Goal: Task Accomplishment & Management: Complete application form

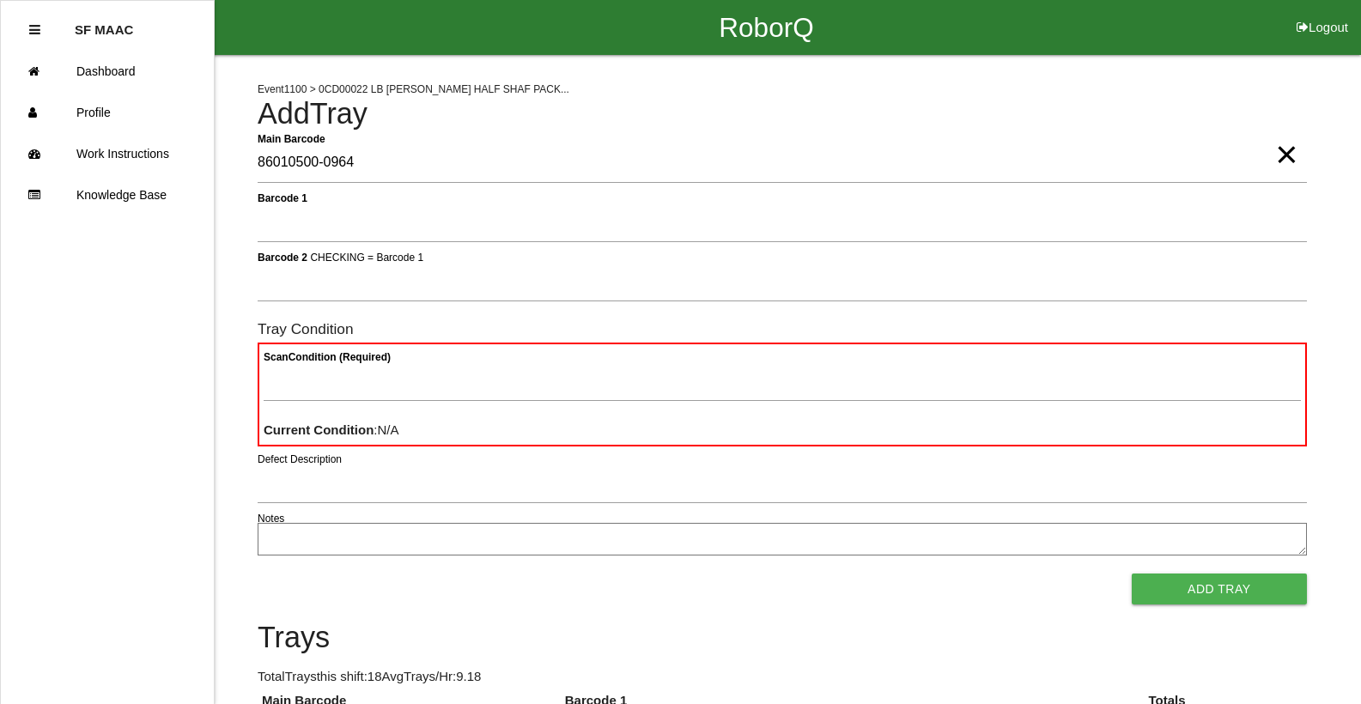
type Barcode "86010500-0964"
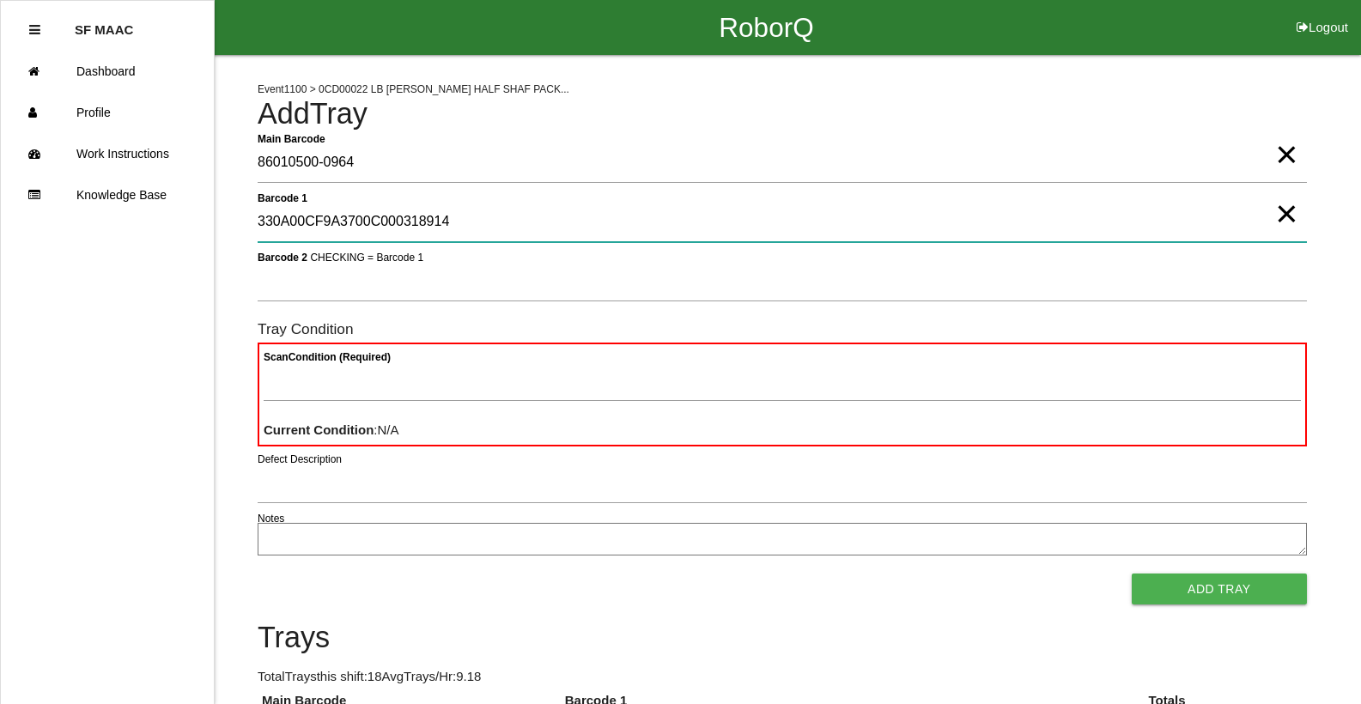
type 1 "330A00CF9A3700C000318914"
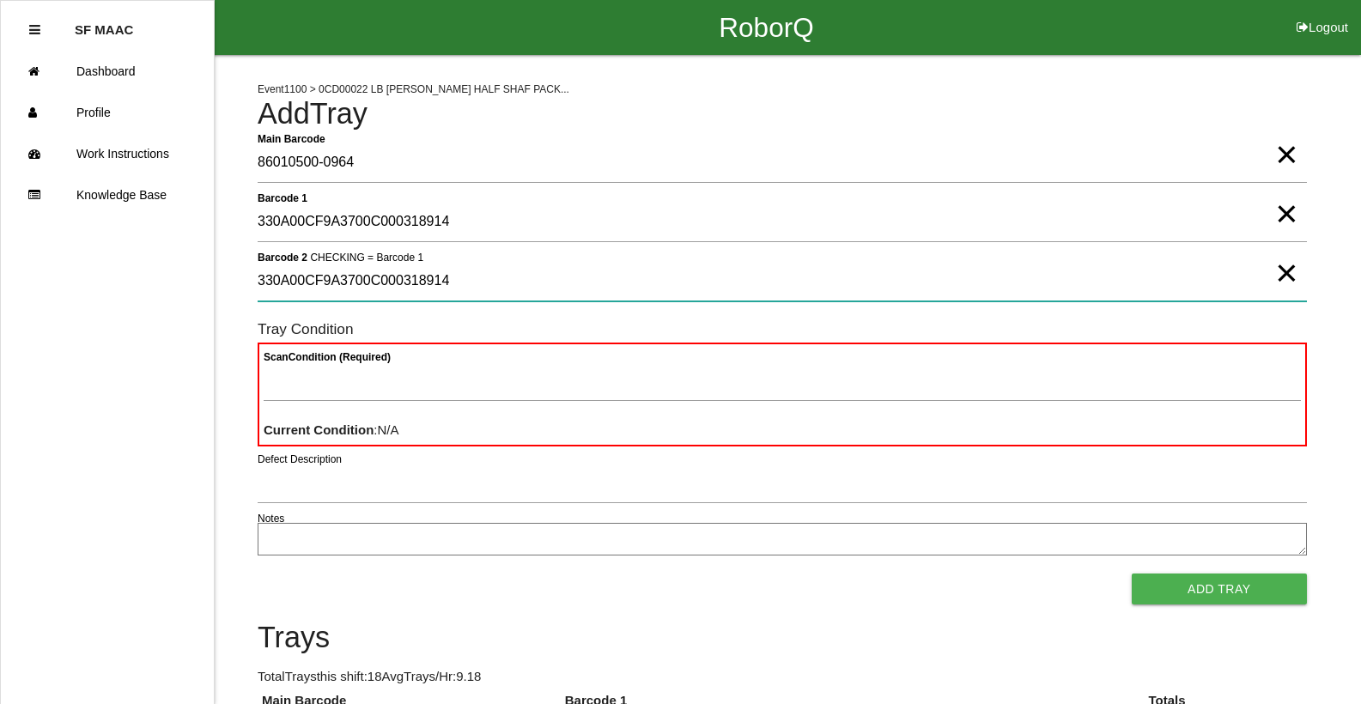
type 2 "330A00CF9A3700C000318914"
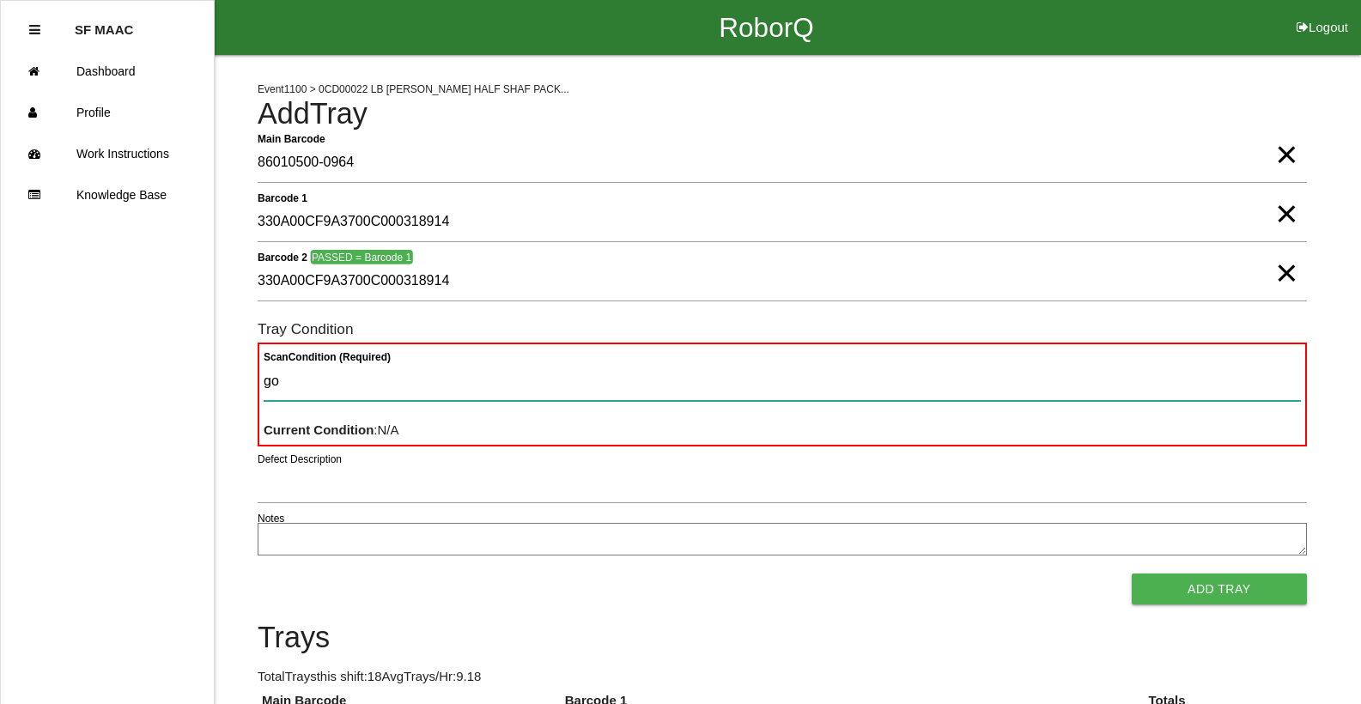
type Condition "goo"
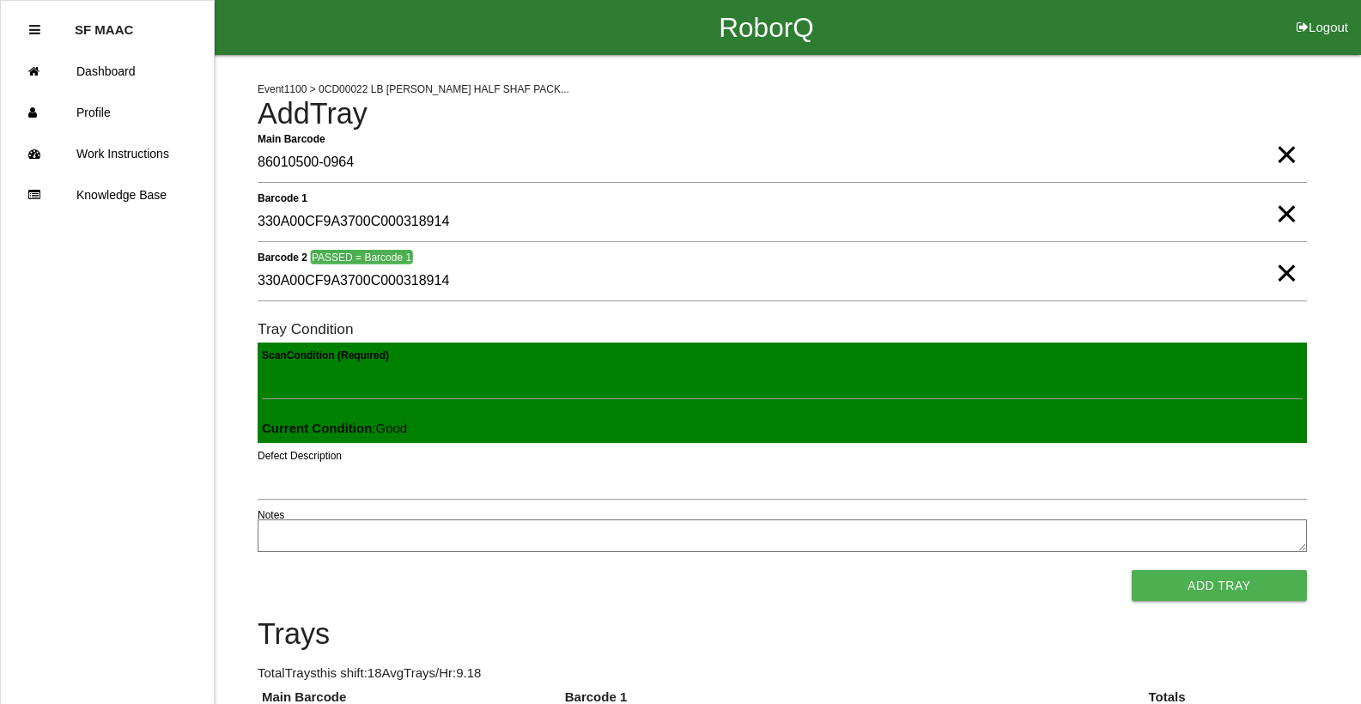
click at [1132, 570] on button "Add Tray" at bounding box center [1219, 585] width 175 height 31
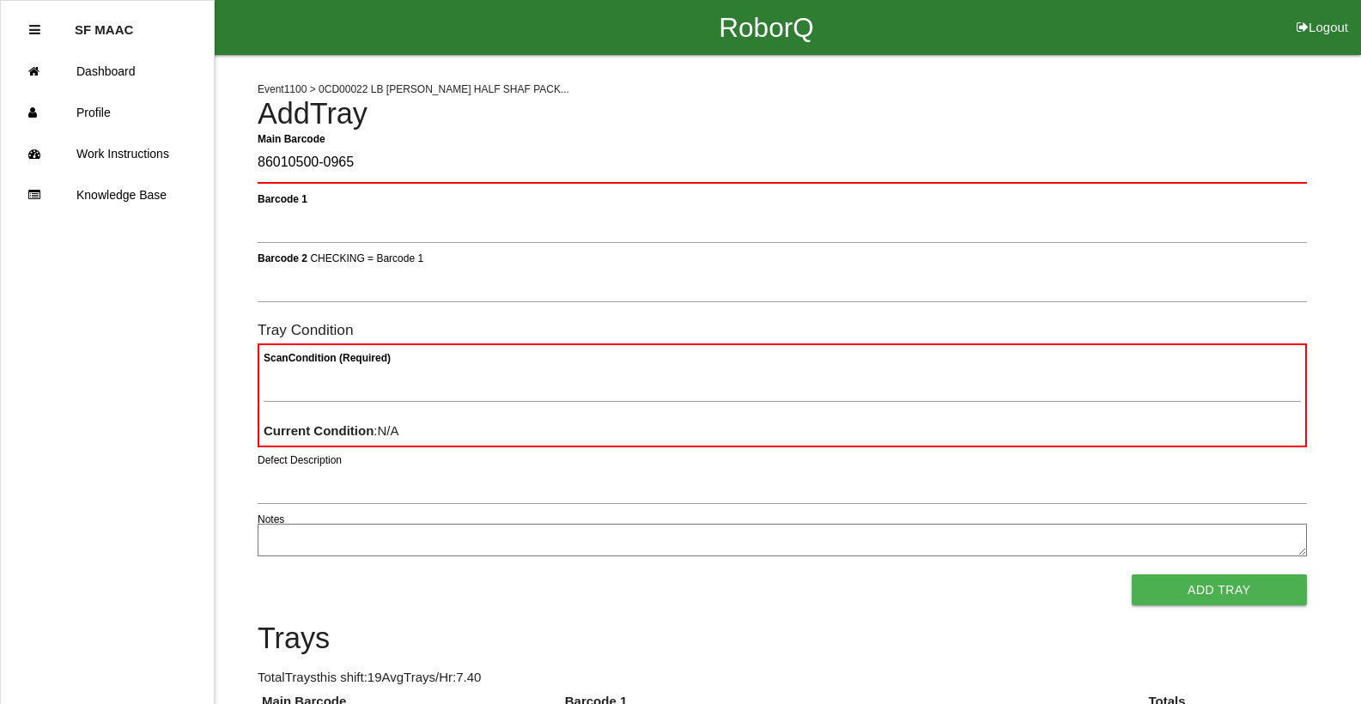
type Barcode "86010500-0965"
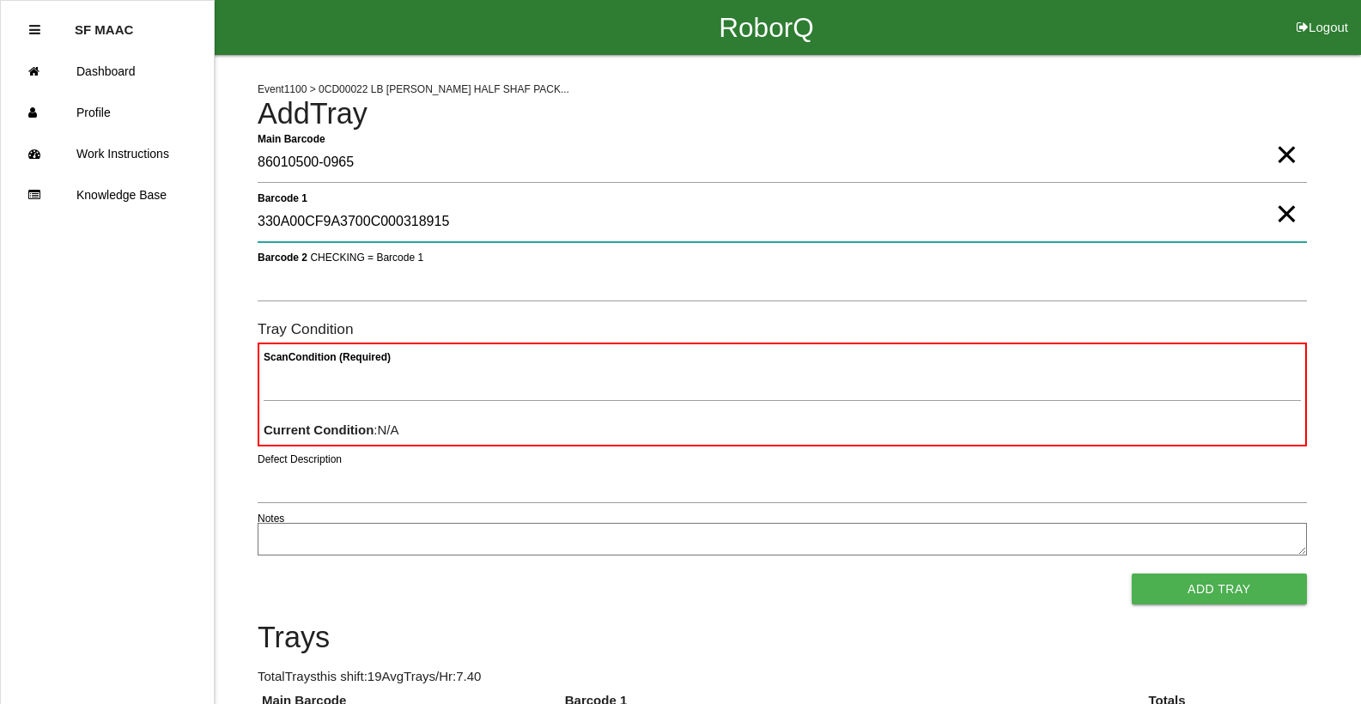
type 1 "330A00CF9A3700C000318915"
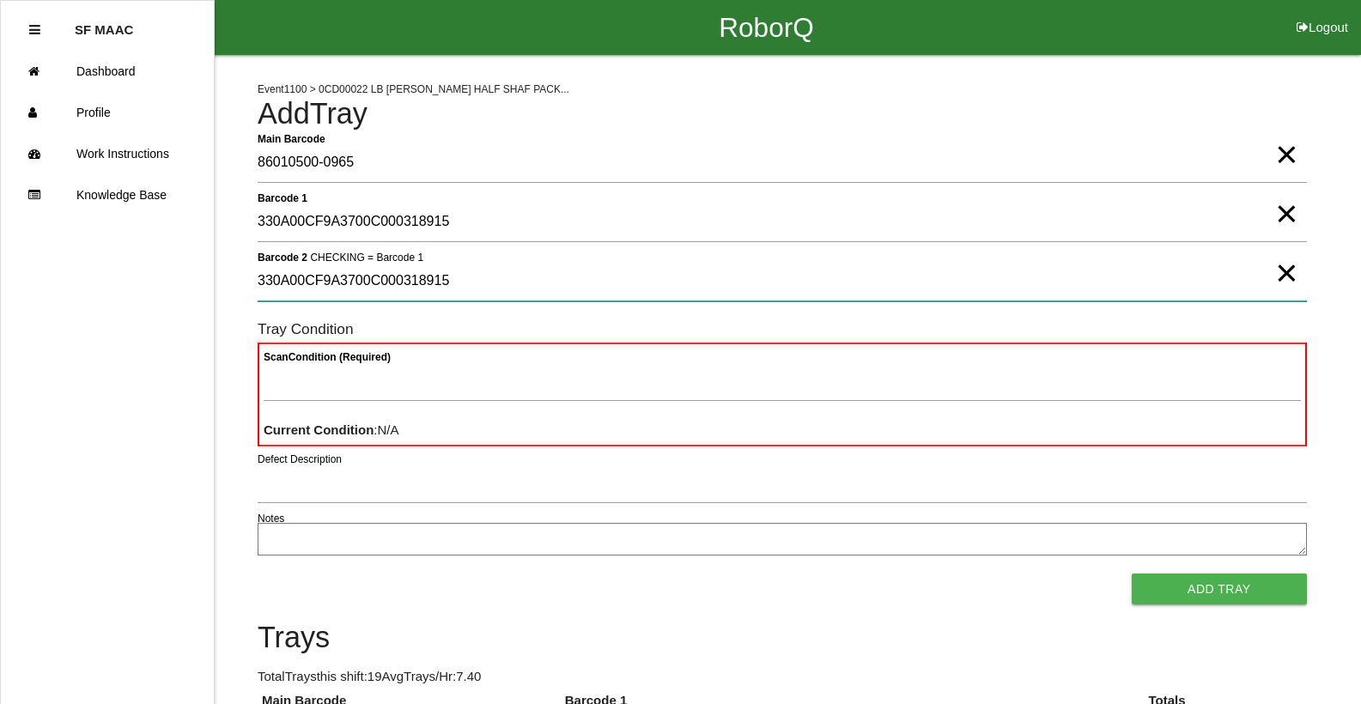
type 2 "330A00CF9A3700C000318915"
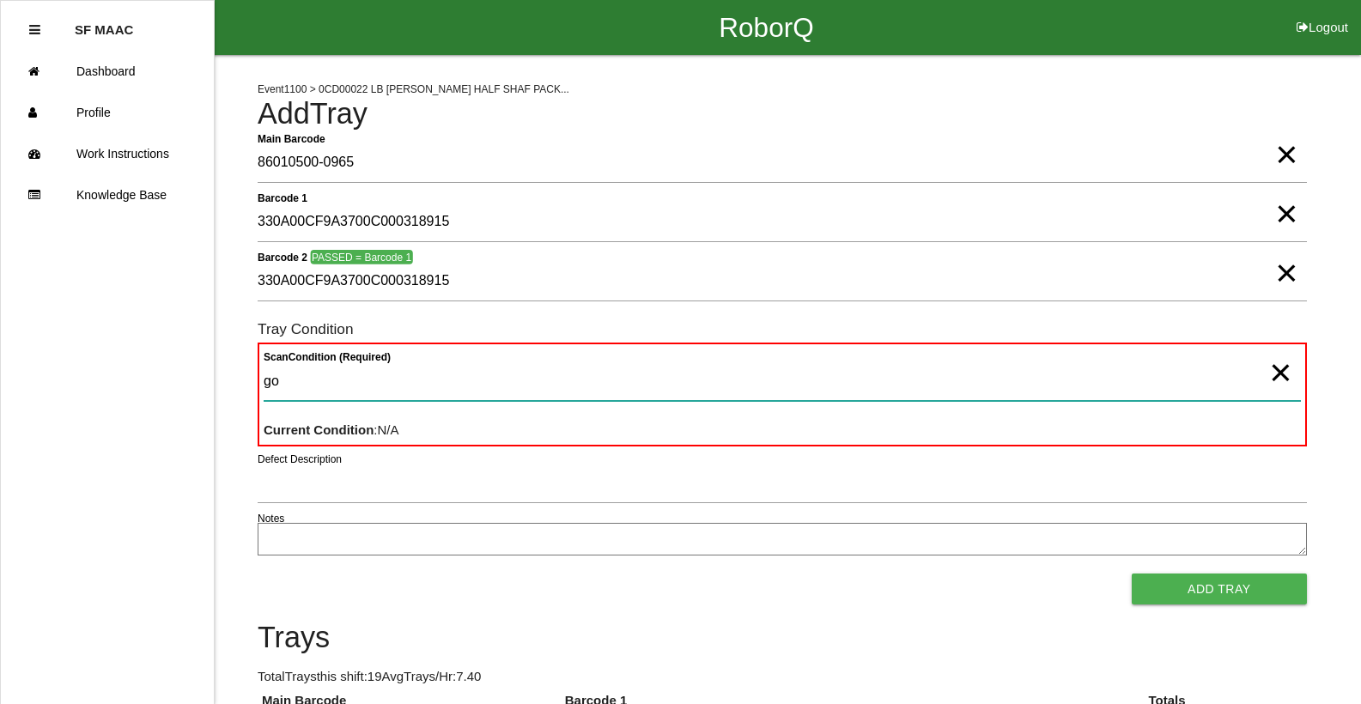
type Condition "goo"
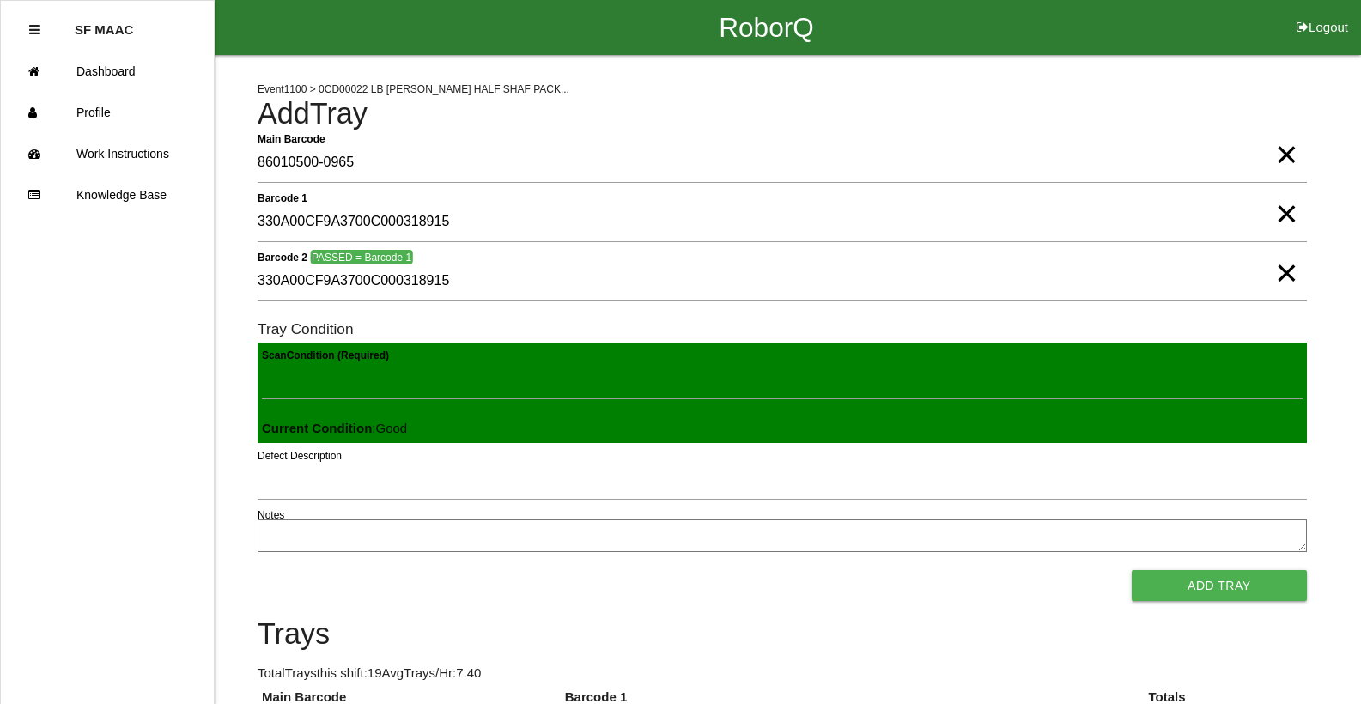
click at [1132, 570] on button "Add Tray" at bounding box center [1219, 585] width 175 height 31
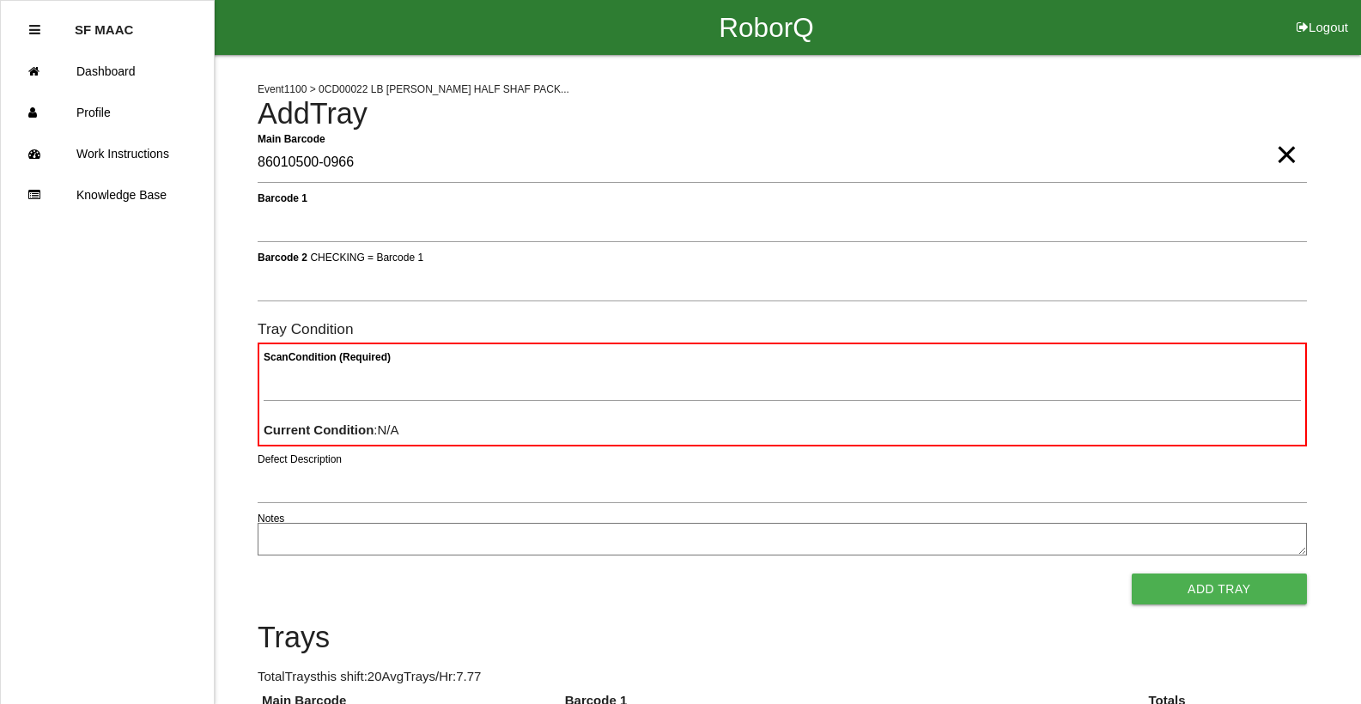
type Barcode "86010500-0966"
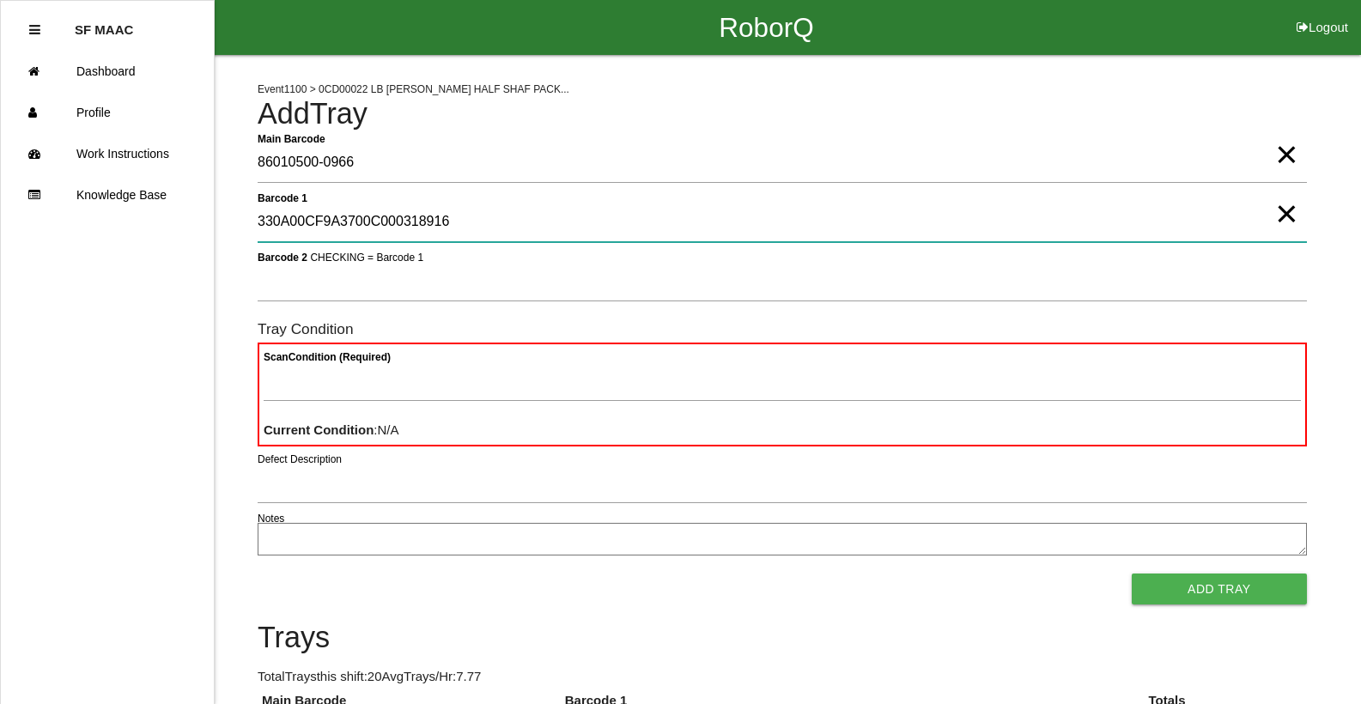
type 1 "330A00CF9A3700C000318916"
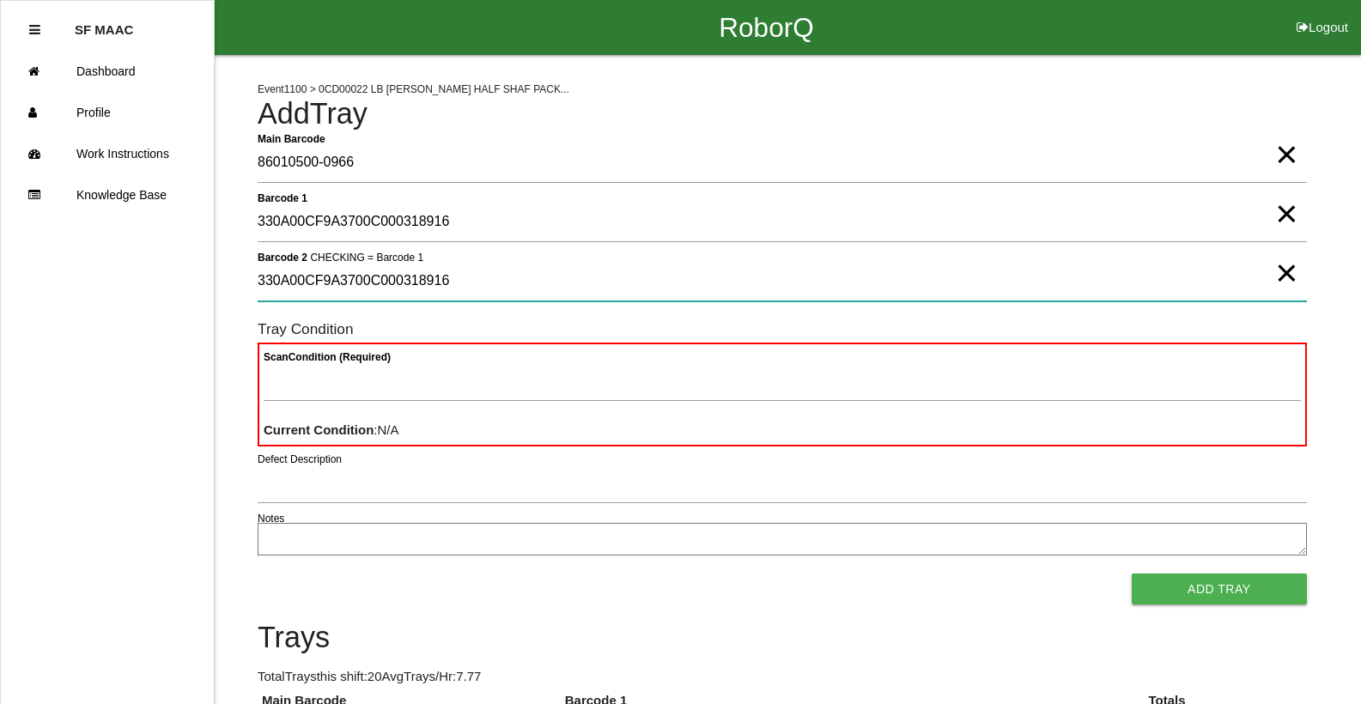
type 2 "330A00CF9A3700C000318916"
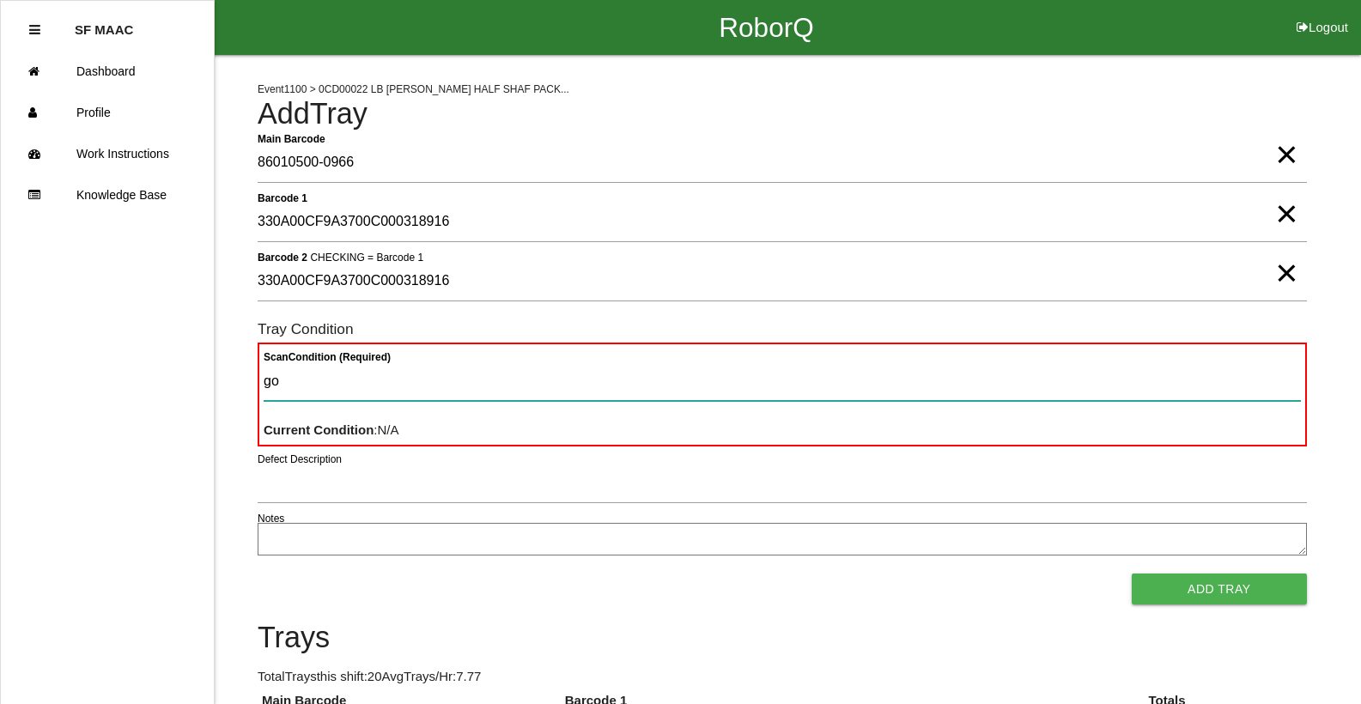
type Condition "goo"
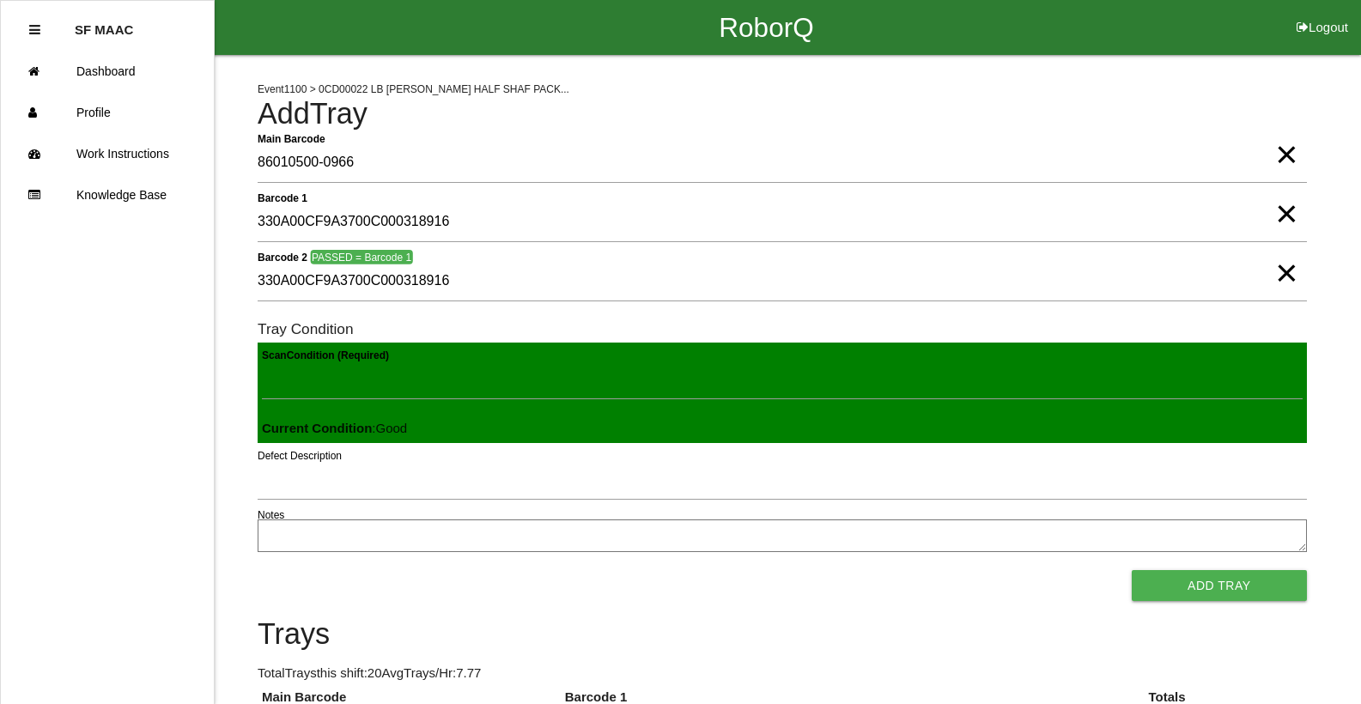
click at [1132, 570] on button "Add Tray" at bounding box center [1219, 585] width 175 height 31
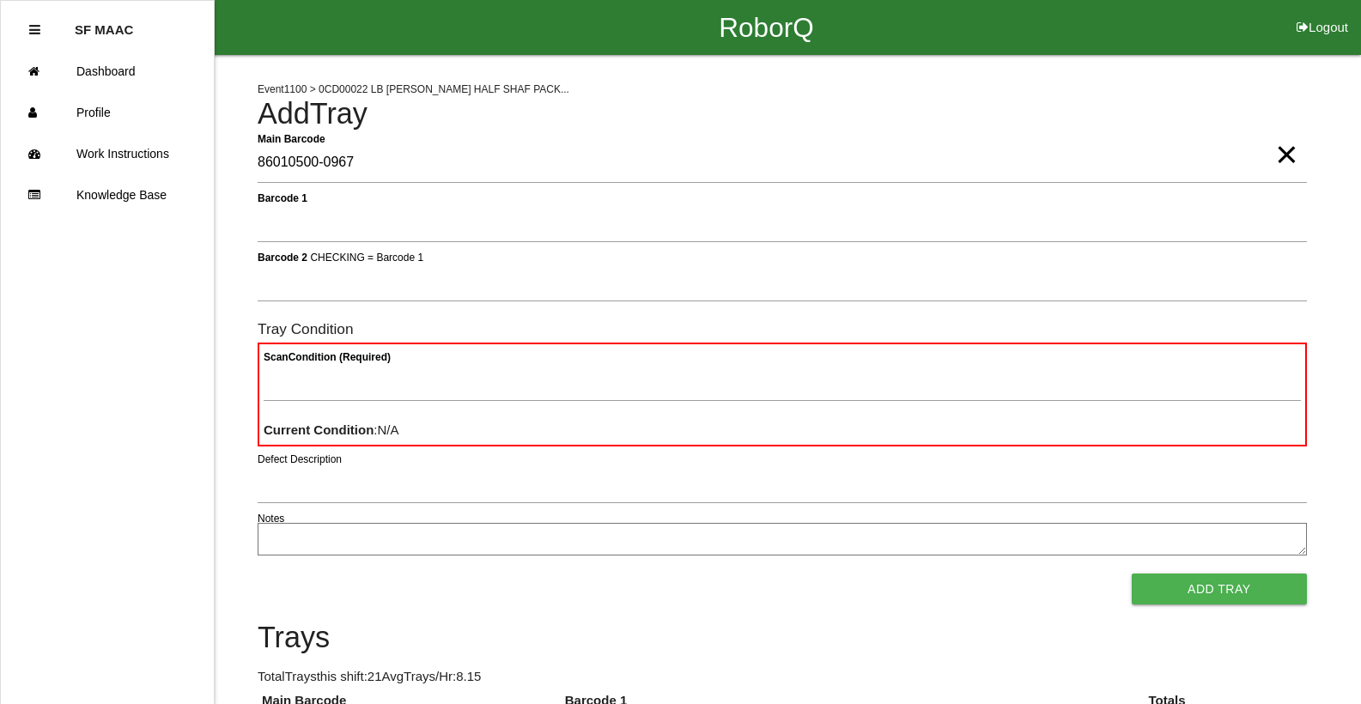
type Barcode "86010500-0967"
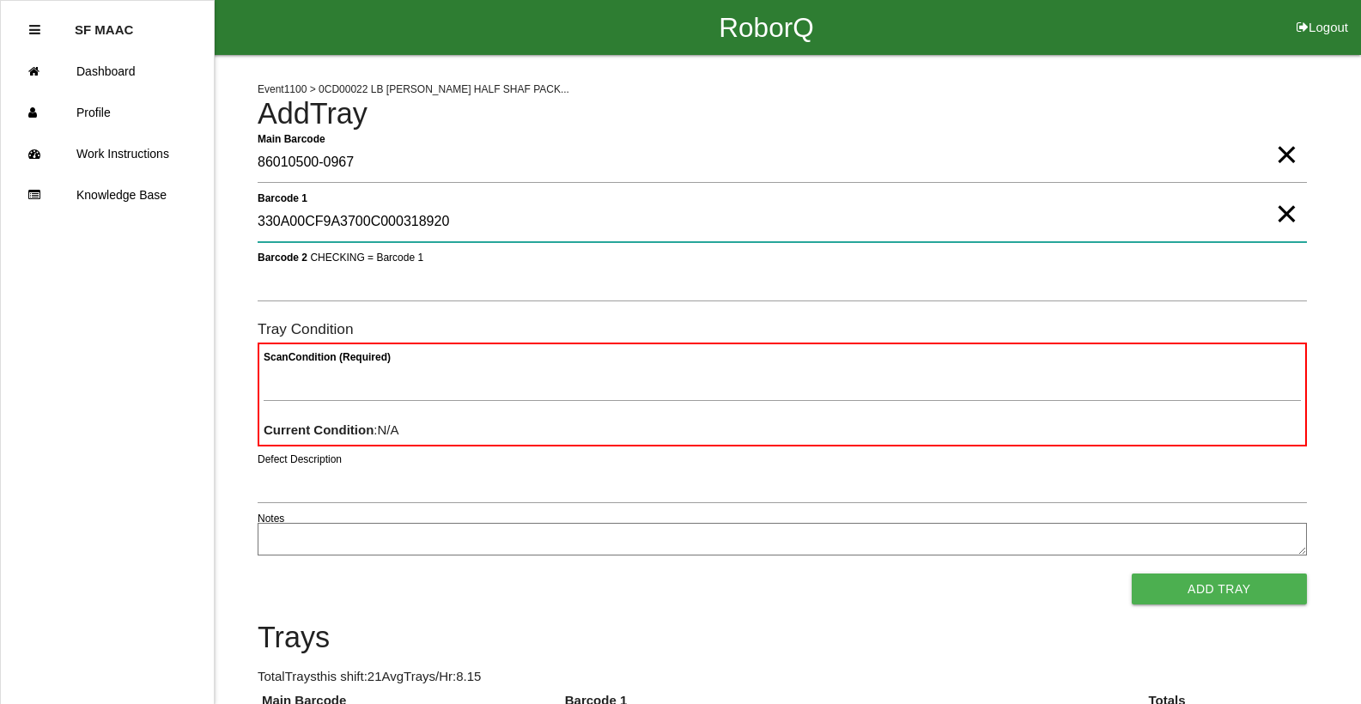
type 1 "330A00CF9A3700C000318920"
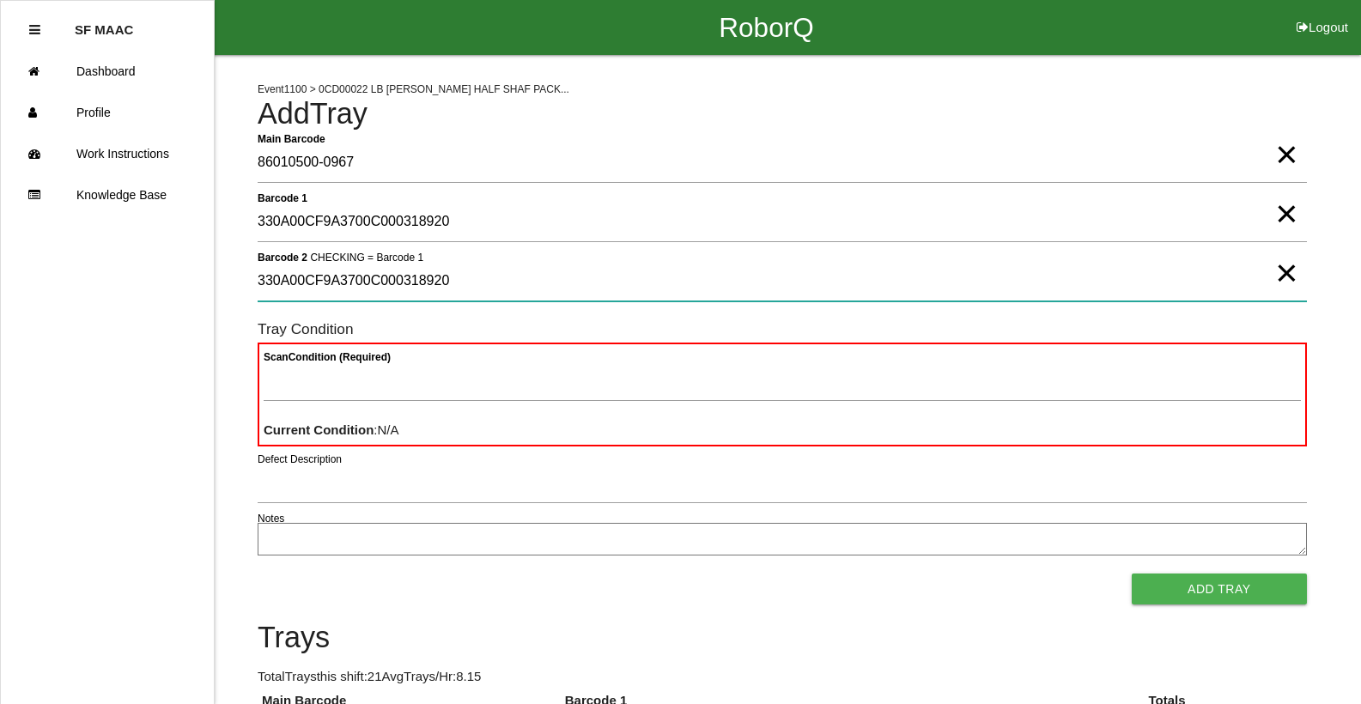
type 2 "330A00CF9A3700C000318920"
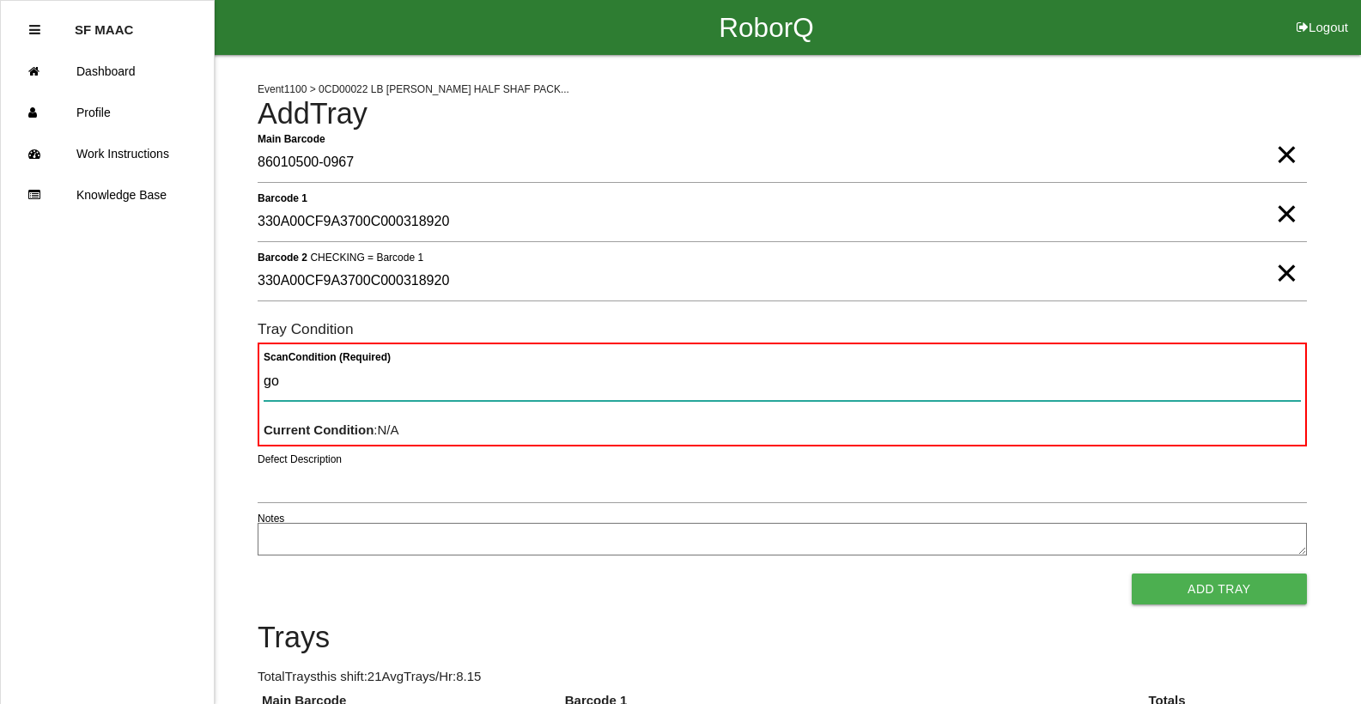
type Condition "goo"
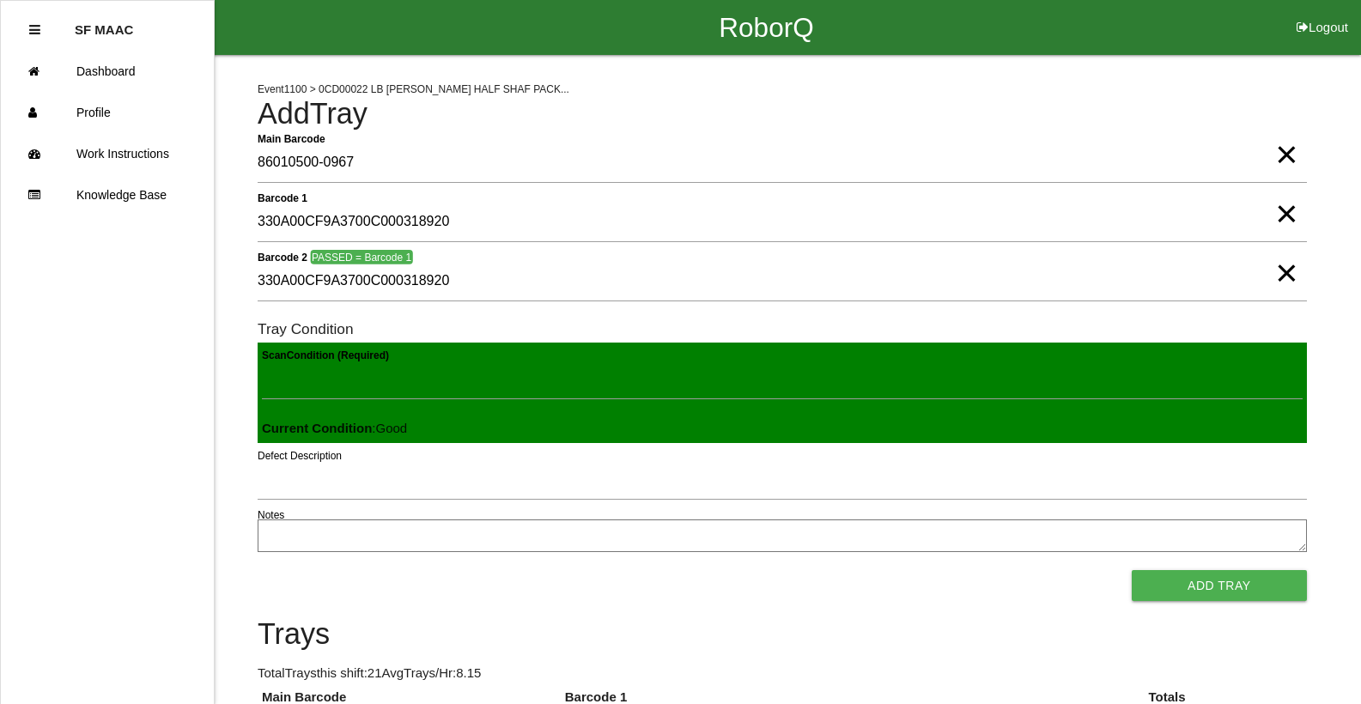
click at [1132, 570] on button "Add Tray" at bounding box center [1219, 585] width 175 height 31
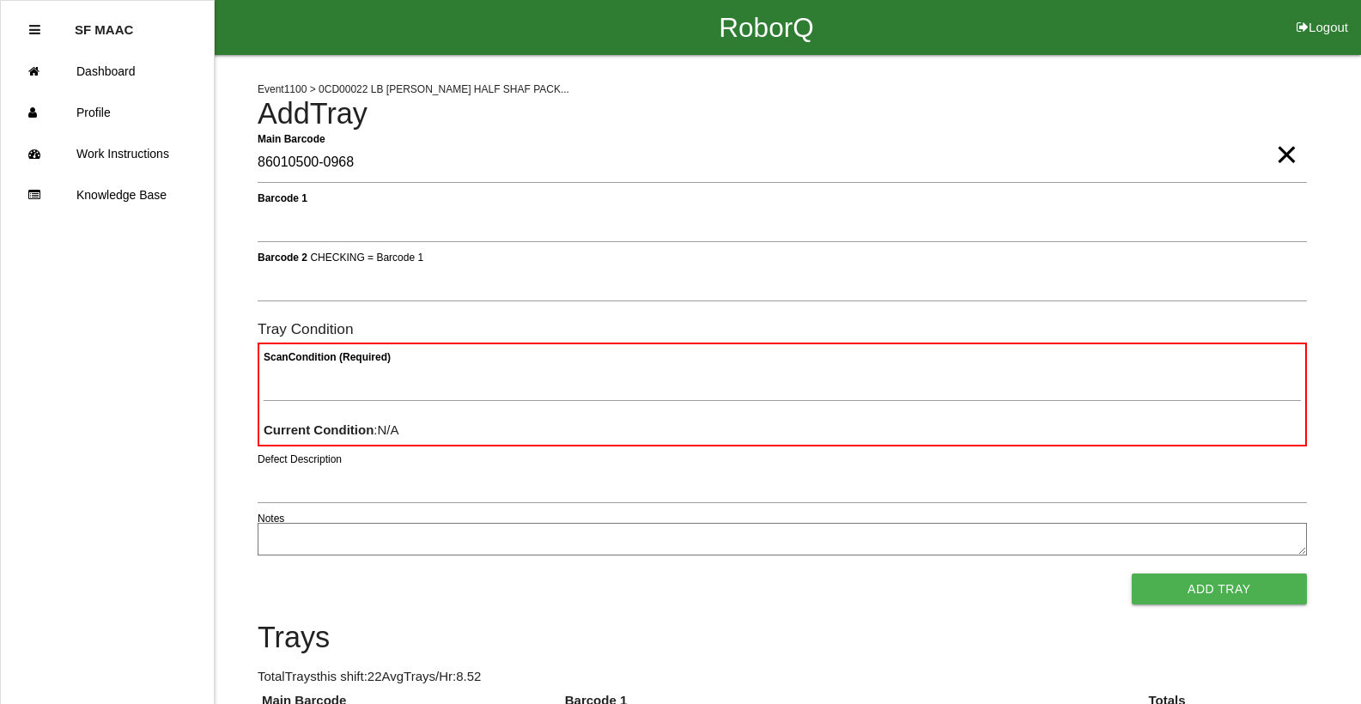
type Barcode "86010500-0968"
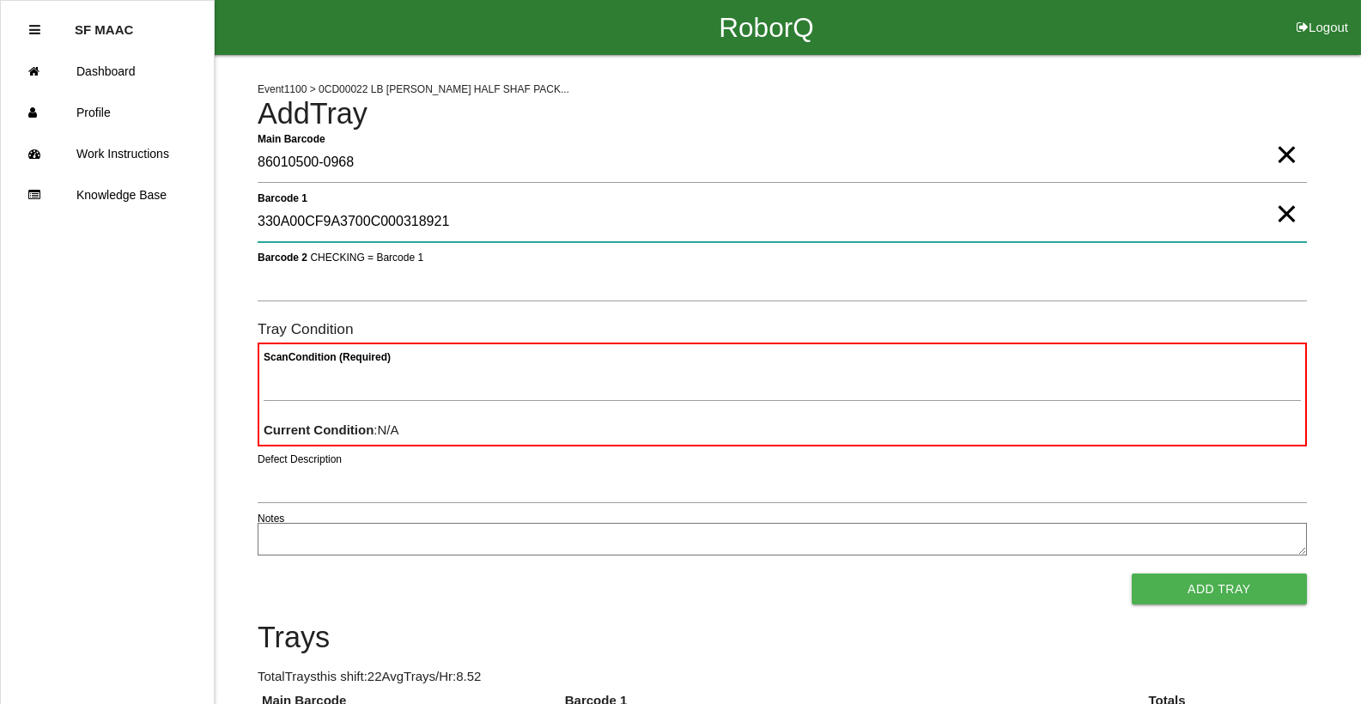
type 1 "330A00CF9A3700C000318921"
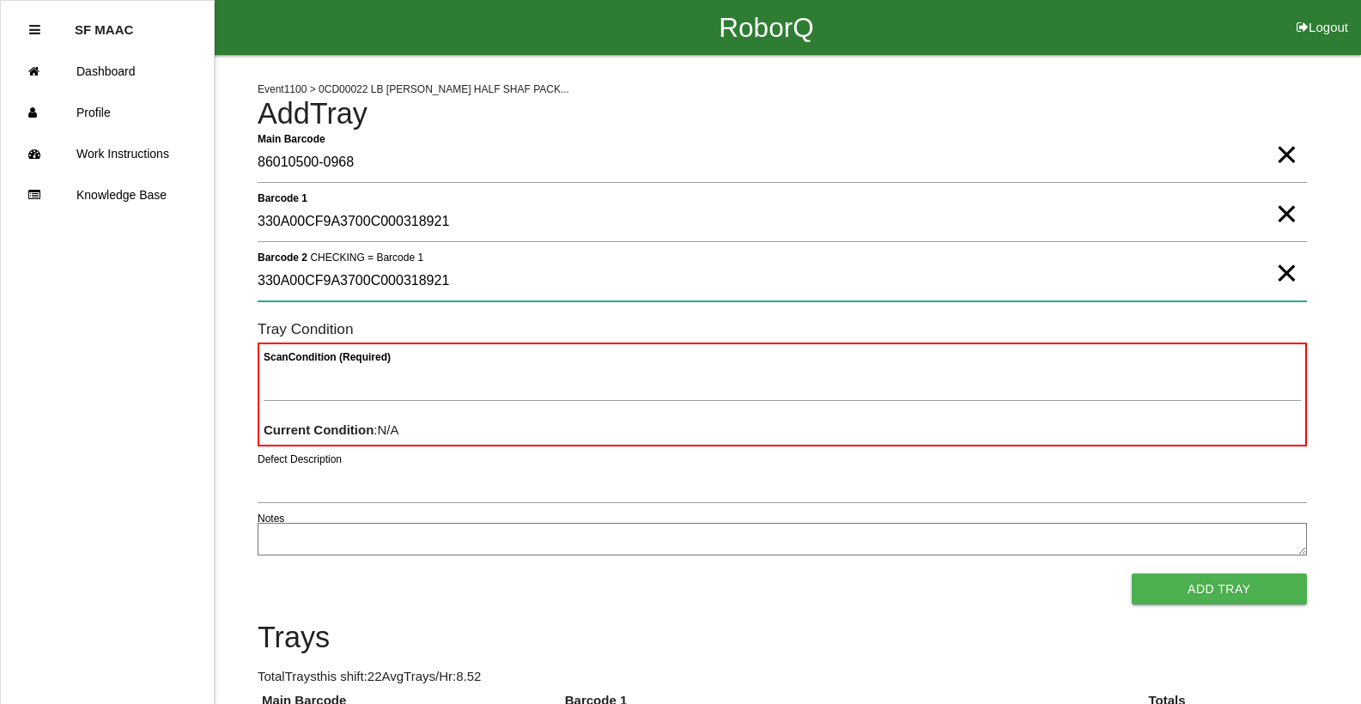
type 2 "330A00CF9A3700C000318921"
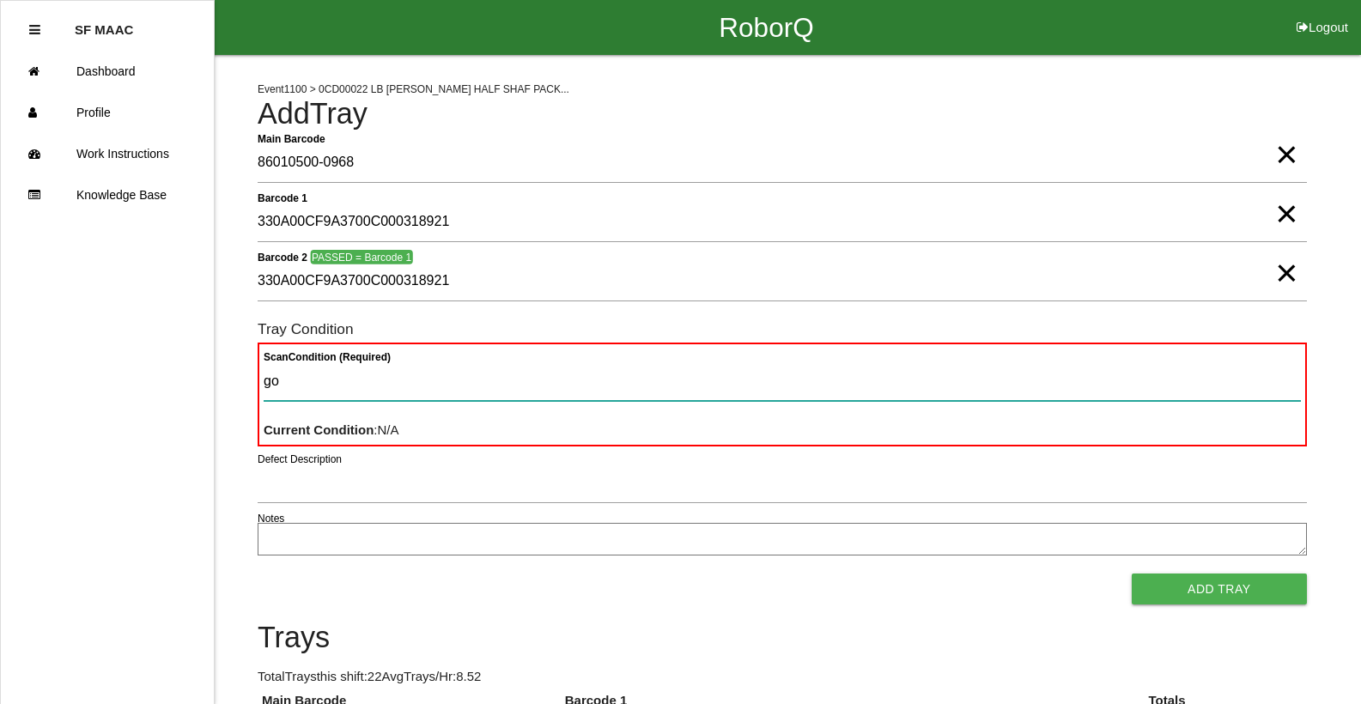
type Condition "goo"
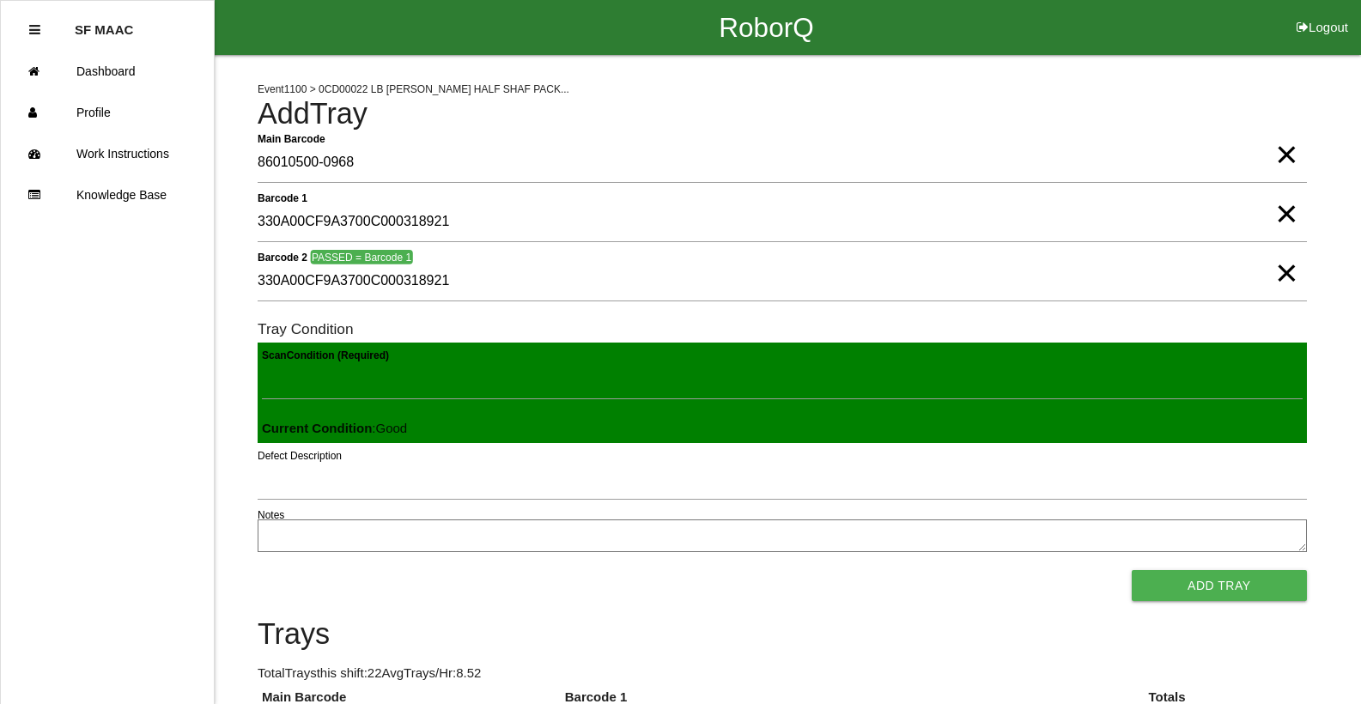
click at [1132, 570] on button "Add Tray" at bounding box center [1219, 585] width 175 height 31
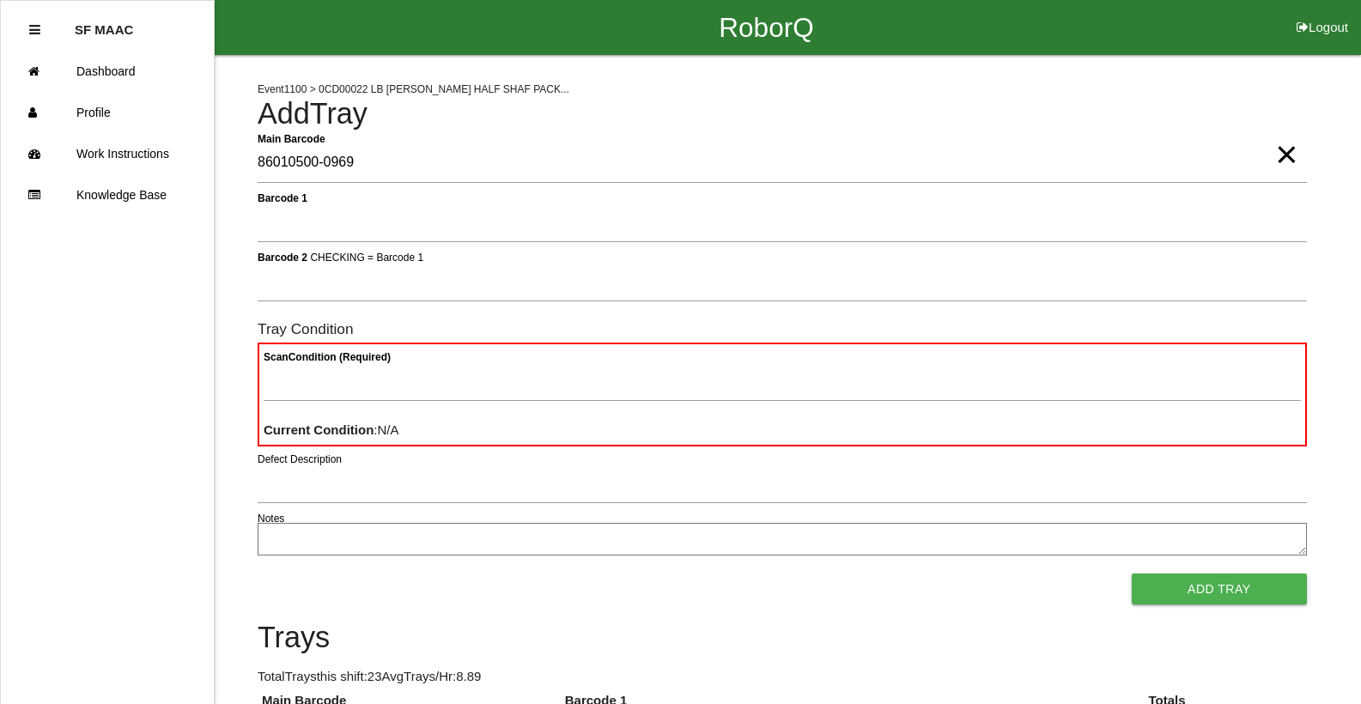
type Barcode "86010500-0969"
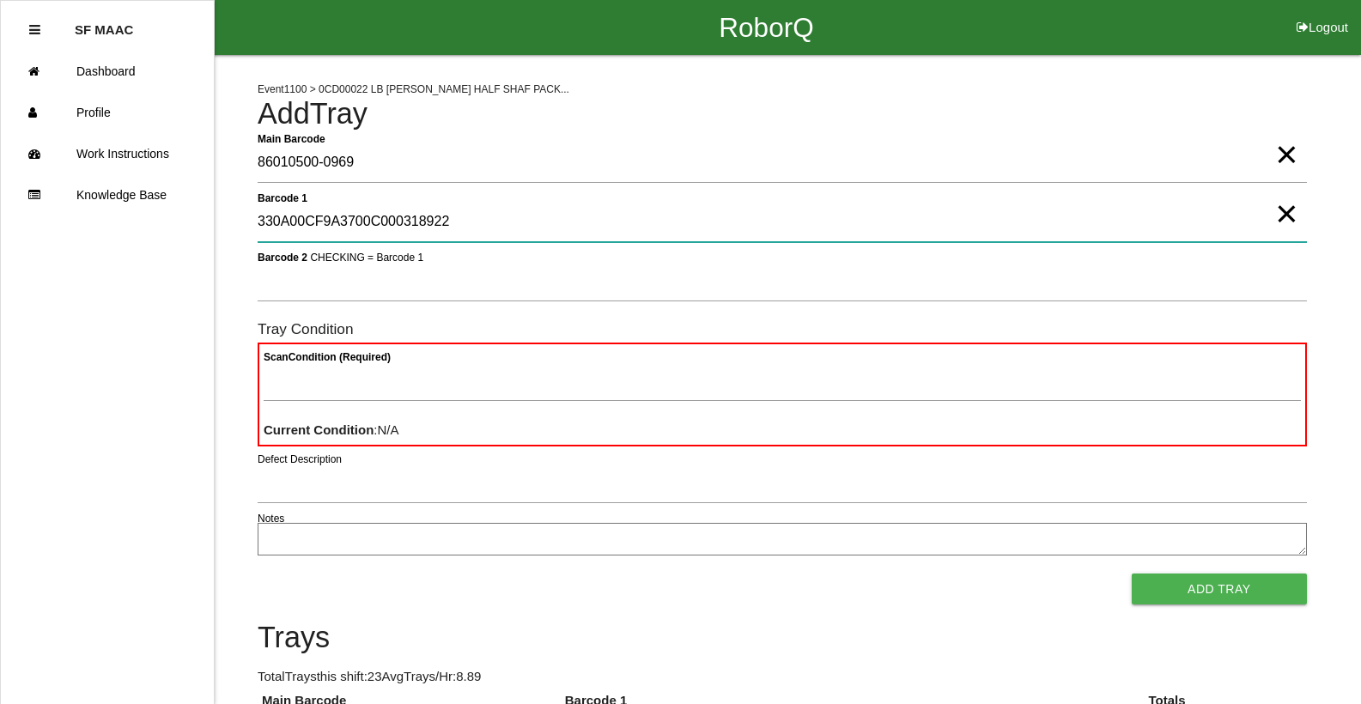
type 1 "330A00CF9A3700C000318922"
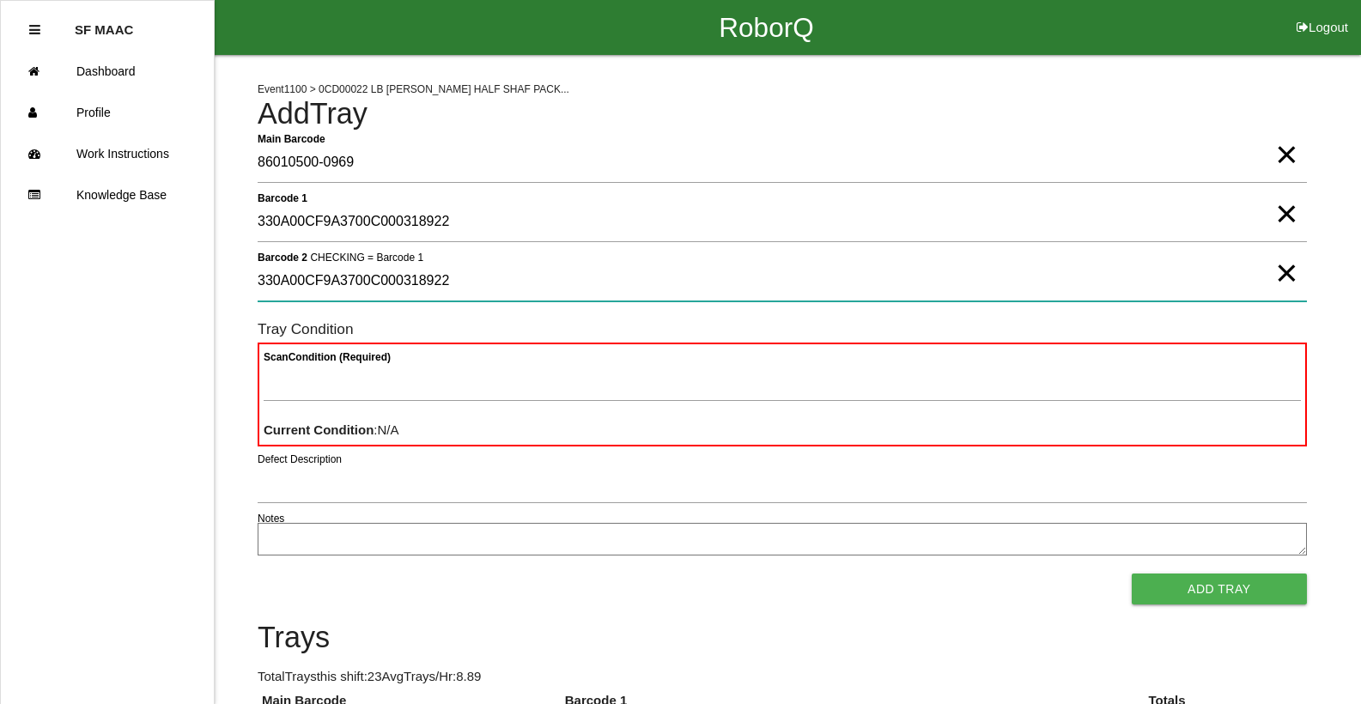
type 2 "330A00CF9A3700C000318922"
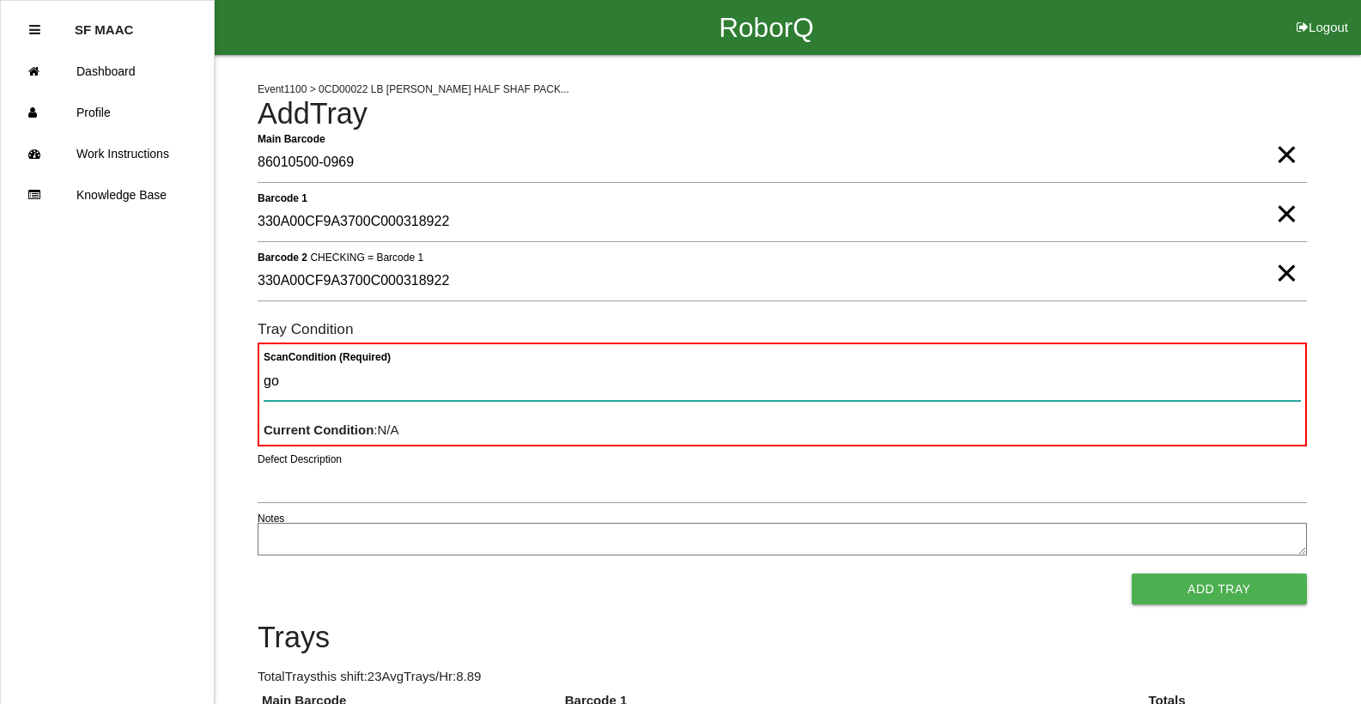
type Condition "goo"
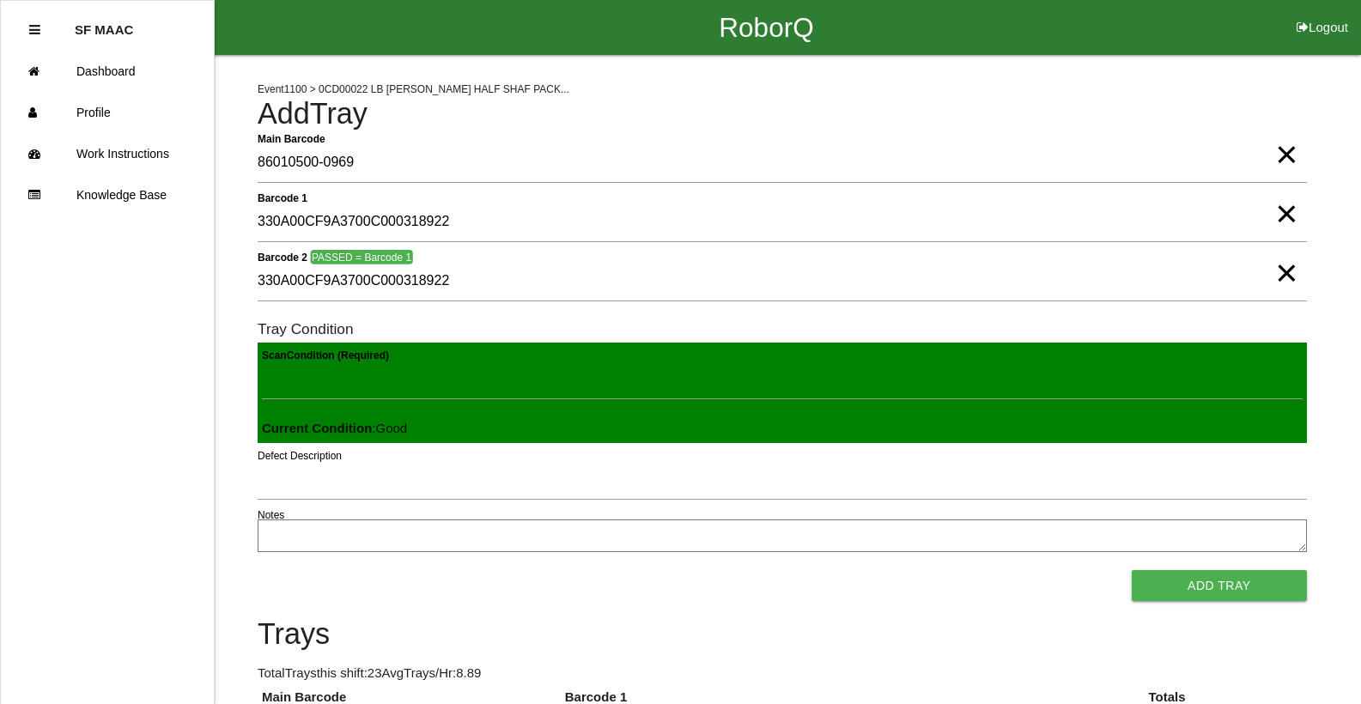
click at [1132, 570] on button "Add Tray" at bounding box center [1219, 585] width 175 height 31
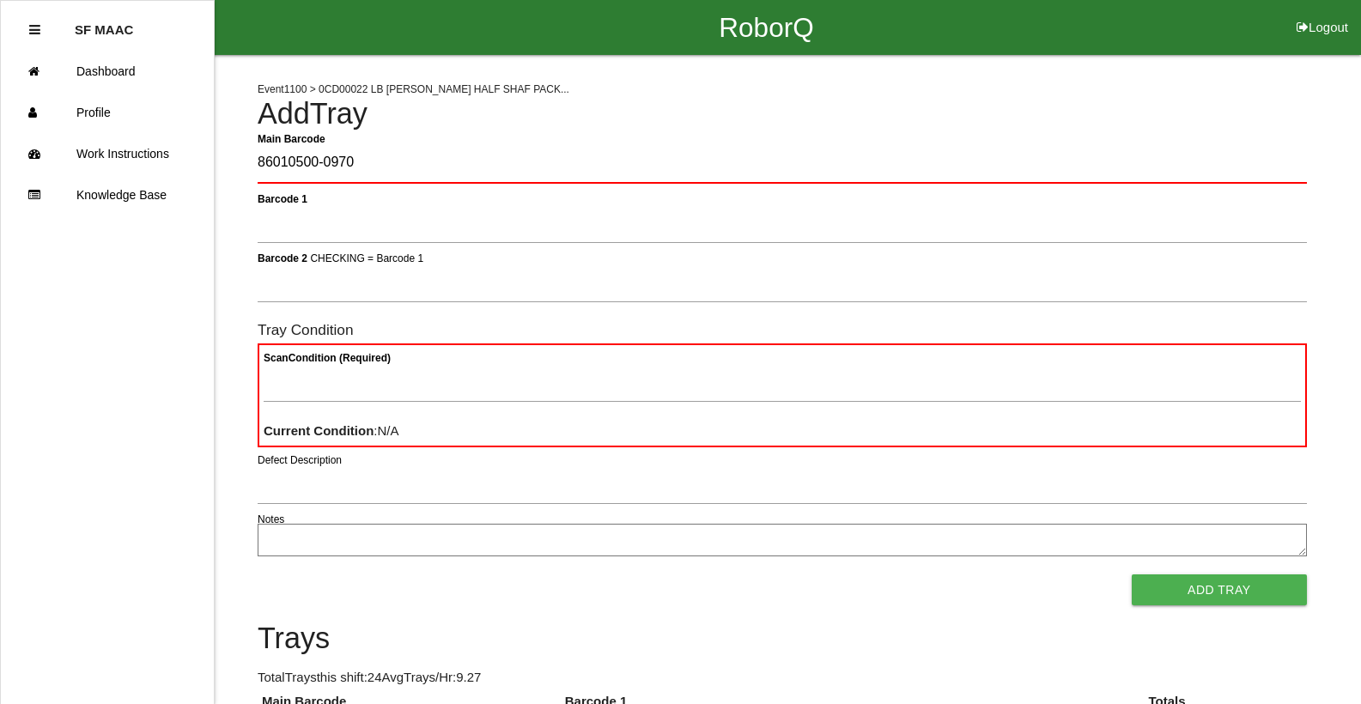
type Barcode "86010500-0970"
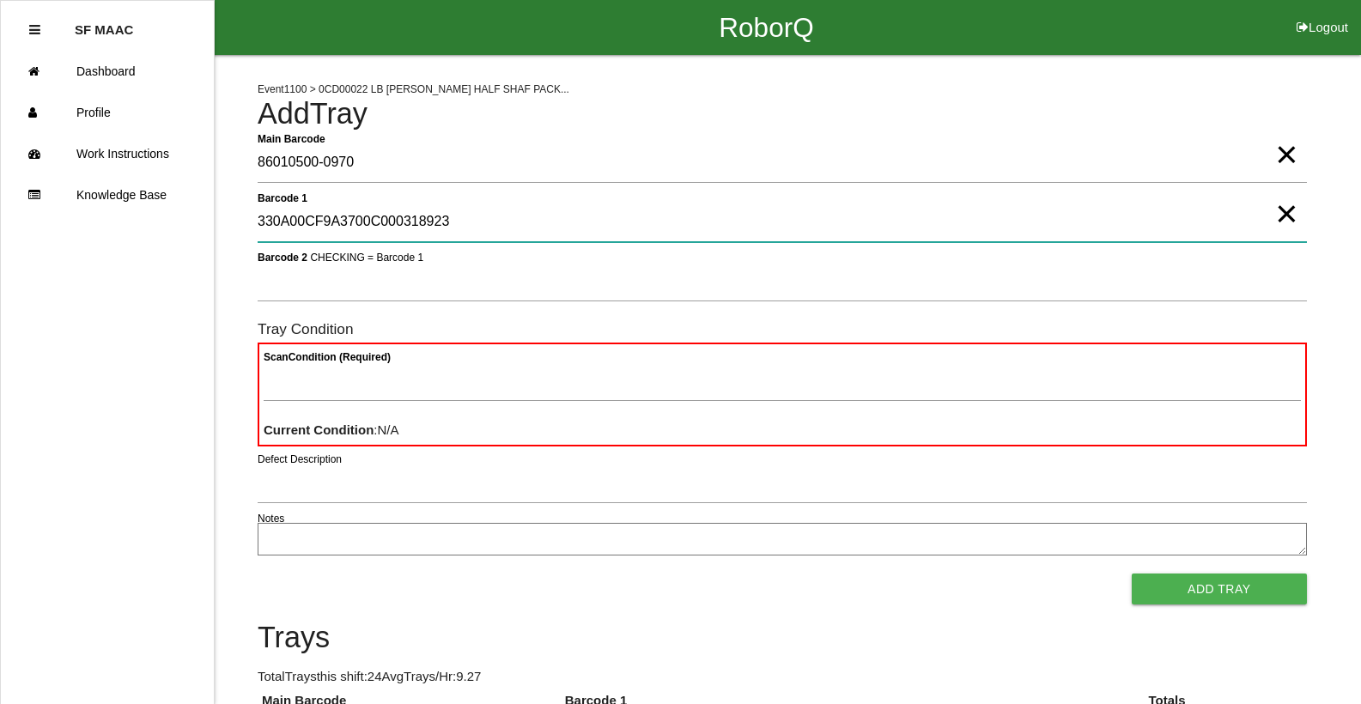
type 1 "330A00CF9A3700C000318923"
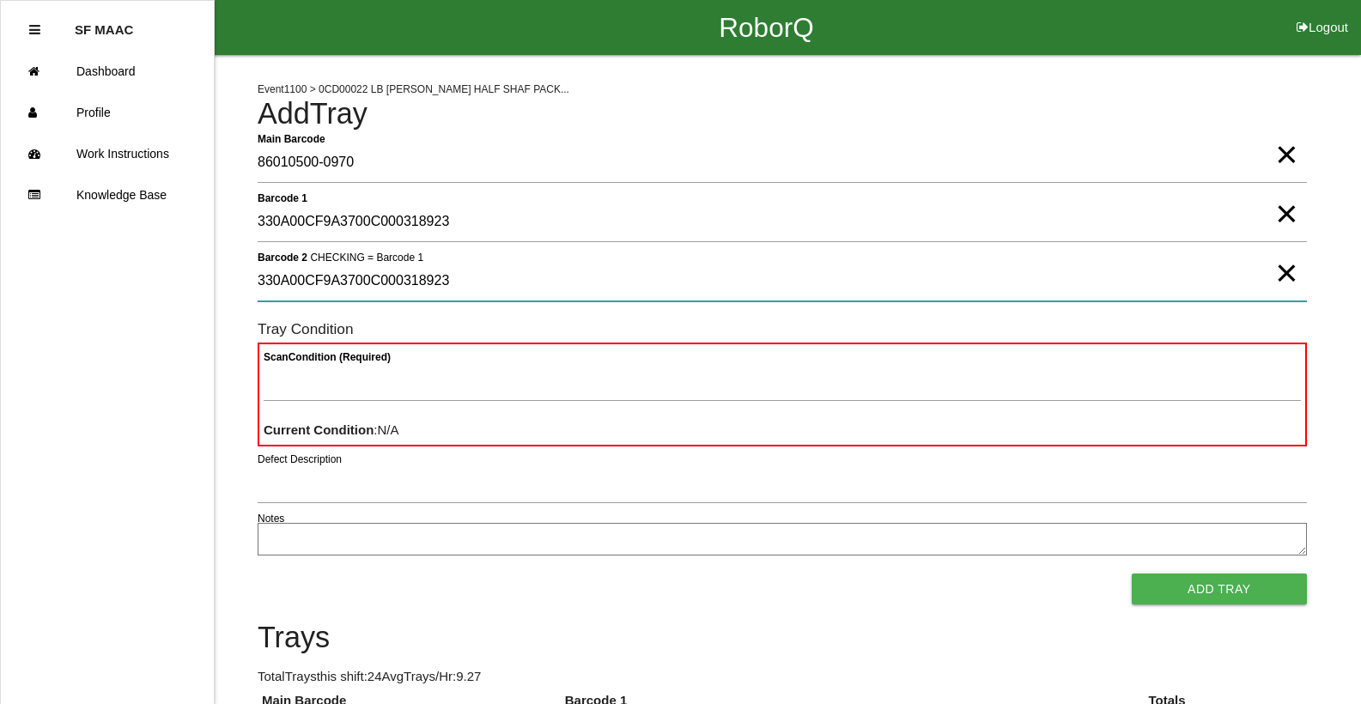
type 2 "330A00CF9A3700C000318923"
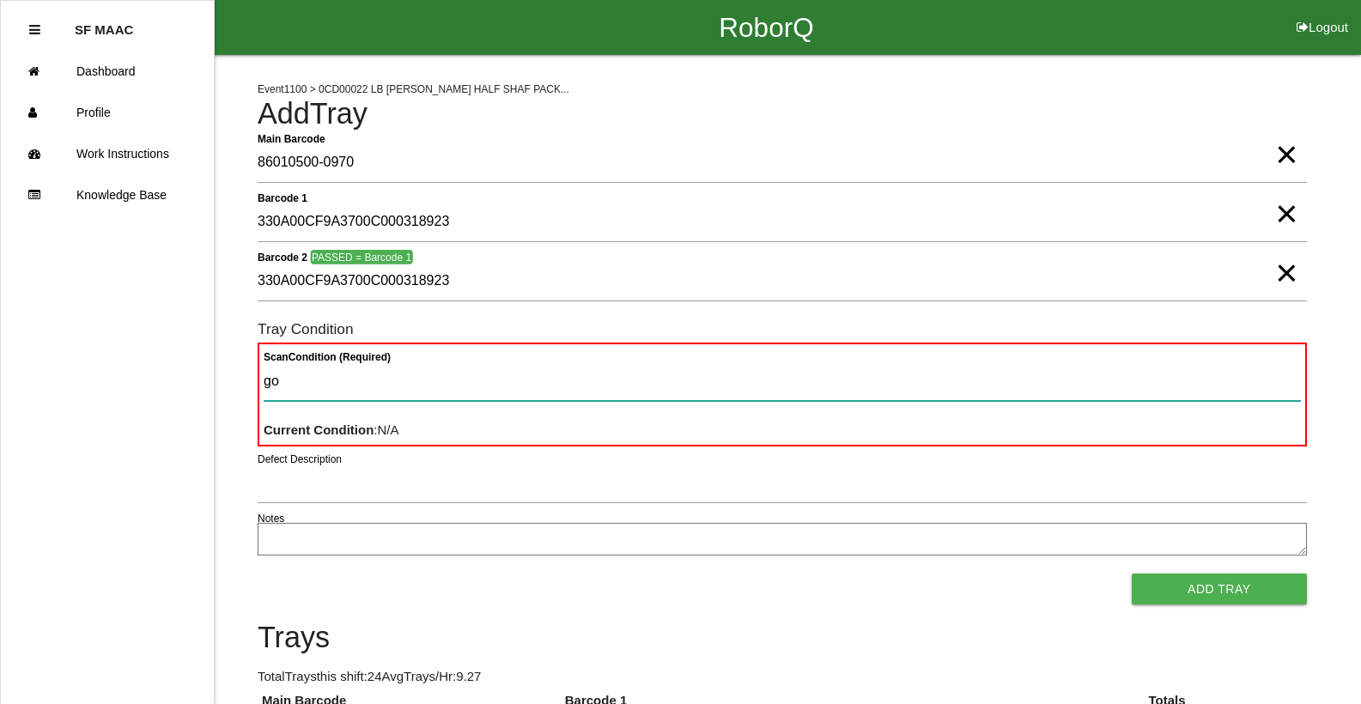
type Condition "goo"
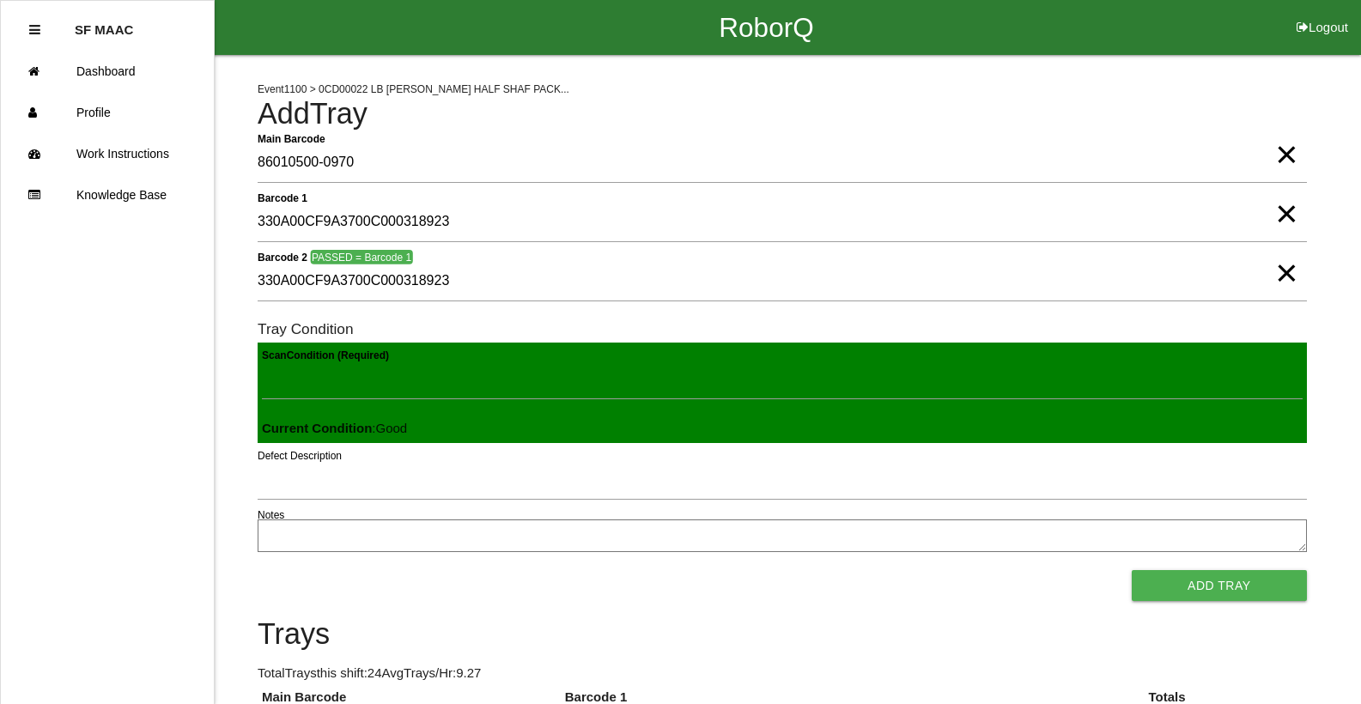
click at [1132, 570] on button "Add Tray" at bounding box center [1219, 585] width 175 height 31
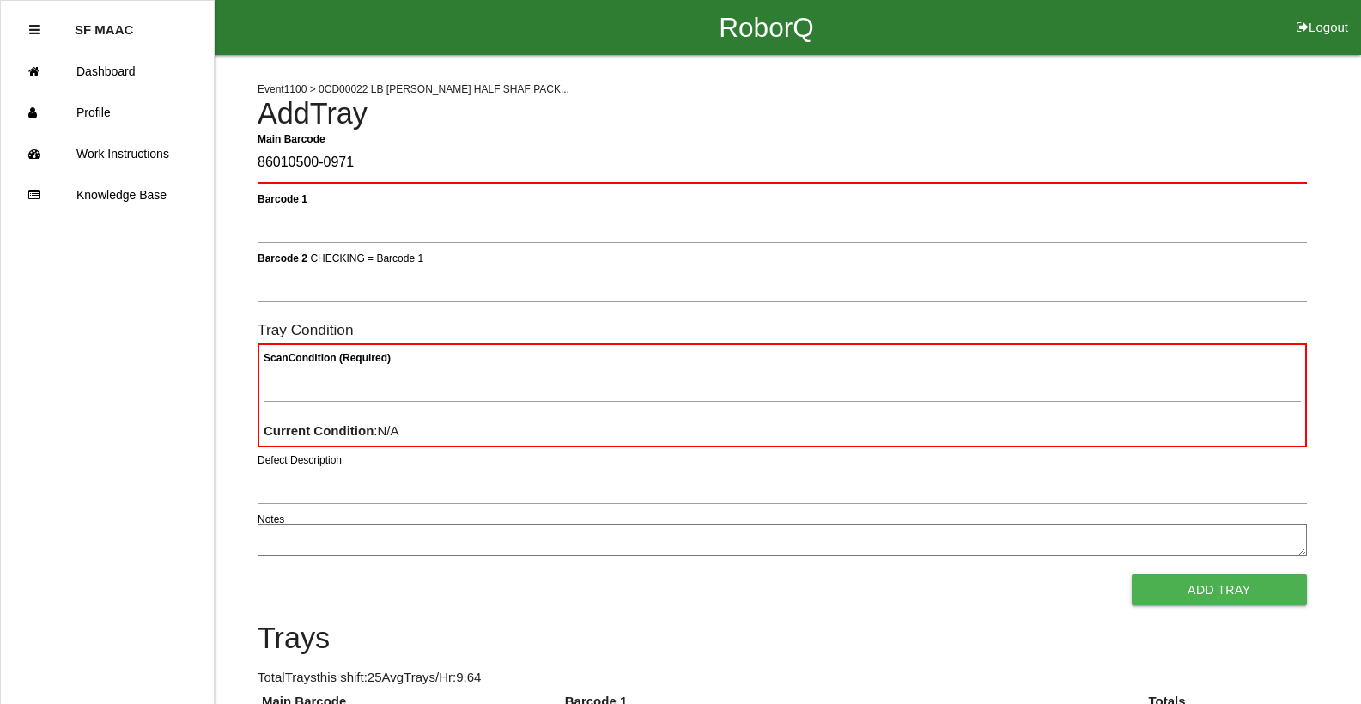
type Barcode "86010500-0971"
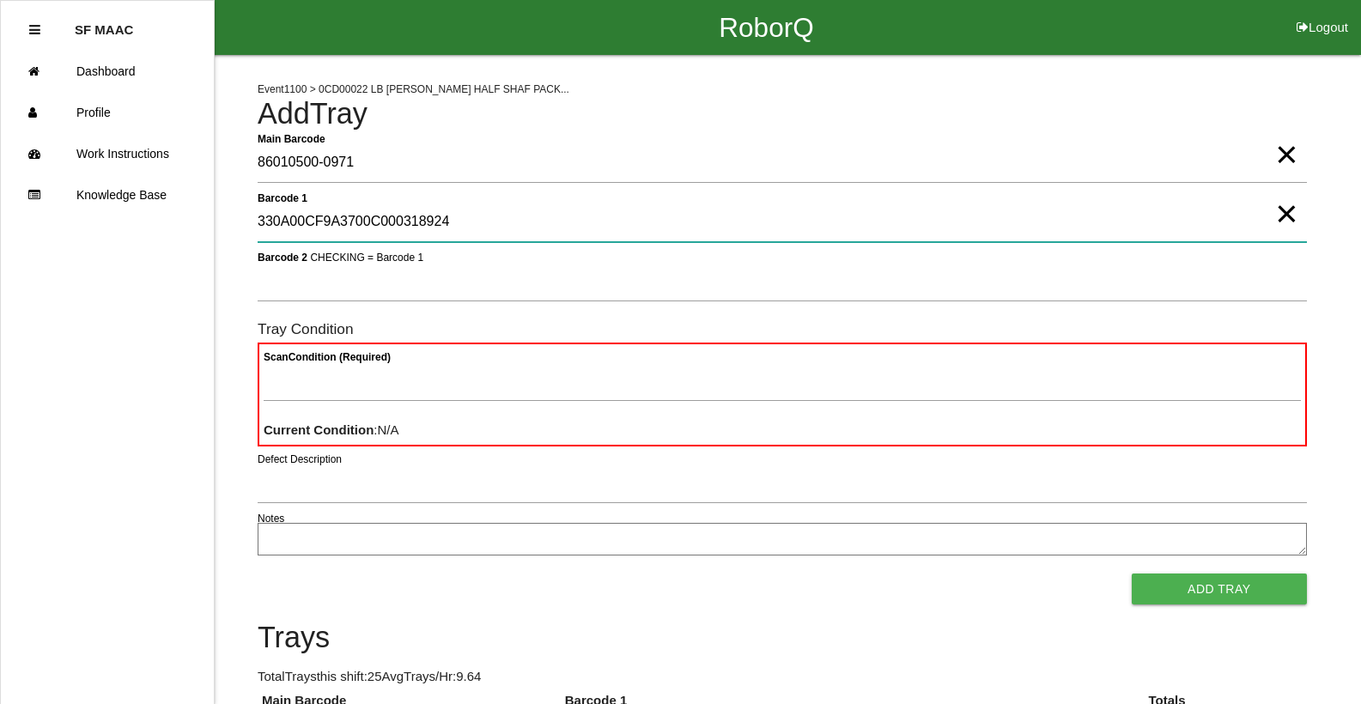
type 1 "330A00CF9A3700C000318924"
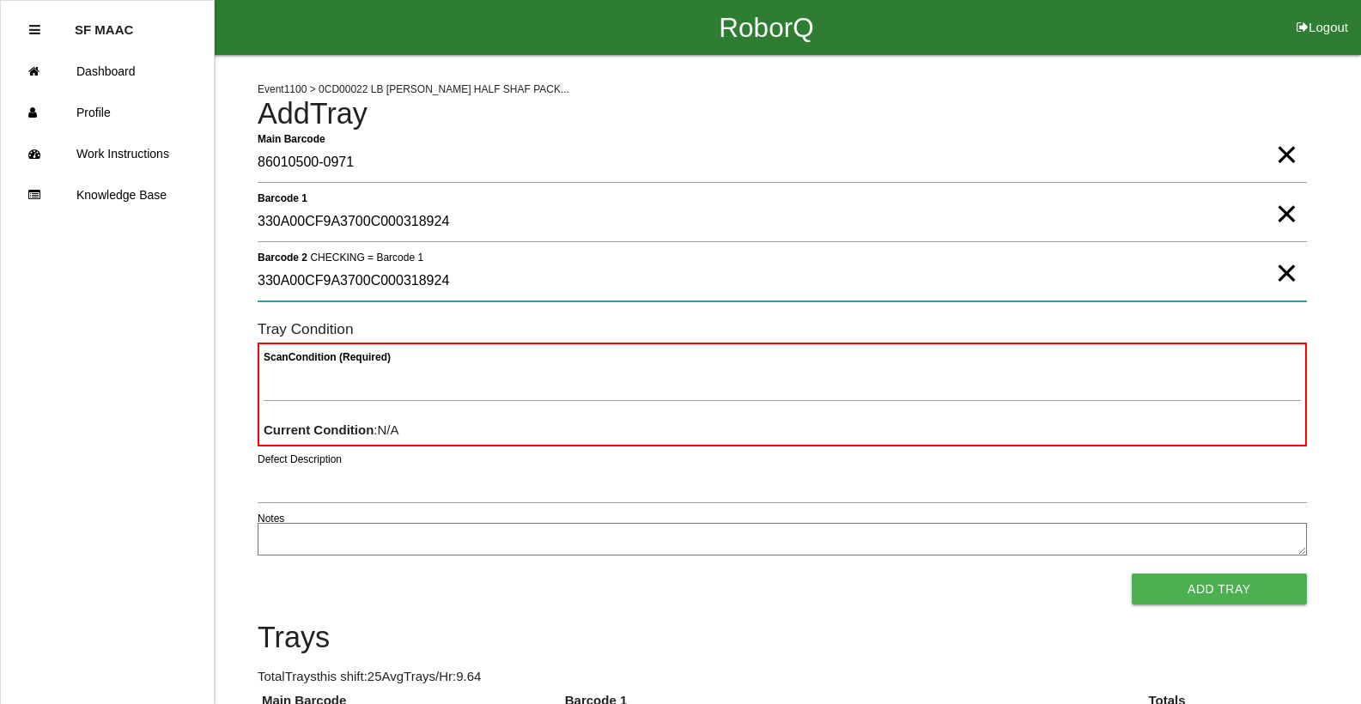
type 2 "330A00CF9A3700C000318924"
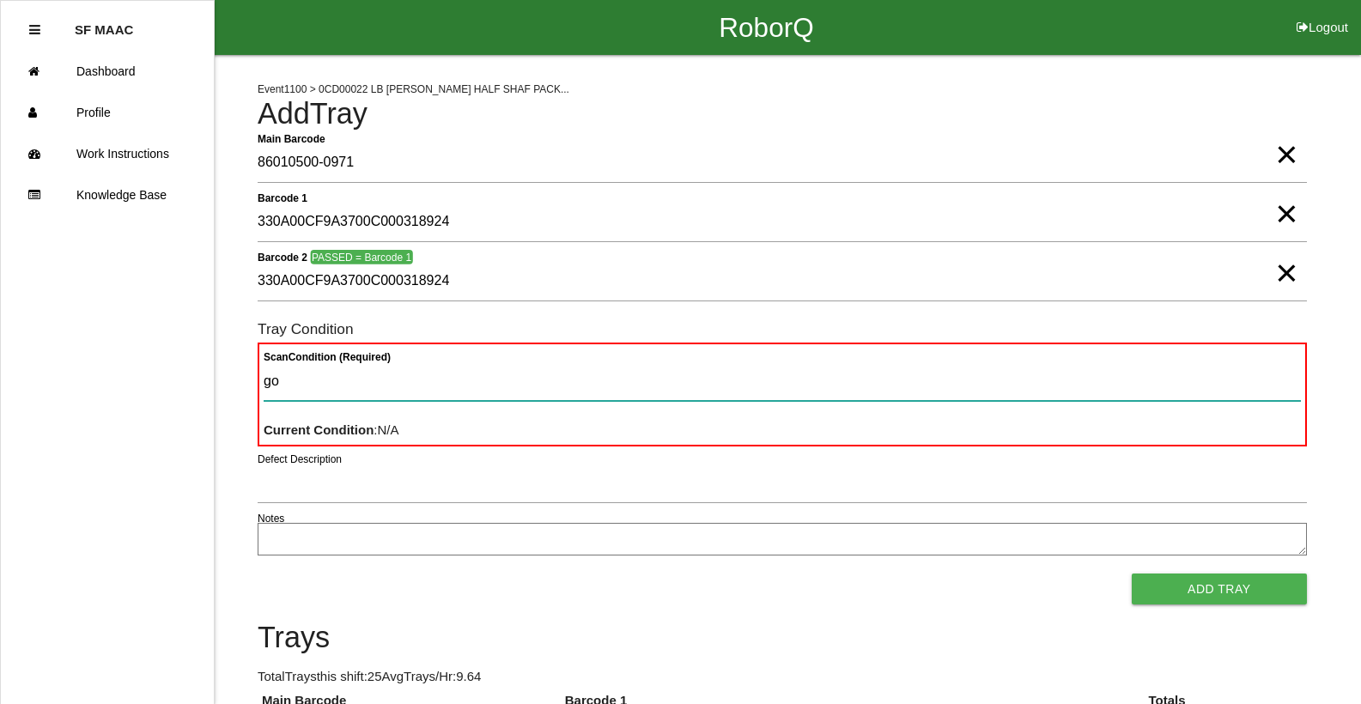
type Condition "goo"
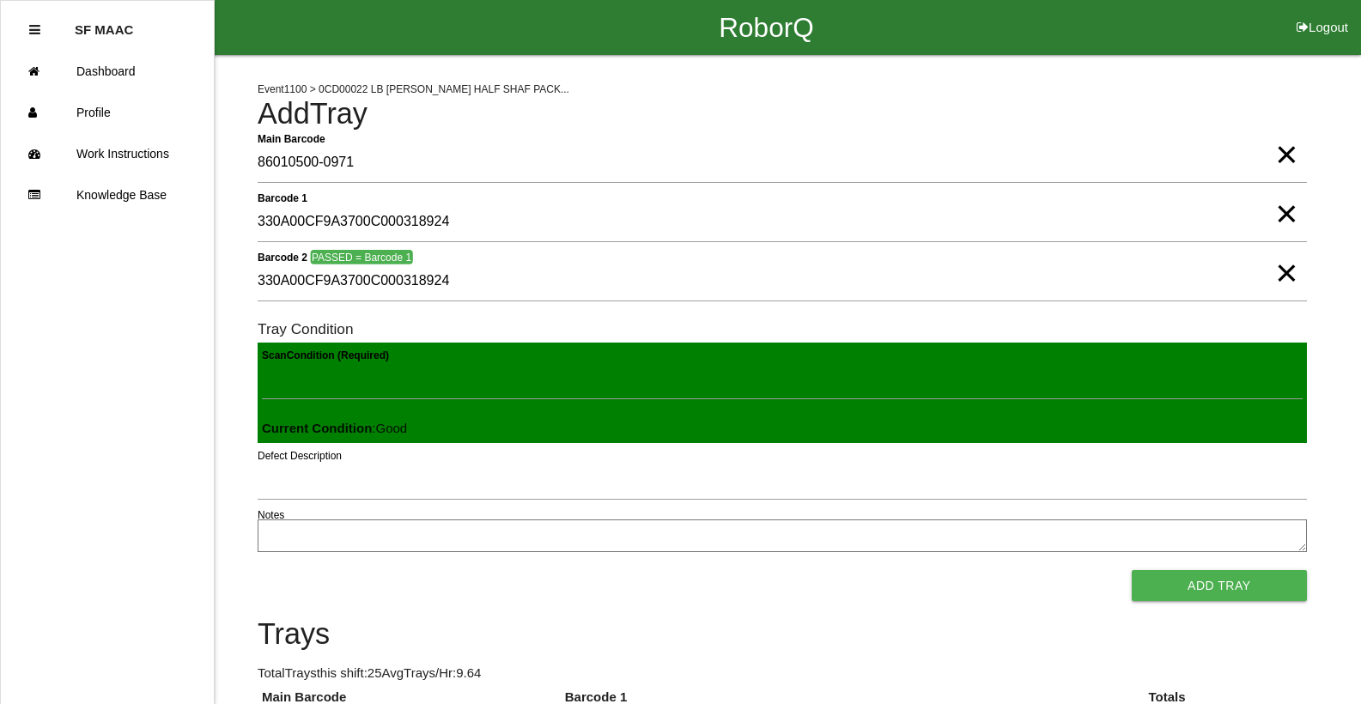
click at [1132, 570] on button "Add Tray" at bounding box center [1219, 585] width 175 height 31
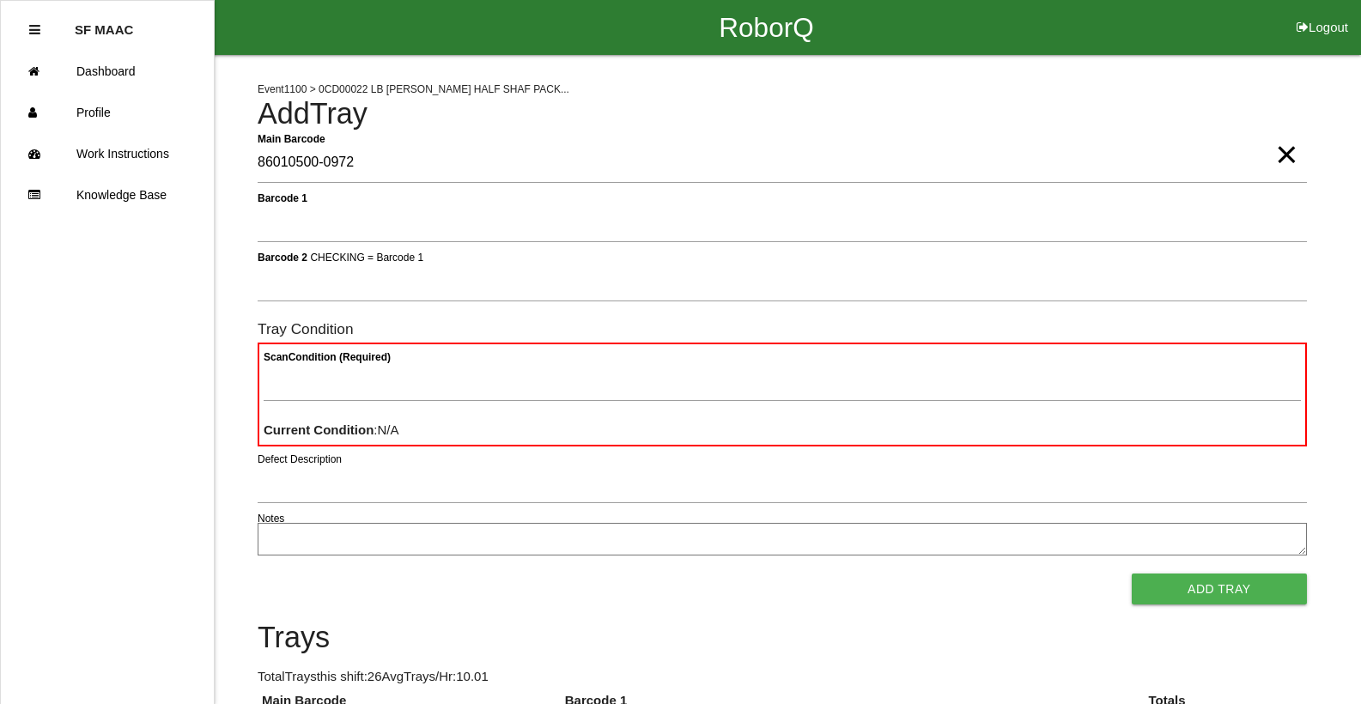
type Barcode "86010500-0972"
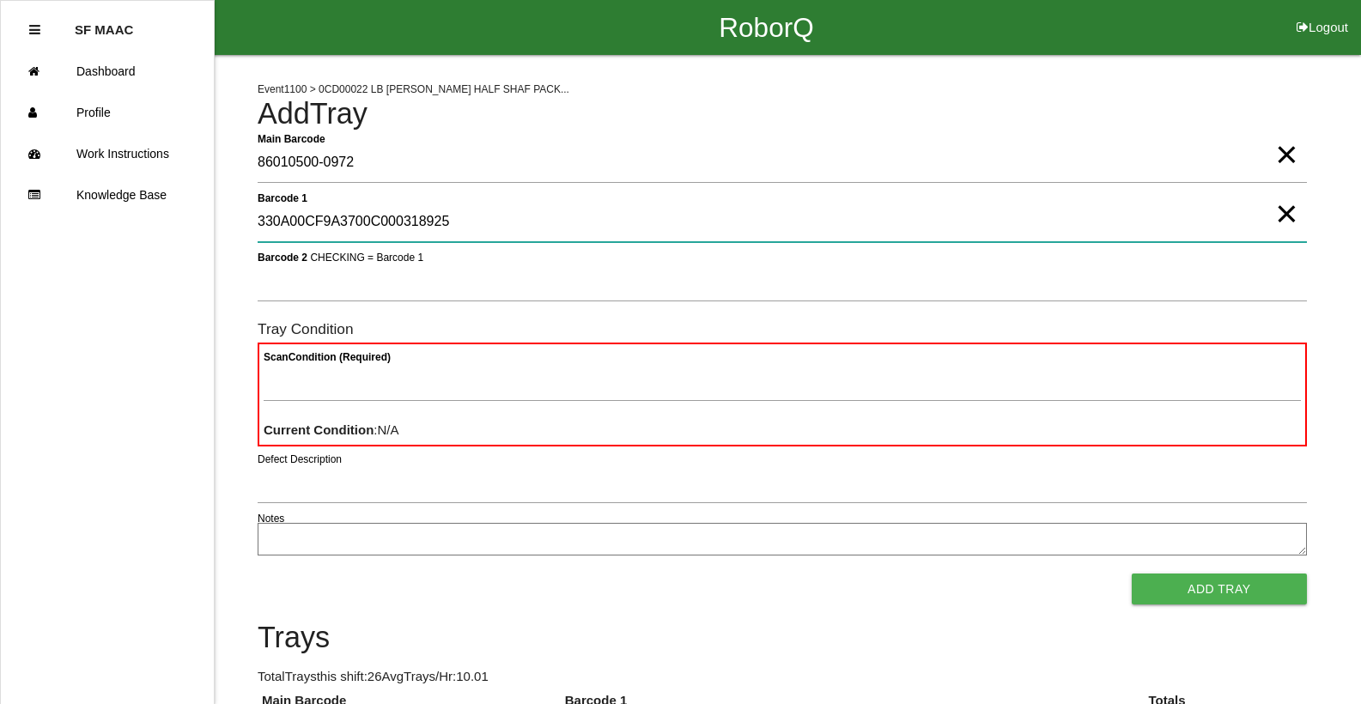
type 1 "330A00CF9A3700C000318925"
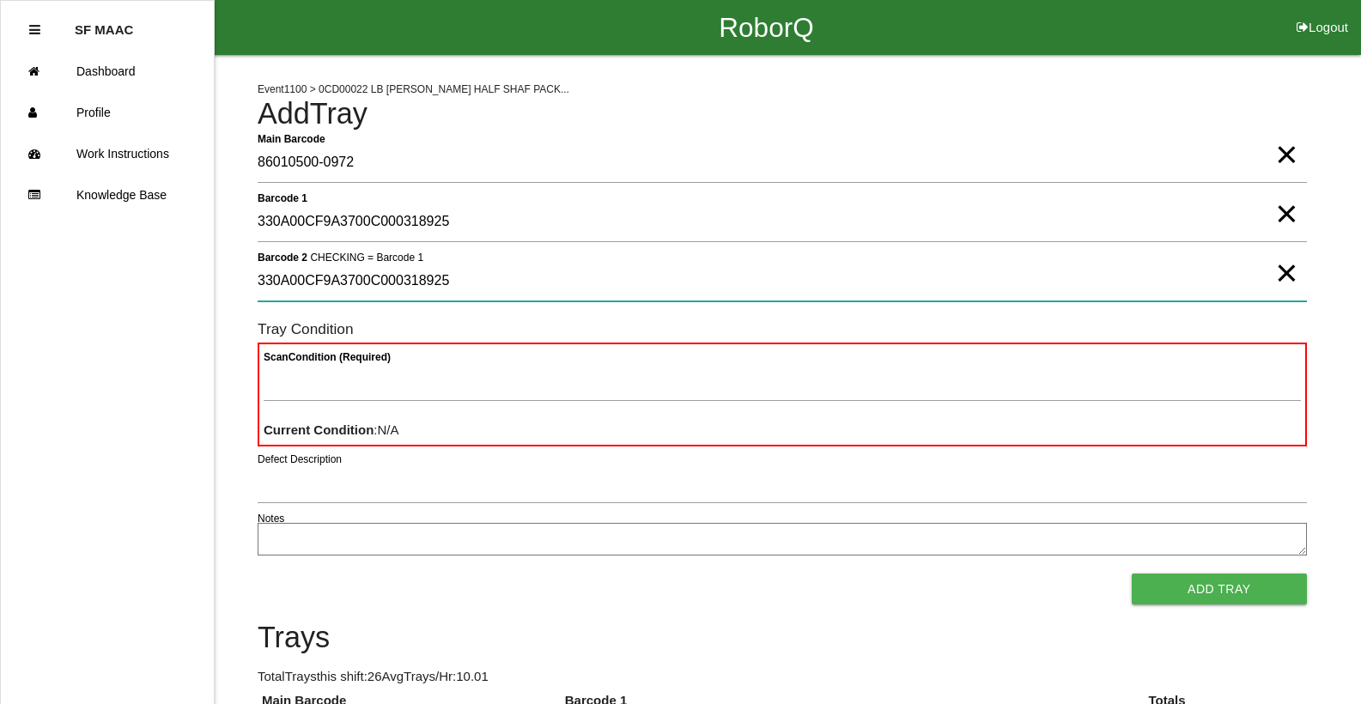
type 2 "330A00CF9A3700C000318925"
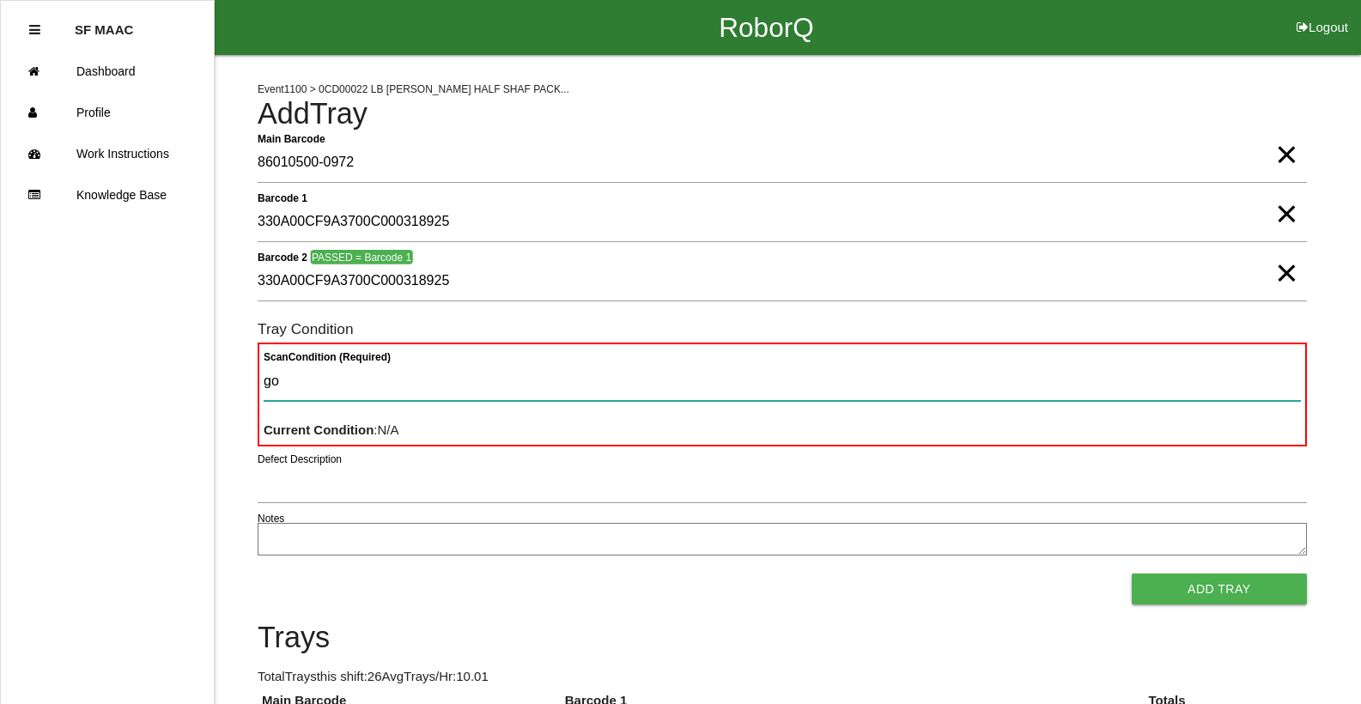
type Condition "goo"
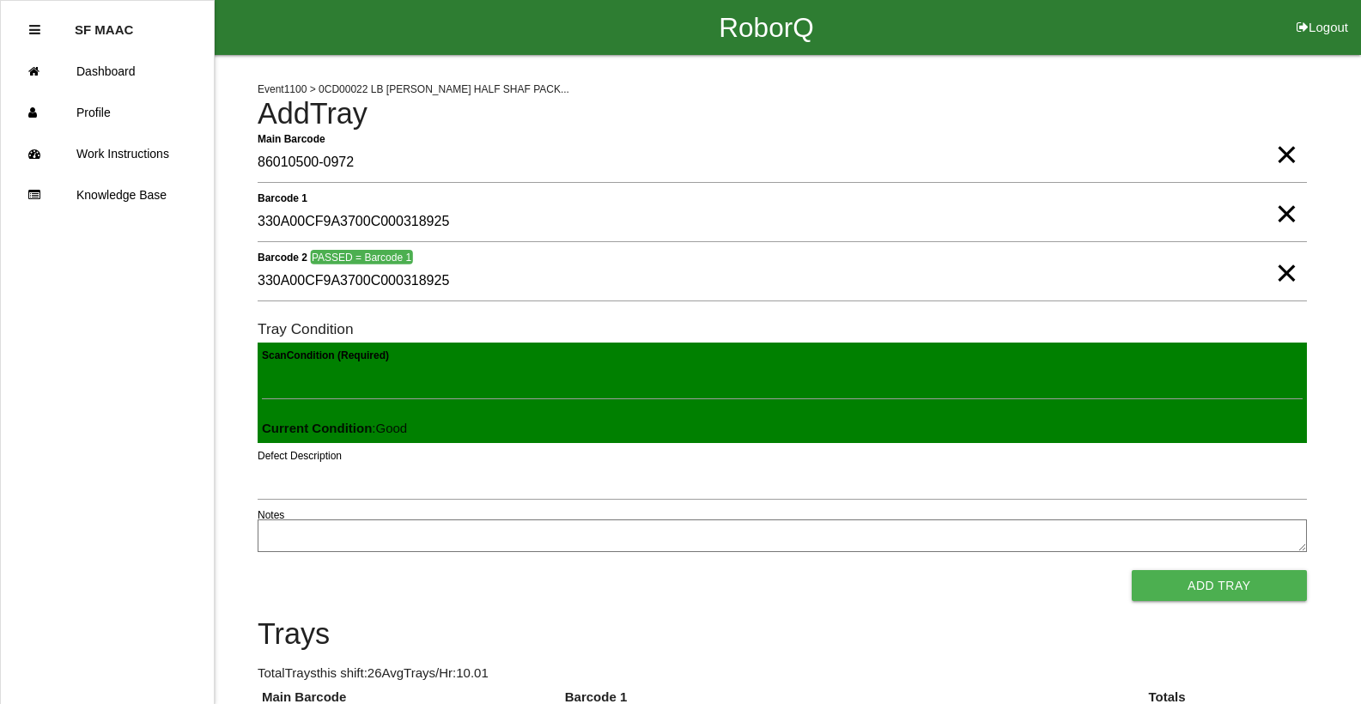
click button "Add Tray" at bounding box center [1219, 585] width 175 height 31
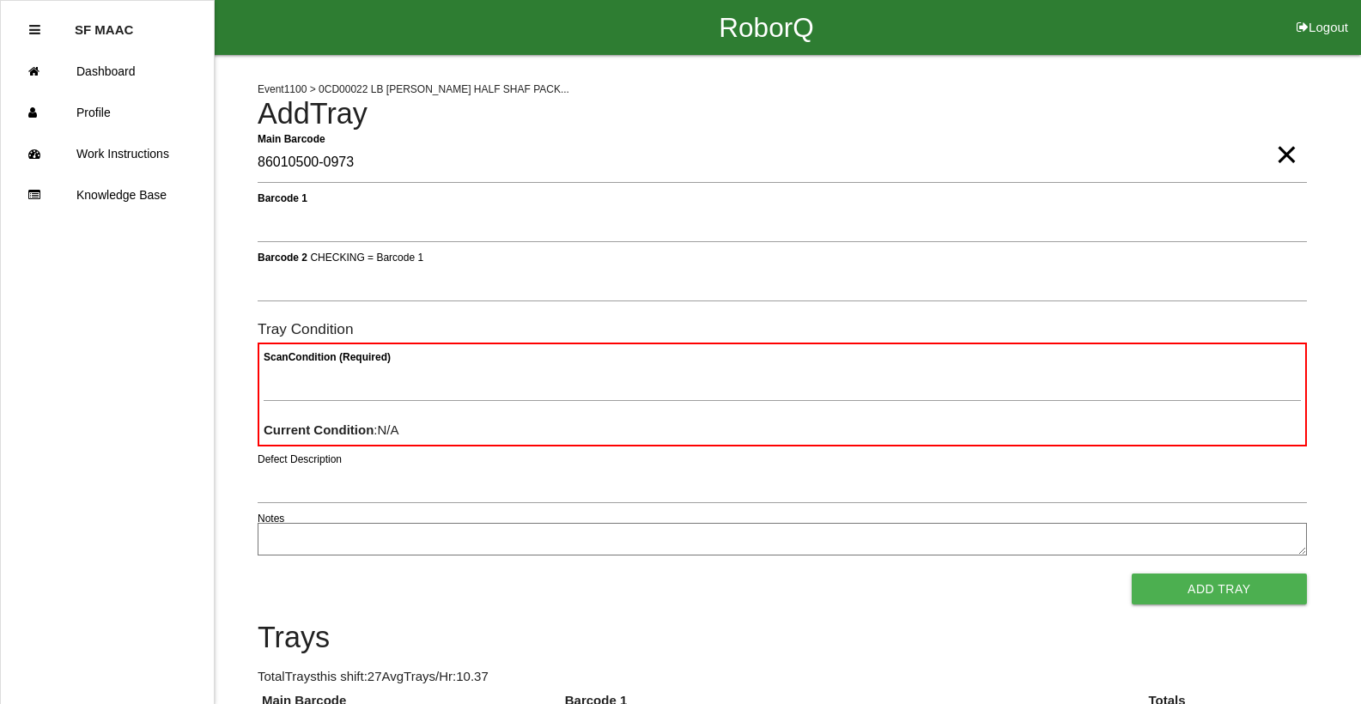
type Barcode "86010500-0973"
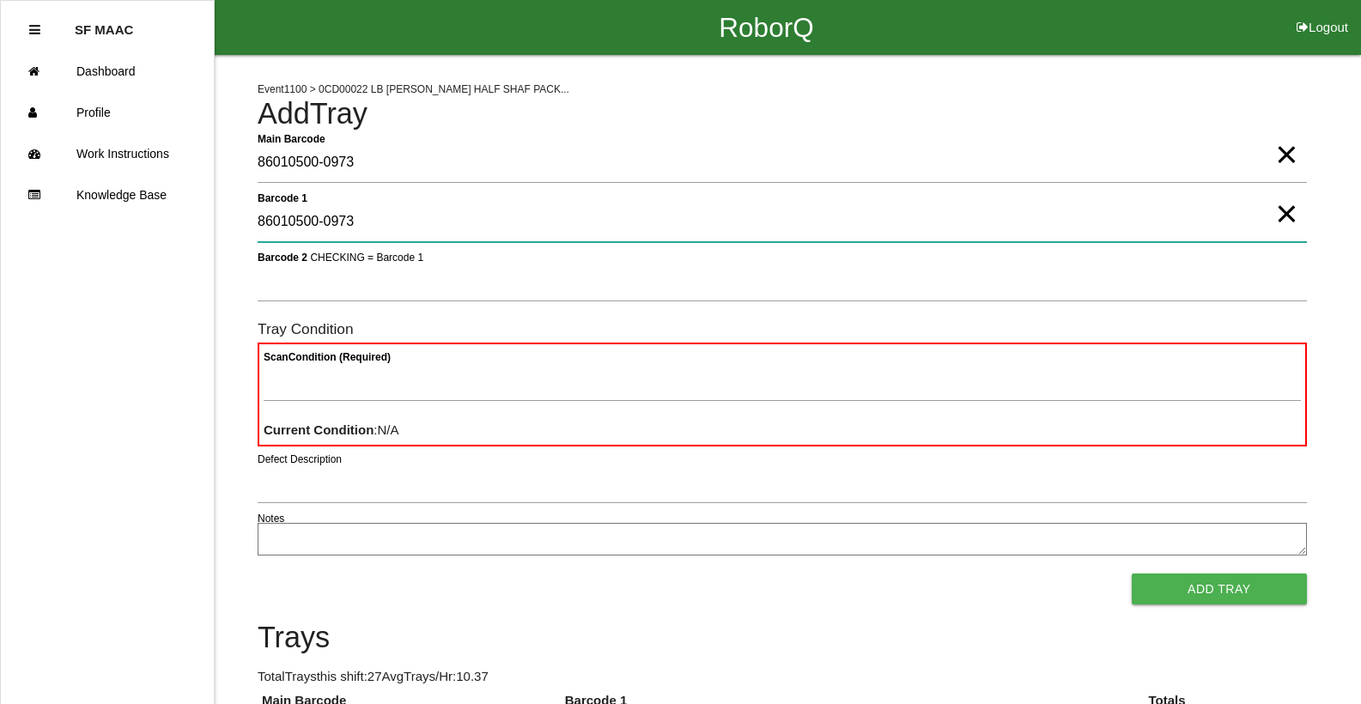
type 1 "86010500-0973"
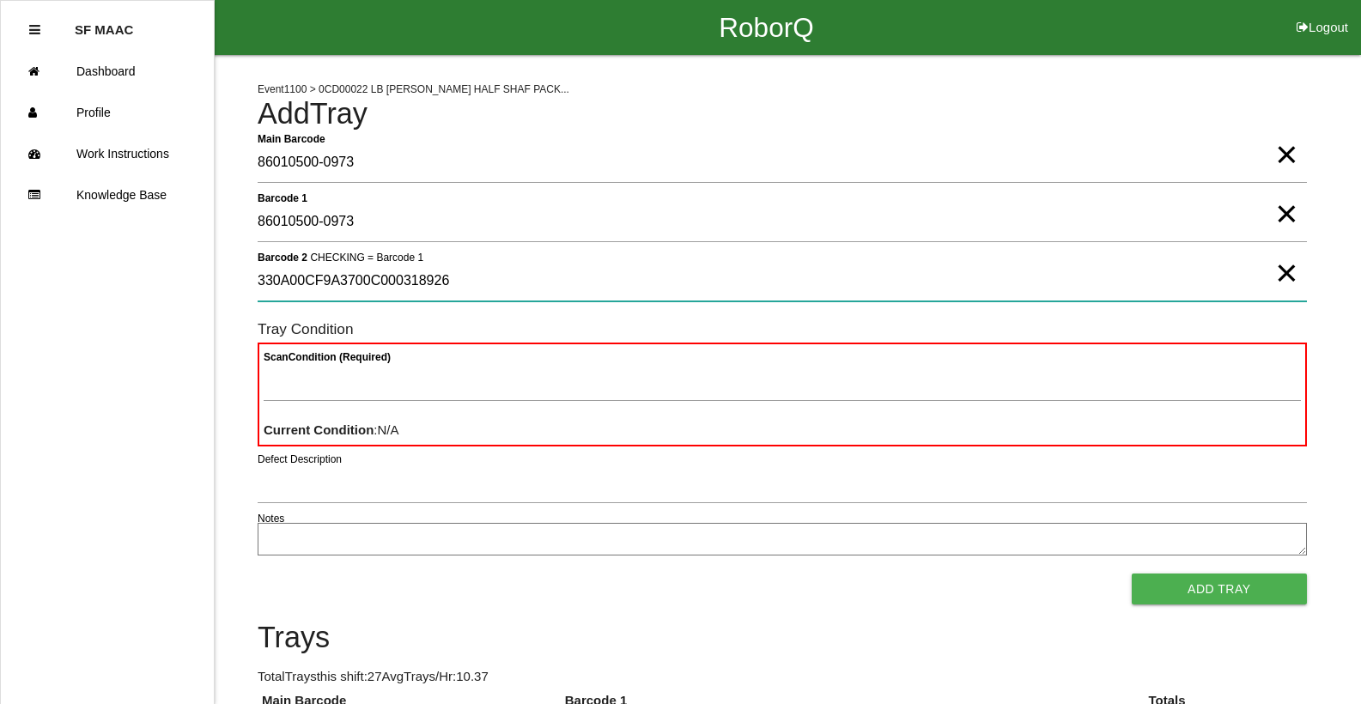
type 2 "330A00CF9A3700C000318926"
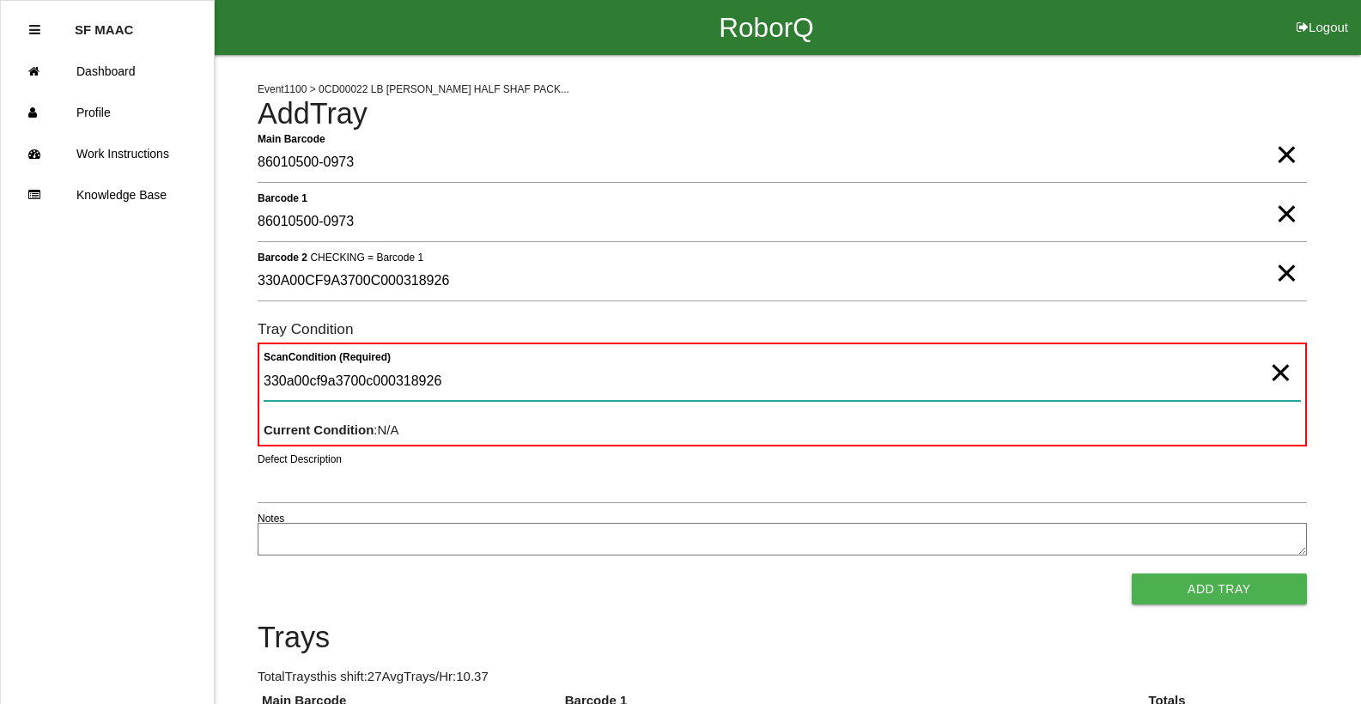
type Condition "330a00cf9a3700c000318926"
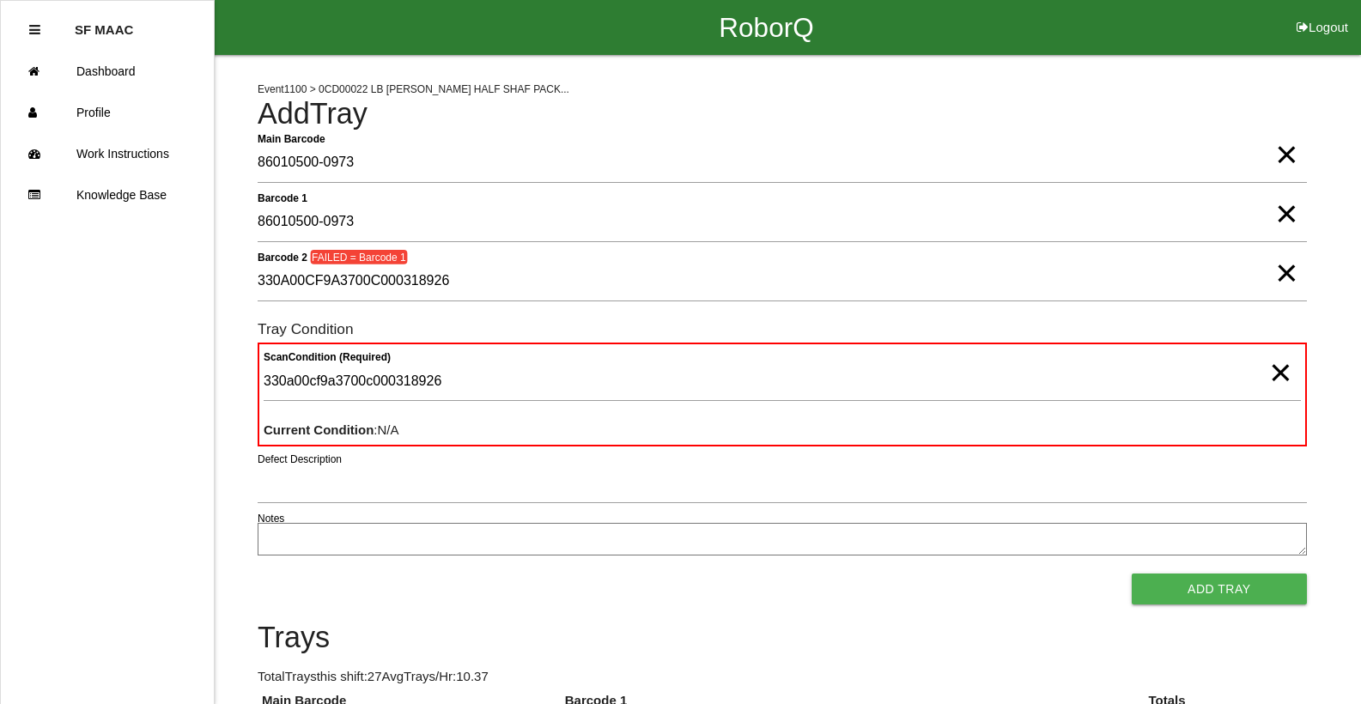
click at [1291, 155] on span "×" at bounding box center [1286, 137] width 22 height 34
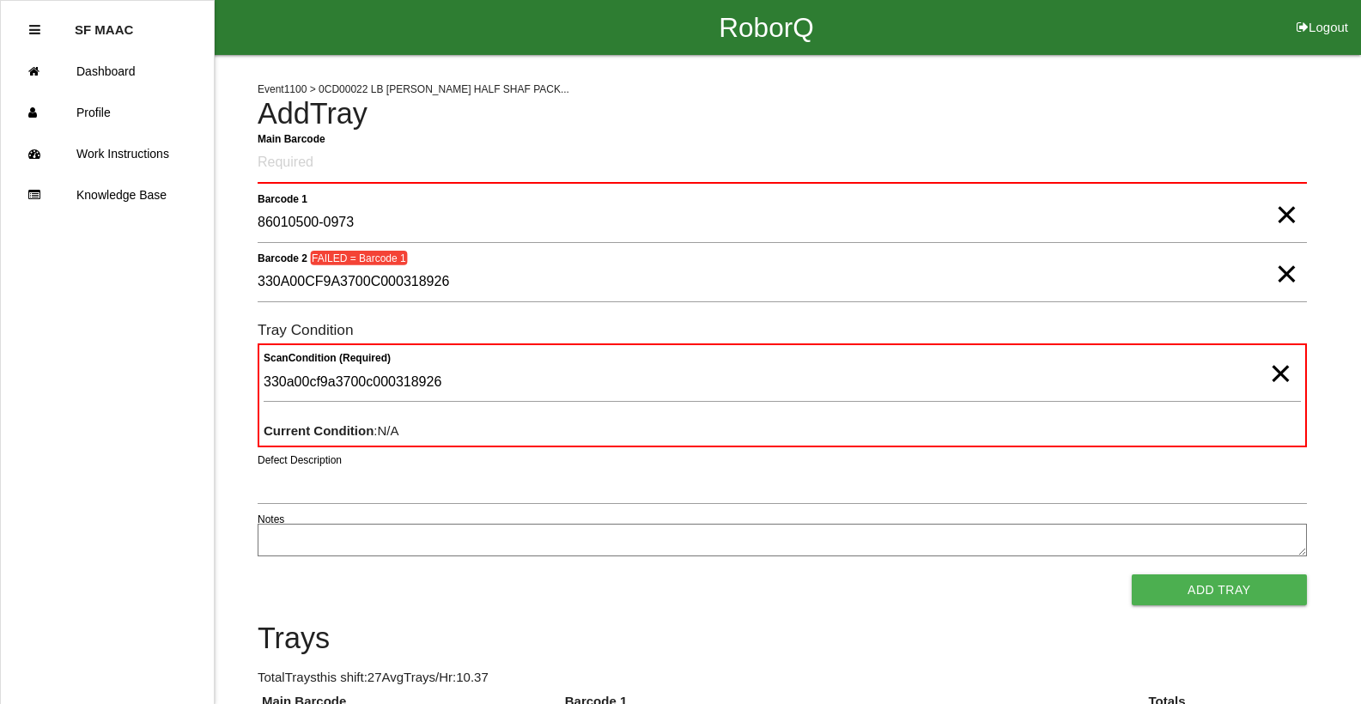
click at [1285, 215] on span "×" at bounding box center [1286, 197] width 22 height 34
click at [1293, 264] on span "×" at bounding box center [1286, 257] width 22 height 34
click at [1286, 373] on span "×" at bounding box center [1280, 356] width 22 height 34
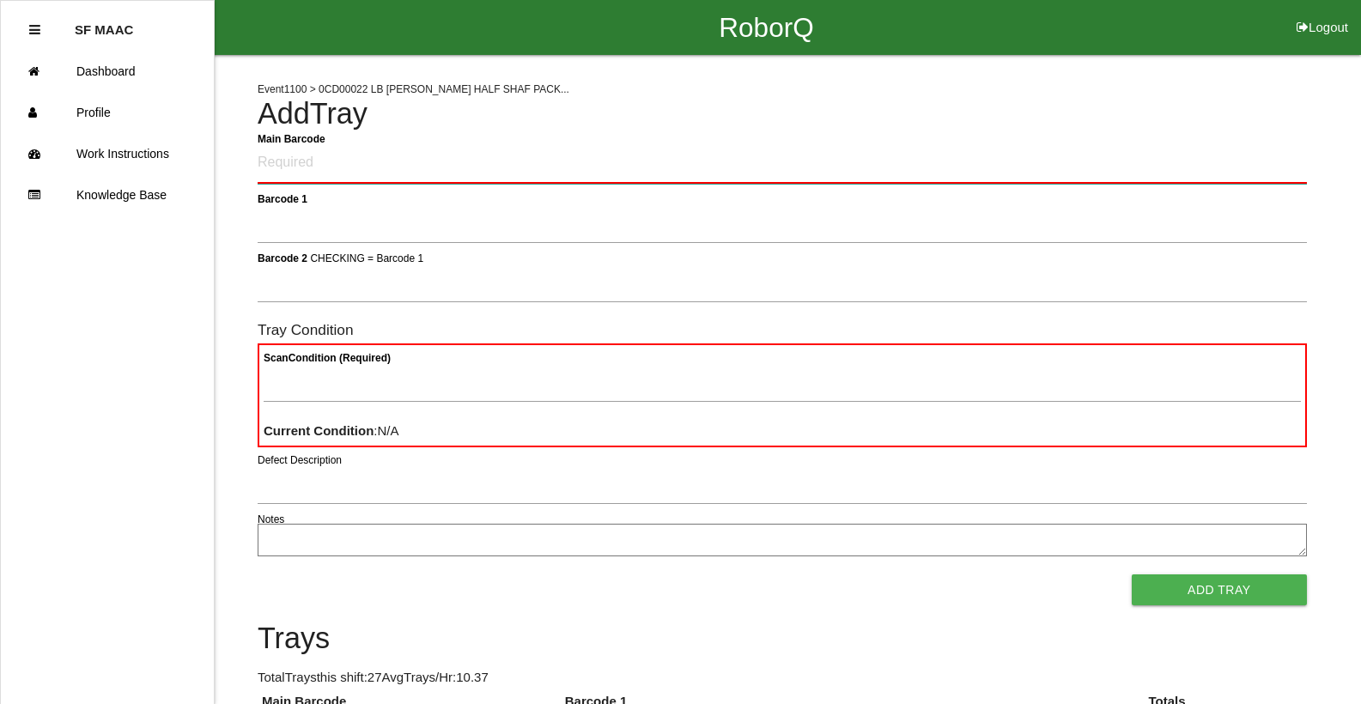
click at [1296, 171] on Barcode "Main Barcode" at bounding box center [782, 163] width 1049 height 40
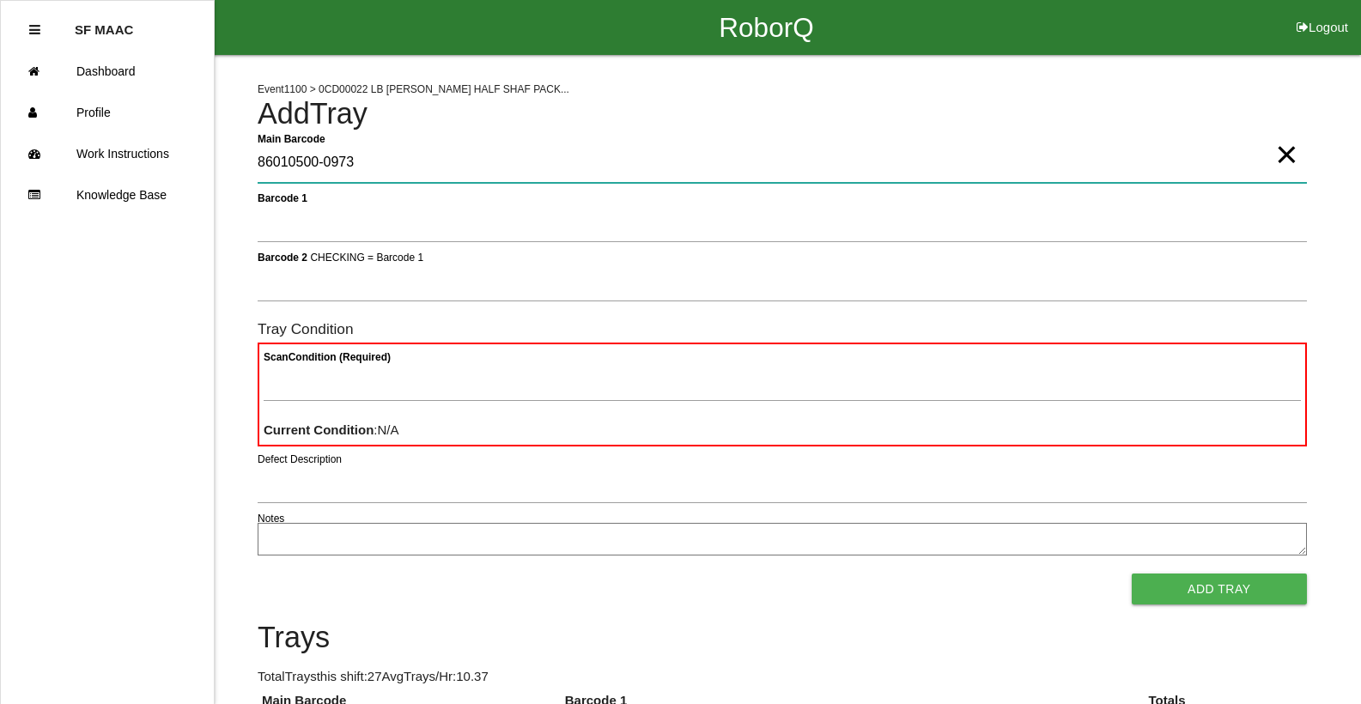
type Barcode "86010500-0973"
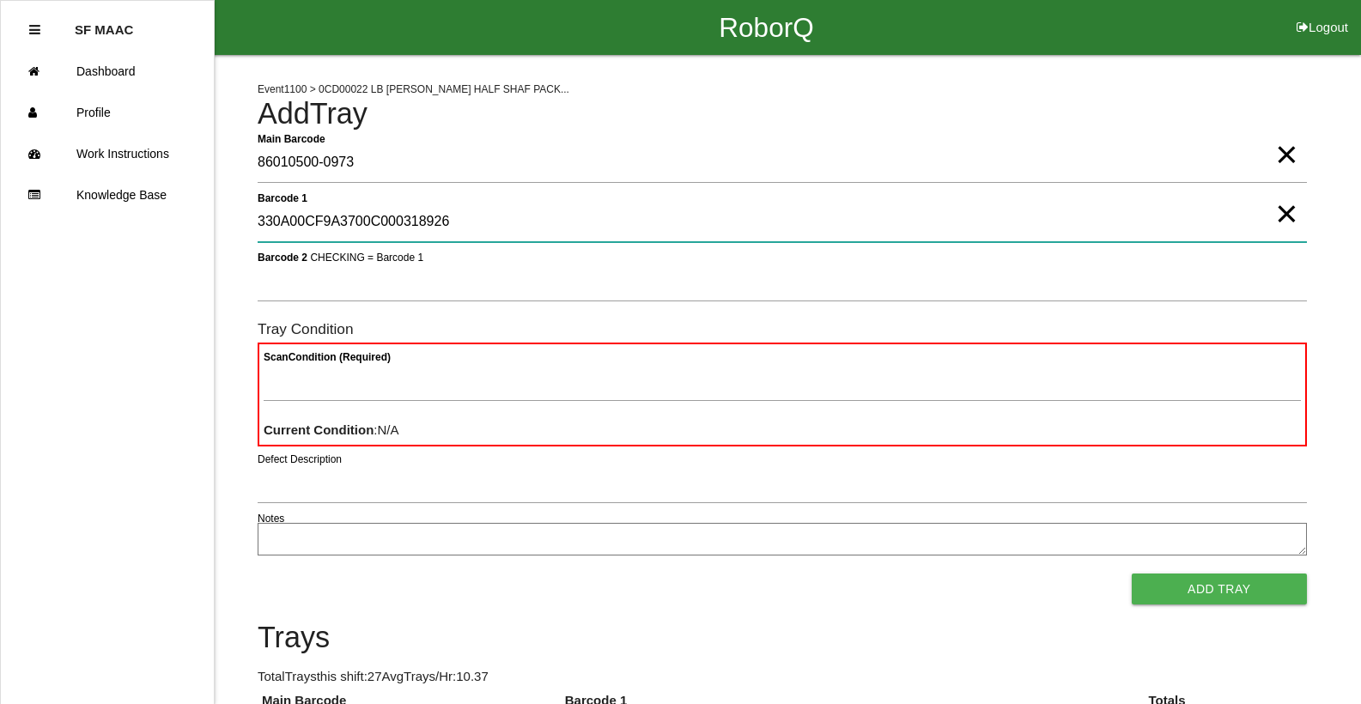
type 1 "330A00CF9A3700C000318926"
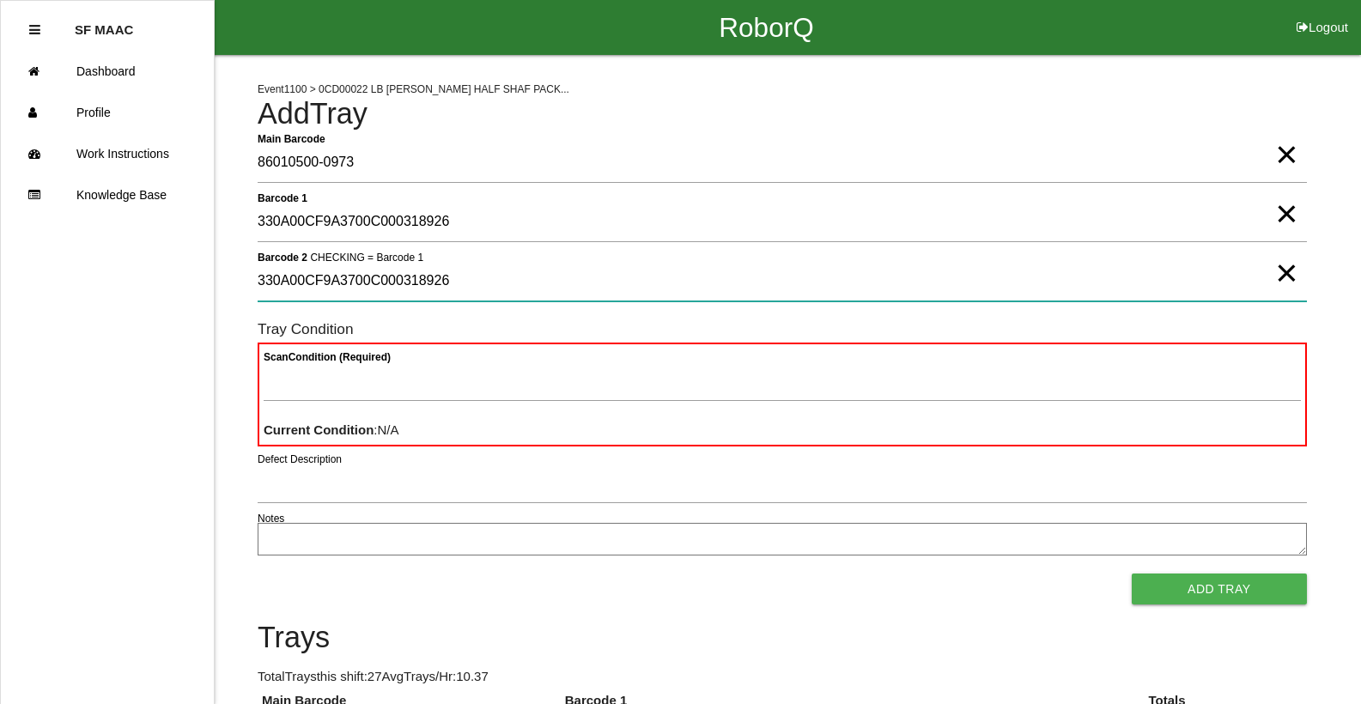
type 2 "330A00CF9A3700C000318926"
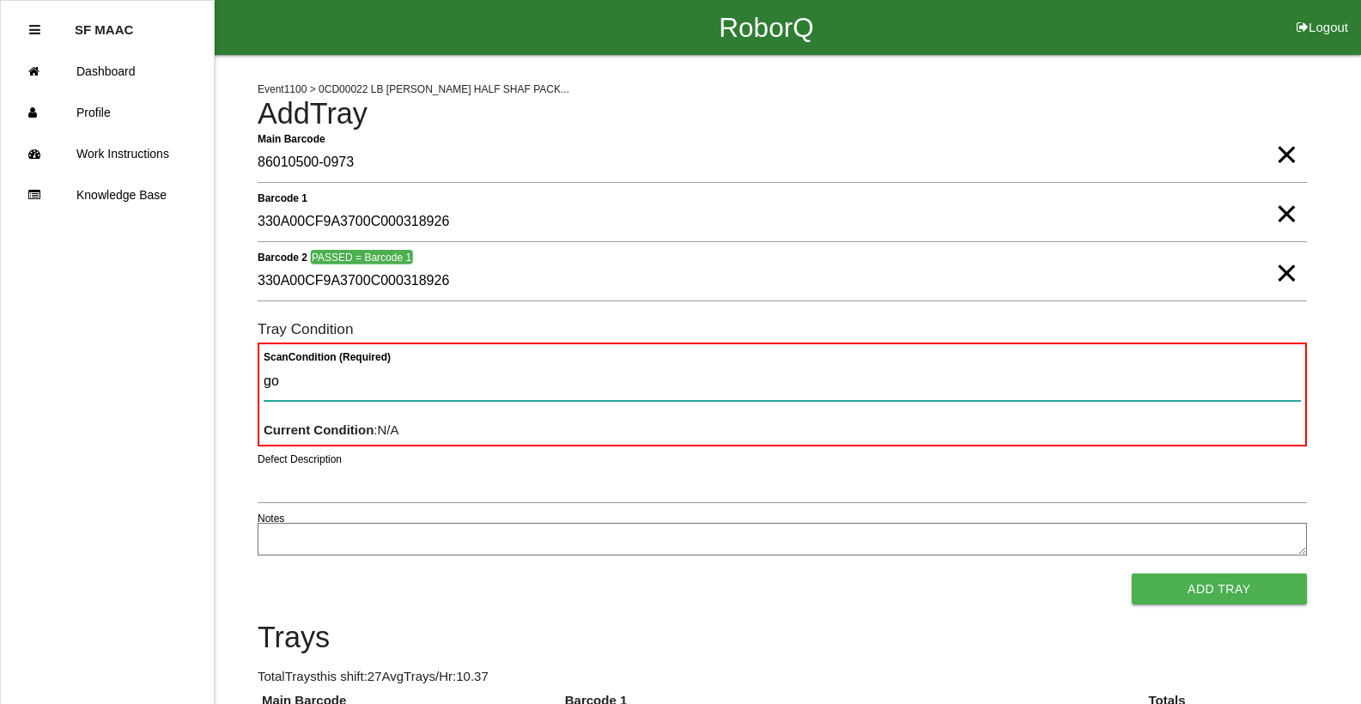
type Condition "goo"
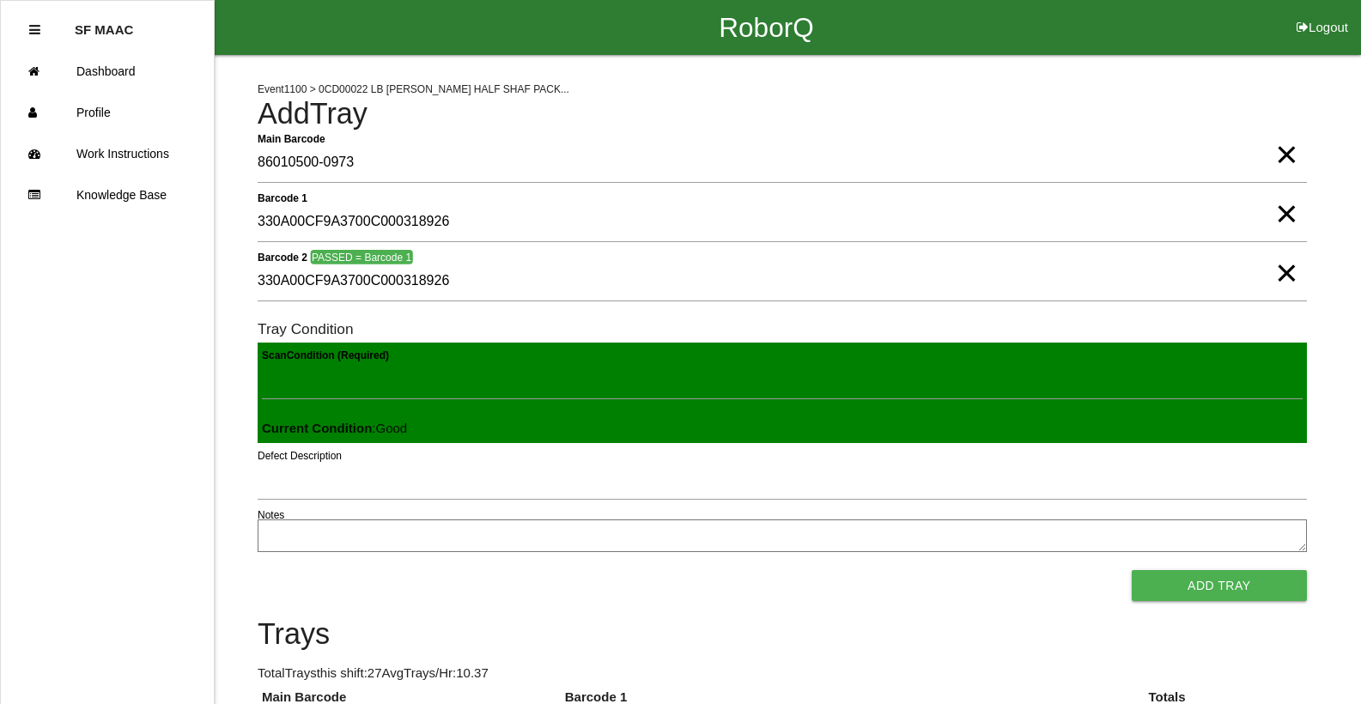
click at [1132, 570] on button "Add Tray" at bounding box center [1219, 585] width 175 height 31
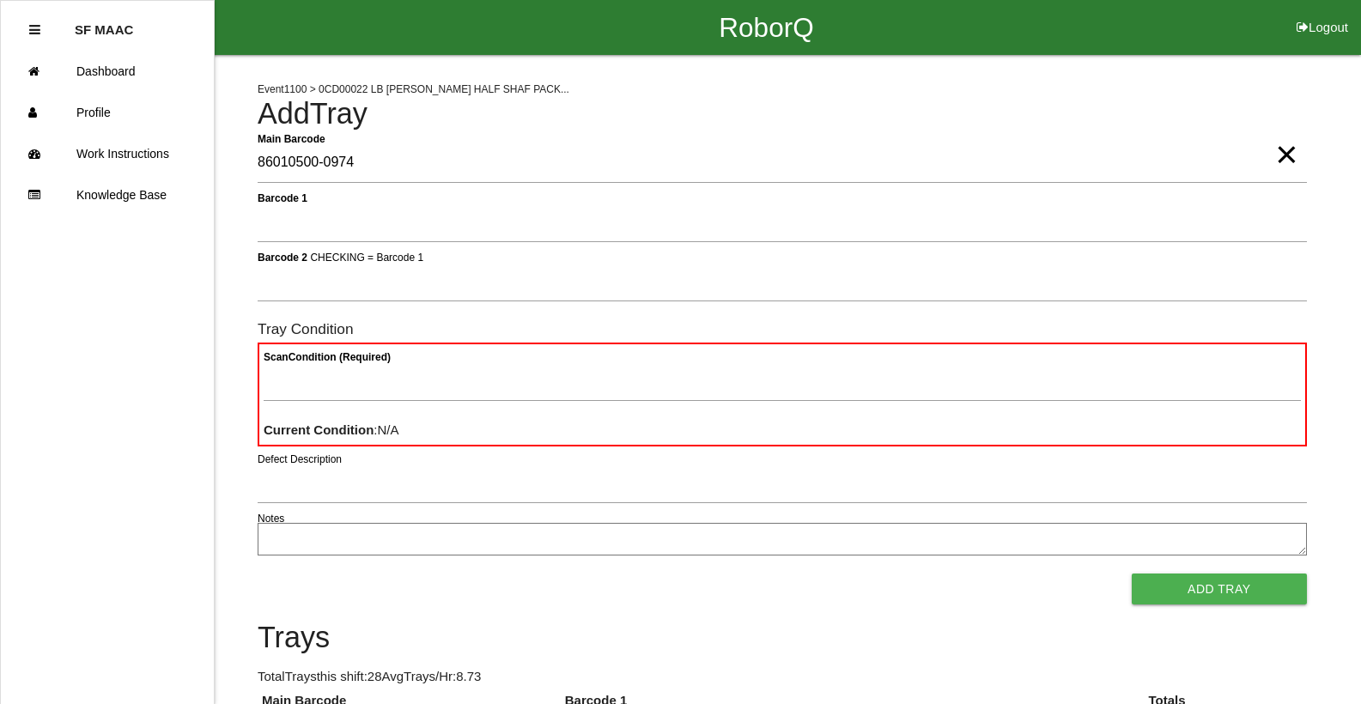
type Barcode "86010500-0974"
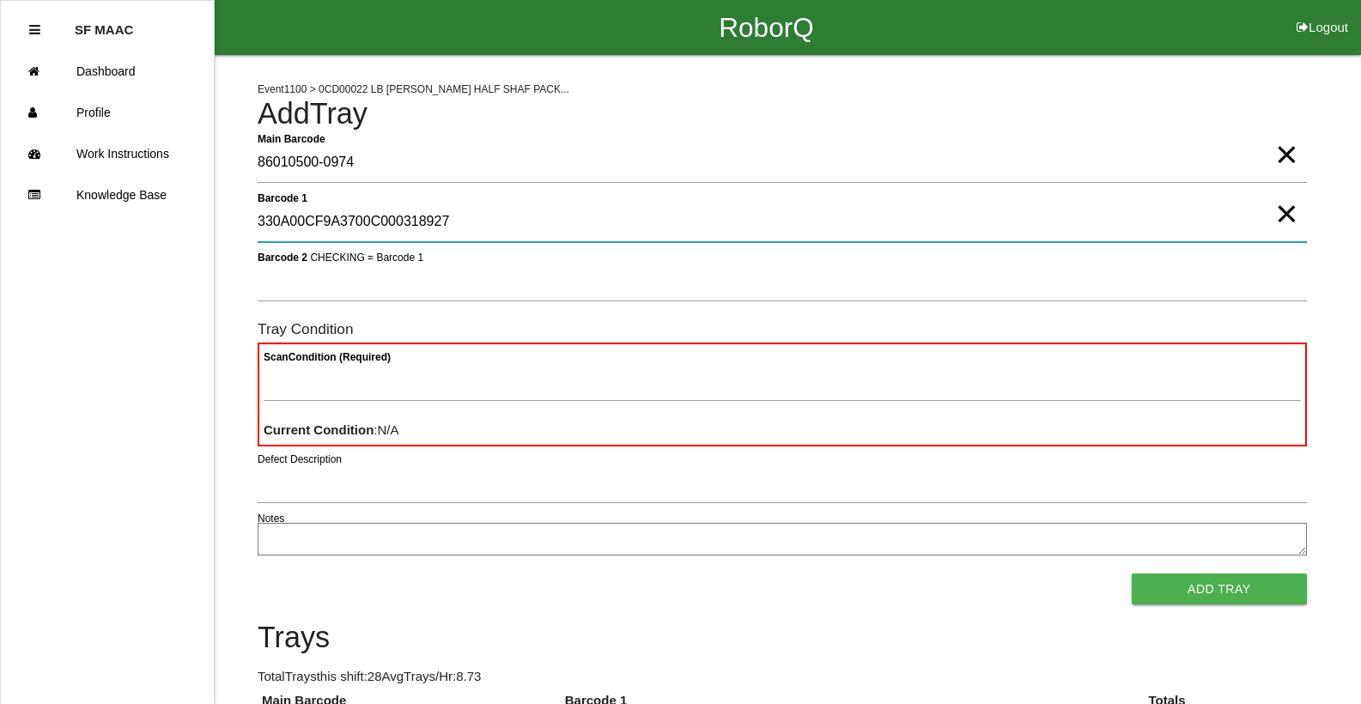
type 1 "330A00CF9A3700C000318927"
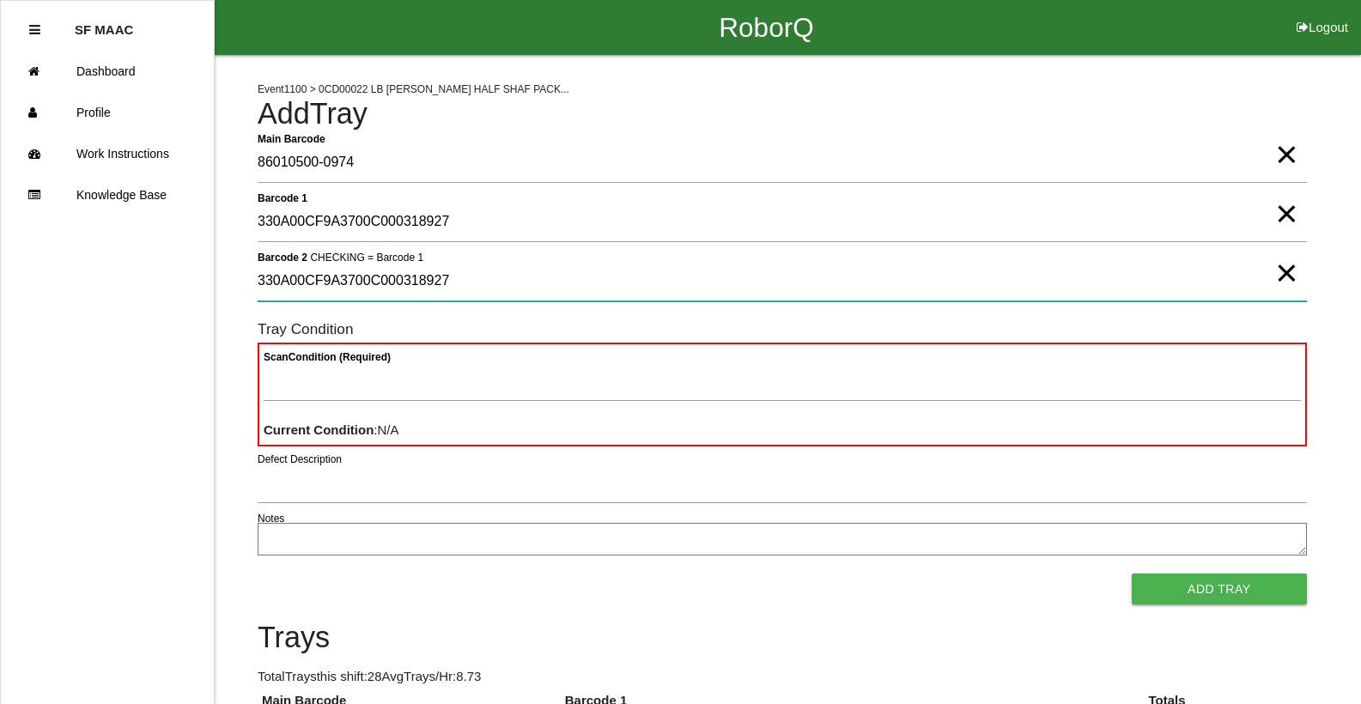
type 2 "330A00CF9A3700C000318927"
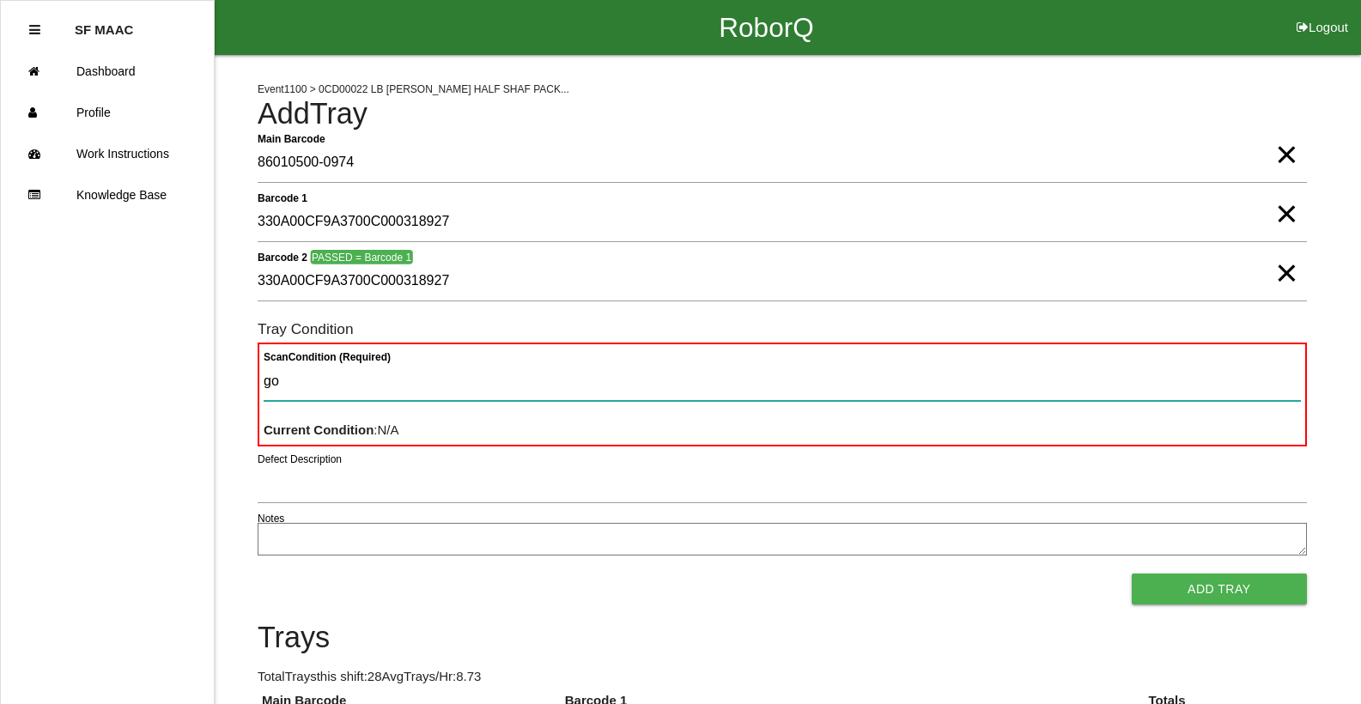
type Condition "goo"
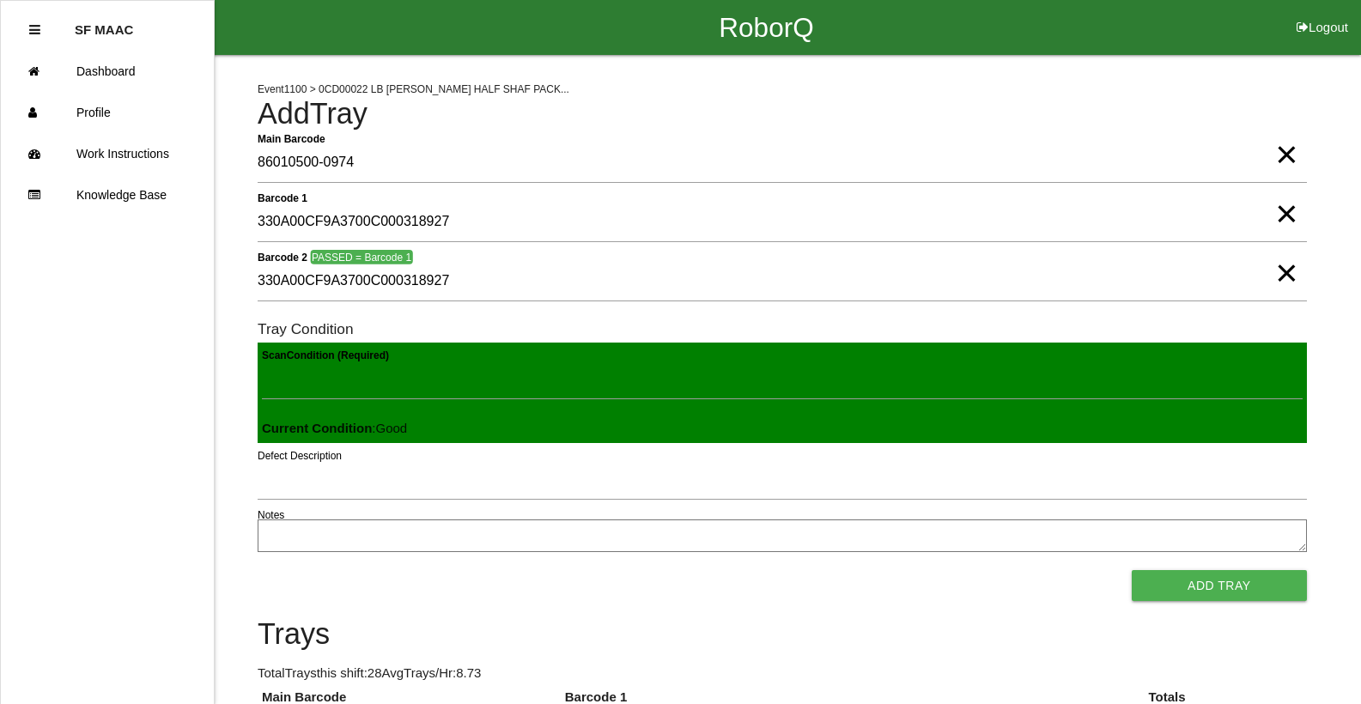
click at [1132, 570] on button "Add Tray" at bounding box center [1219, 585] width 175 height 31
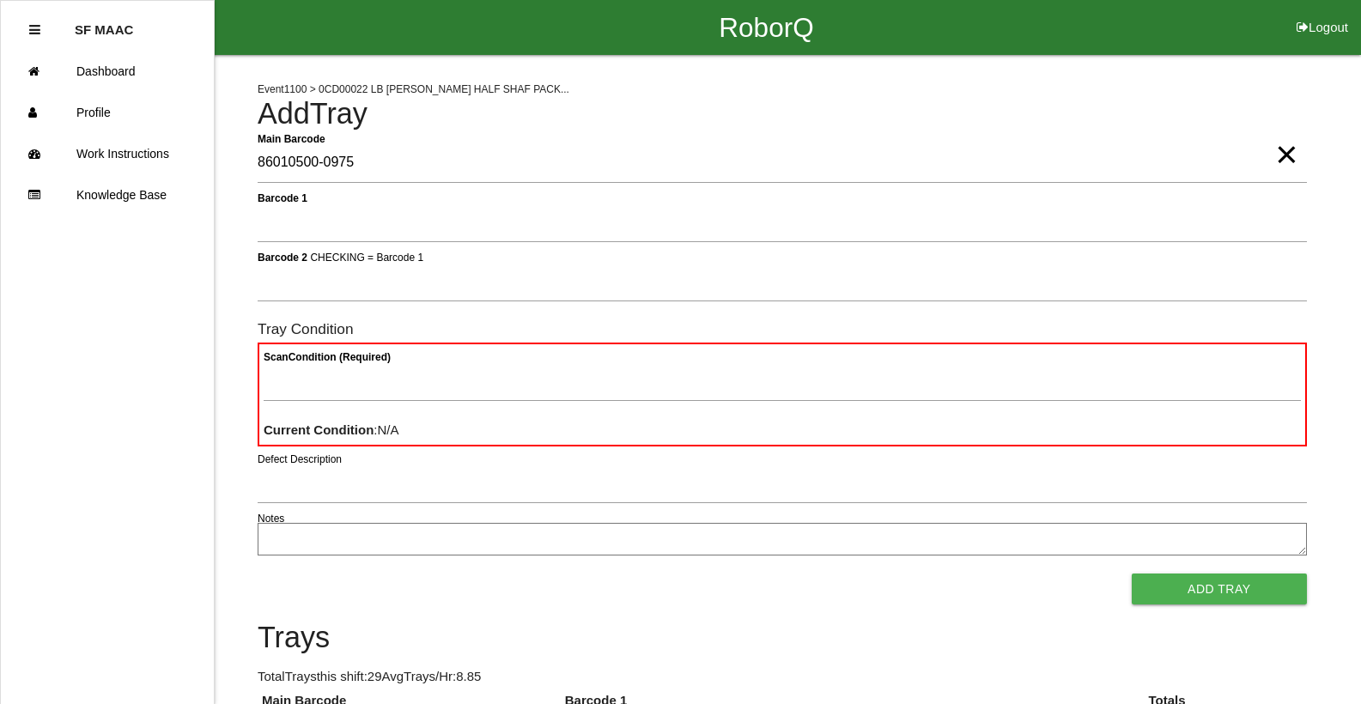
type Barcode "86010500-0975"
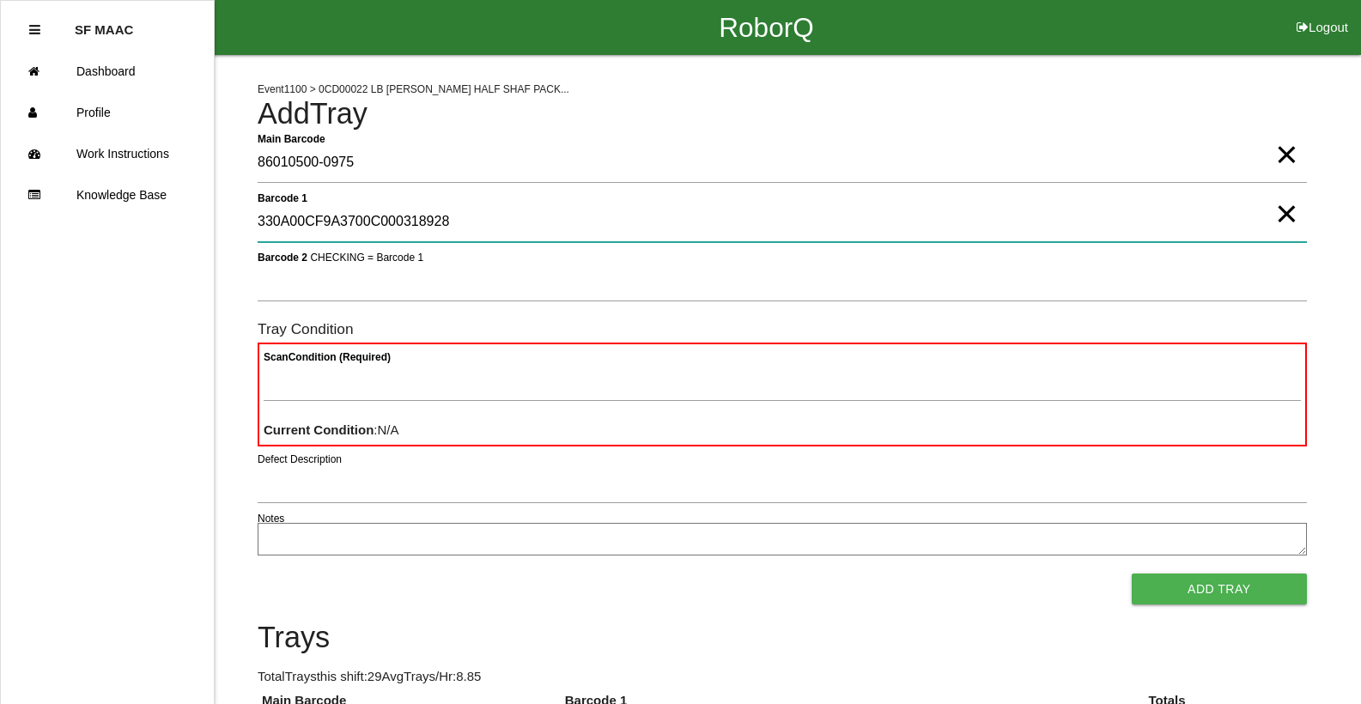
type 1 "330A00CF9A3700C000318928"
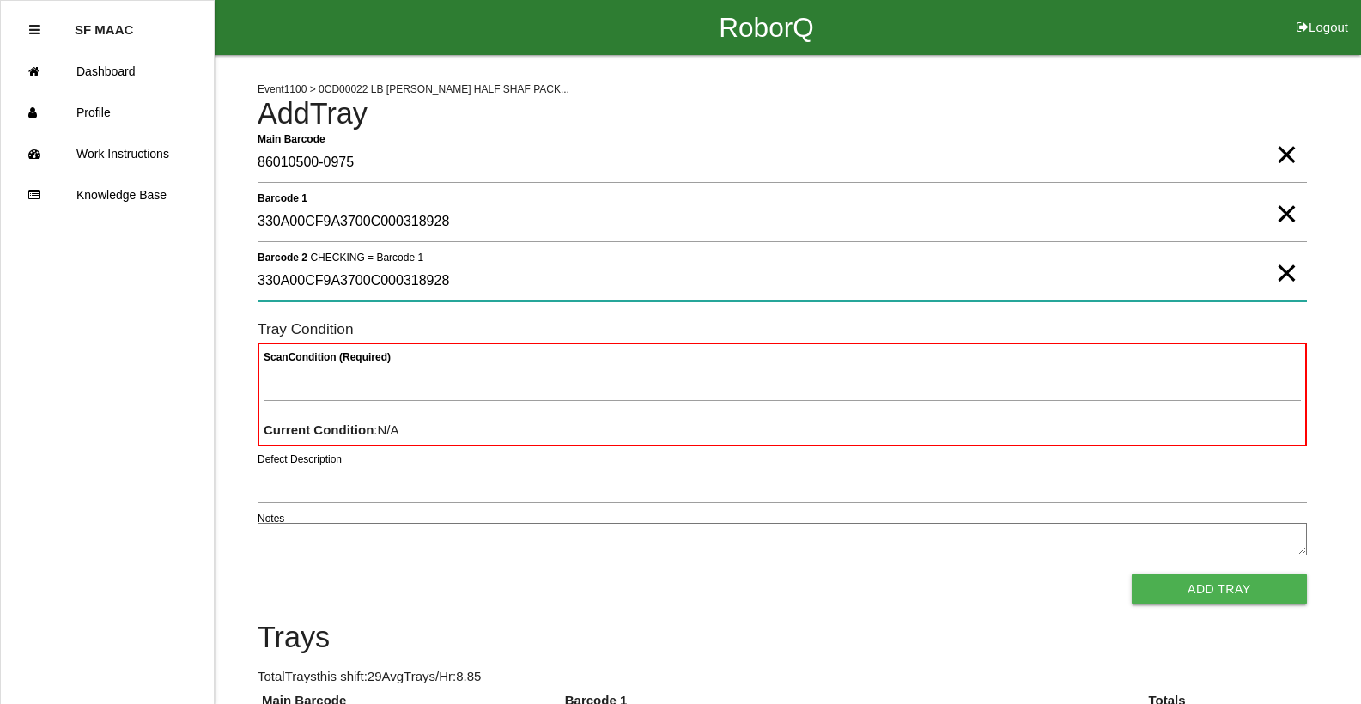
type 2 "330A00CF9A3700C000318928"
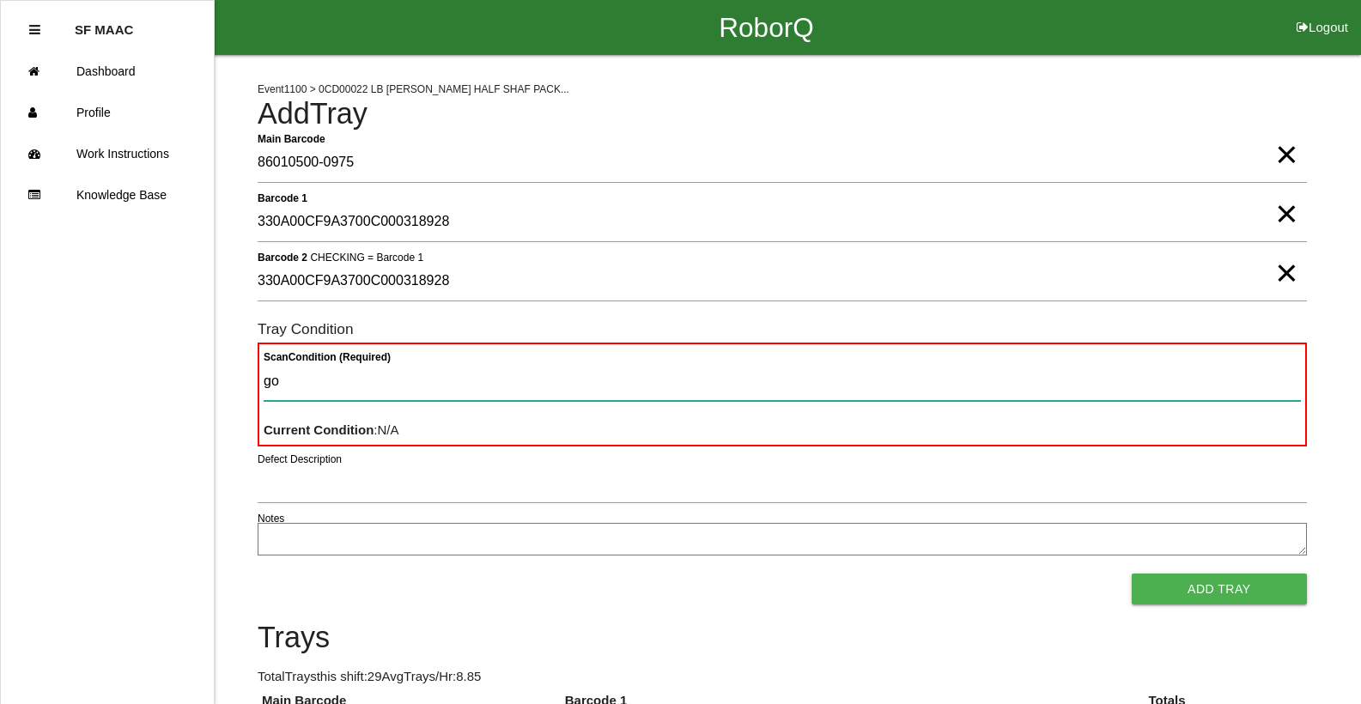
type Condition "goo"
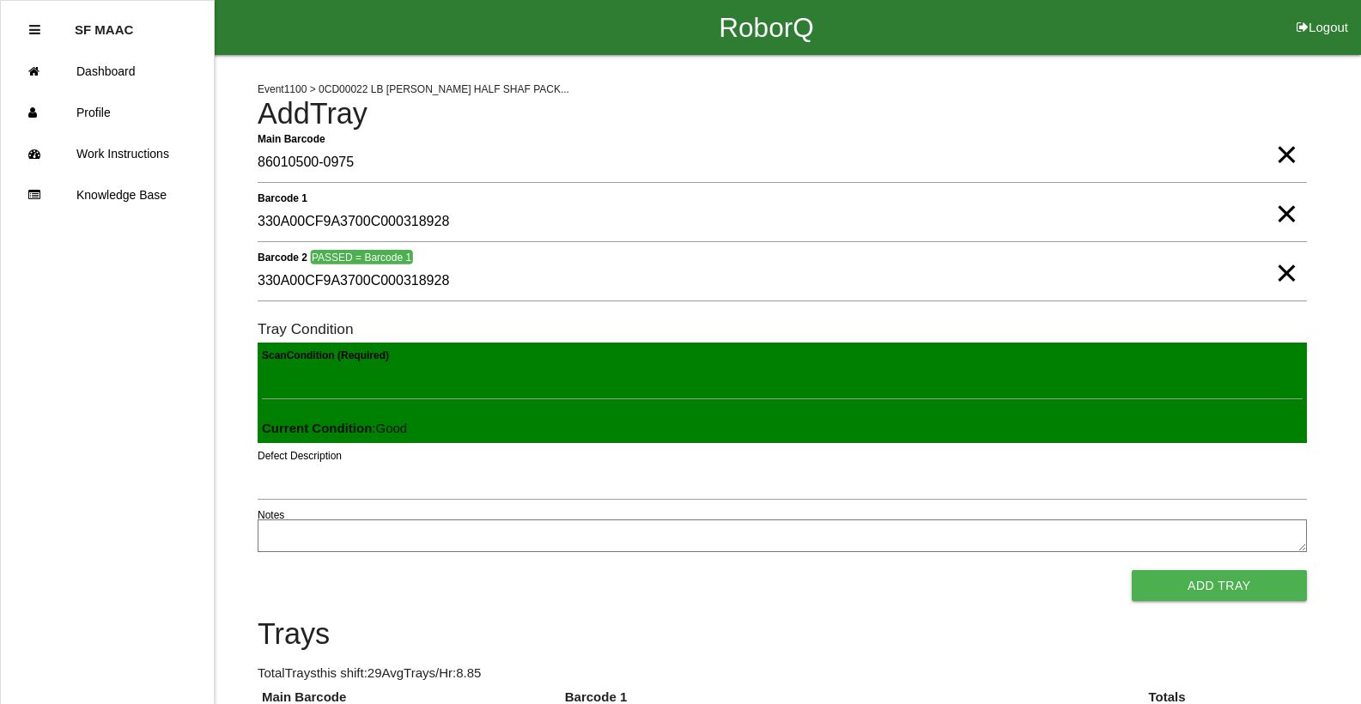
click at [1132, 570] on button "Add Tray" at bounding box center [1219, 585] width 175 height 31
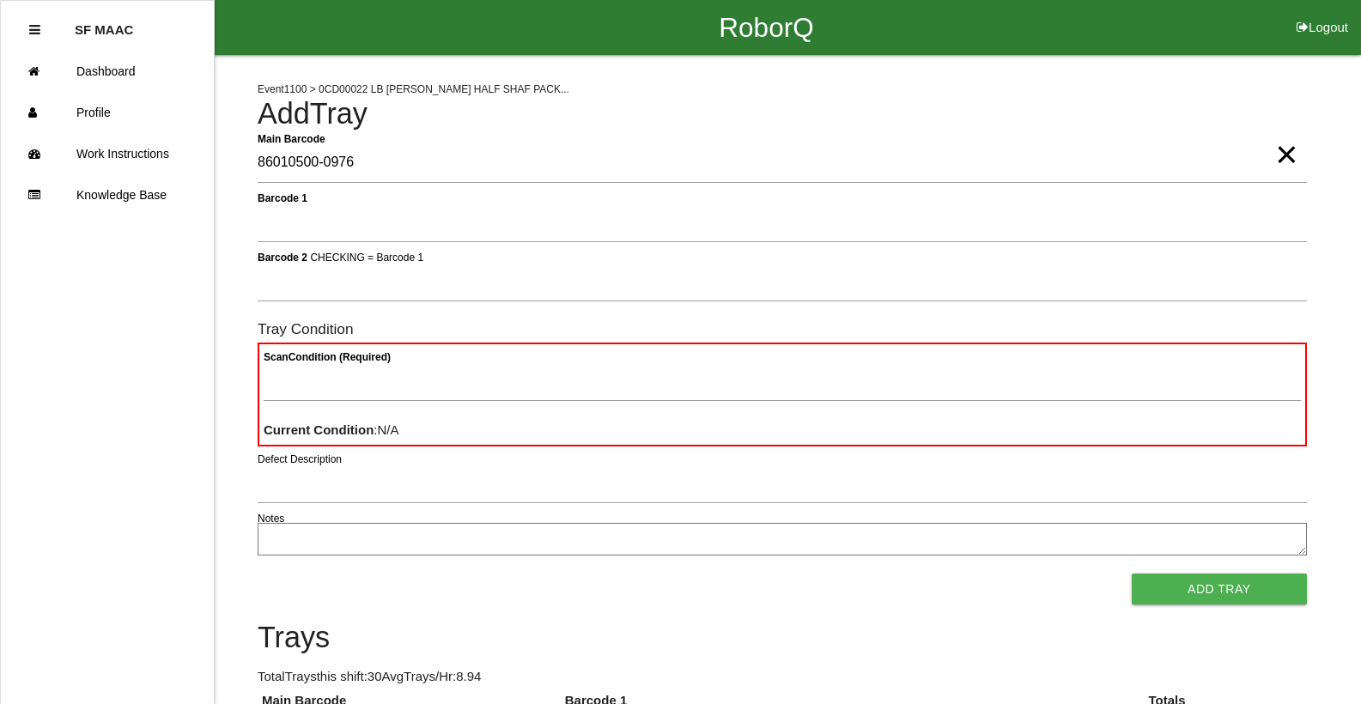
type Barcode "86010500-0976"
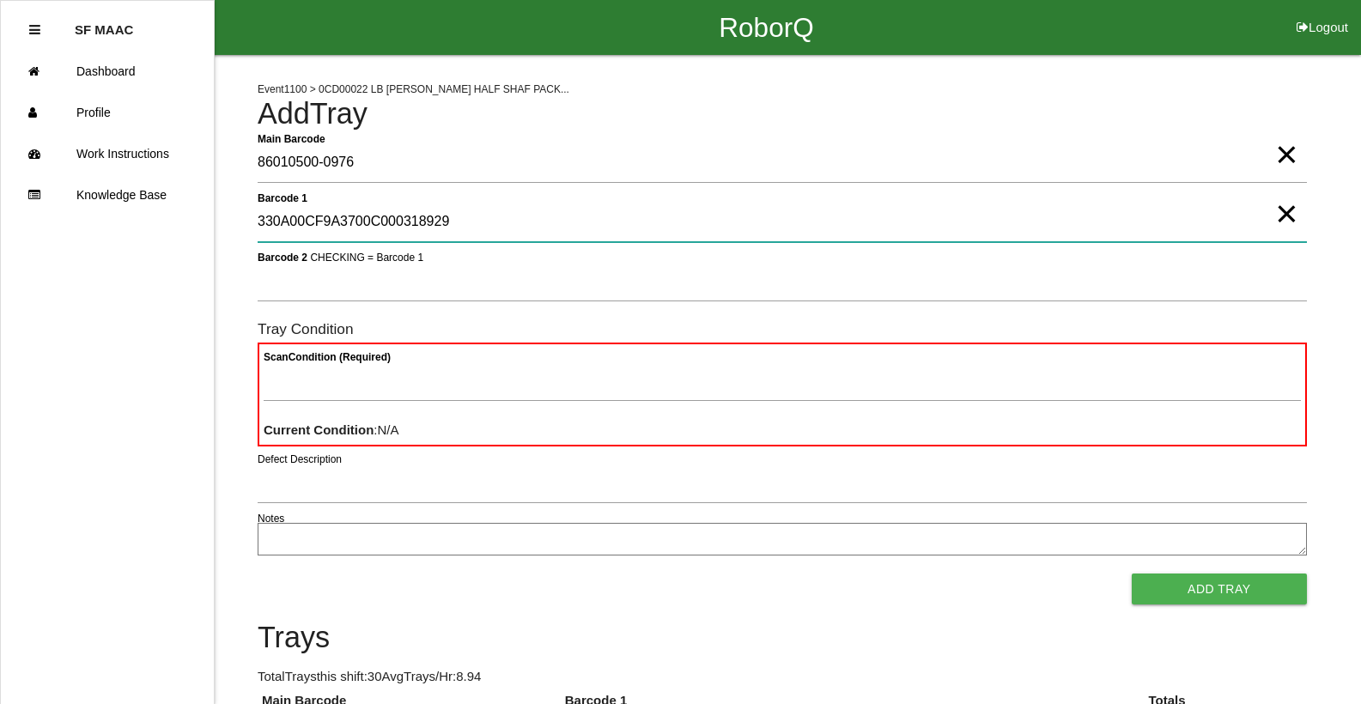
type 1 "330A00CF9A3700C000318929"
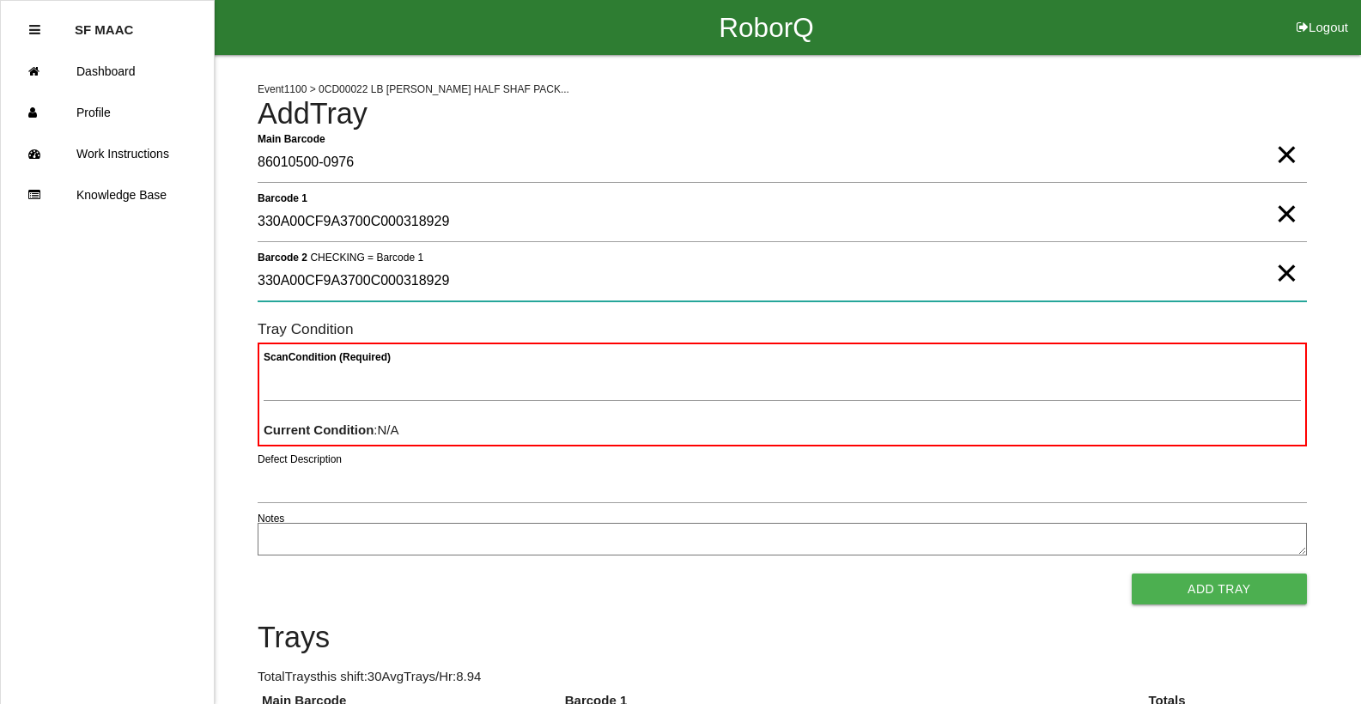
type 2 "330A00CF9A3700C000318929"
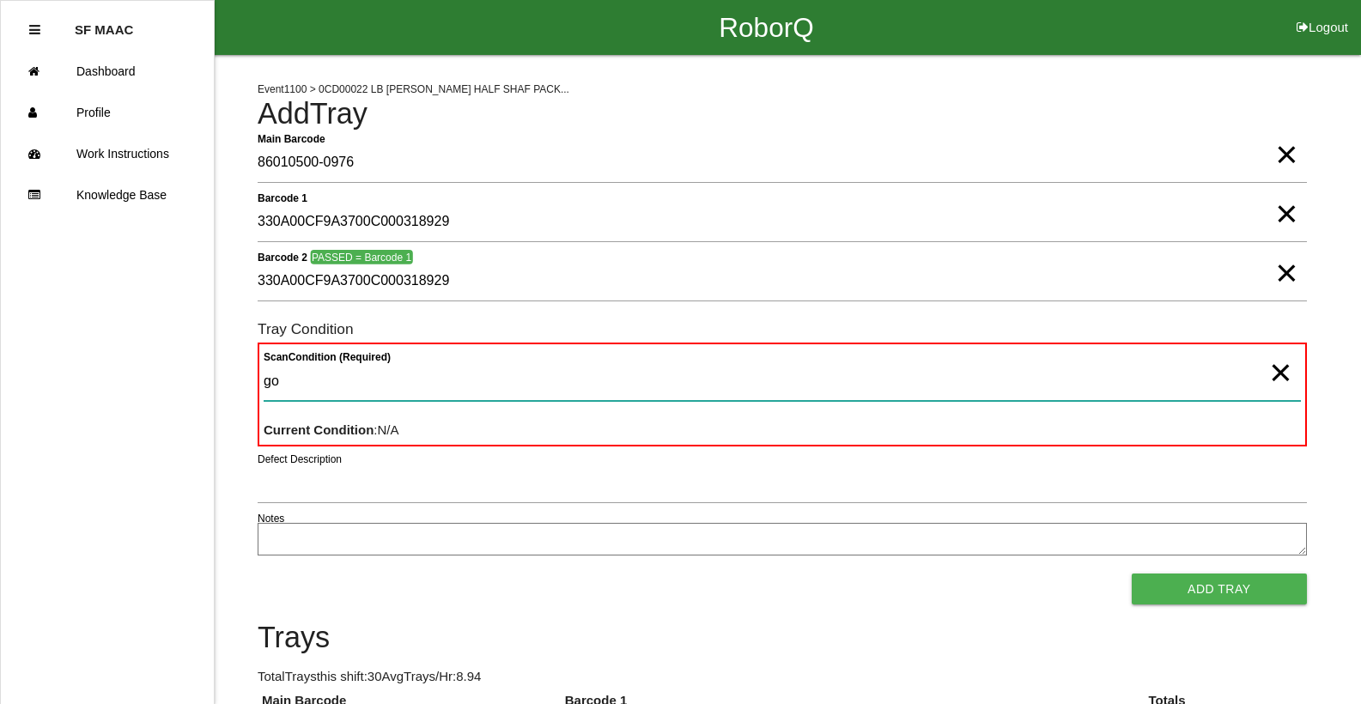
type Condition "goo"
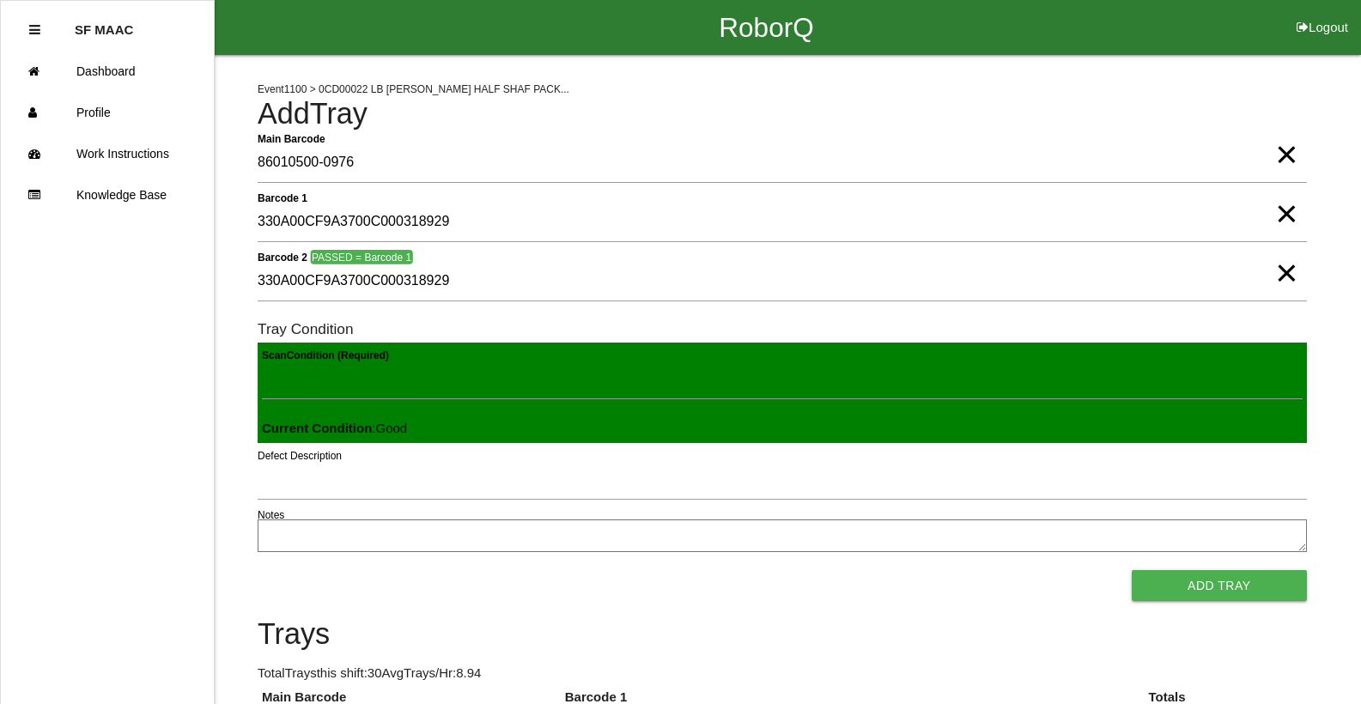
click at [1132, 570] on button "Add Tray" at bounding box center [1219, 585] width 175 height 31
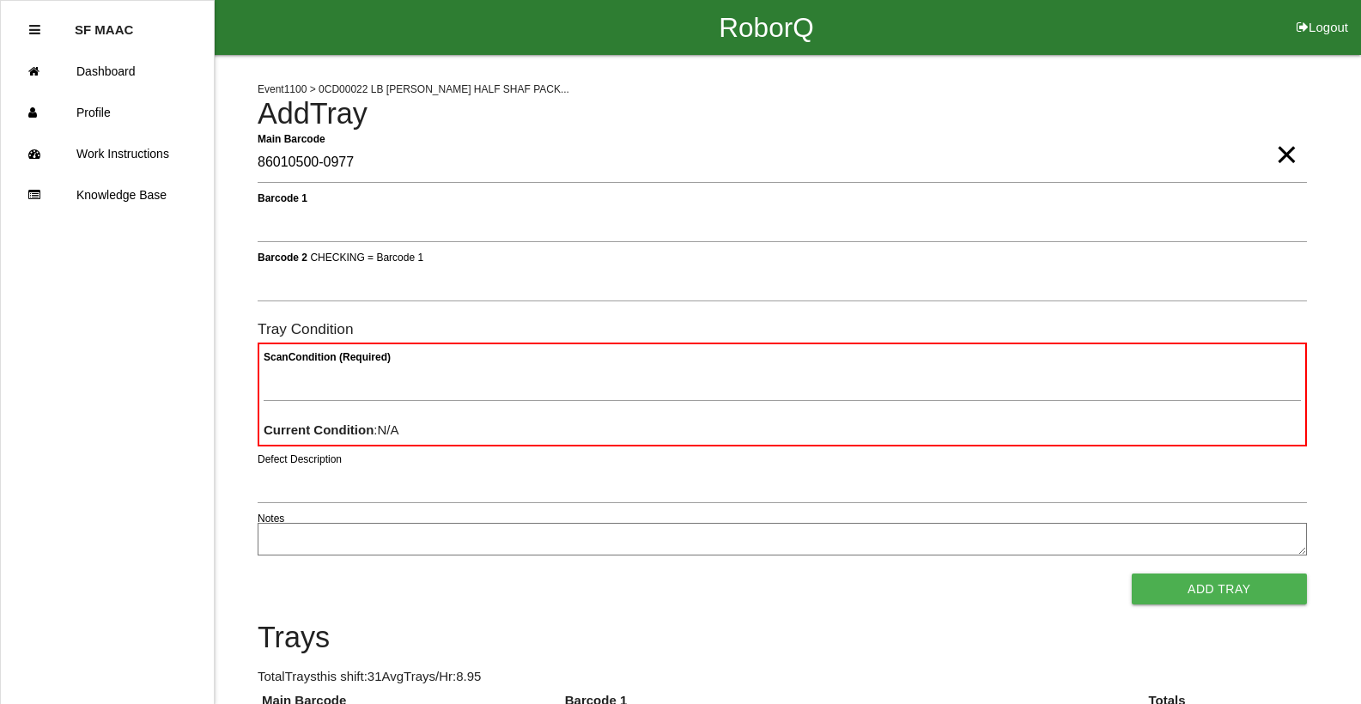
type Barcode "86010500-0977"
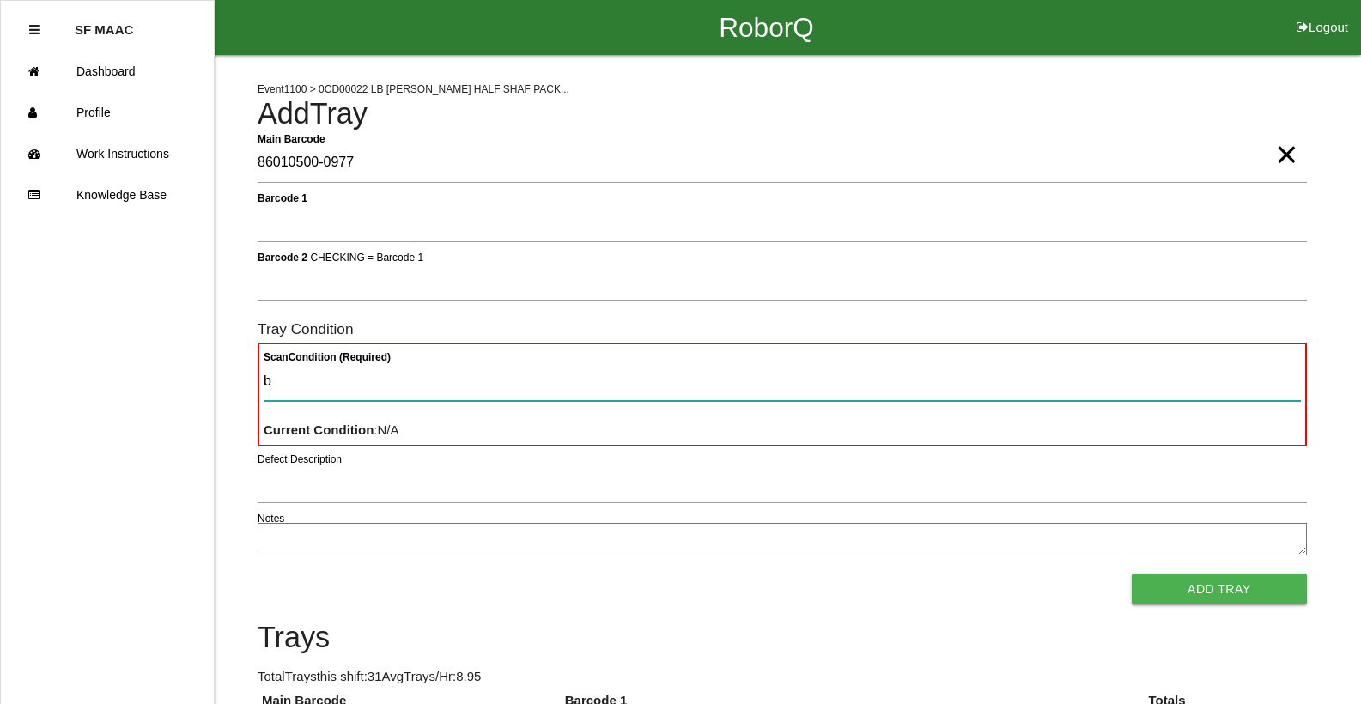
type Condition "ba"
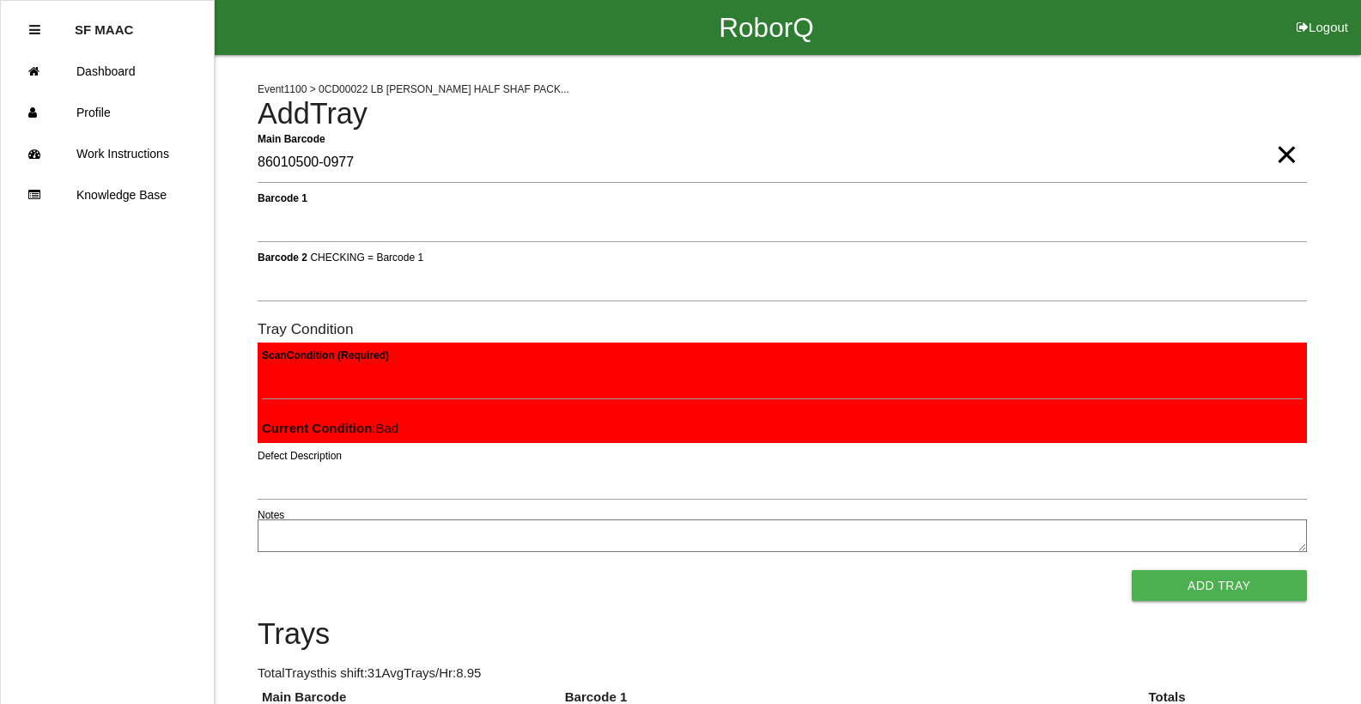
click at [1132, 570] on button "Add Tray" at bounding box center [1219, 585] width 175 height 31
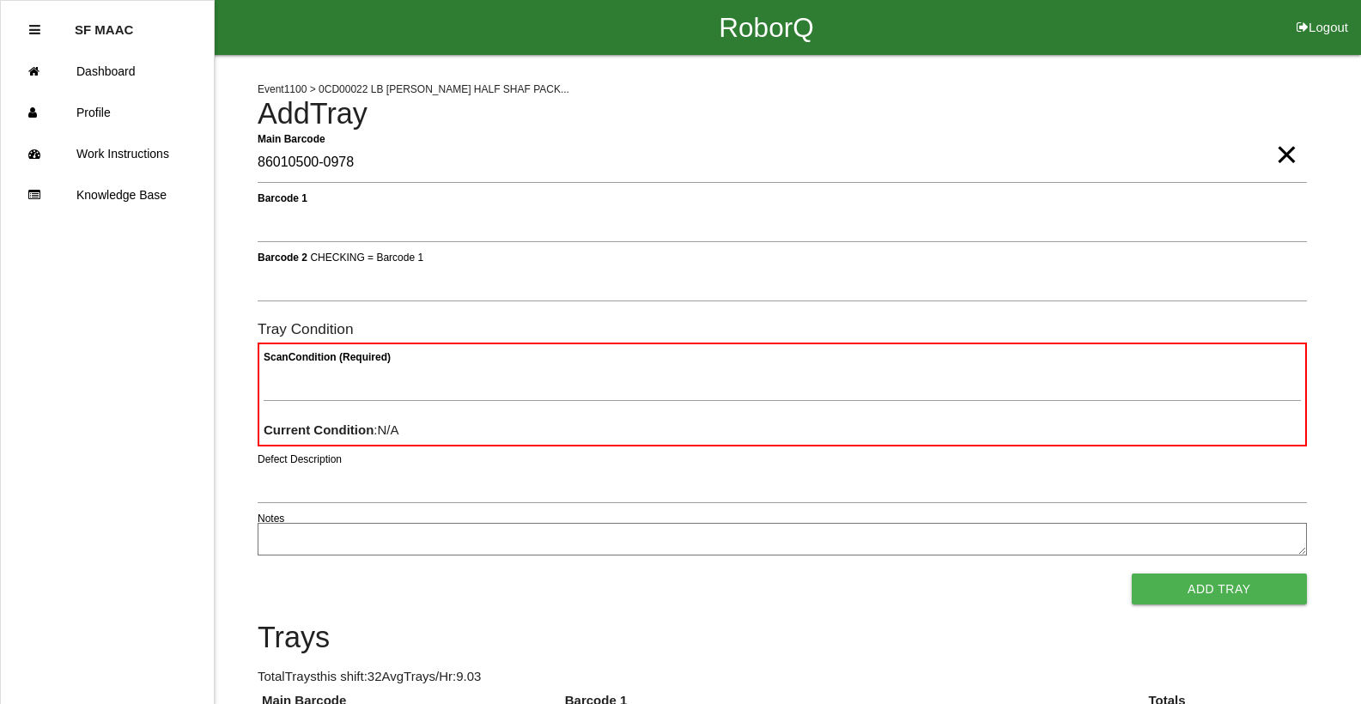
type Barcode "86010500-0978"
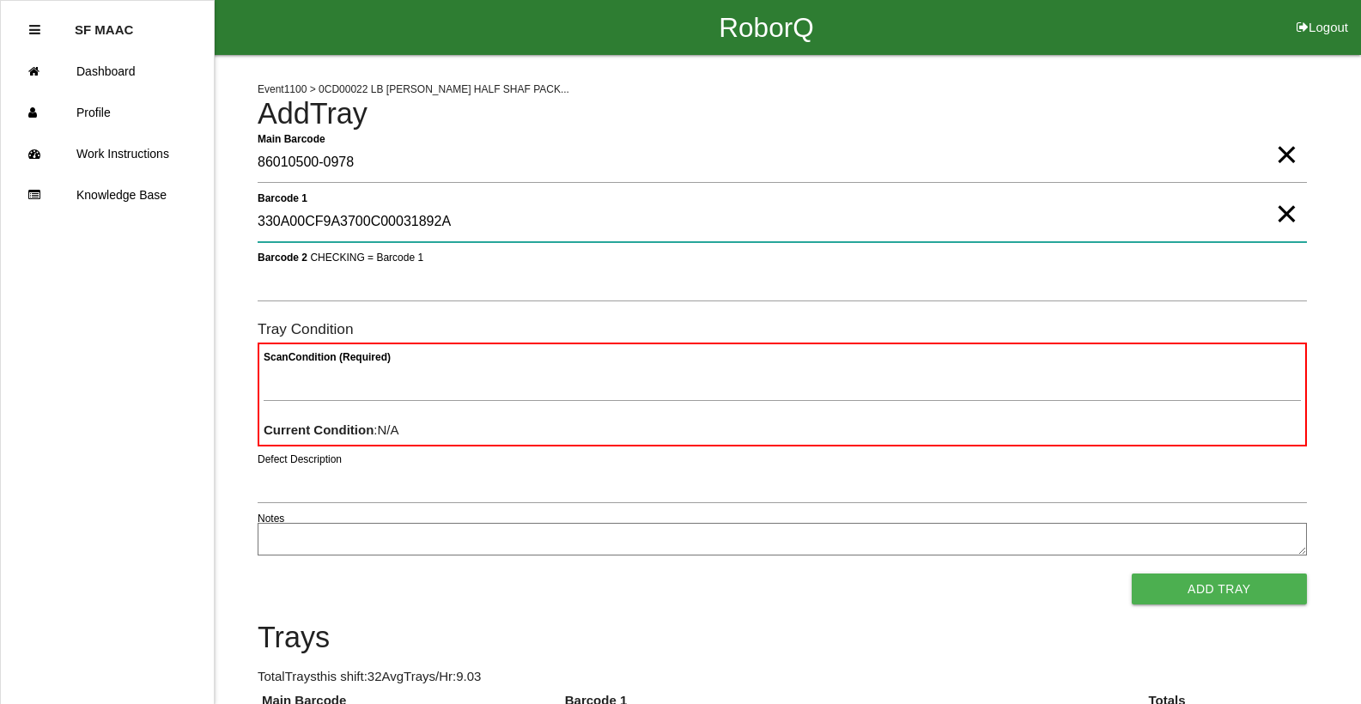
type 1 "330A00CF9A3700C00031892A"
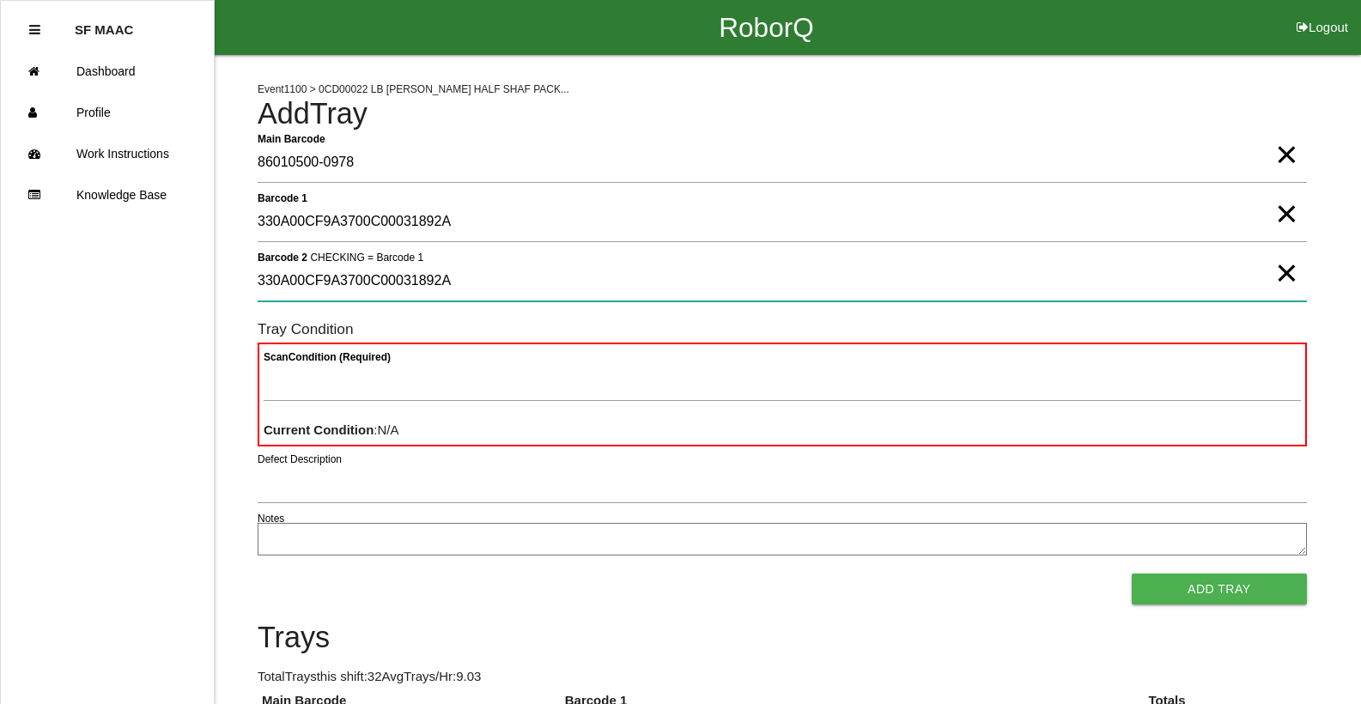
type 2 "330A00CF9A3700C00031892A"
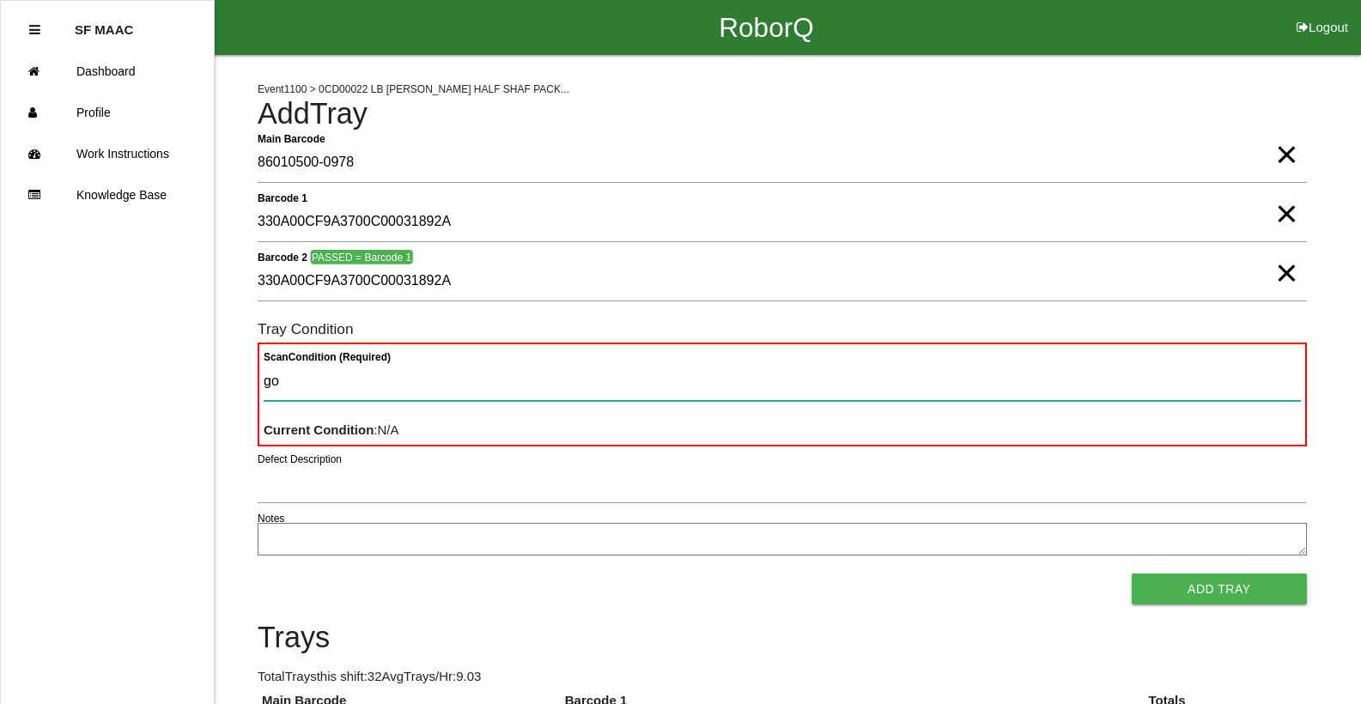
type Condition "goo"
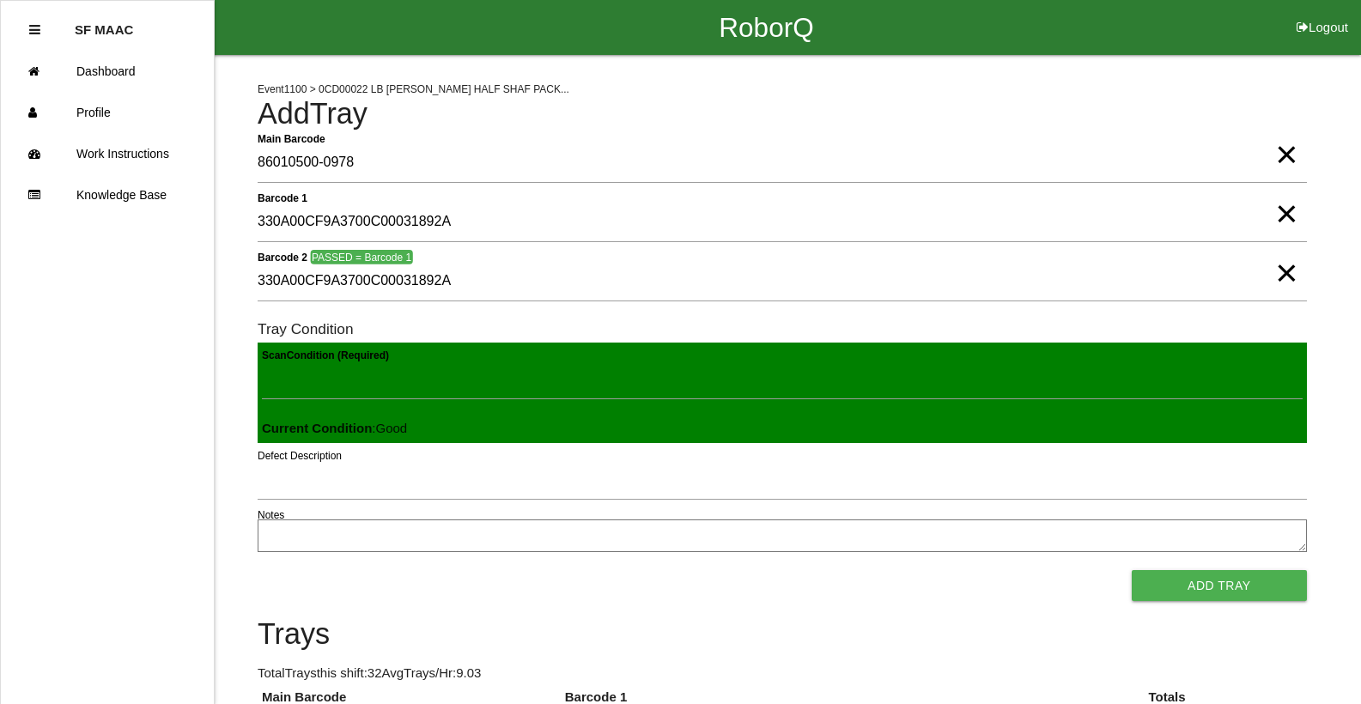
click at [1132, 570] on button "Add Tray" at bounding box center [1219, 585] width 175 height 31
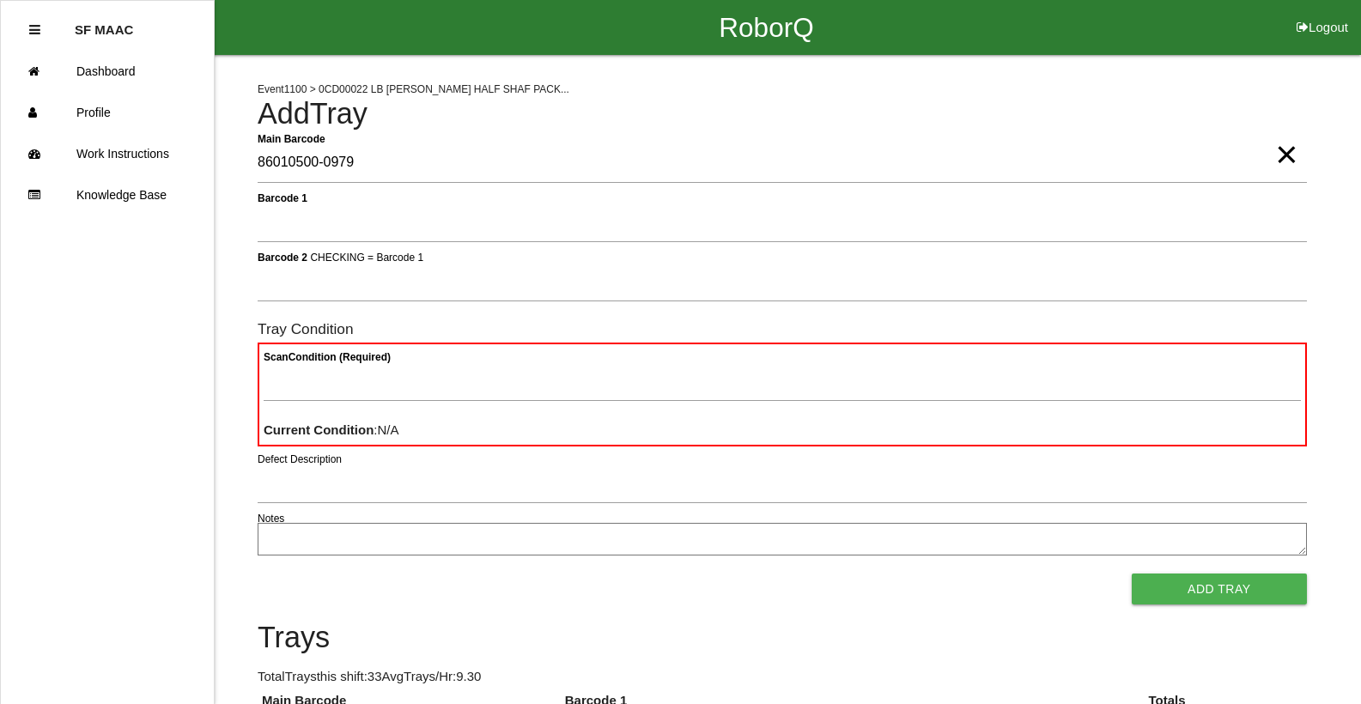
type Barcode "86010500-0979"
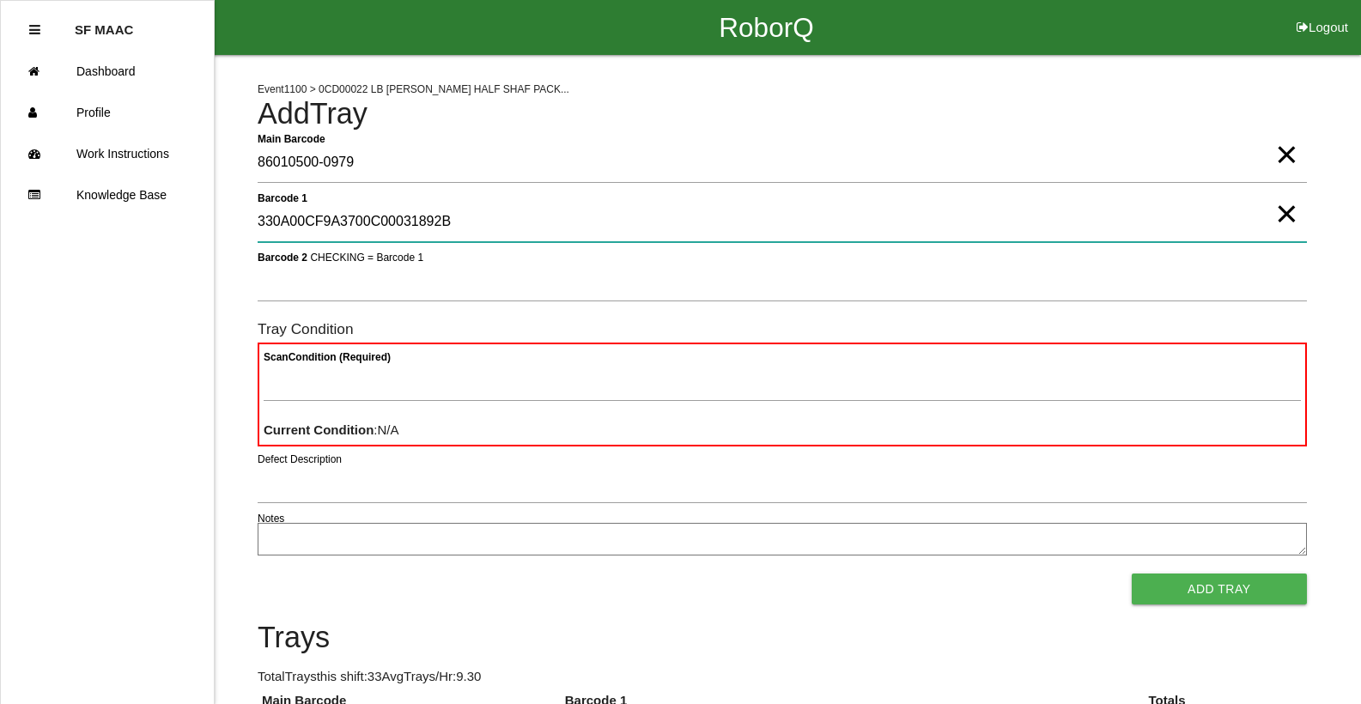
type 1 "330A00CF9A3700C00031892B"
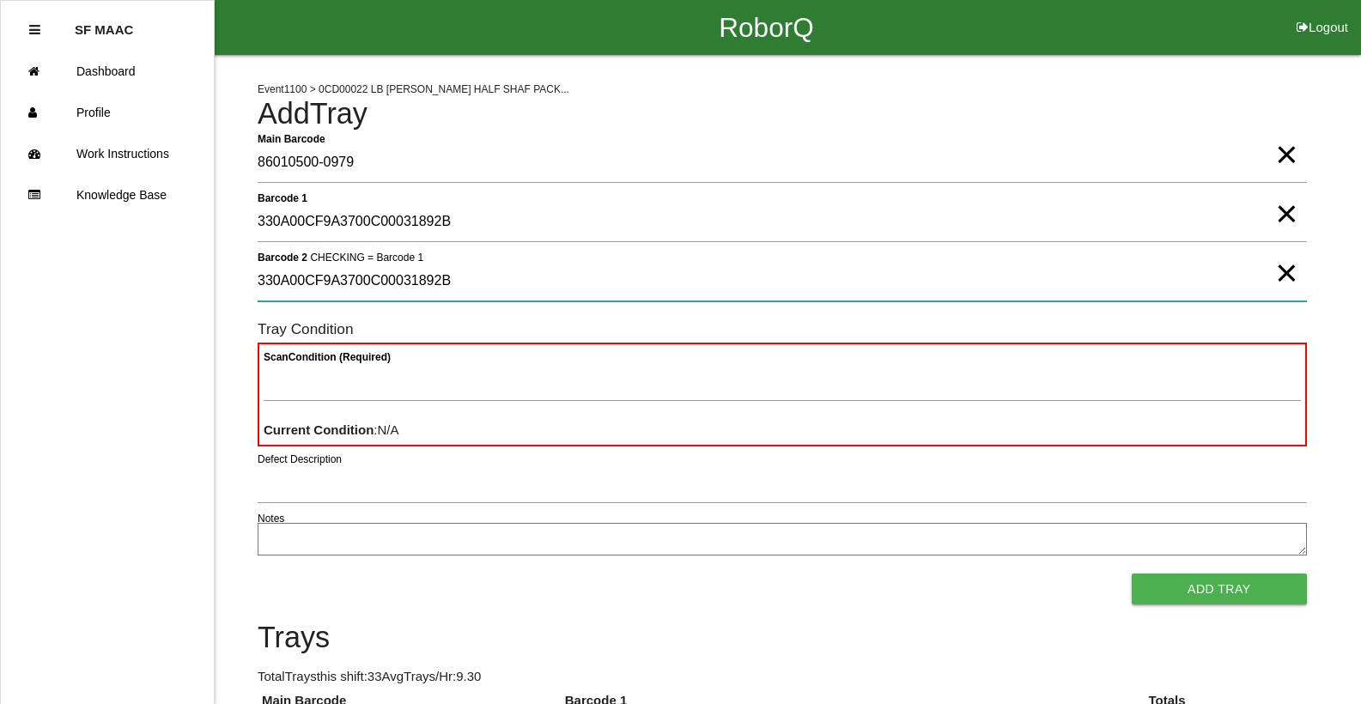
type 2 "330A00CF9A3700C00031892B"
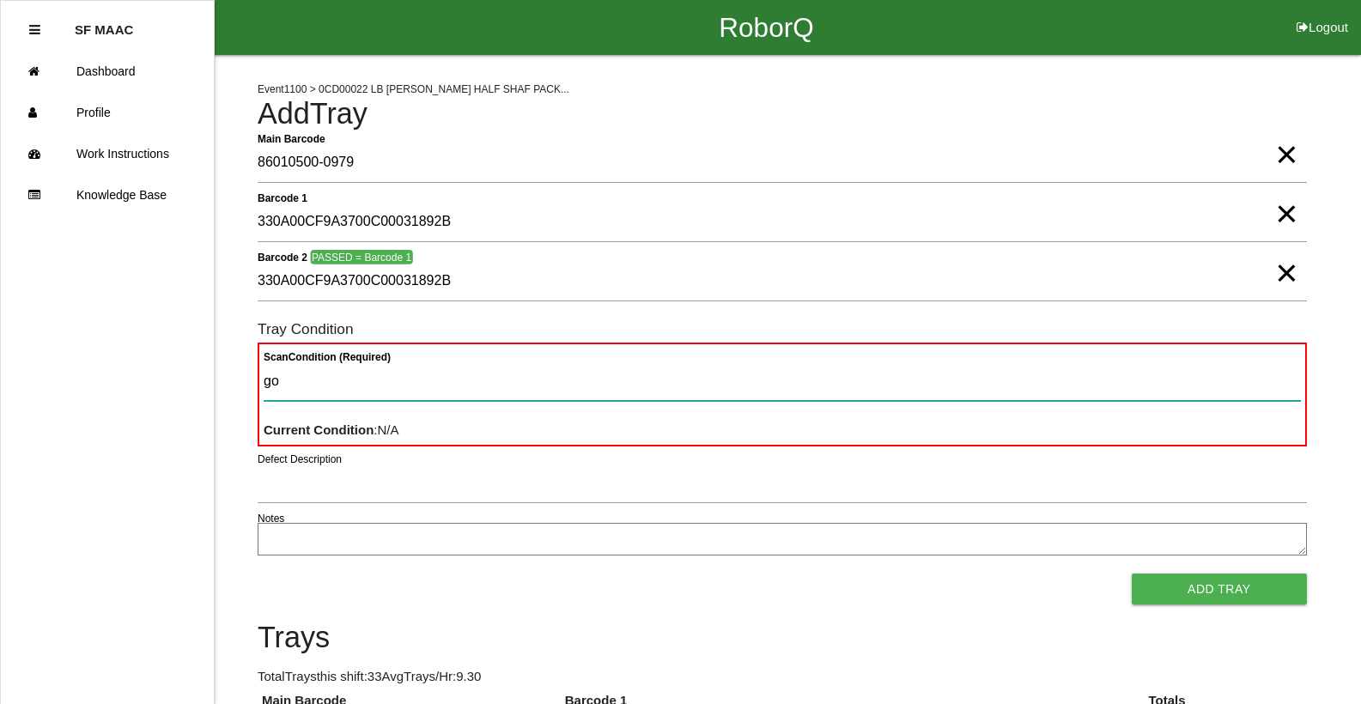
type Condition "goo"
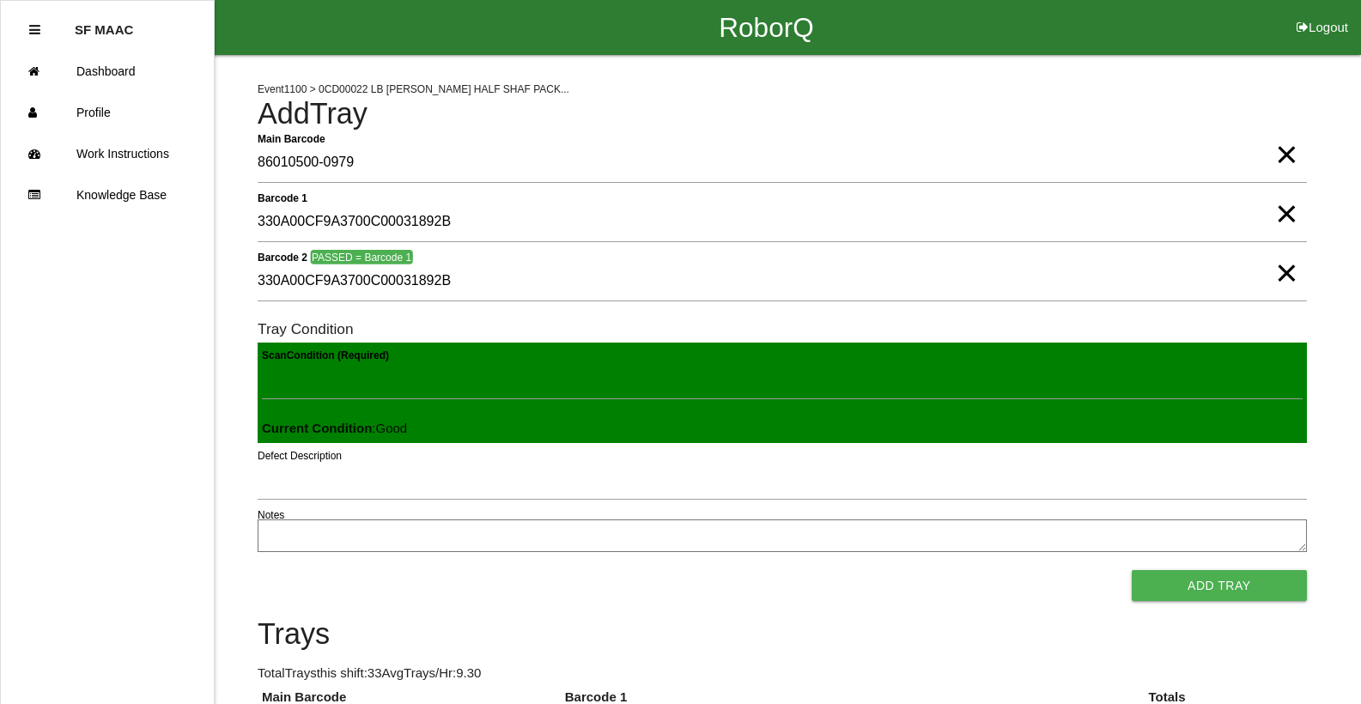
click at [1132, 570] on button "Add Tray" at bounding box center [1219, 585] width 175 height 31
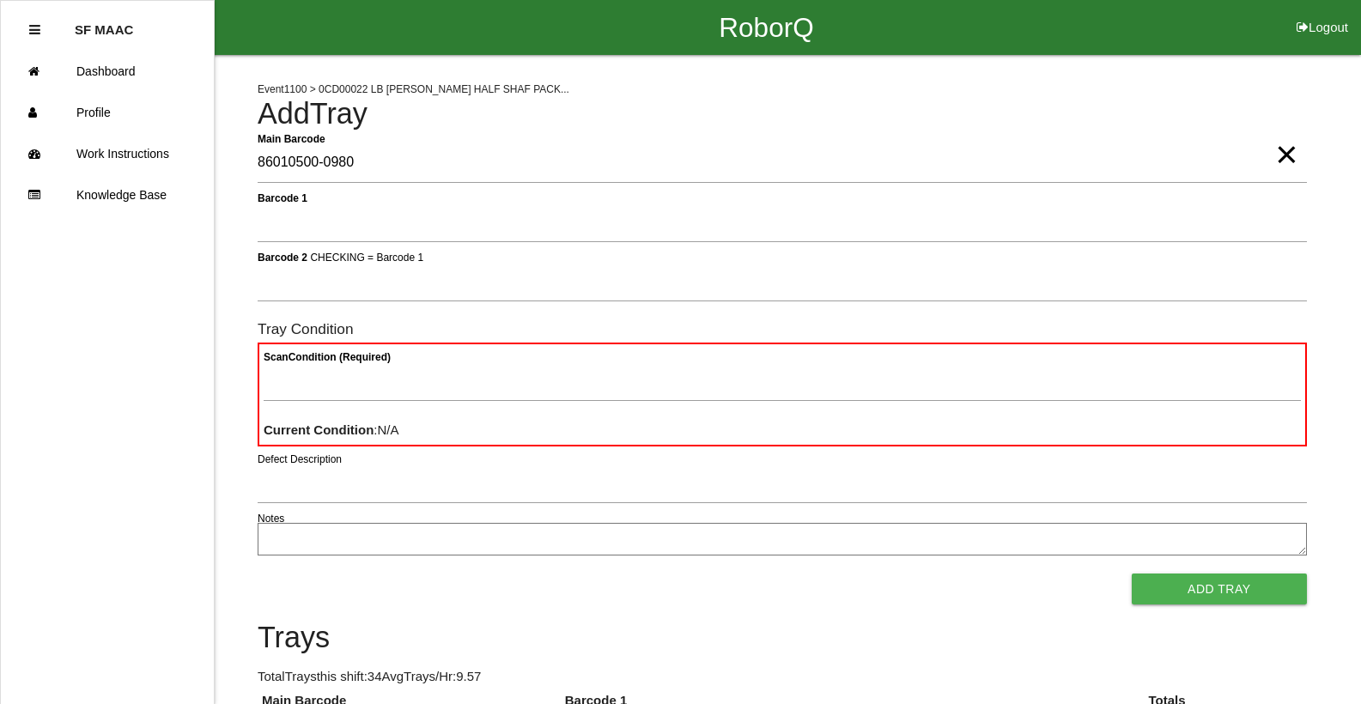
type Barcode "86010500-0980"
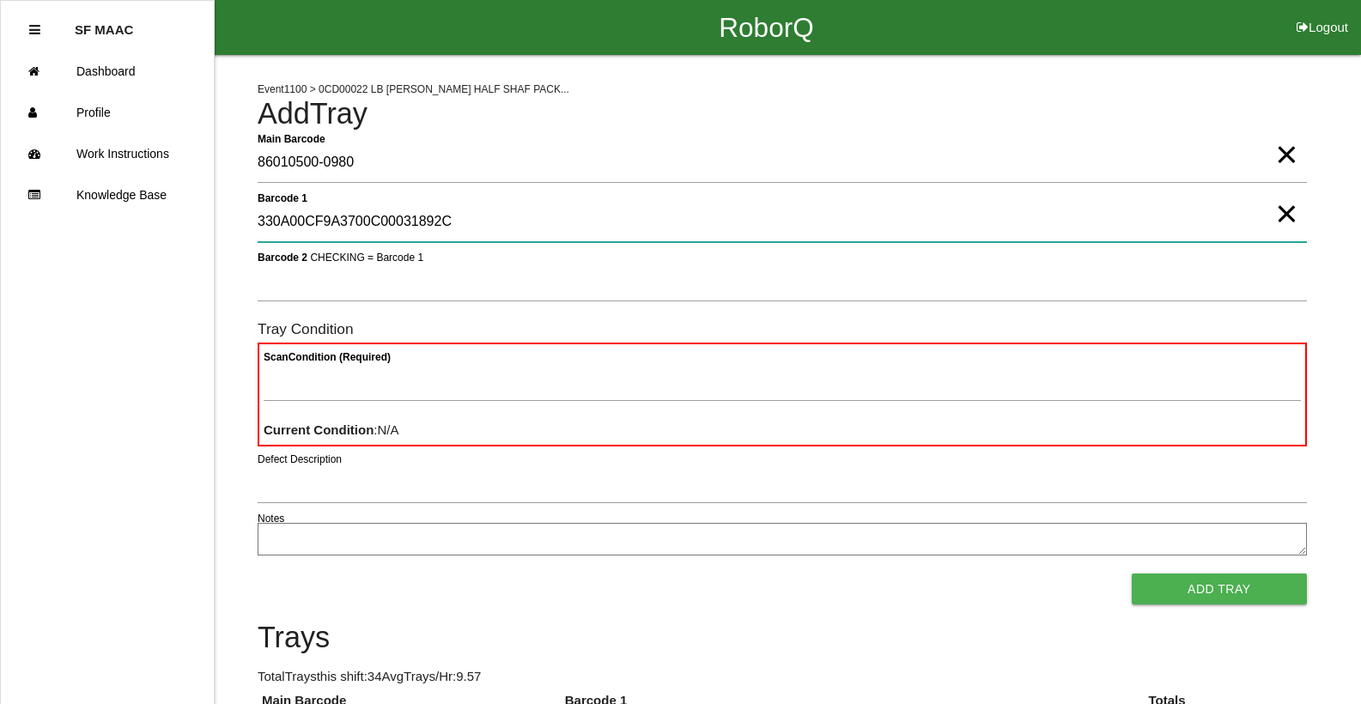
type 1 "330A00CF9A3700C00031892C"
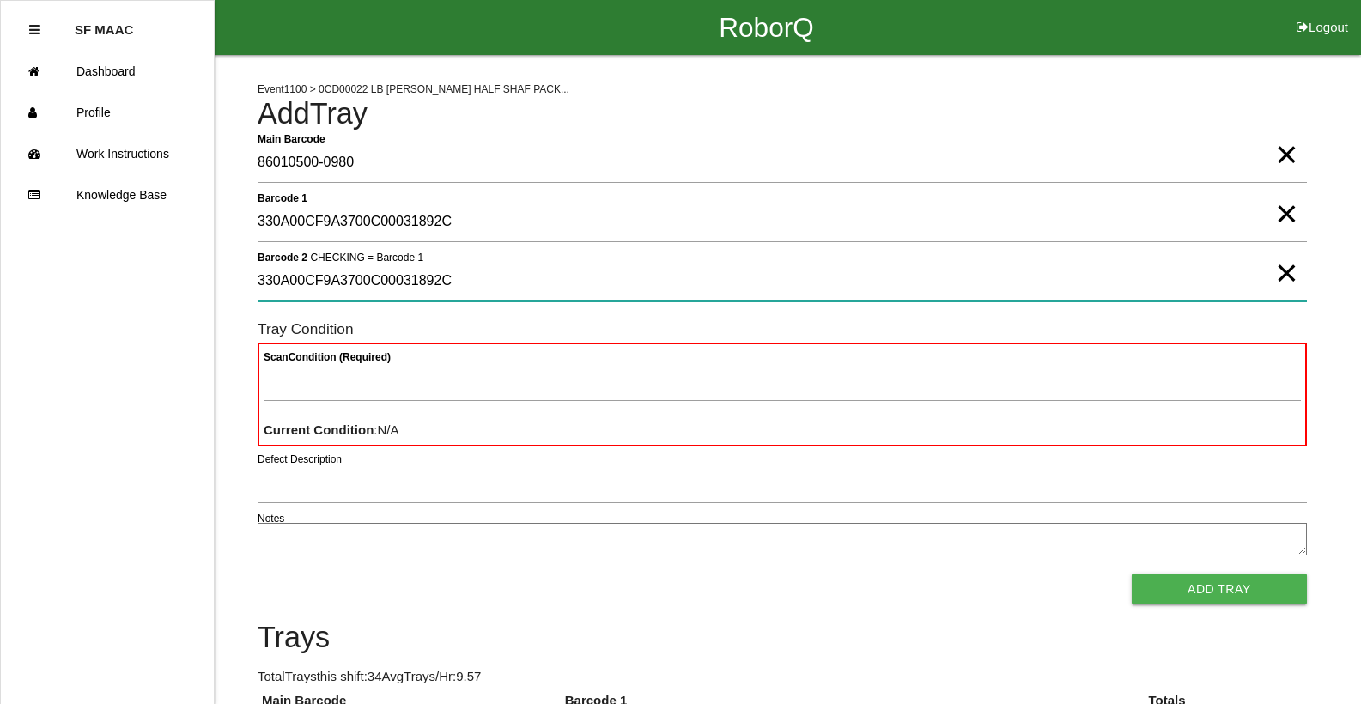
type 2 "330A00CF9A3700C00031892C"
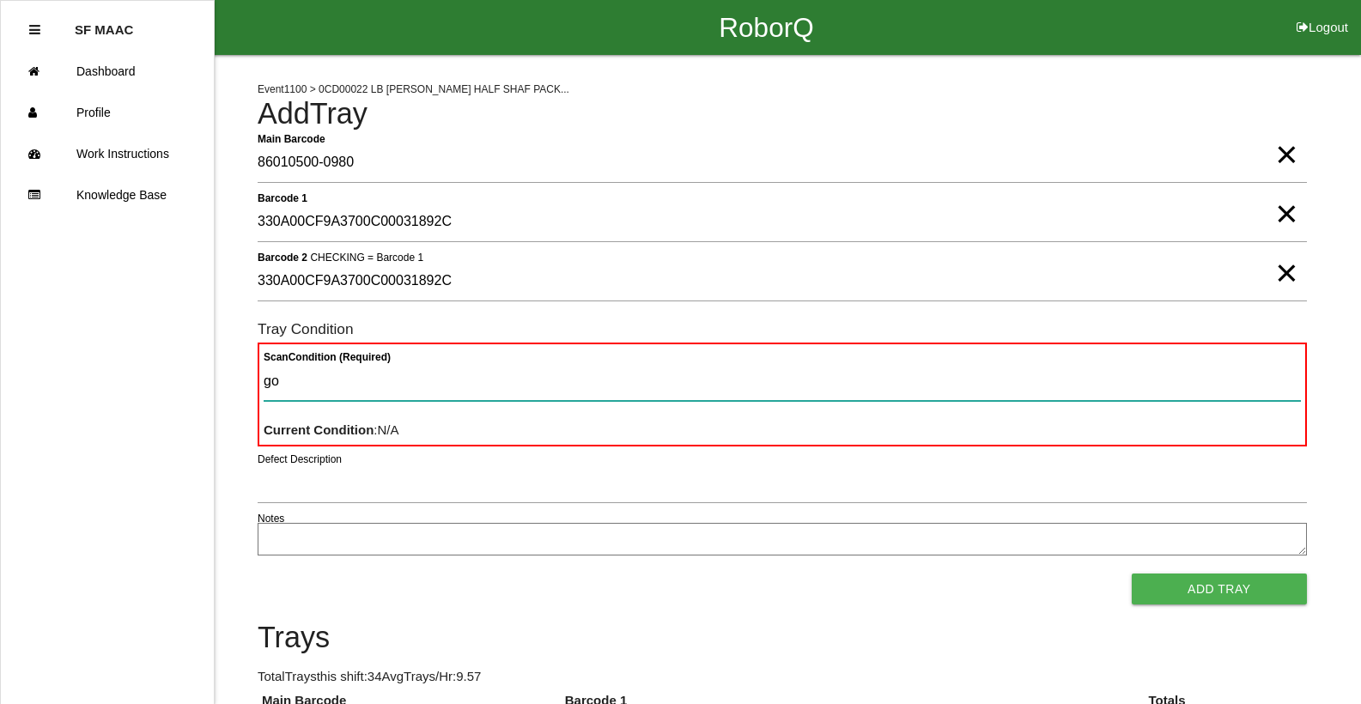
type Condition "goo"
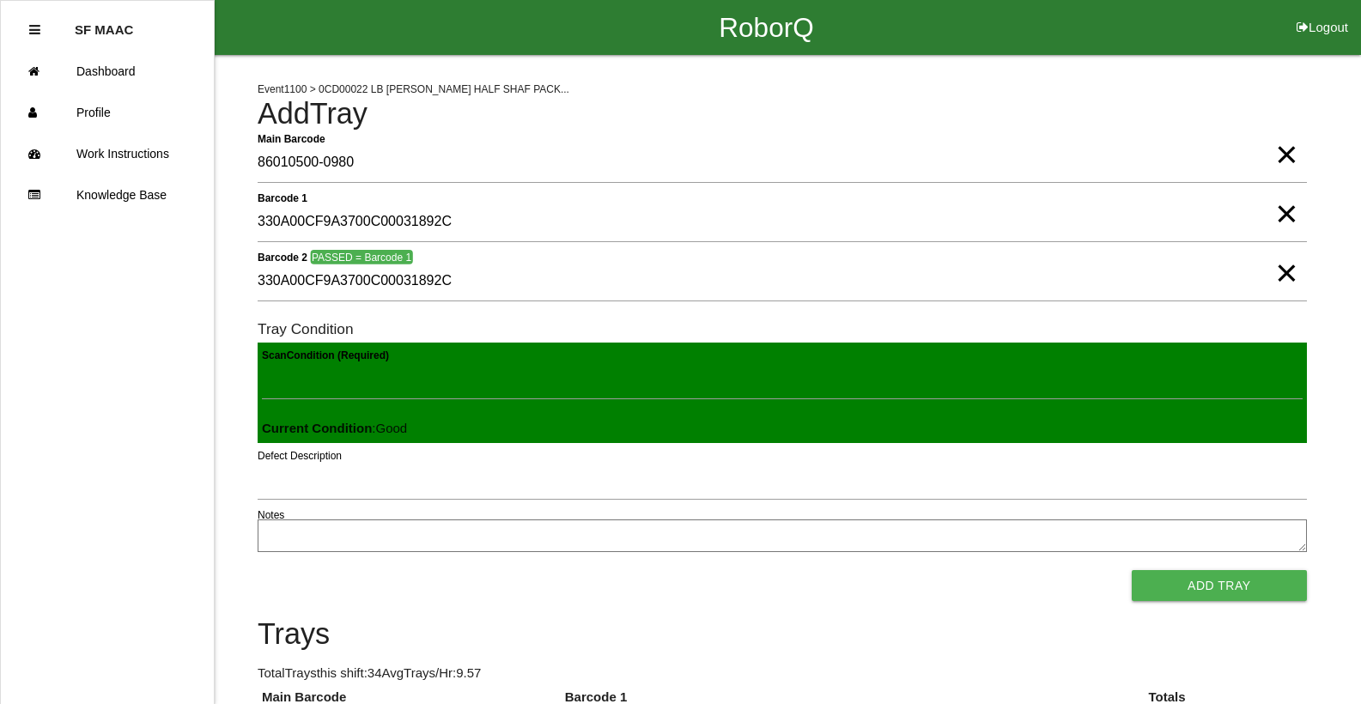
click at [1132, 570] on button "Add Tray" at bounding box center [1219, 585] width 175 height 31
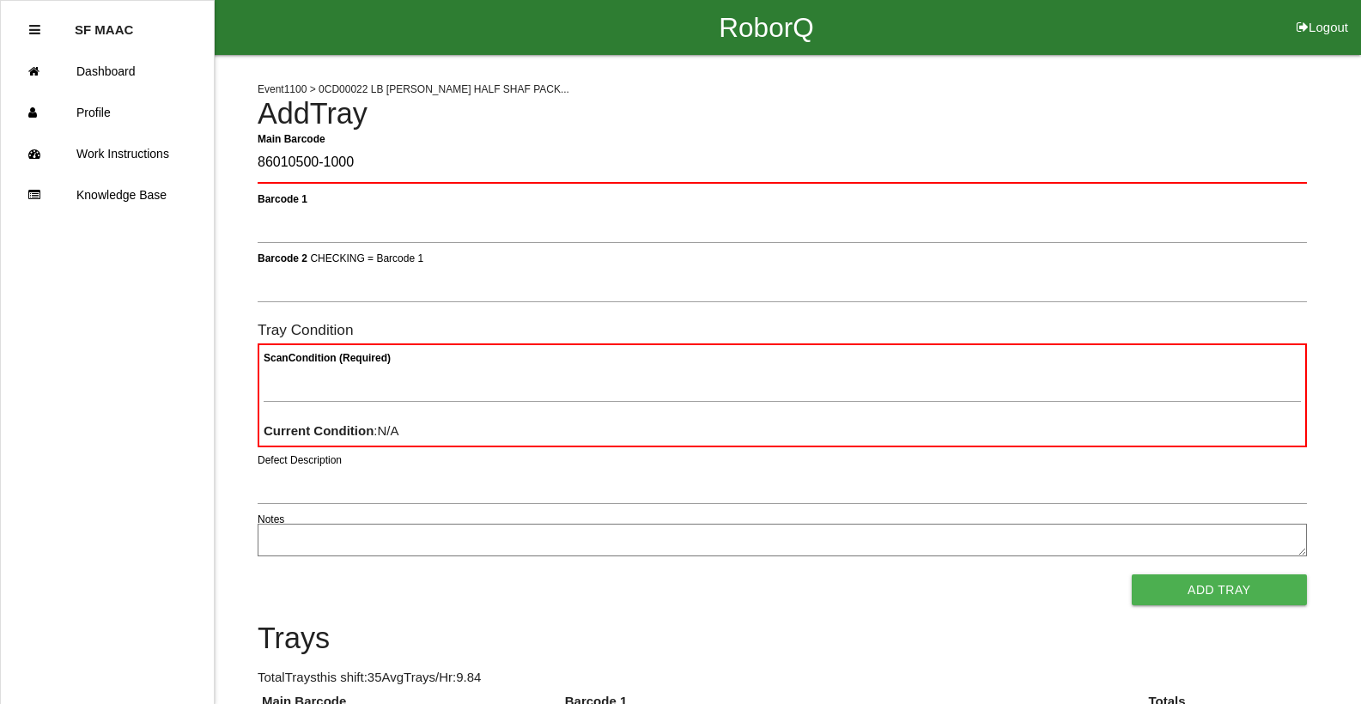
type Barcode "86010500-1000"
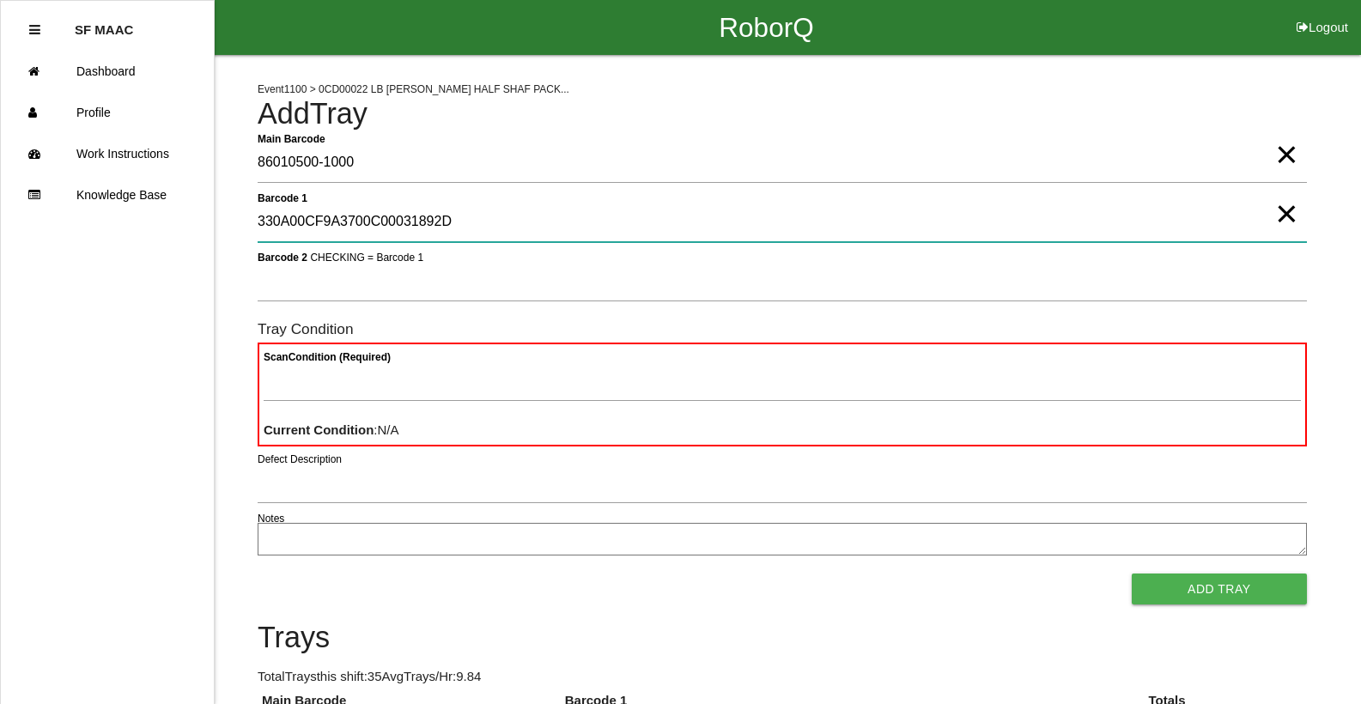
type 1 "330A00CF9A3700C00031892D"
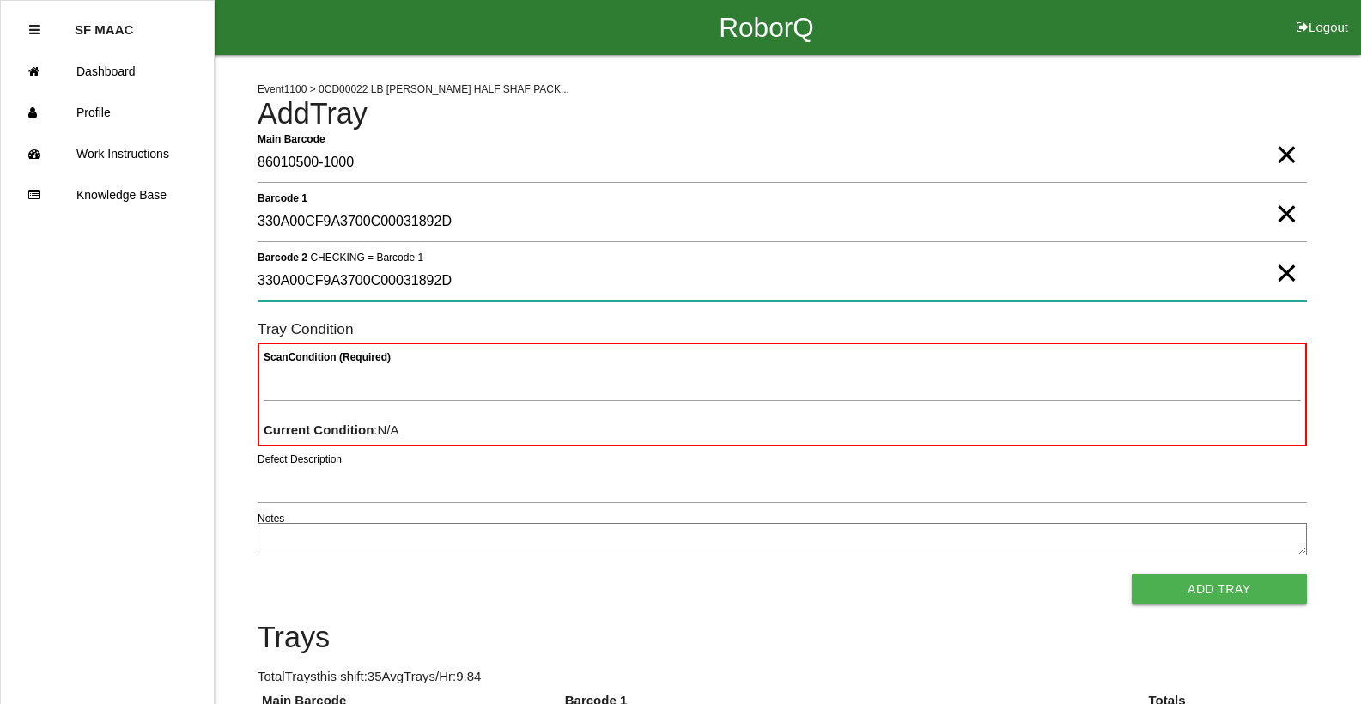
type 2 "330A00CF9A3700C00031892D"
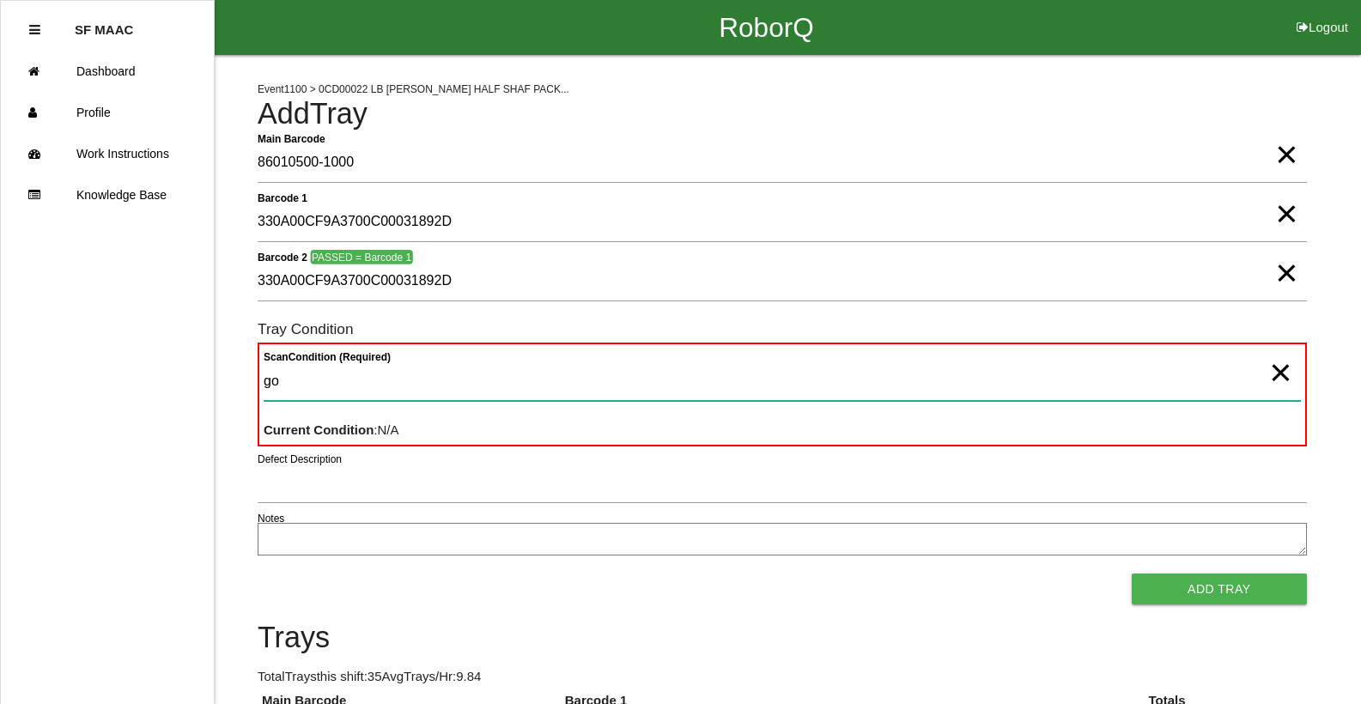
type Condition "goo"
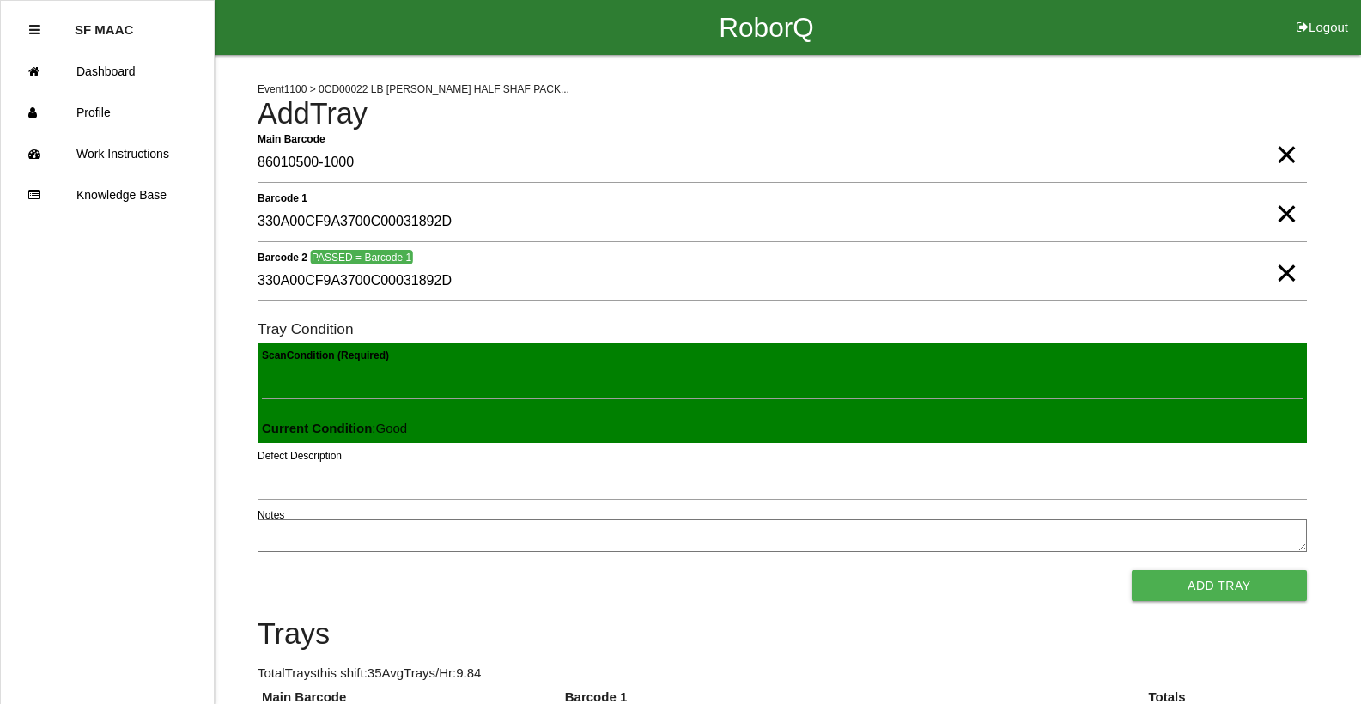
click at [1132, 570] on button "Add Tray" at bounding box center [1219, 585] width 175 height 31
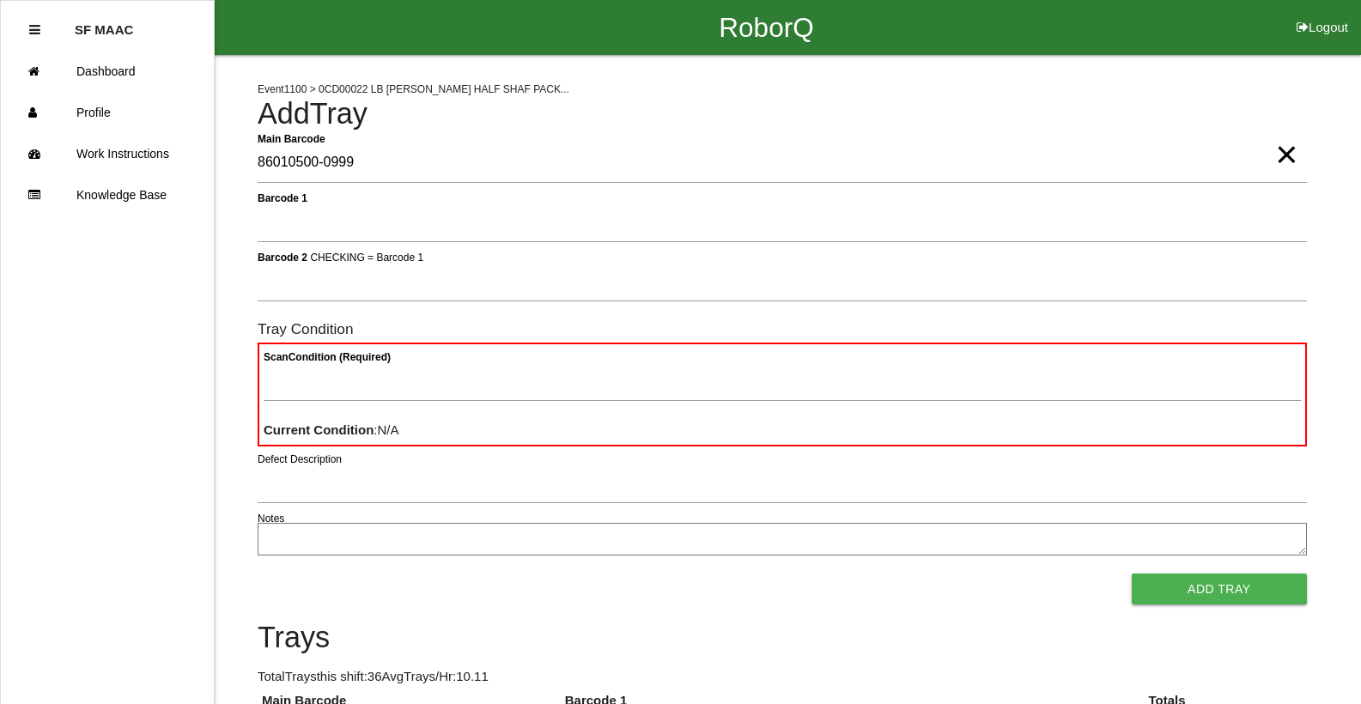
type Barcode "86010500-0999"
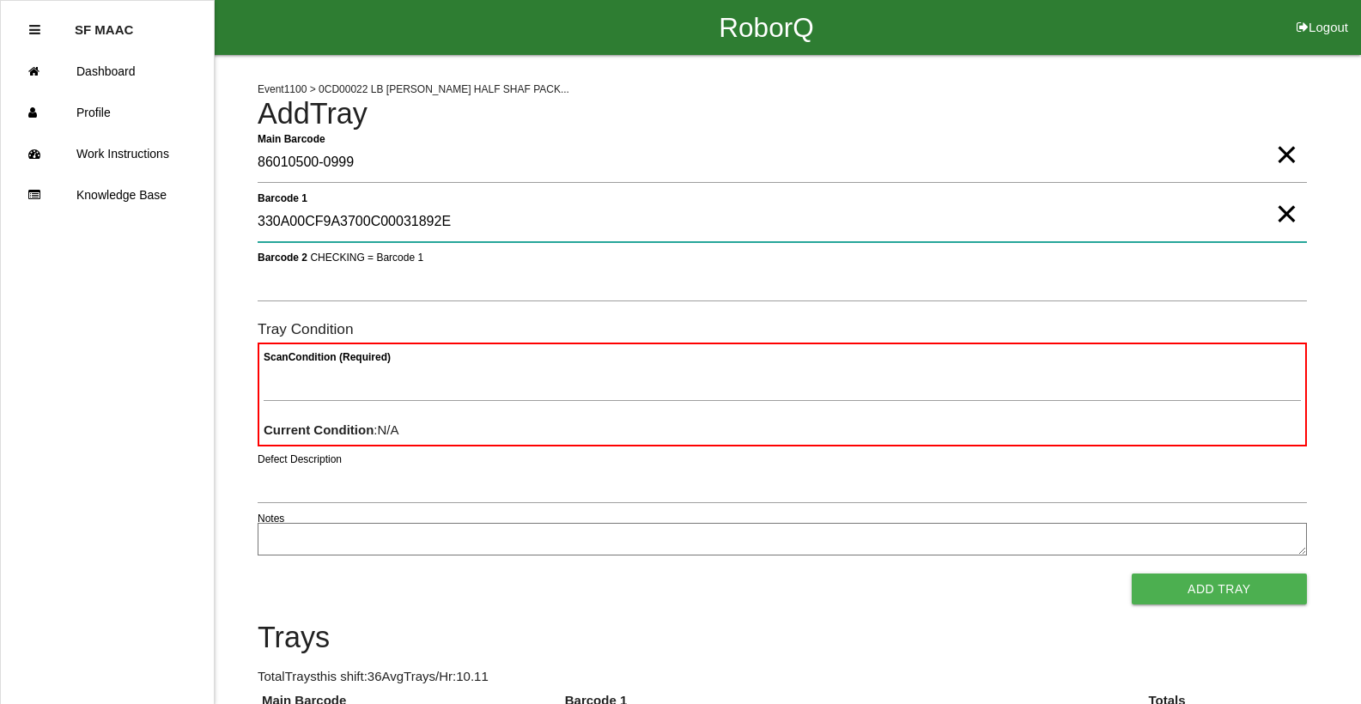
type 1 "330A00CF9A3700C00031892E"
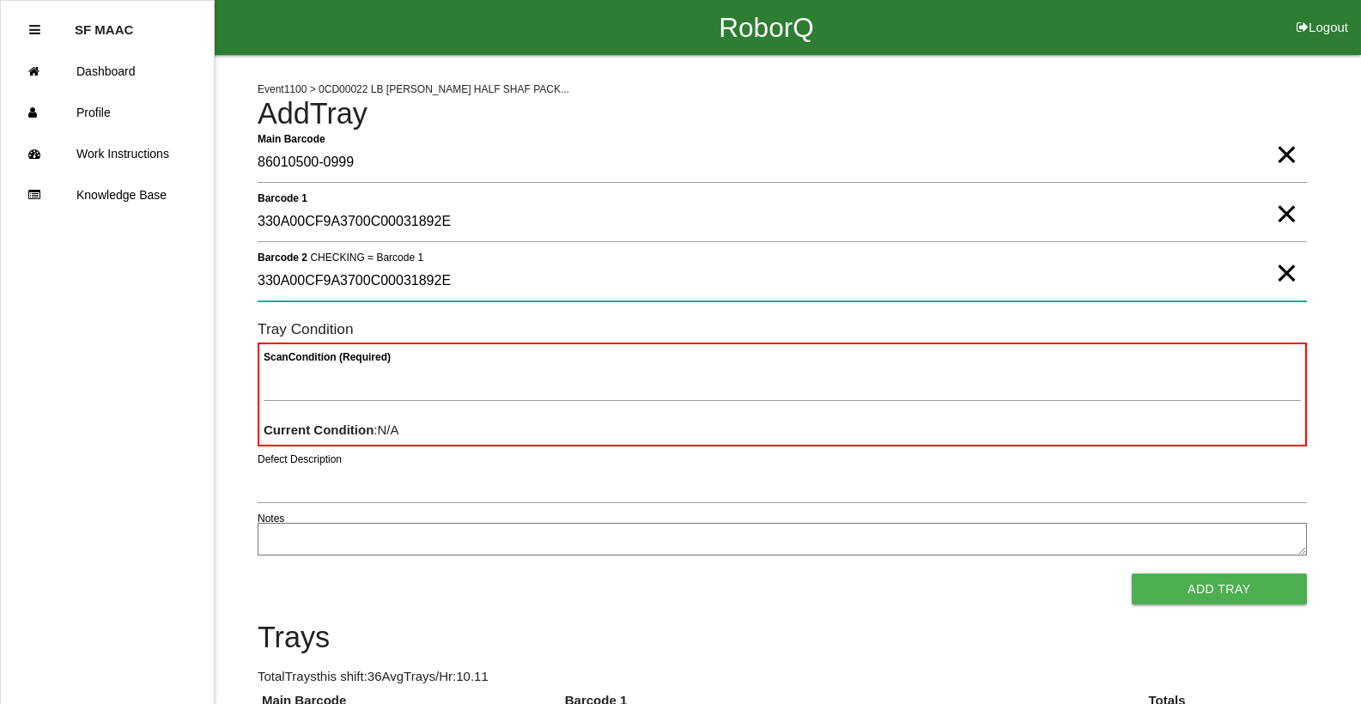
type 2 "330A00CF9A3700C00031892E"
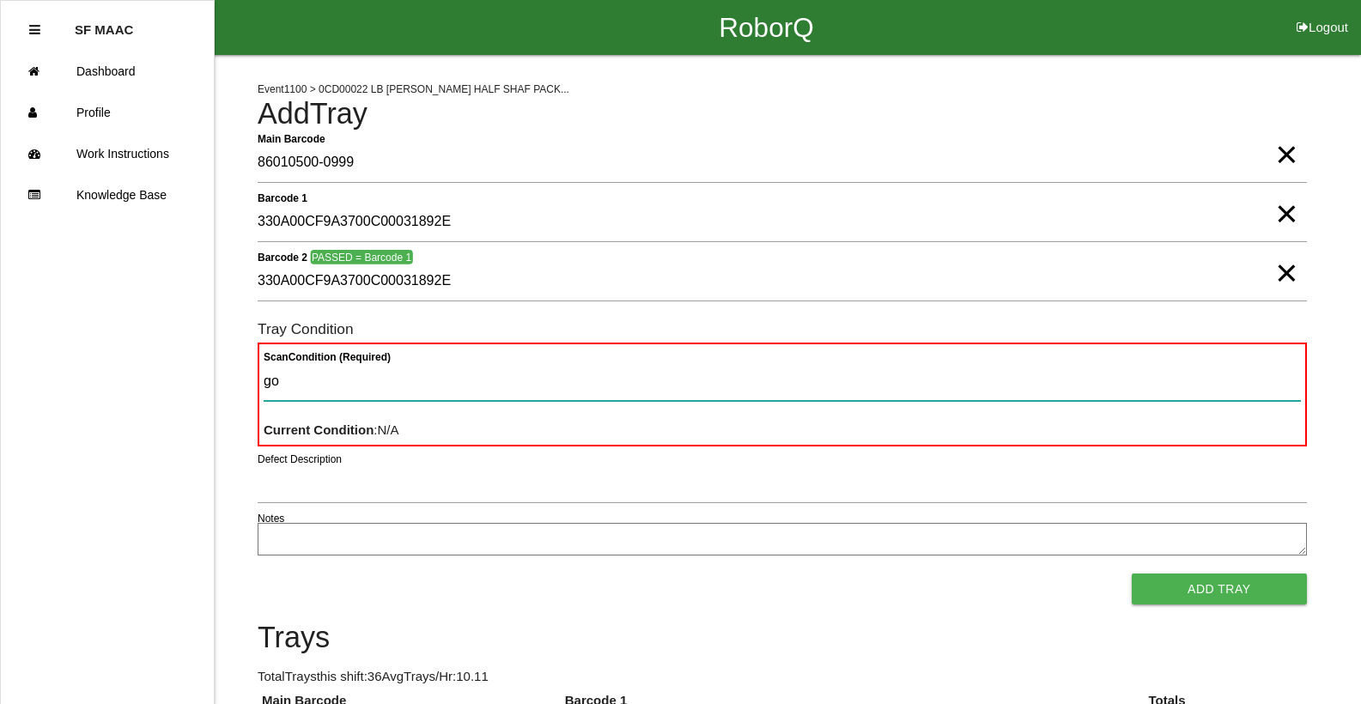
type Condition "goo"
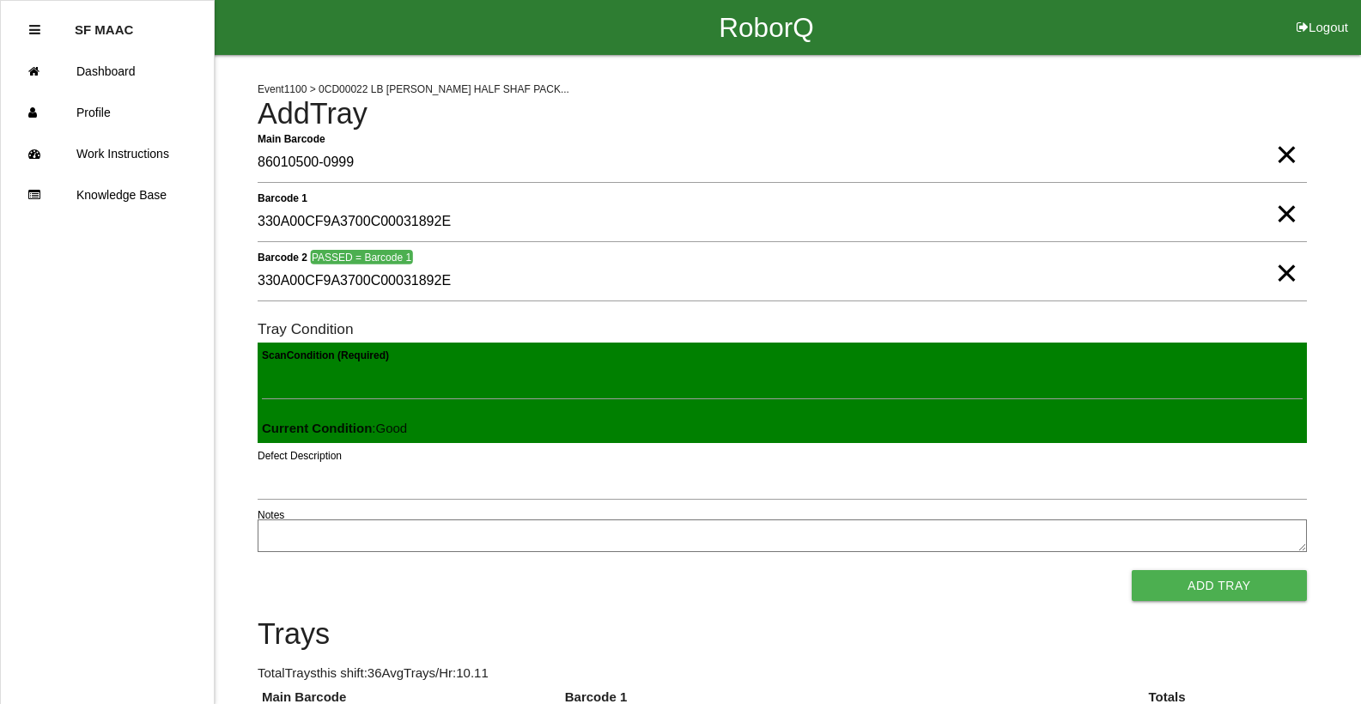
click at [1132, 570] on button "Add Tray" at bounding box center [1219, 585] width 175 height 31
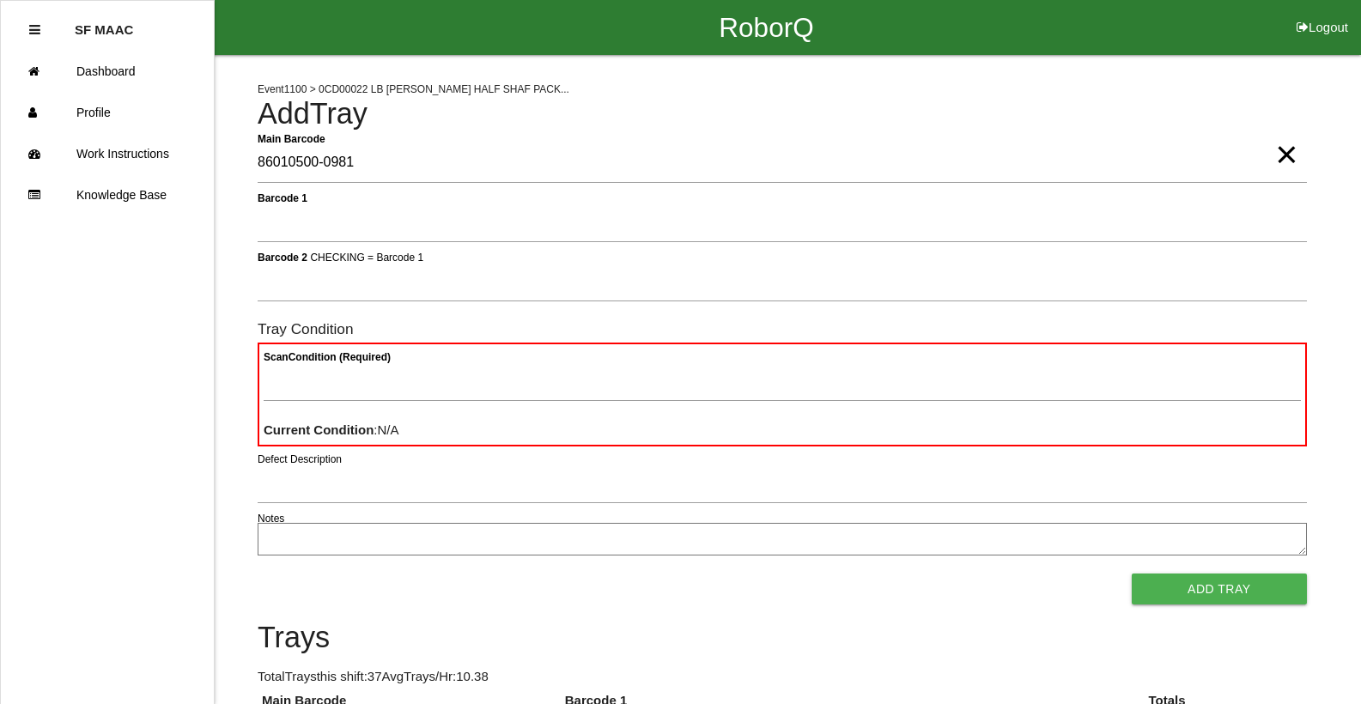
type Barcode "86010500-0981"
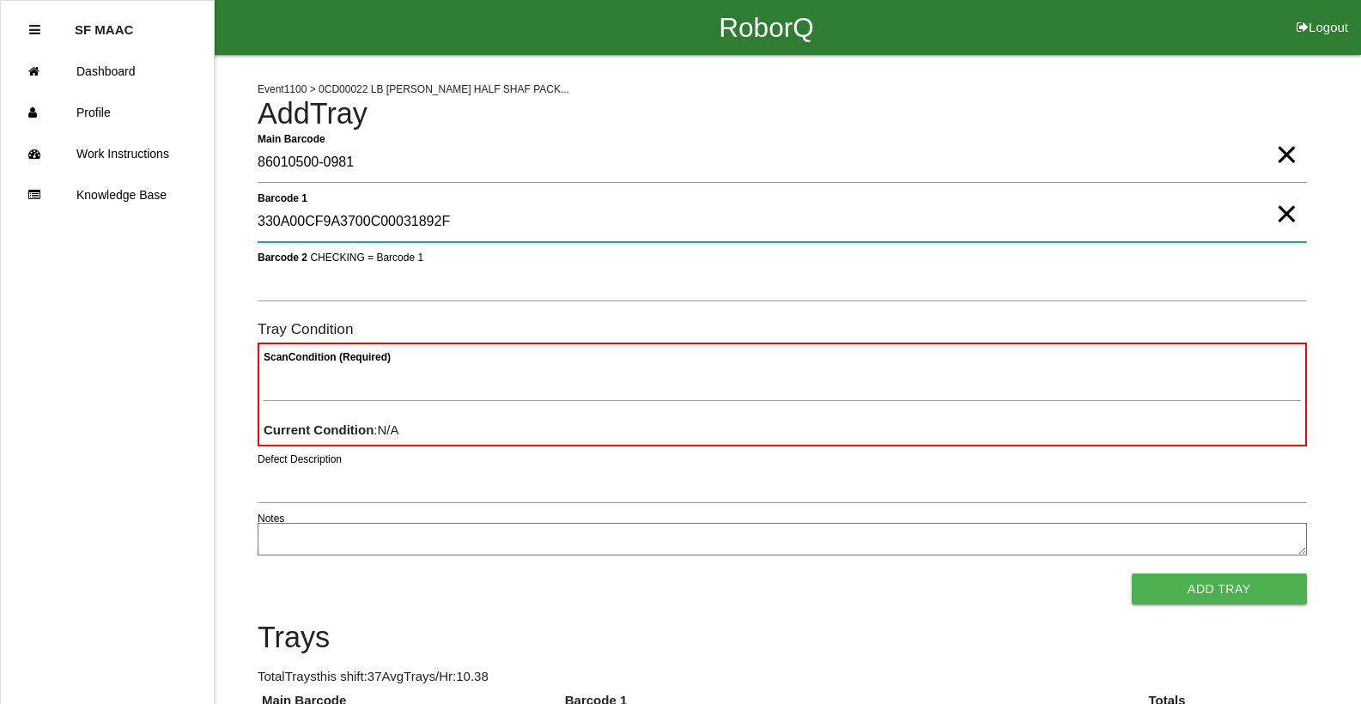
type 1 "330A00CF9A3700C00031892F"
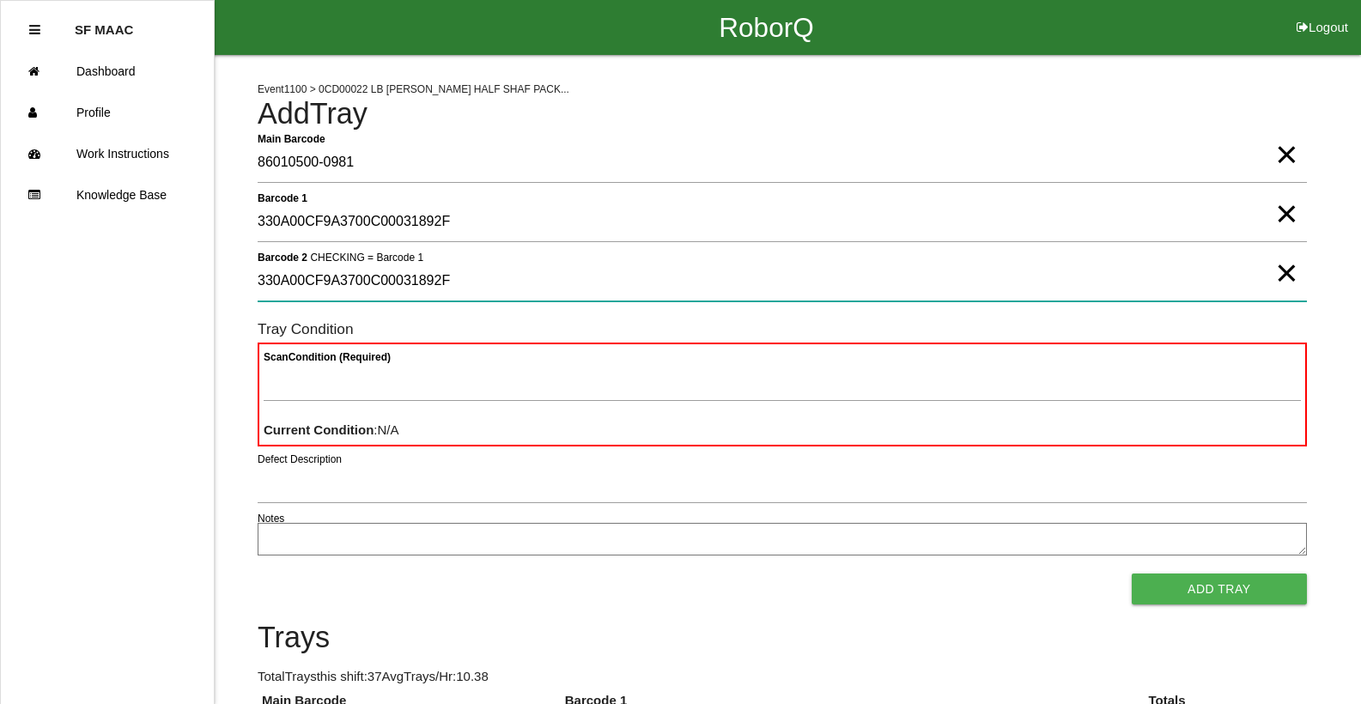
type 2 "330A00CF9A3700C00031892F"
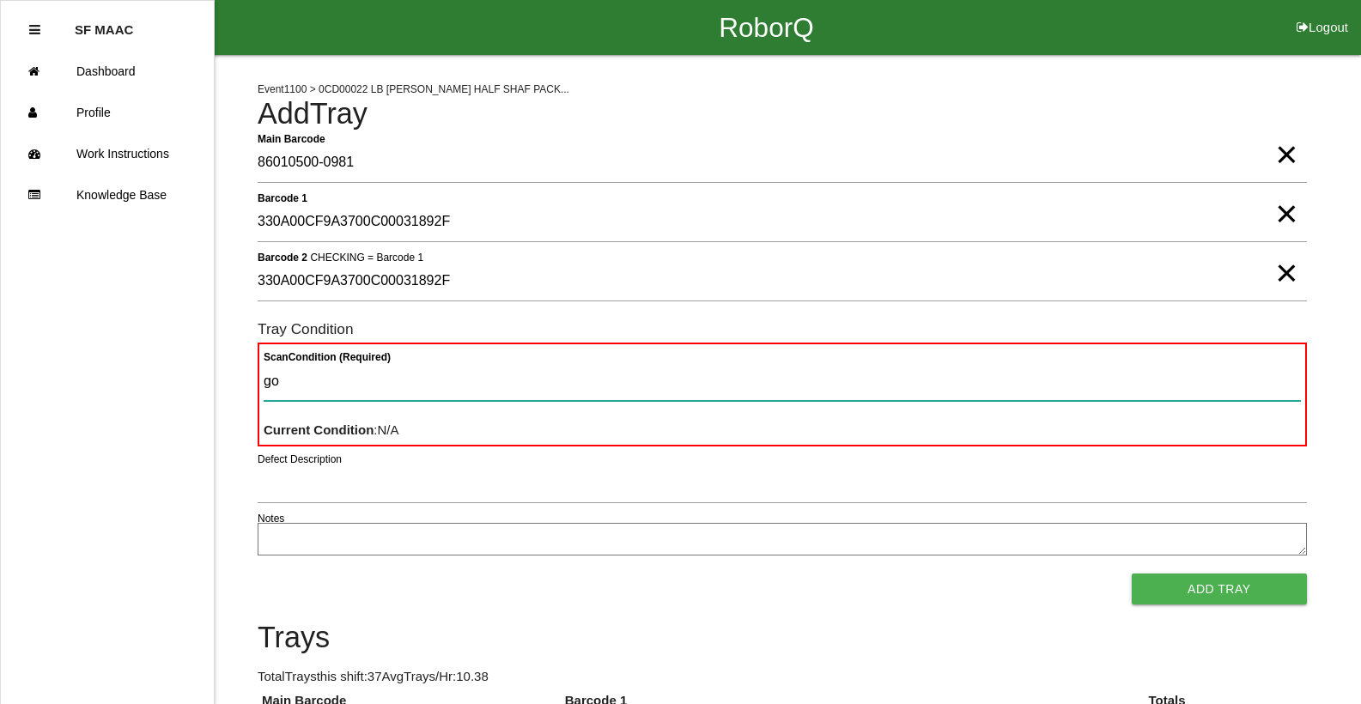
type Condition "goo"
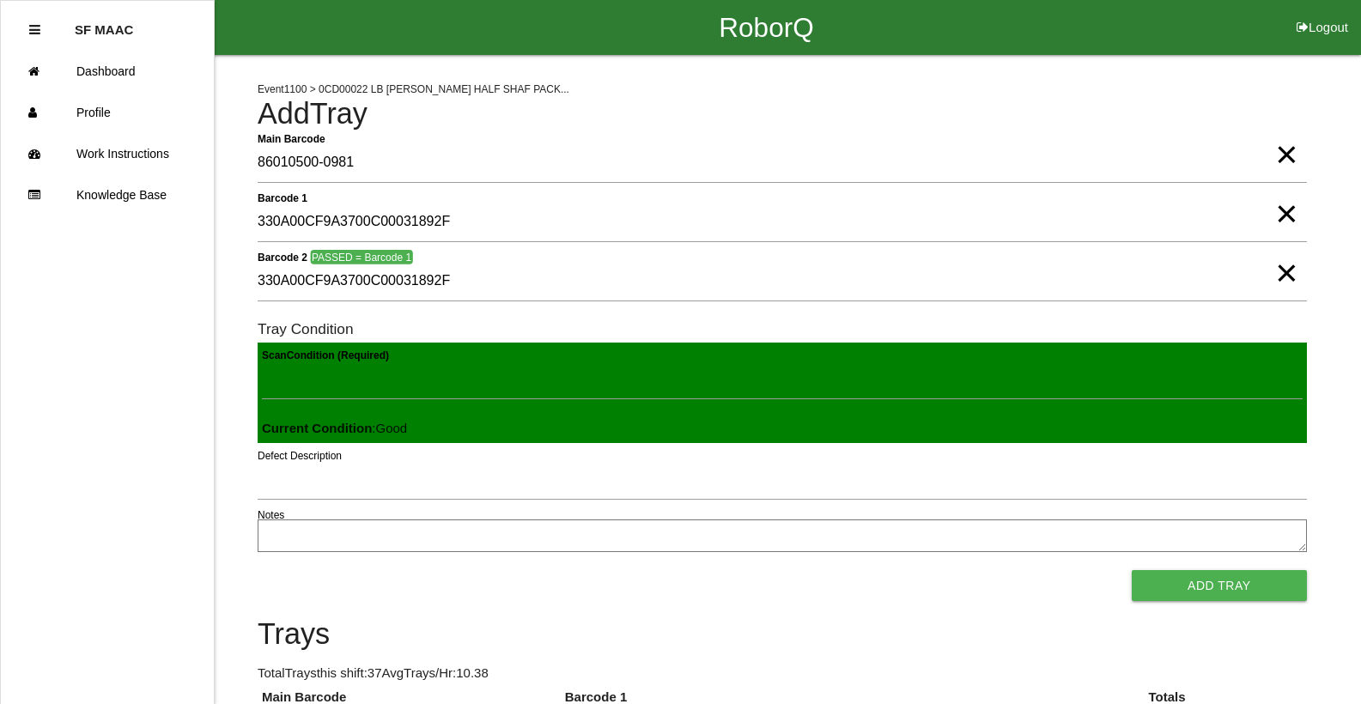
click at [1132, 570] on button "Add Tray" at bounding box center [1219, 585] width 175 height 31
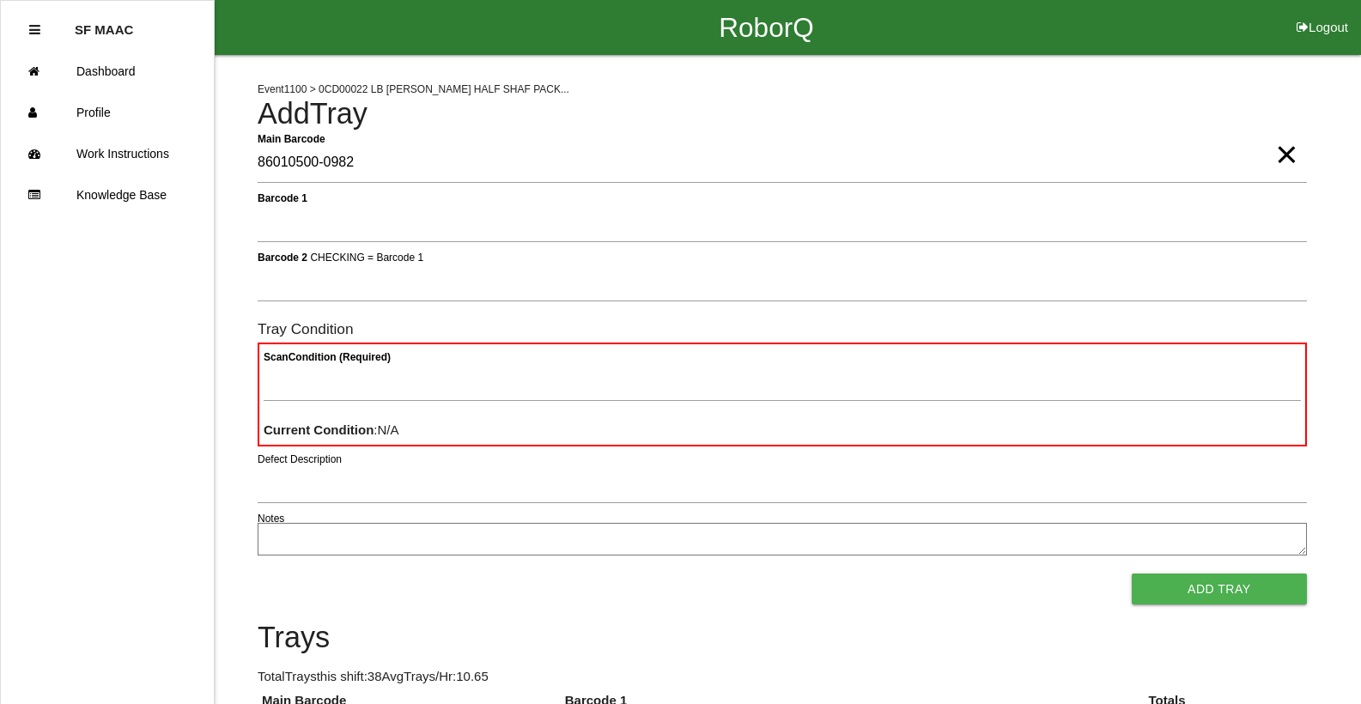
type Barcode "86010500-0982"
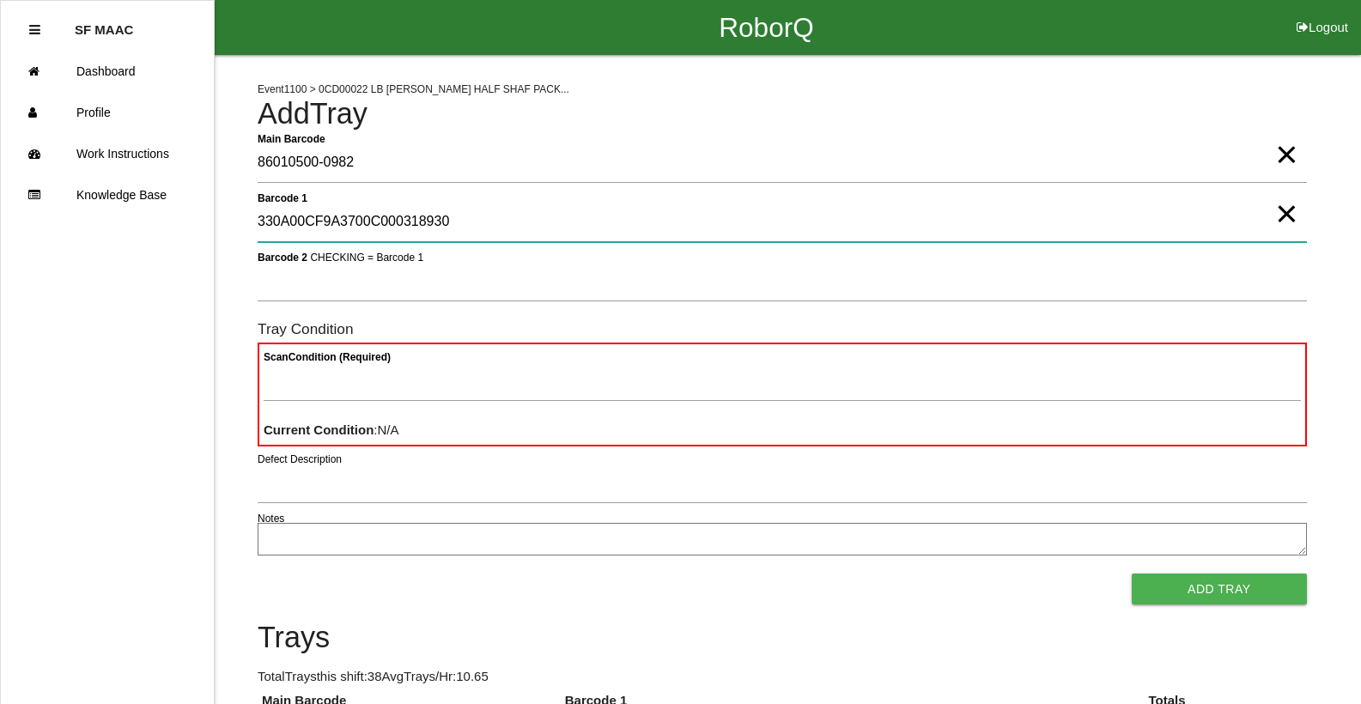
type 1 "330A00CF9A3700C000318930"
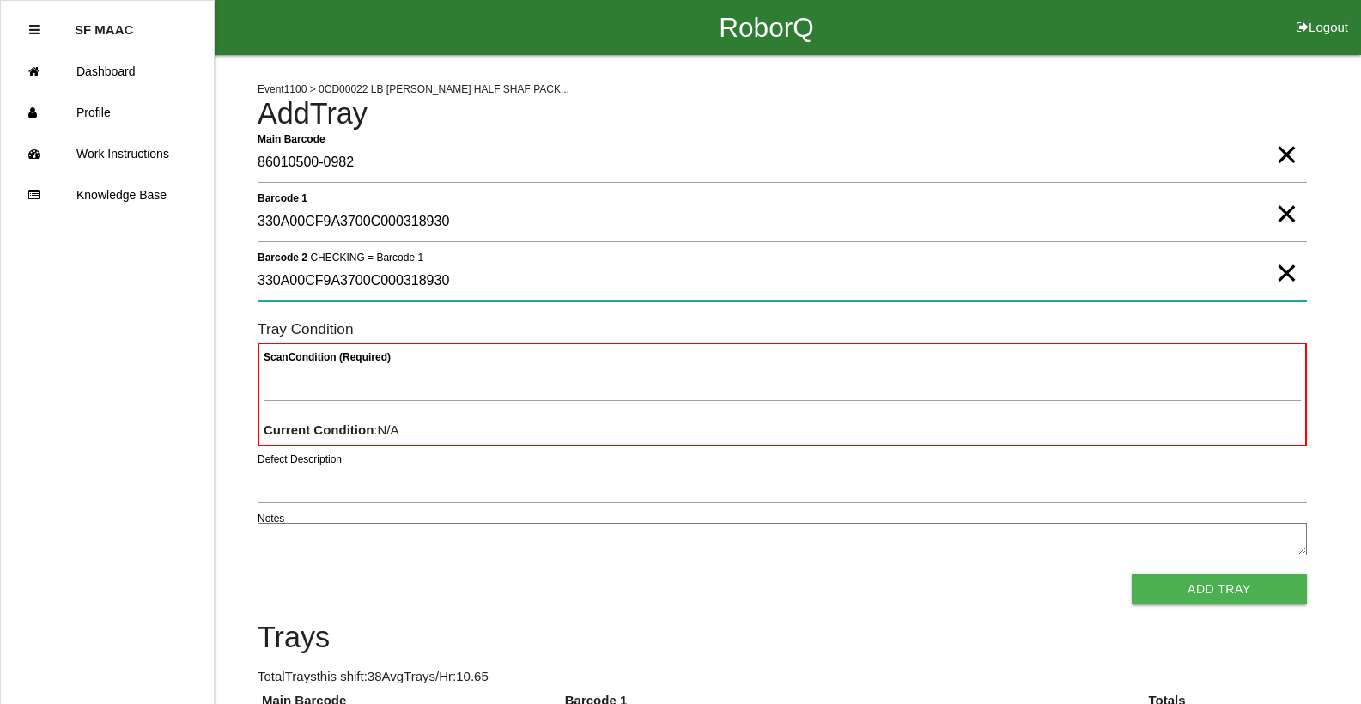
type 2 "330A00CF9A3700C000318930"
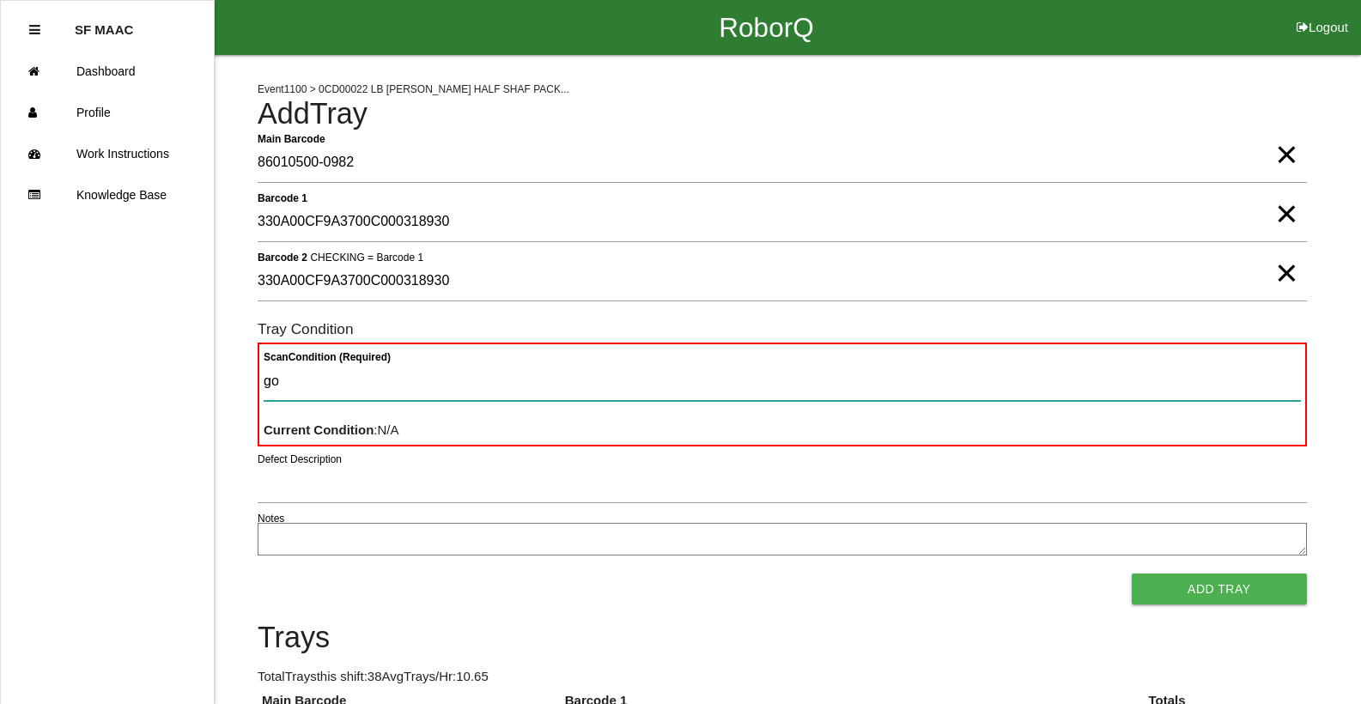
type Condition "goo"
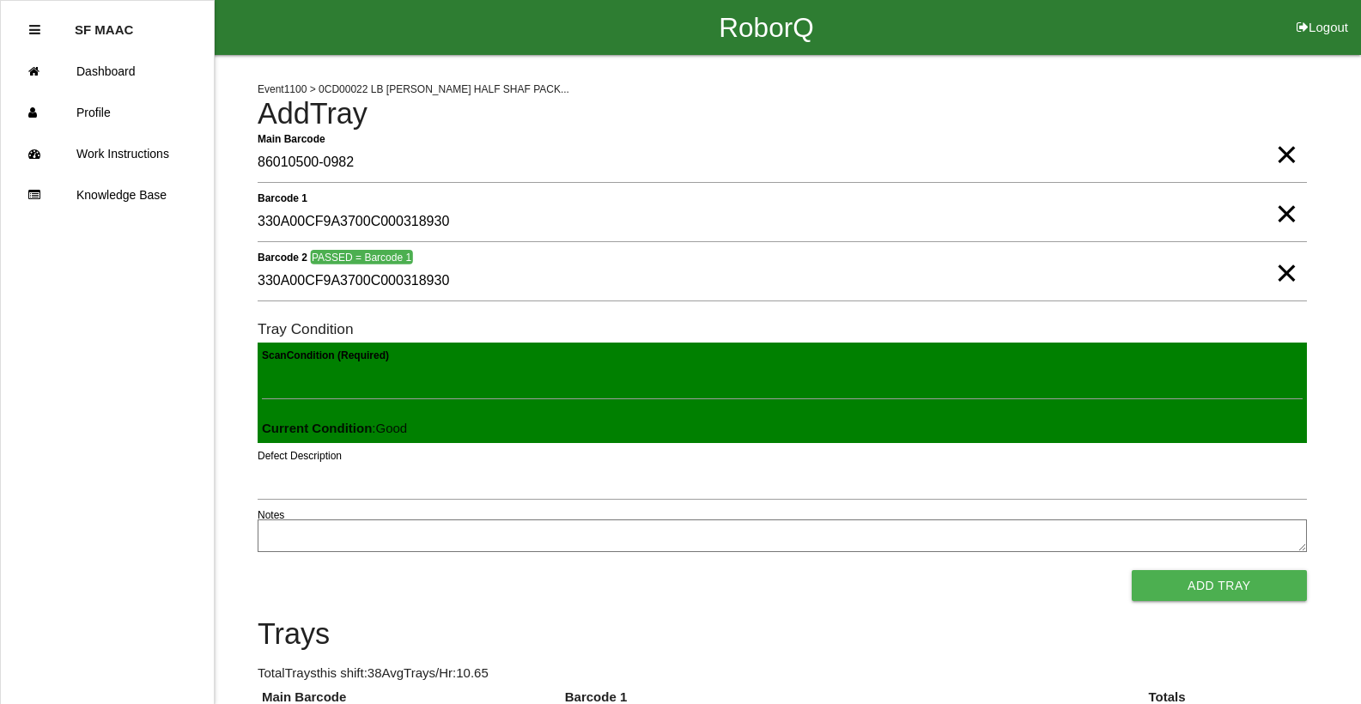
click at [1132, 570] on button "Add Tray" at bounding box center [1219, 585] width 175 height 31
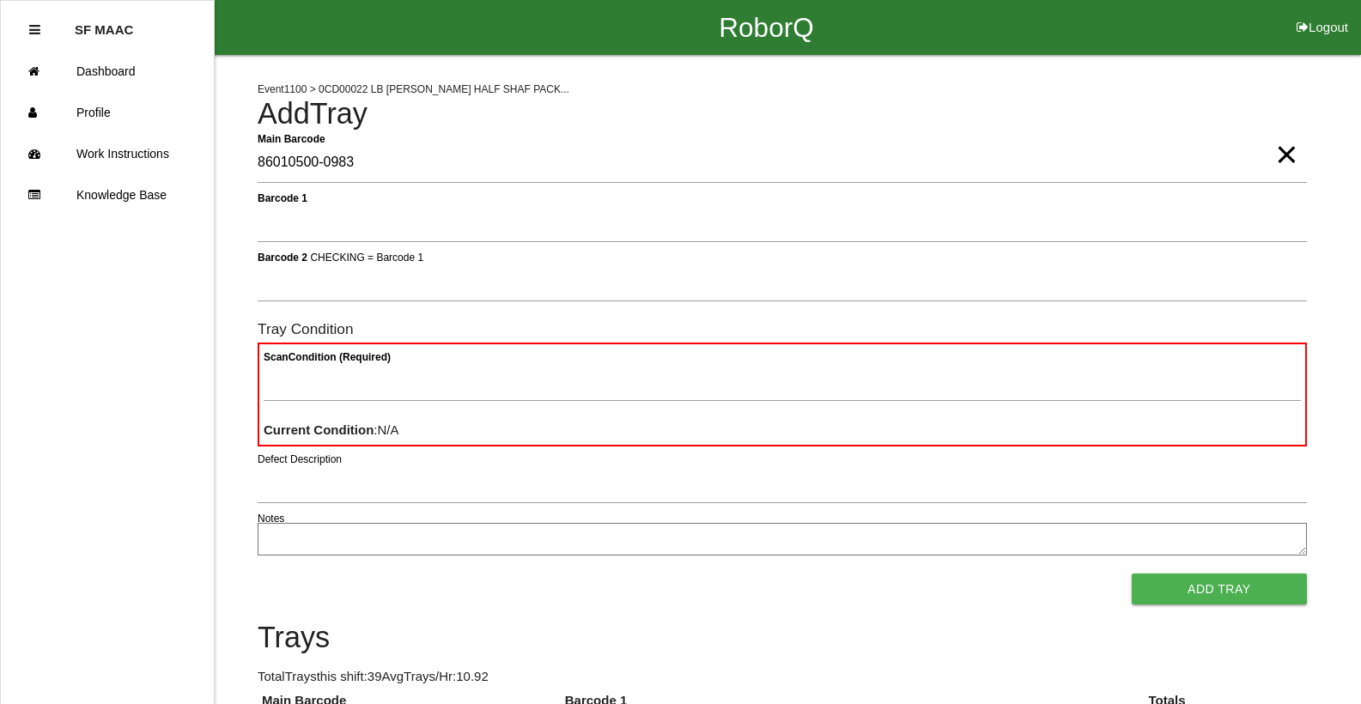
type Barcode "86010500-0983"
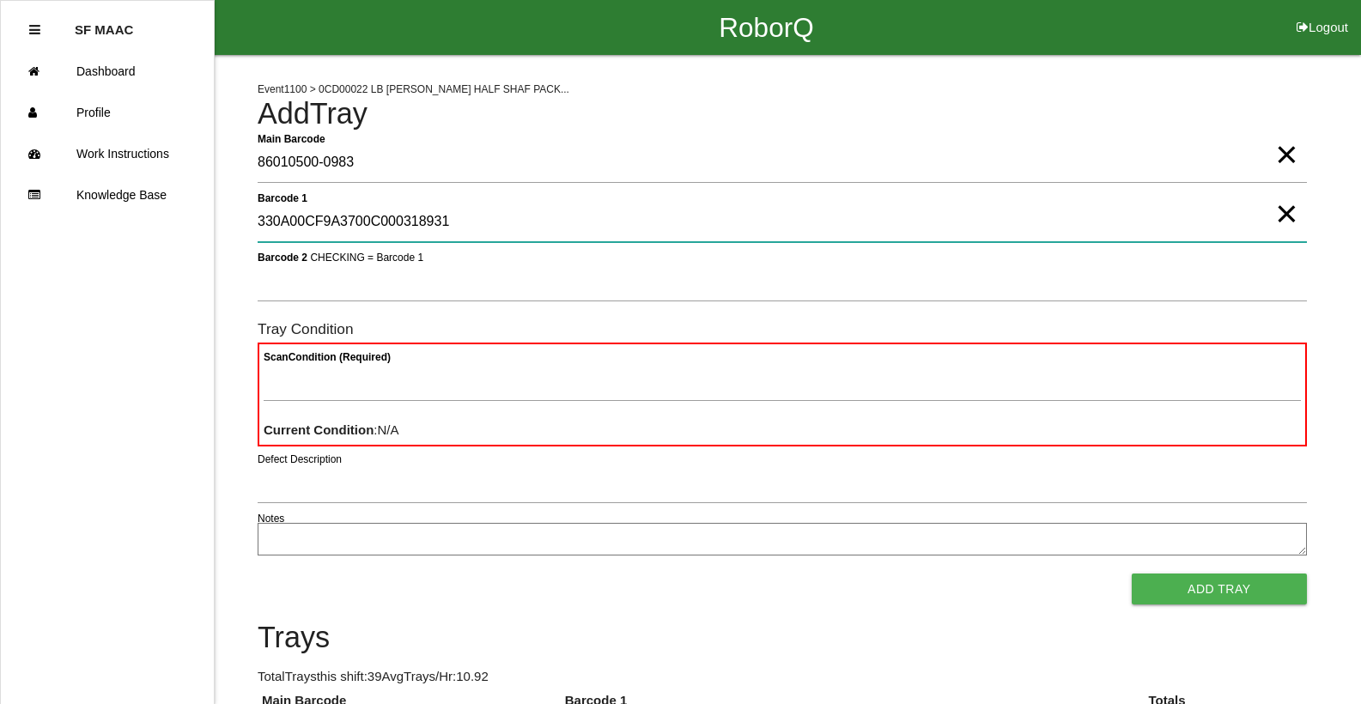
type 1 "330A00CF9A3700C000318931"
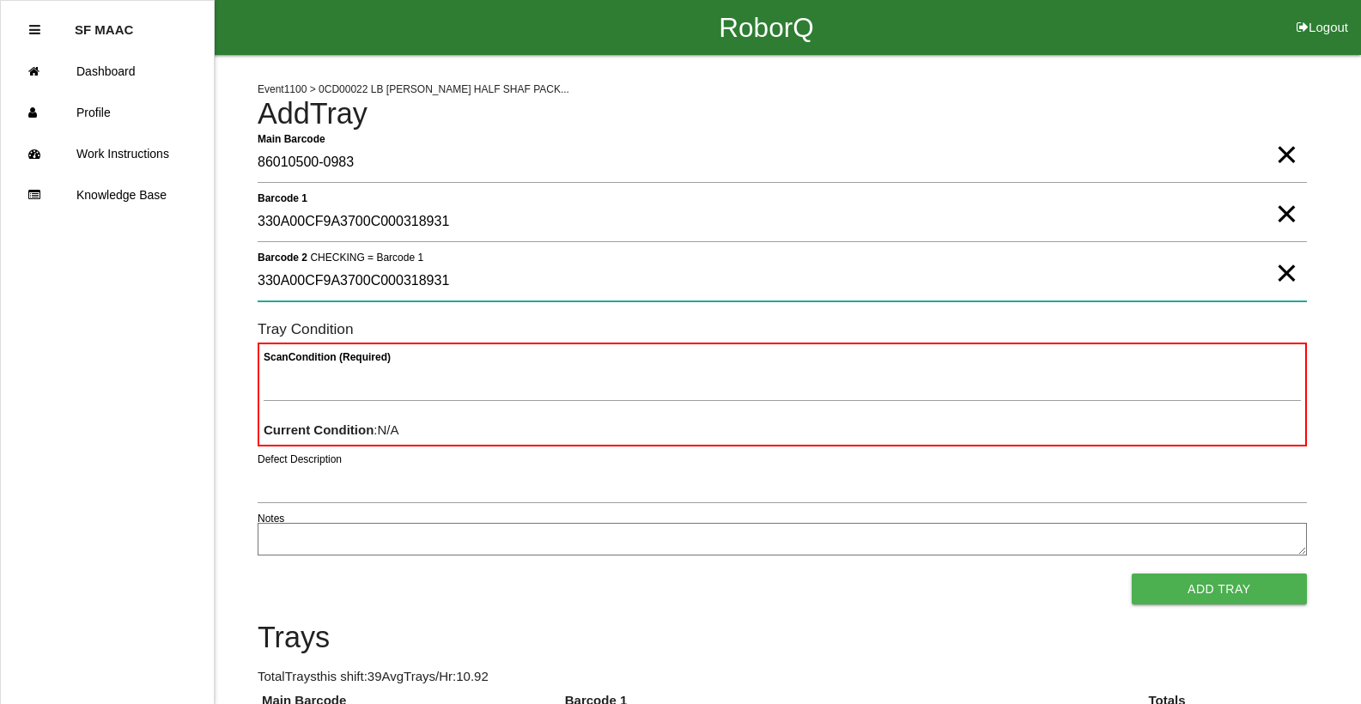
type 2 "330A00CF9A3700C000318931"
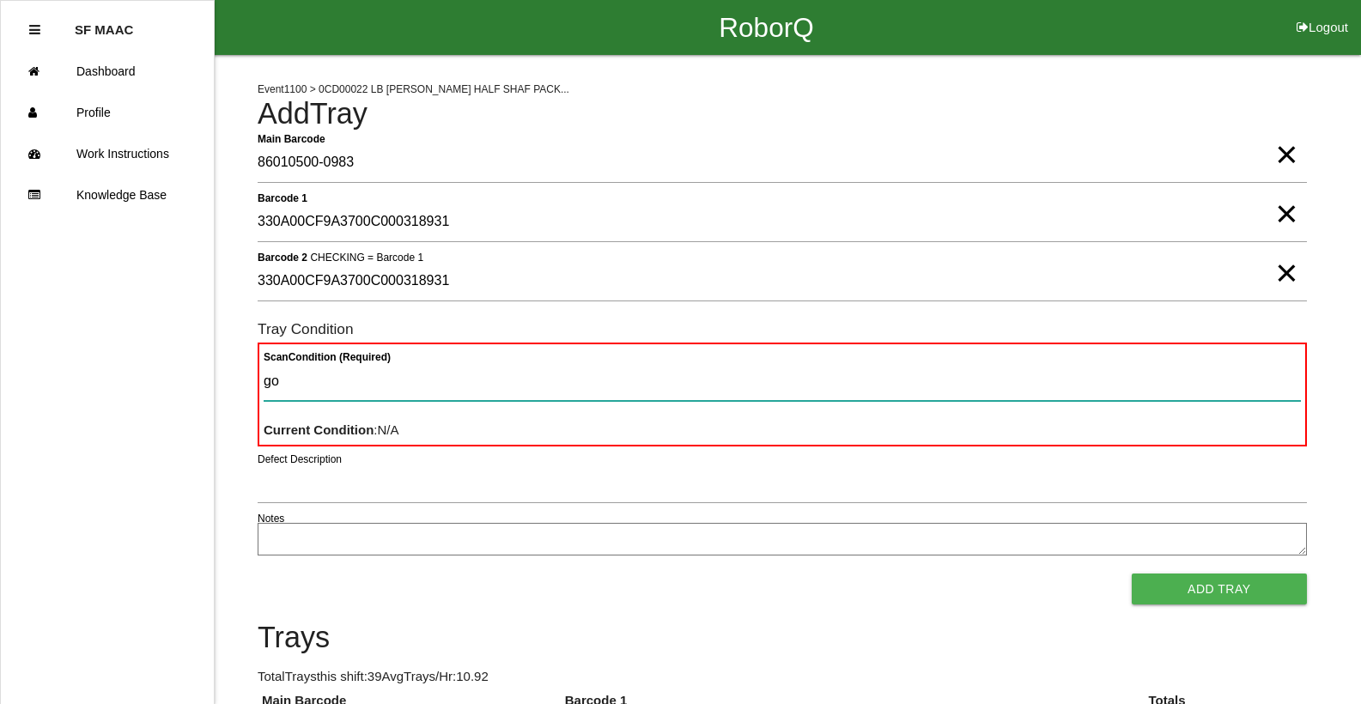
type Condition "goo"
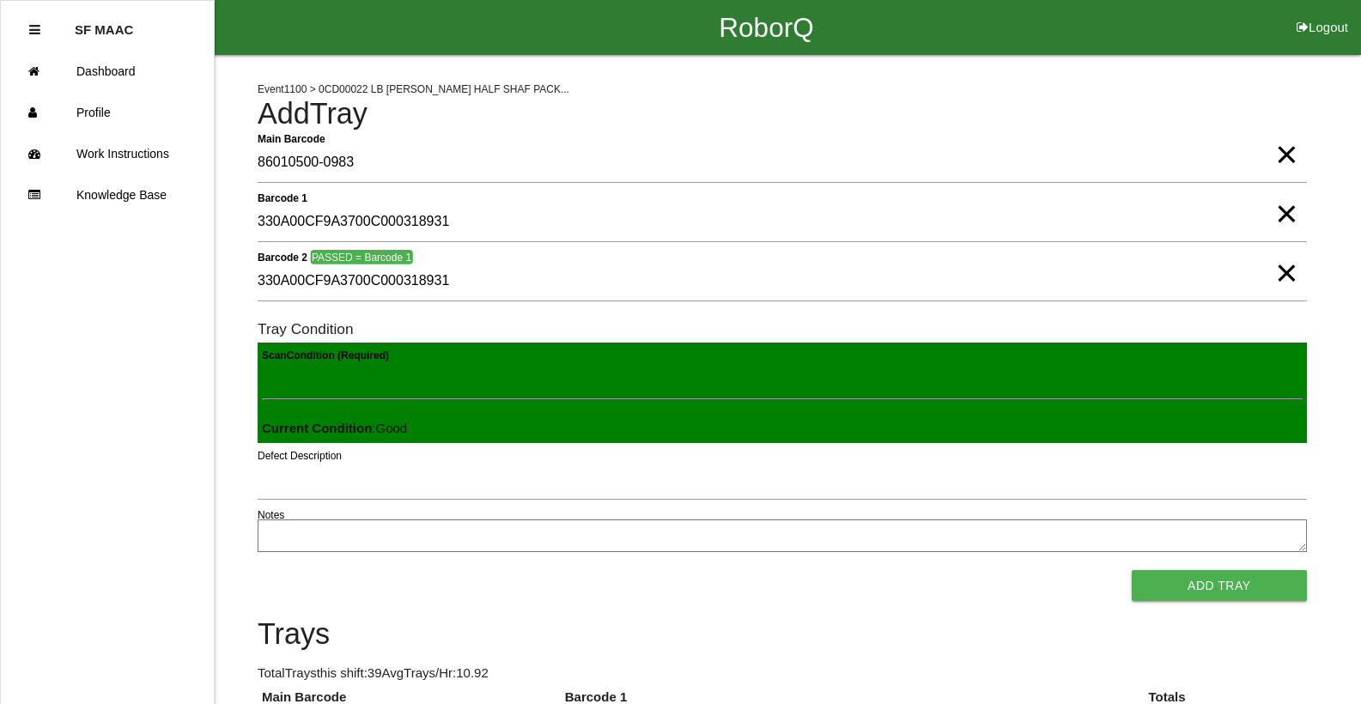
click button "Add Tray" at bounding box center [1219, 585] width 175 height 31
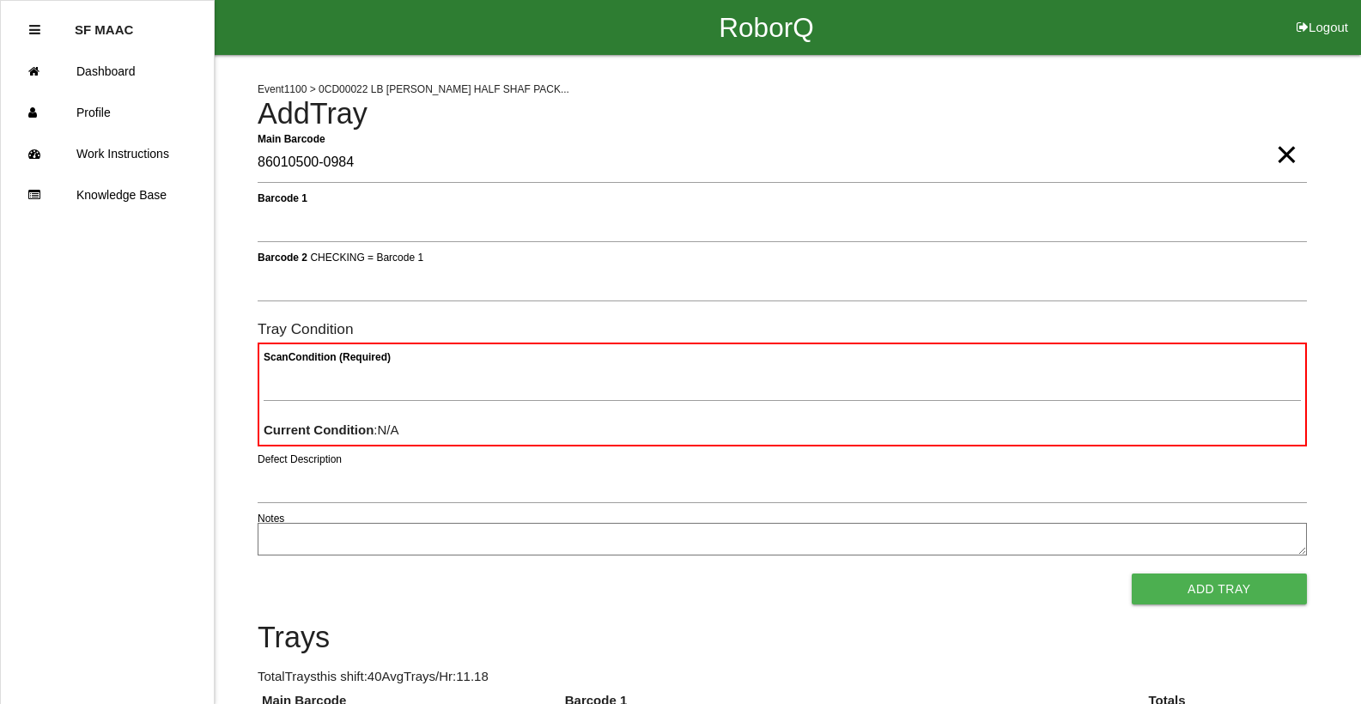
type Barcode "86010500-0984"
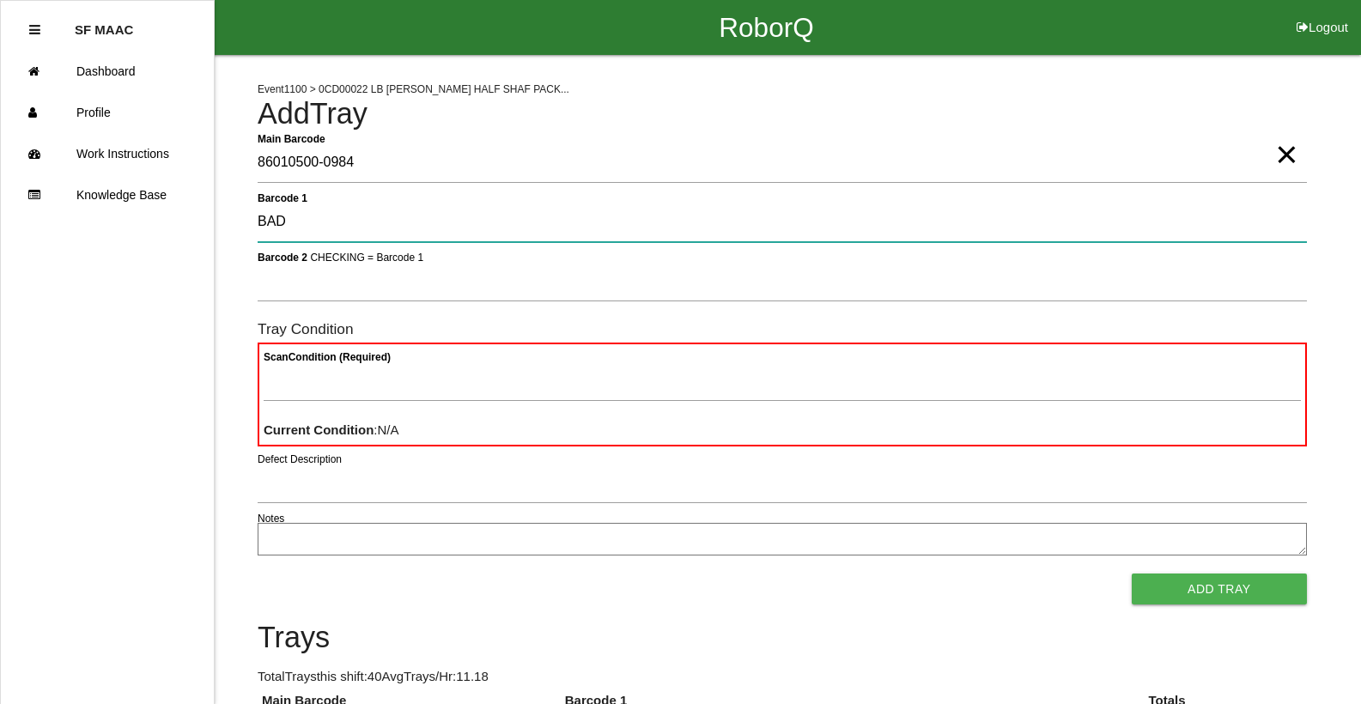
type 1 "BAD"
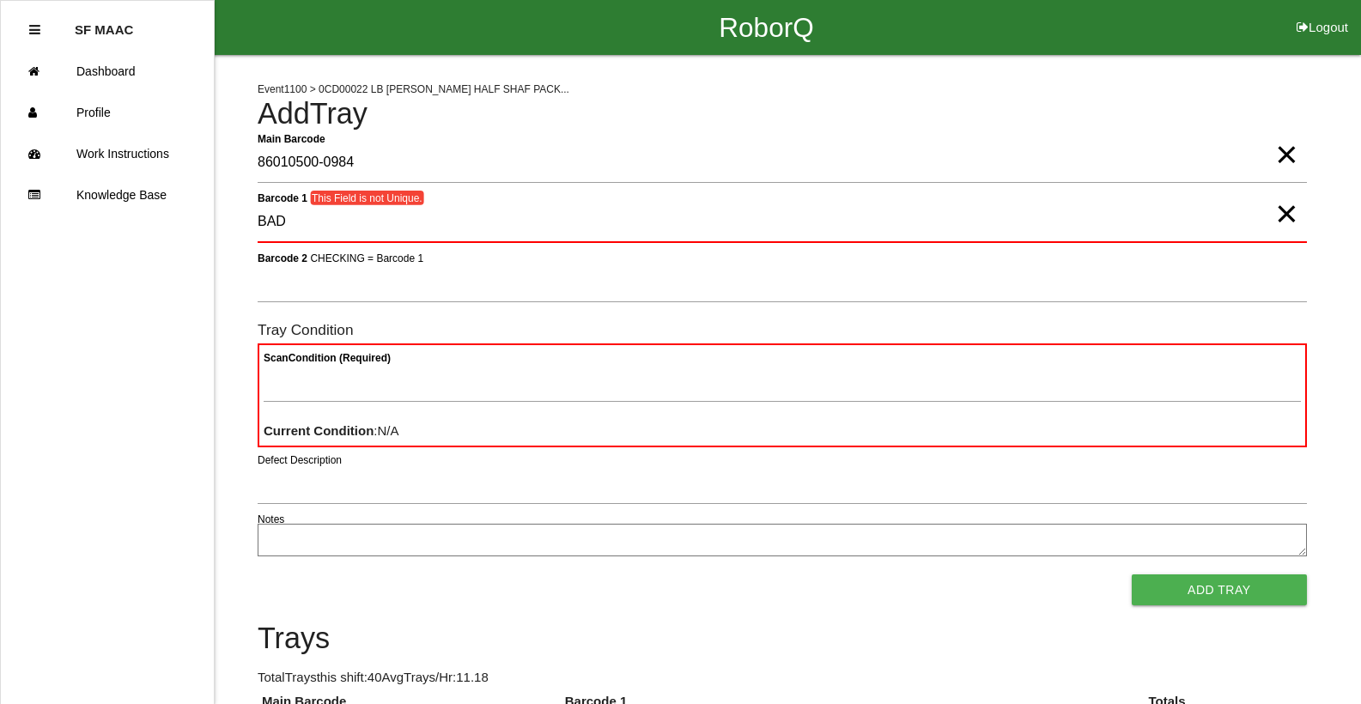
click at [1132, 574] on button "Add Tray" at bounding box center [1219, 589] width 175 height 31
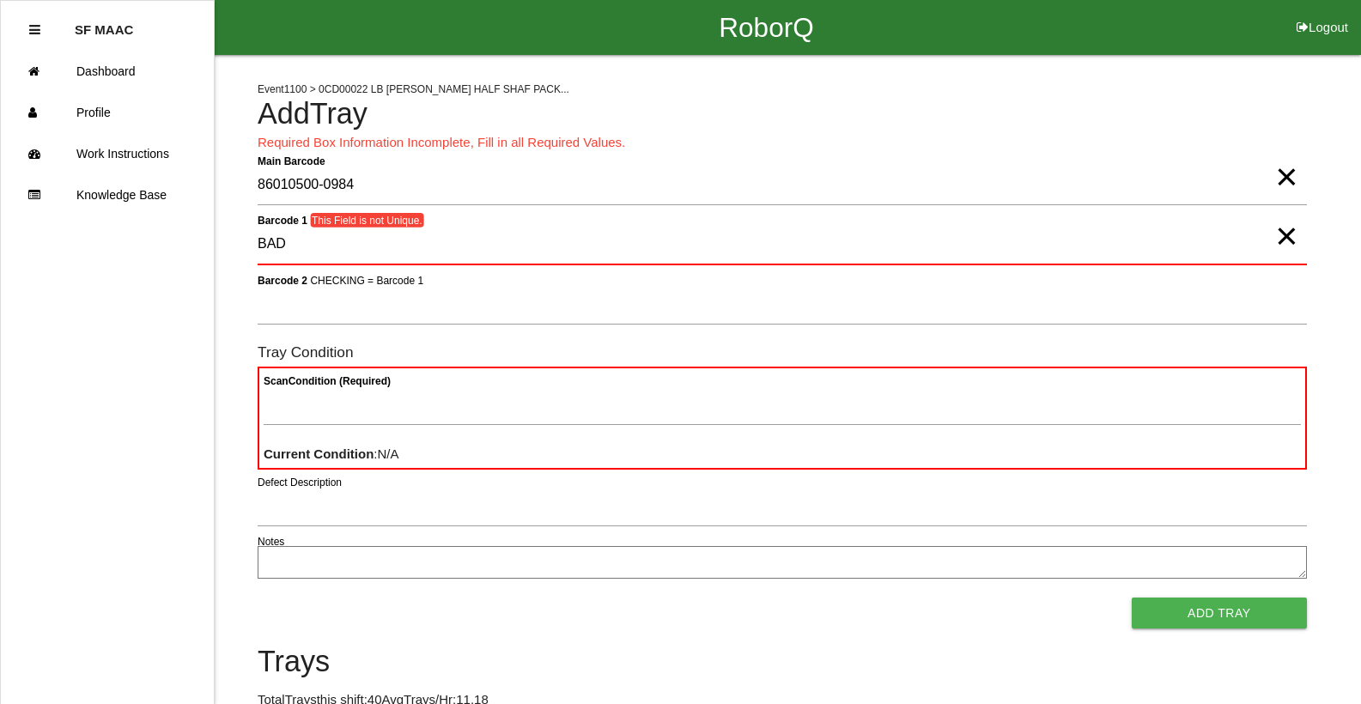
scroll to position [416, 0]
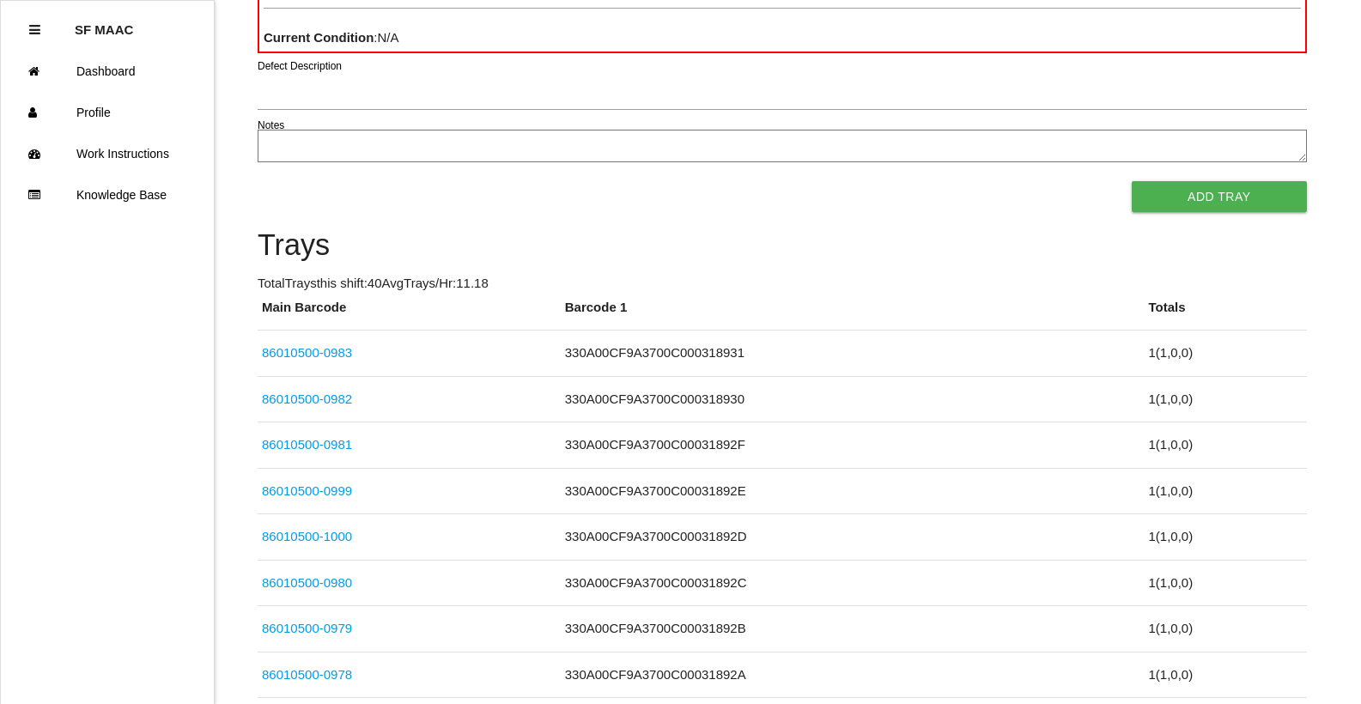
click at [183, 432] on ul "SF MAAC Dashboard Profile Work Instructions Knowledge Base" at bounding box center [107, 352] width 215 height 704
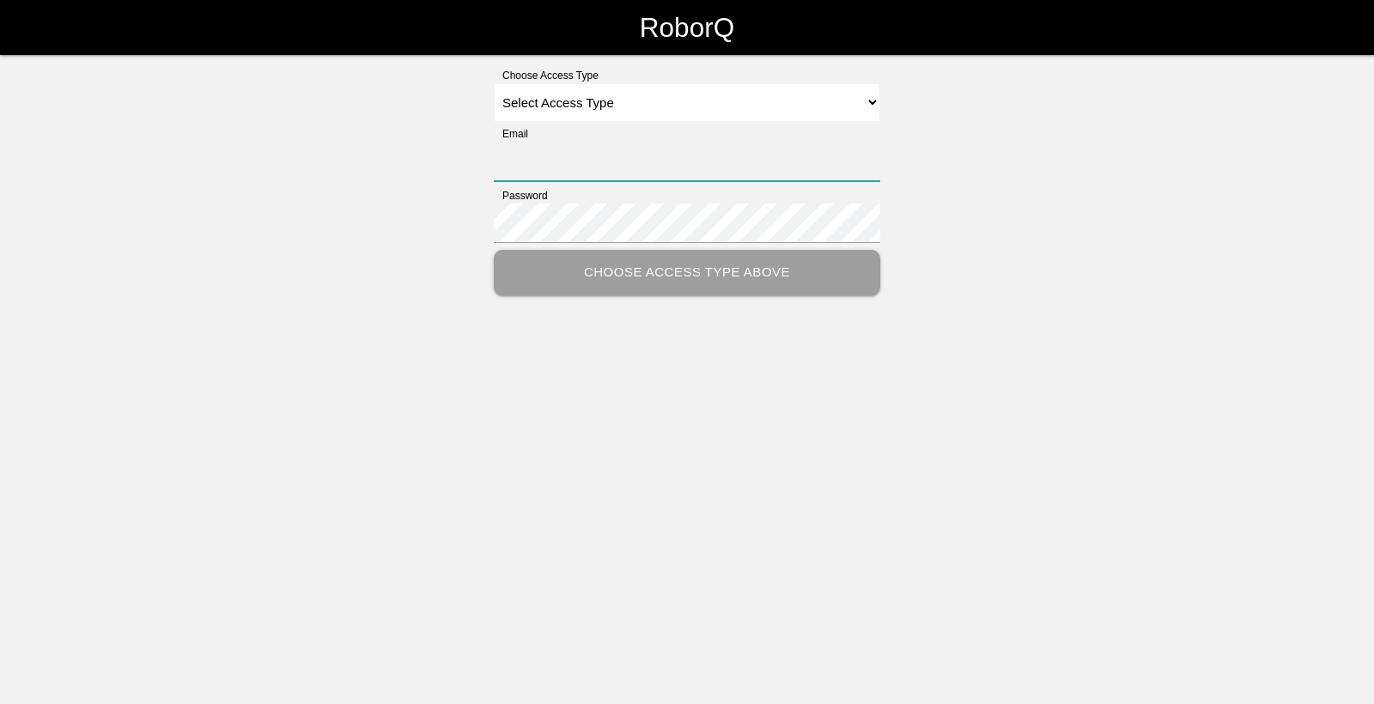
type input "[EMAIL_ADDRESS][DOMAIN_NAME]"
click at [876, 97] on select "Select Access Type Admin Customer Supervisor Worker" at bounding box center [687, 102] width 386 height 39
select select "Worker"
click at [494, 83] on select "Select Access Type Admin Customer Supervisor Worker" at bounding box center [687, 102] width 386 height 39
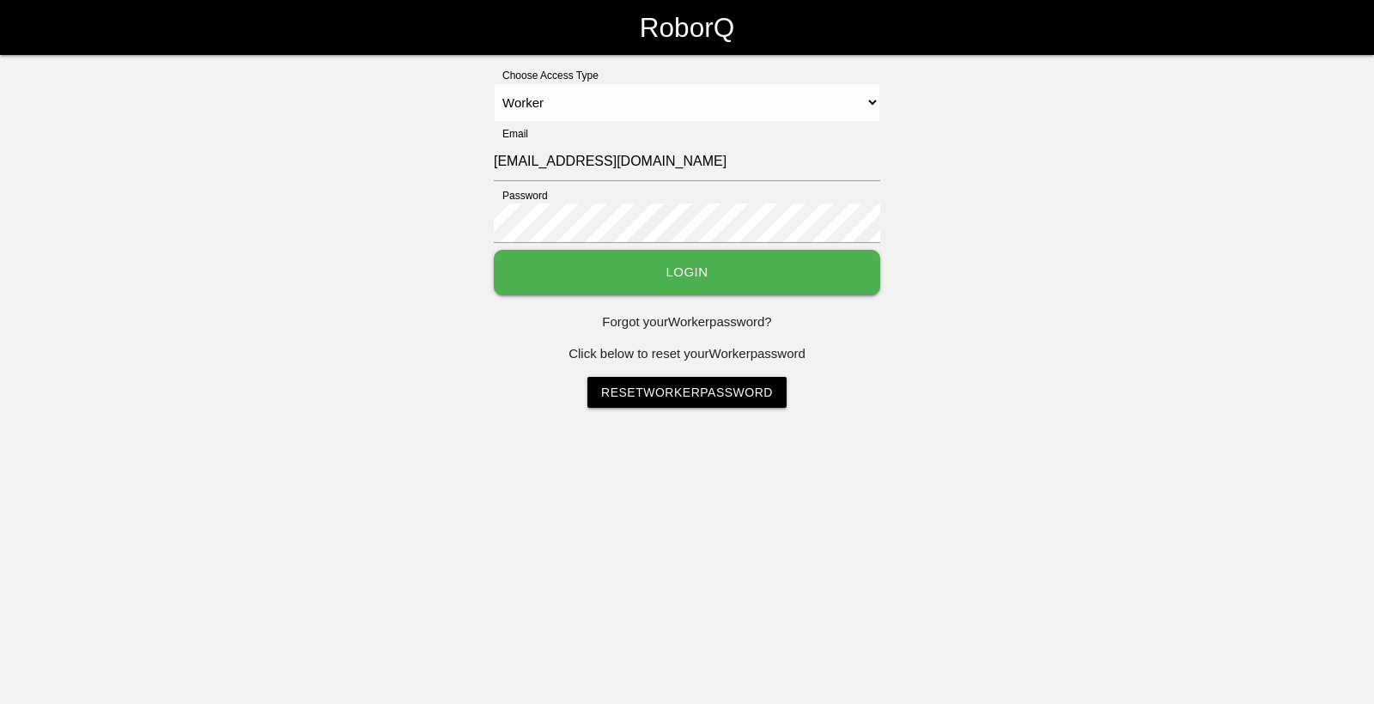
click at [641, 259] on button "Login" at bounding box center [687, 273] width 386 height 46
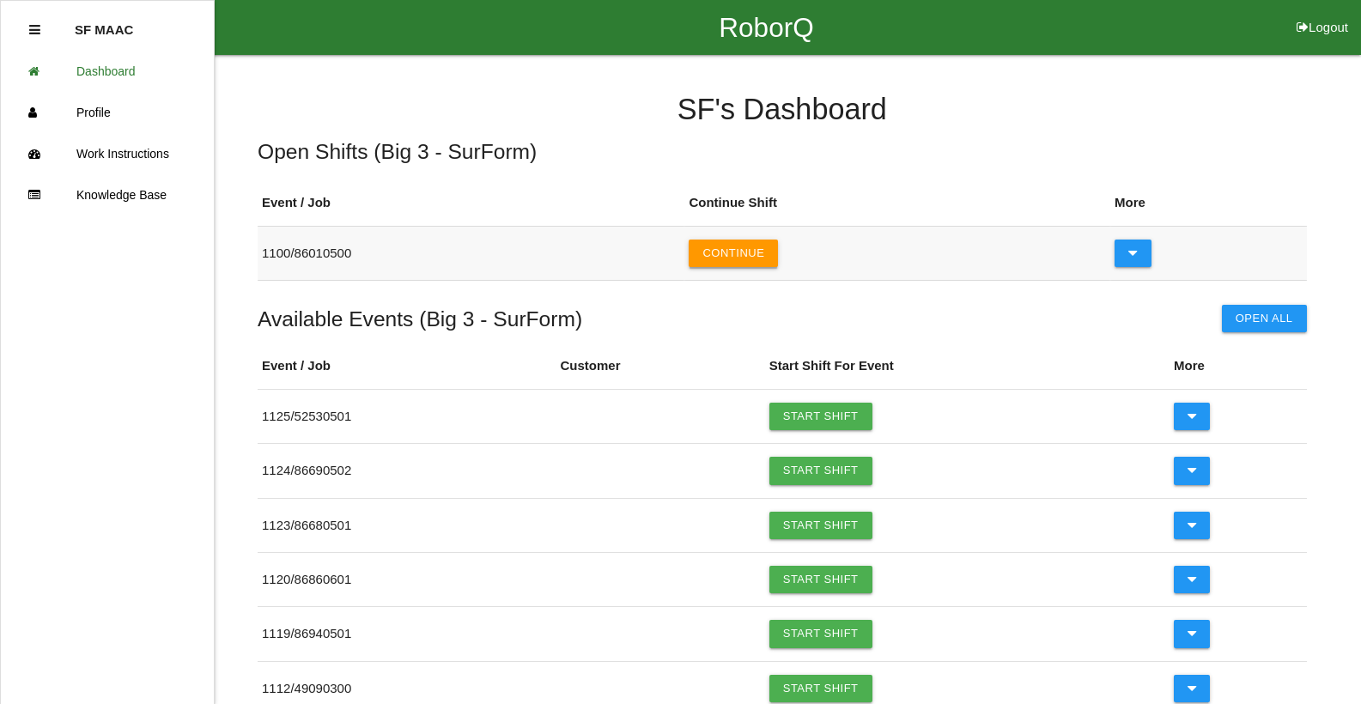
click at [758, 249] on button "Continue" at bounding box center [733, 253] width 89 height 27
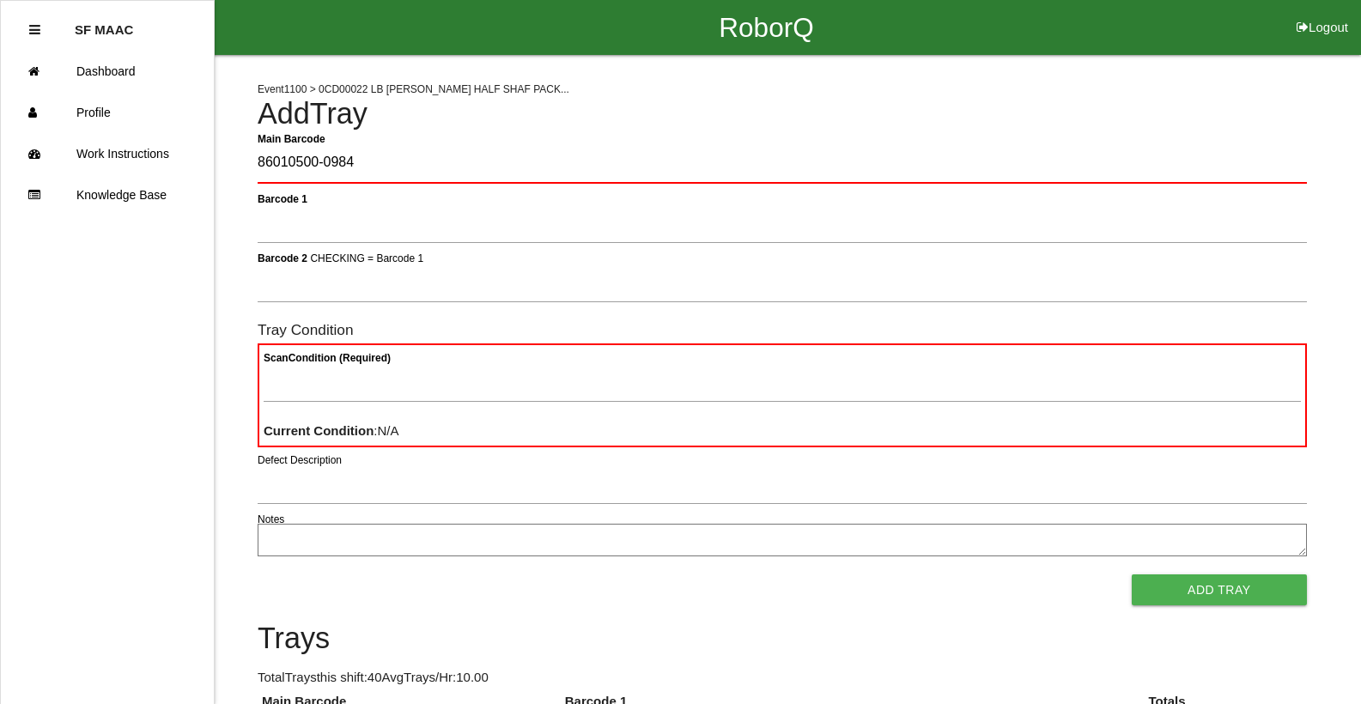
type Barcode "86010500-0984"
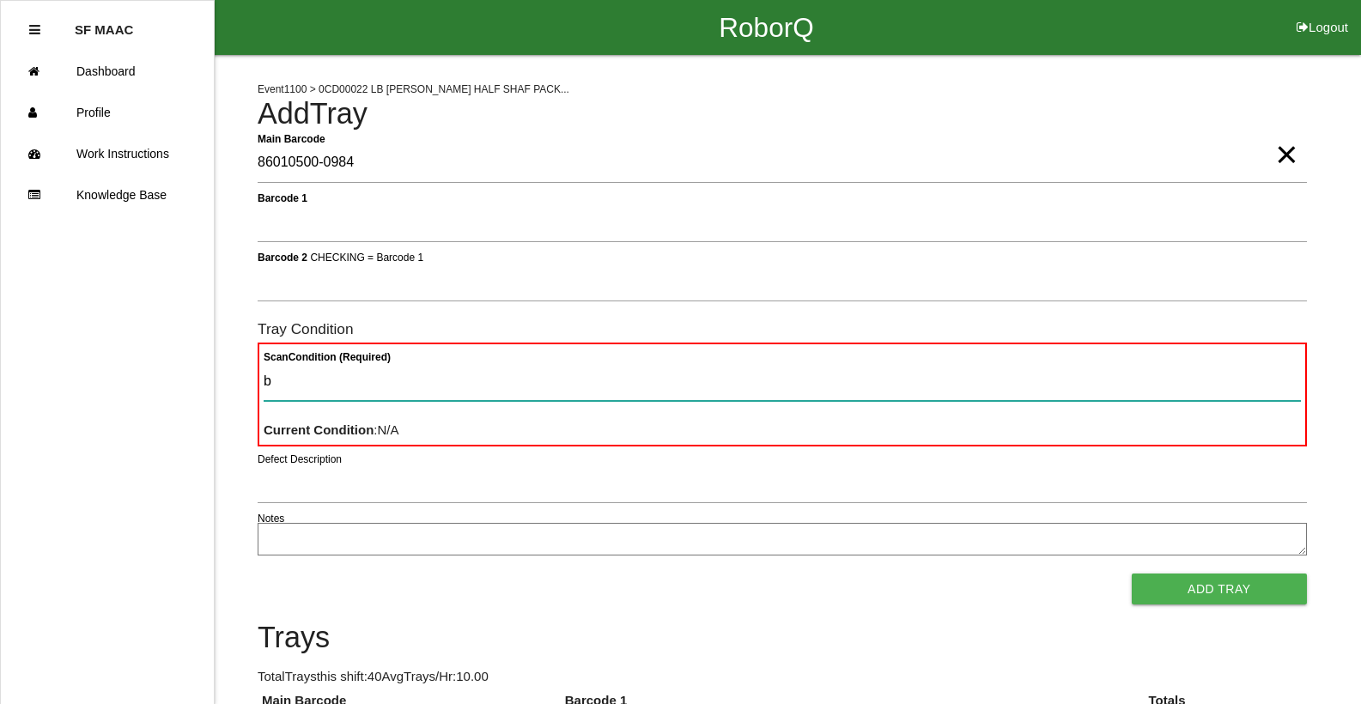
type Condition "ba"
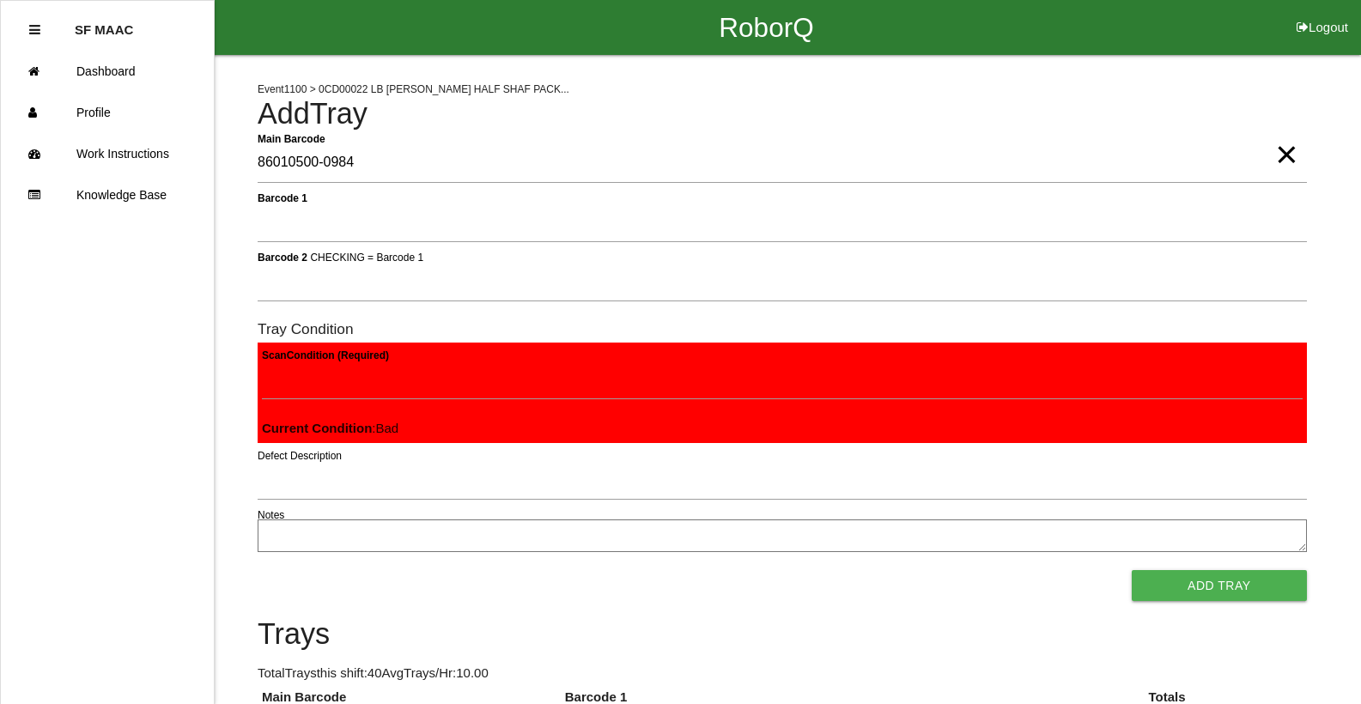
click at [1132, 570] on button "Add Tray" at bounding box center [1219, 585] width 175 height 31
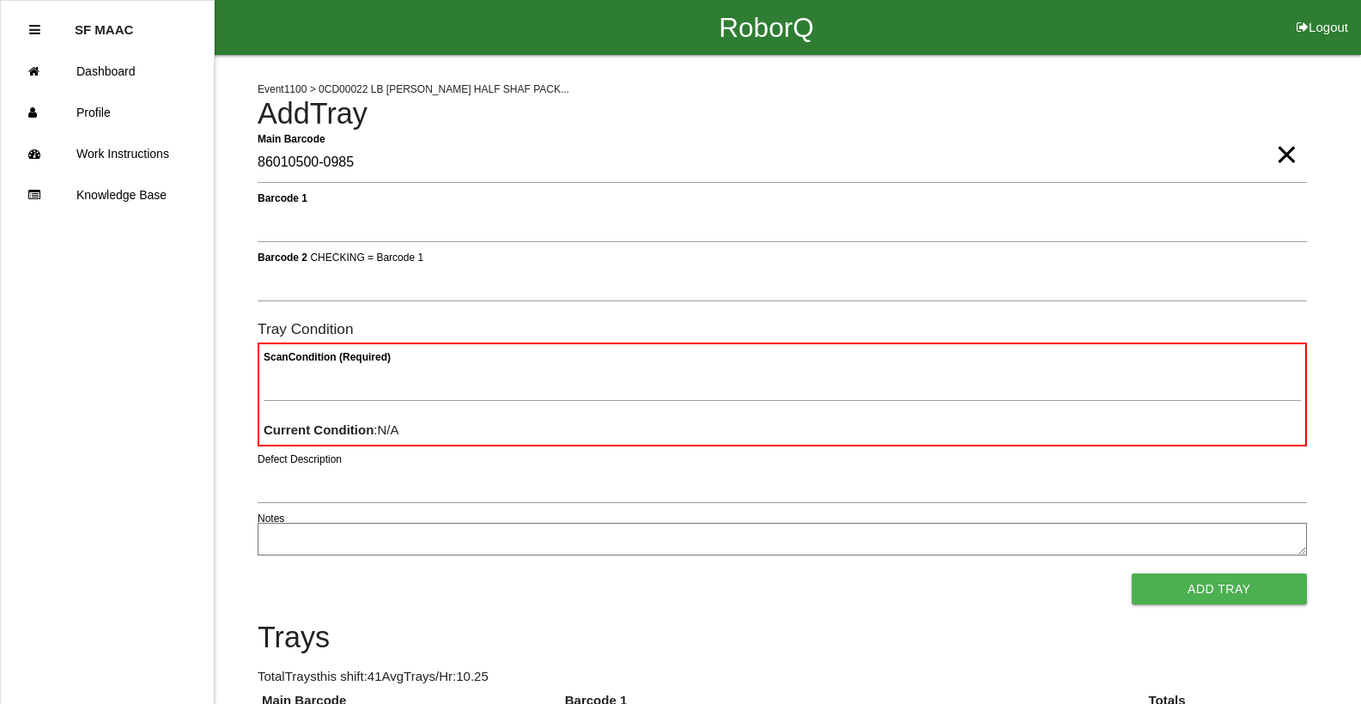
type Barcode "86010500-0985"
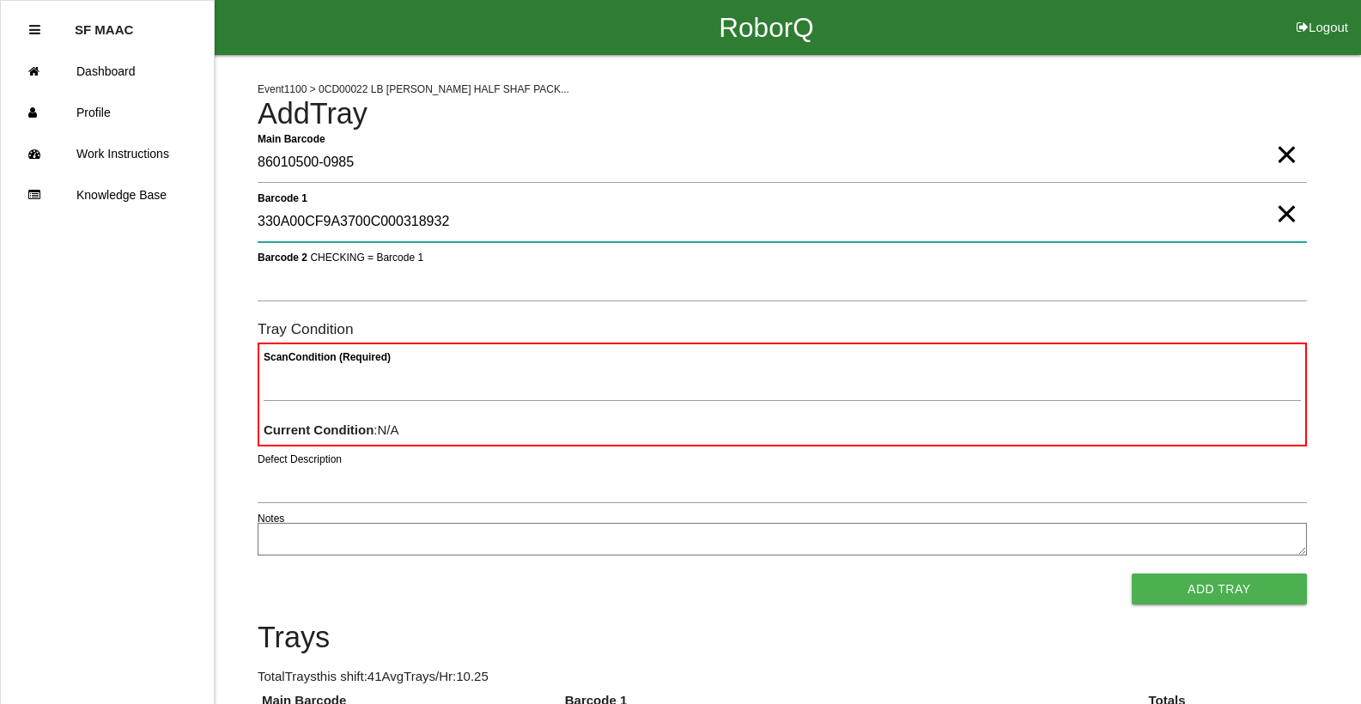
type 1 "330A00CF9A3700C000318932"
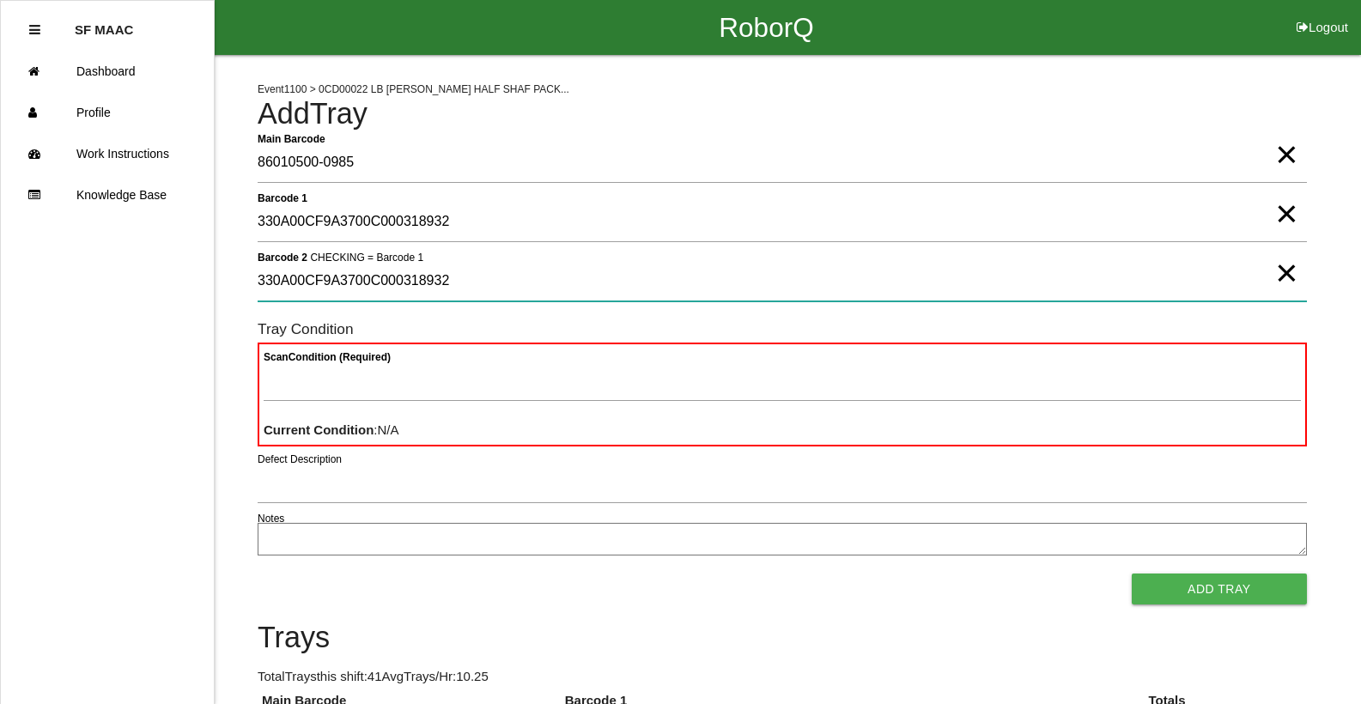
type 2 "330A00CF9A3700C000318932"
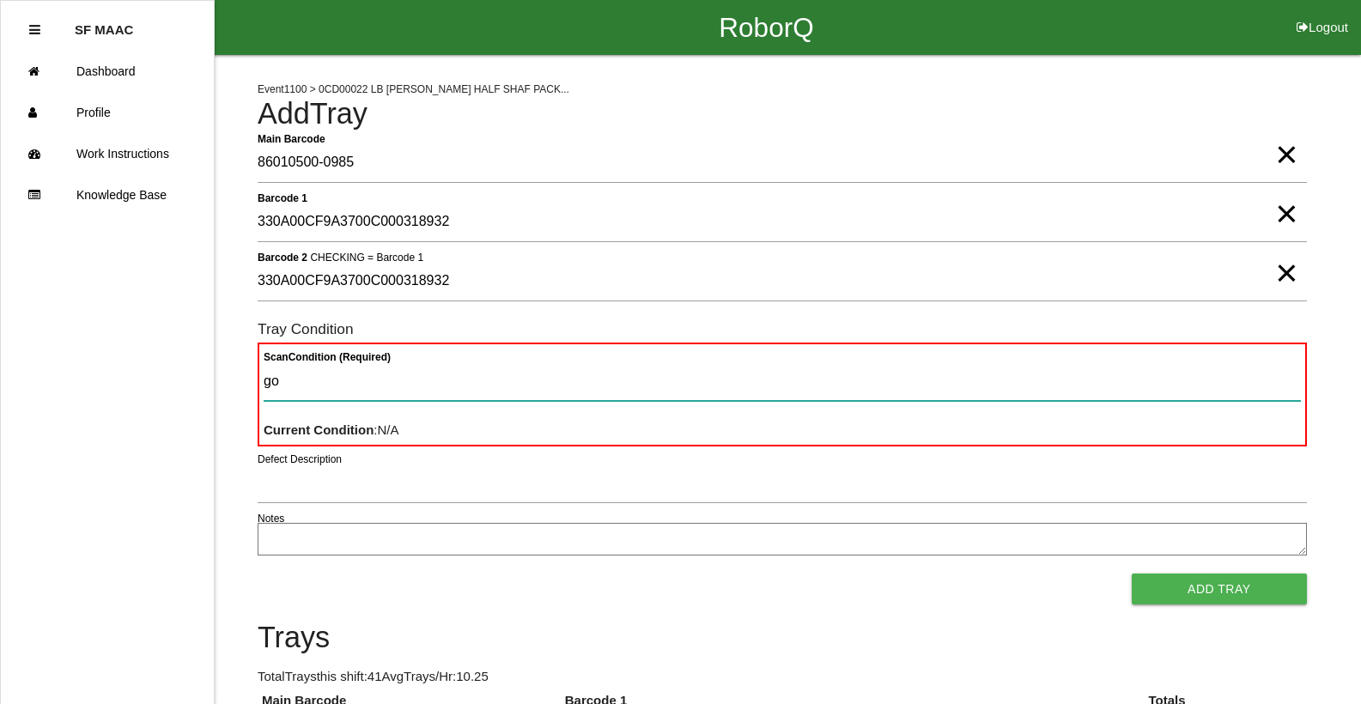
type Condition "goo"
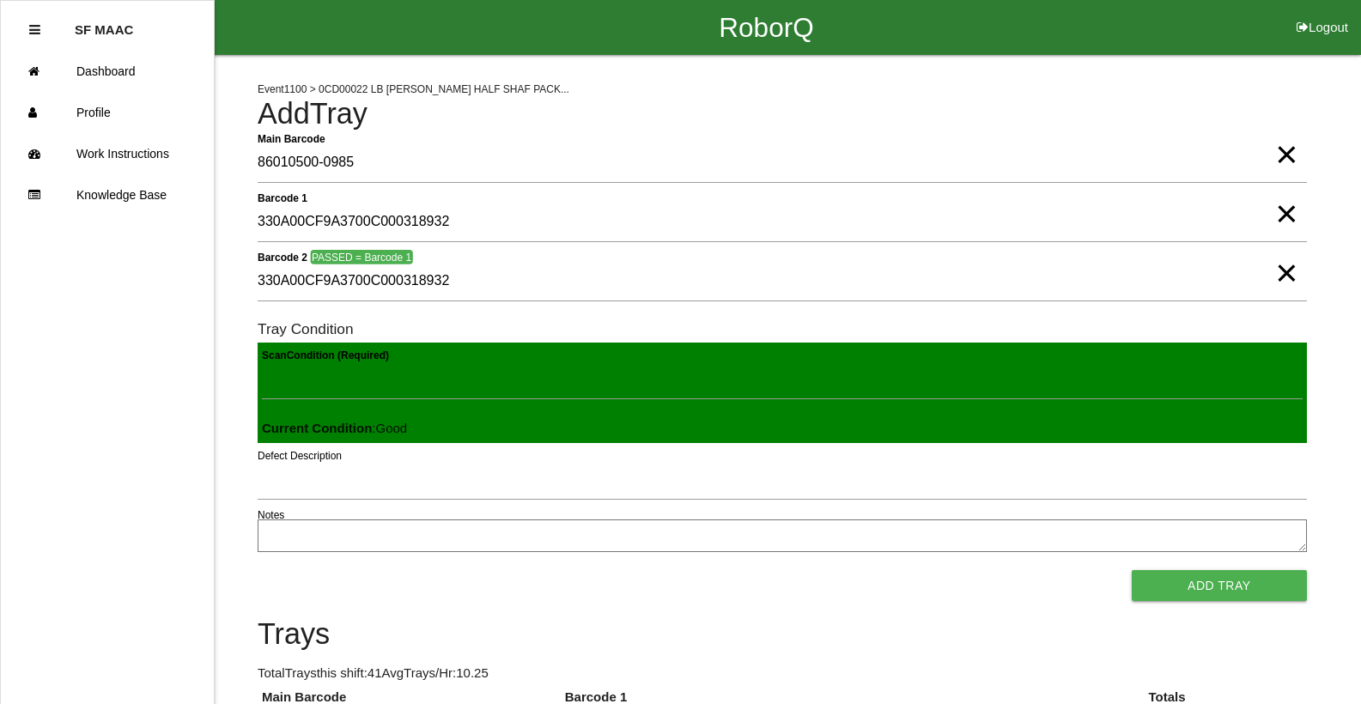
click at [1132, 570] on button "Add Tray" at bounding box center [1219, 585] width 175 height 31
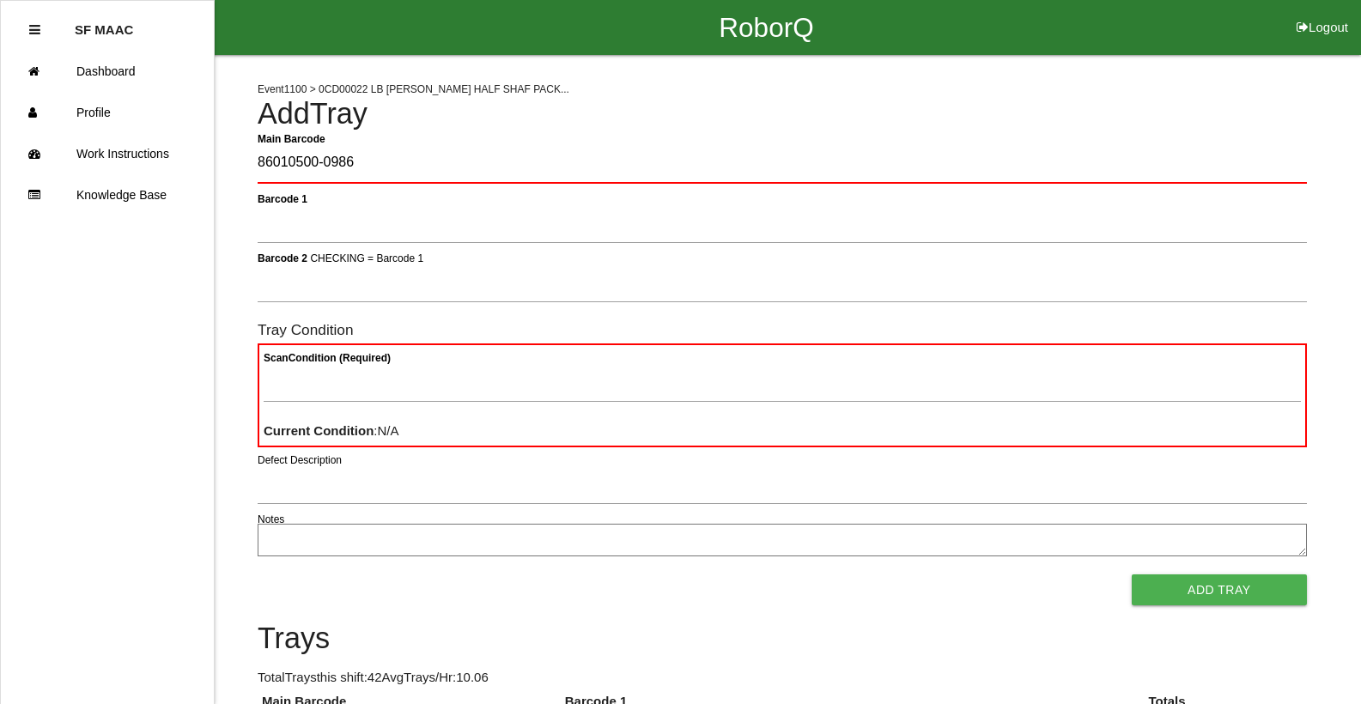
type Barcode "86010500-0986"
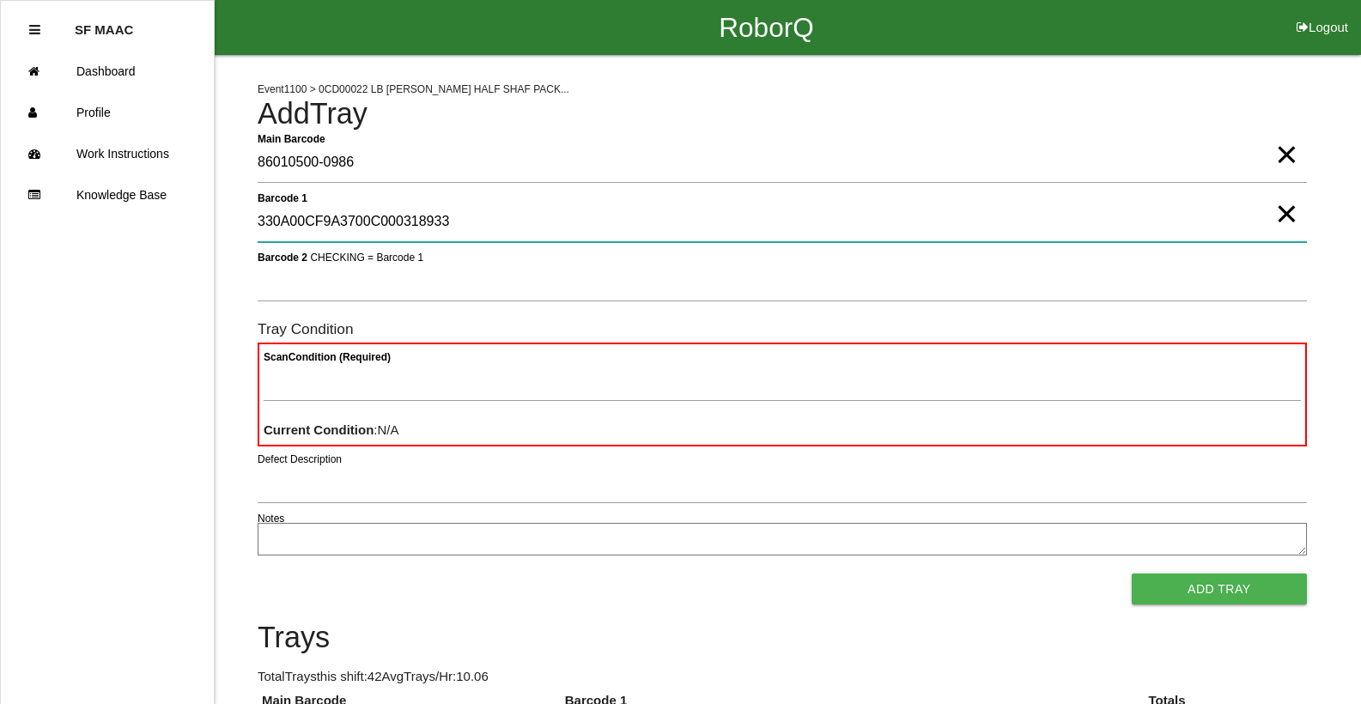
type 1 "330A00CF9A3700C000318933"
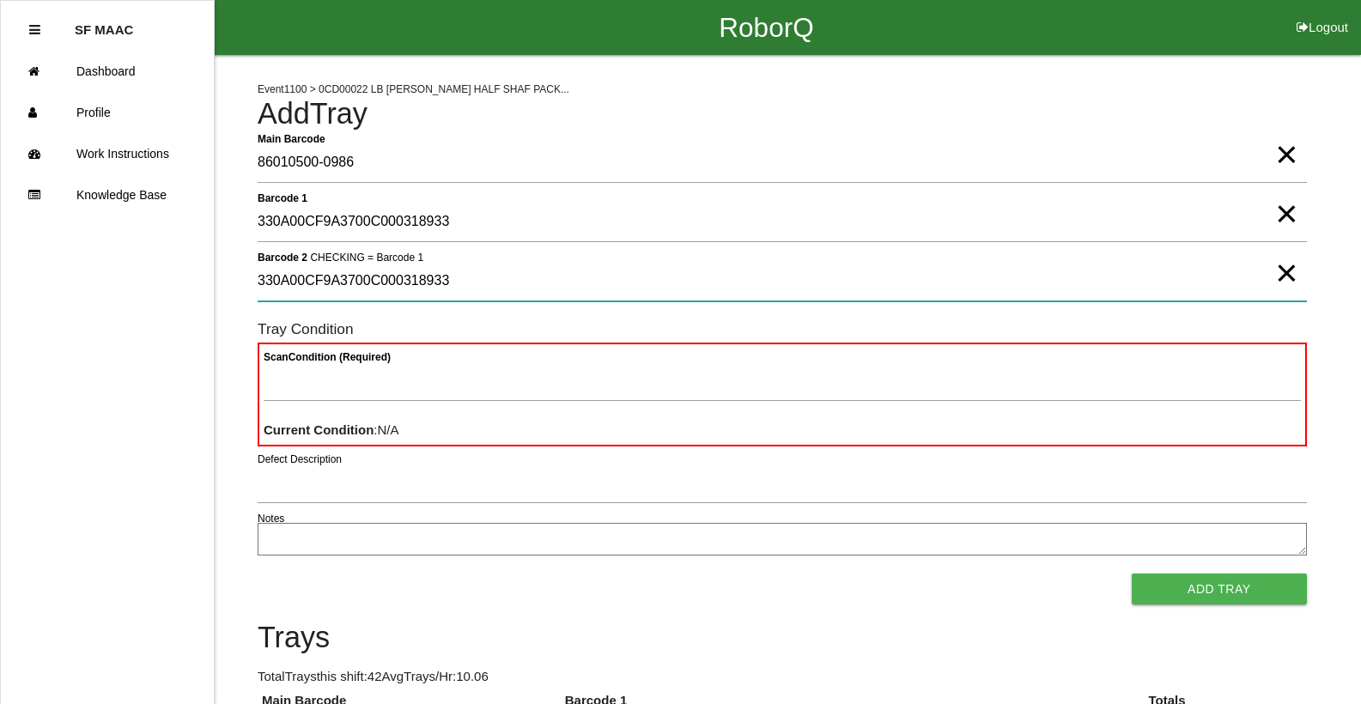
type 2 "330A00CF9A3700C000318933"
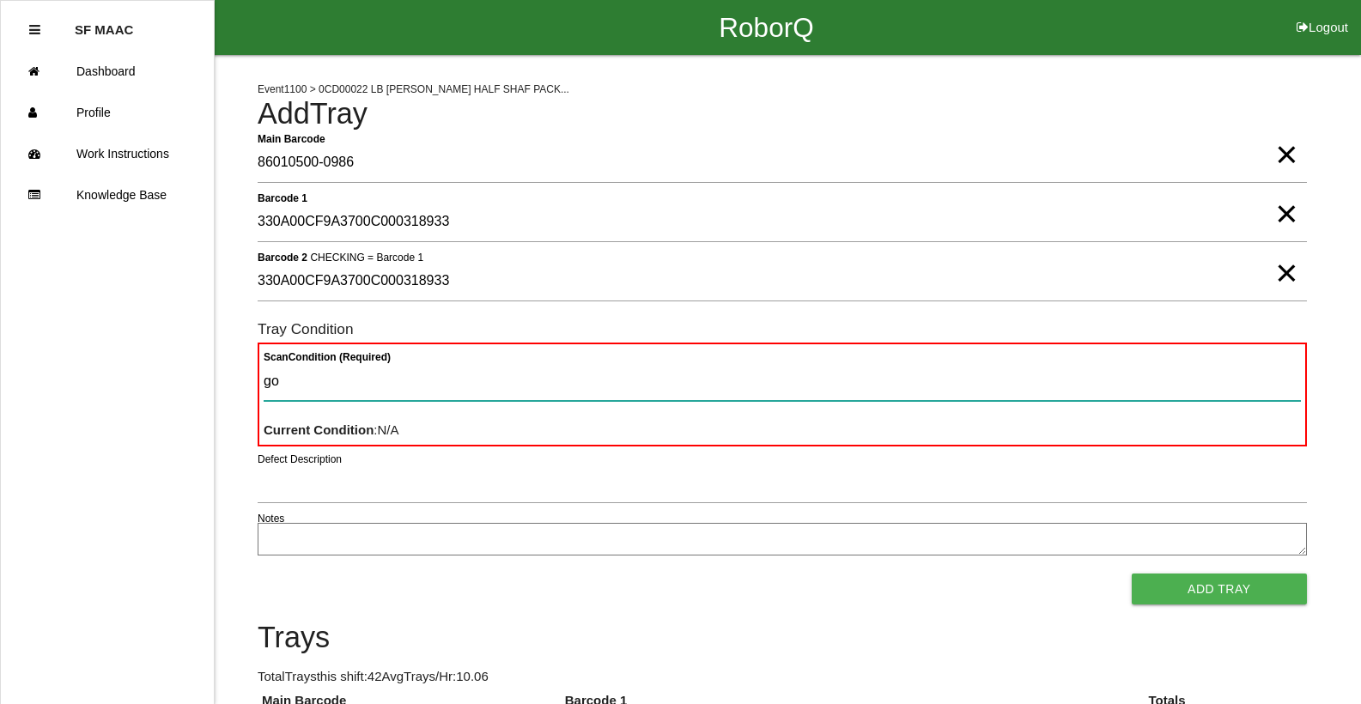
type Condition "goo"
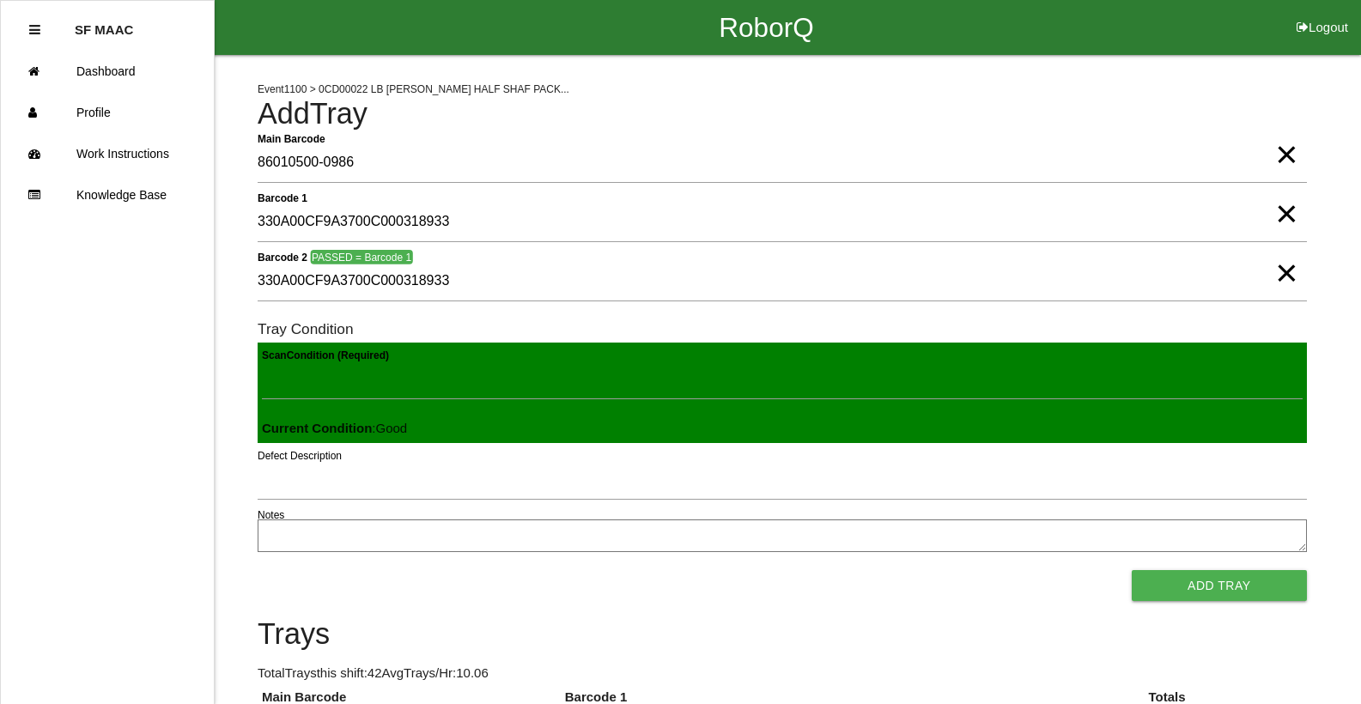
click at [1132, 570] on button "Add Tray" at bounding box center [1219, 585] width 175 height 31
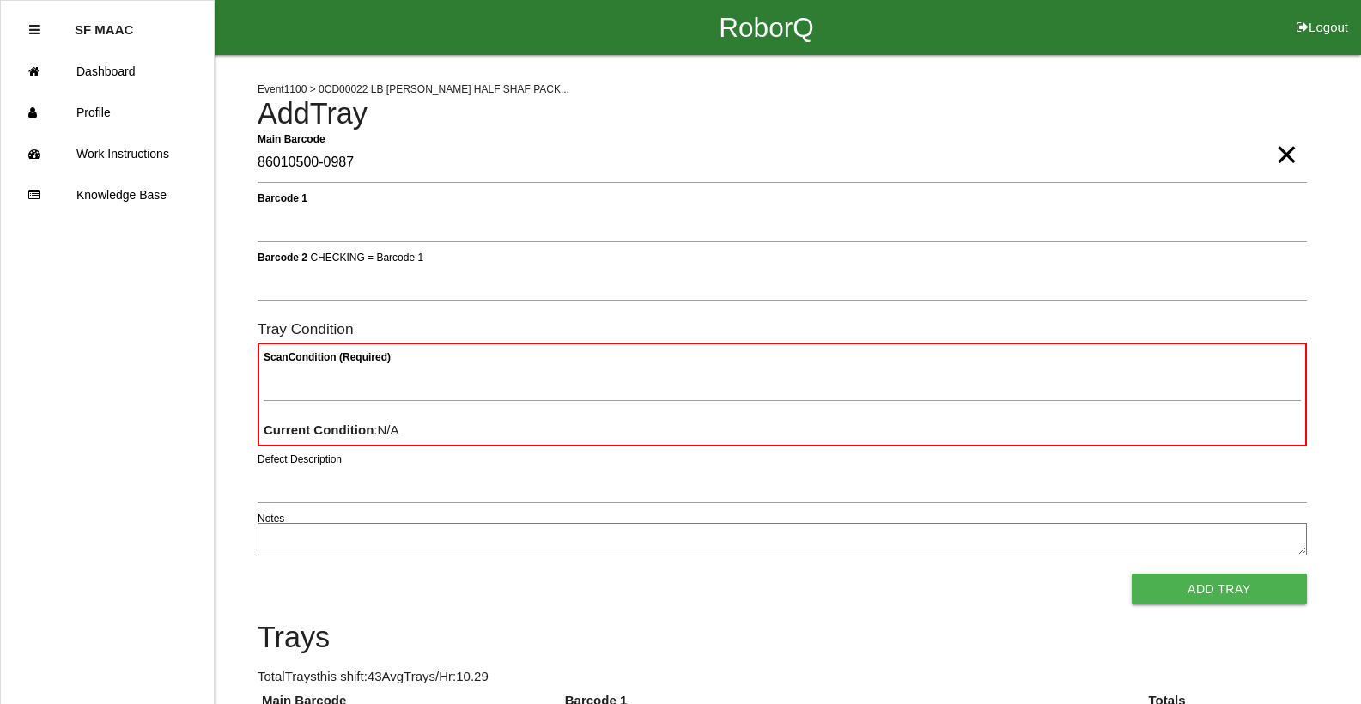
type Barcode "86010500-0987"
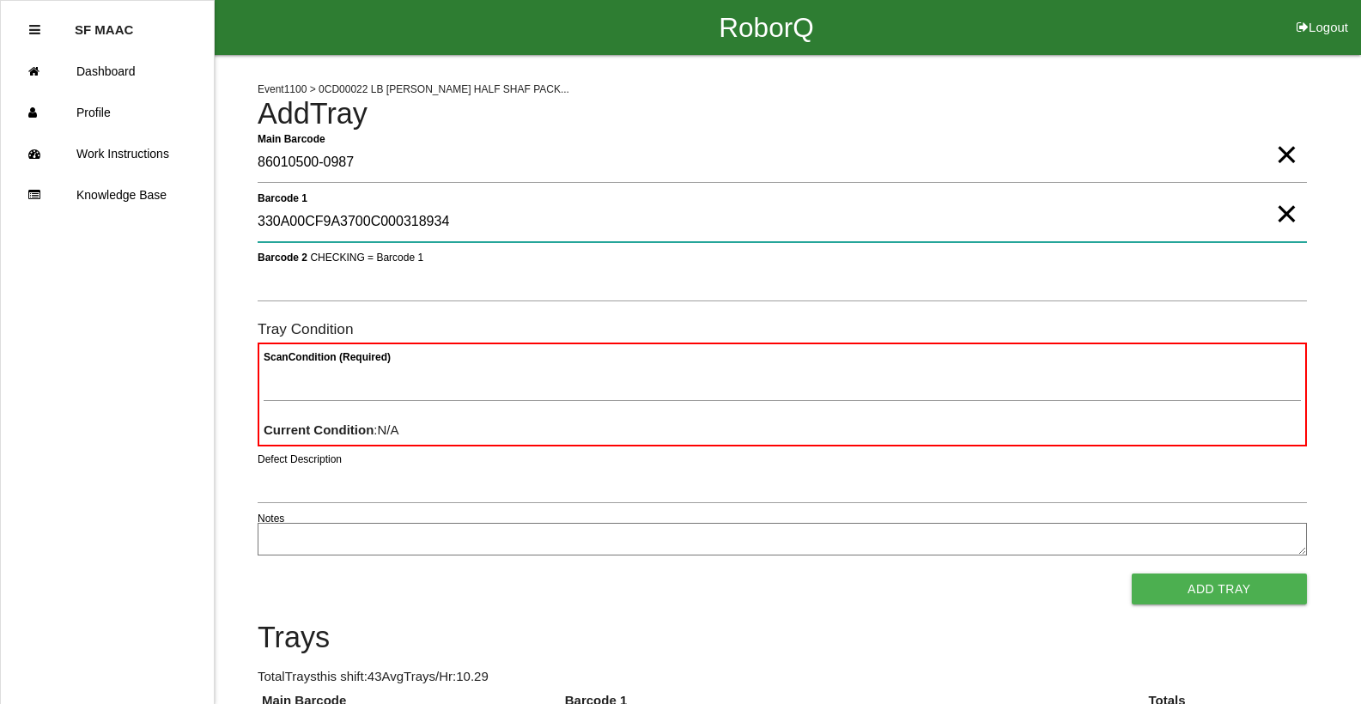
type 1 "330A00CF9A3700C000318934"
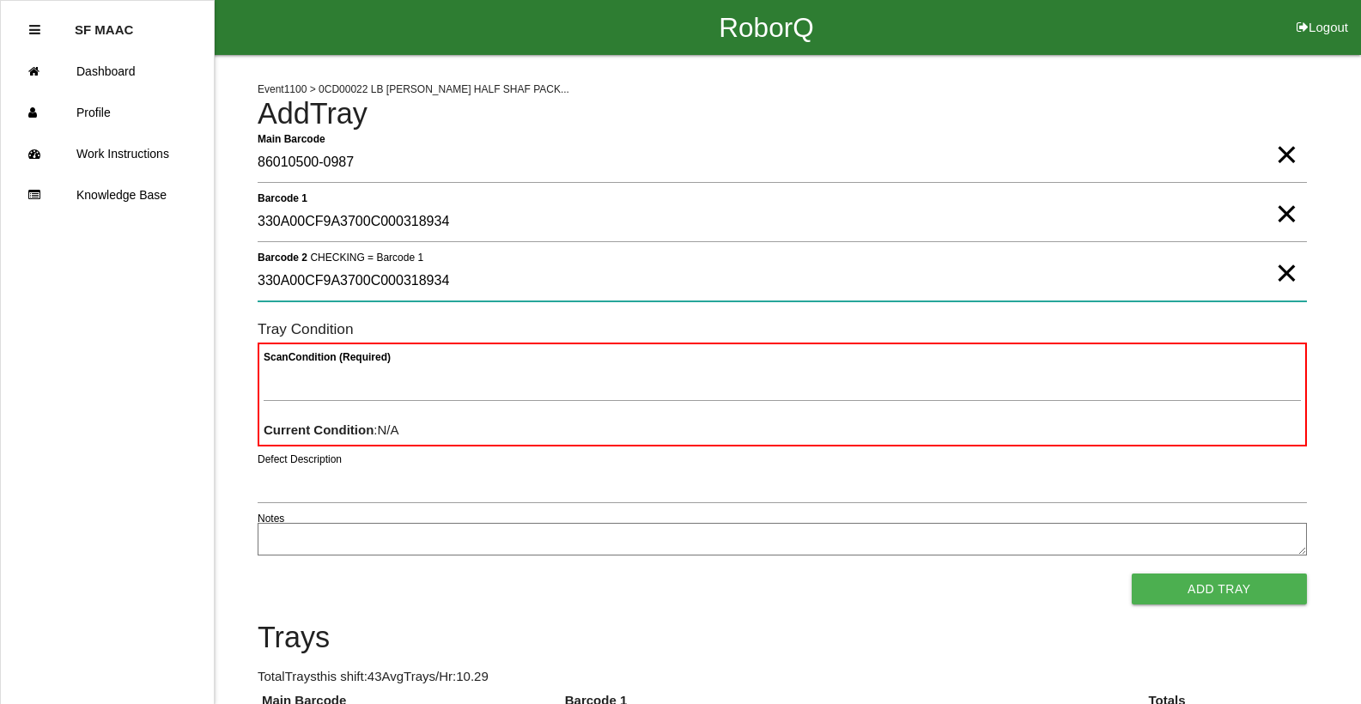
type 2 "330A00CF9A3700C000318934"
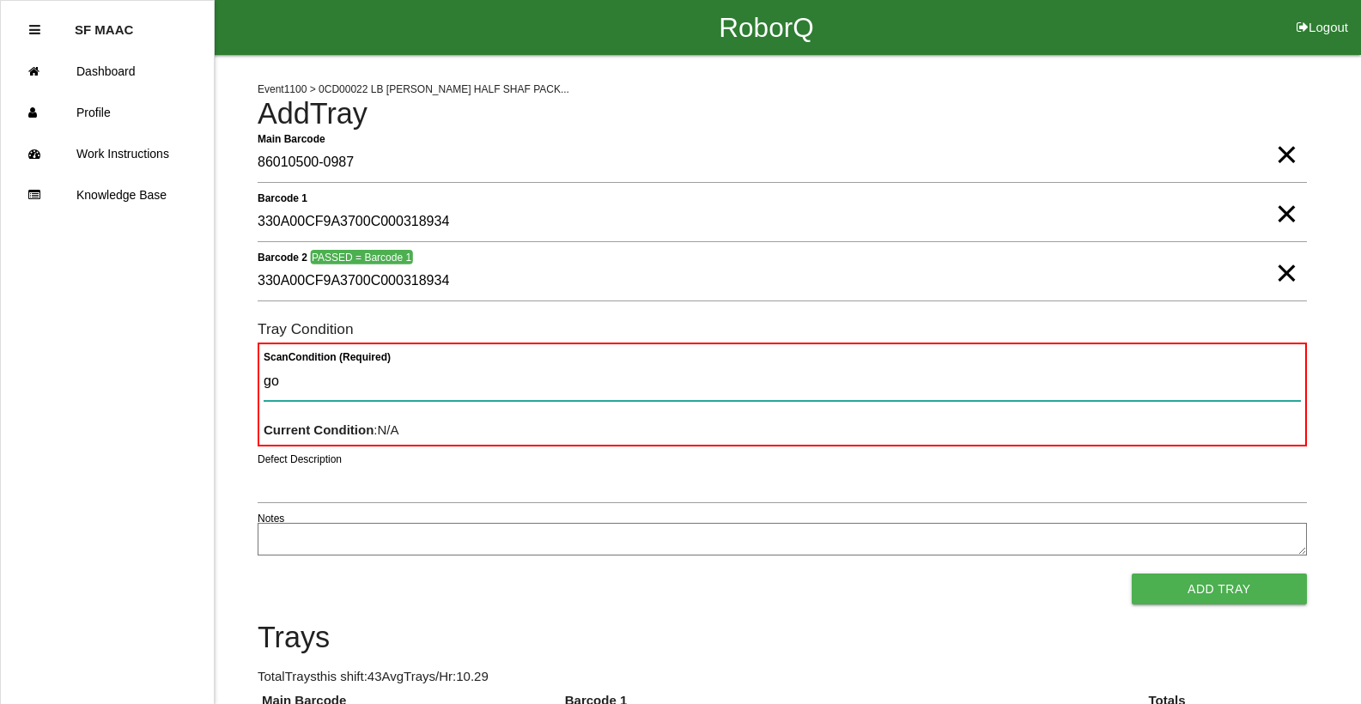
type Condition "goo"
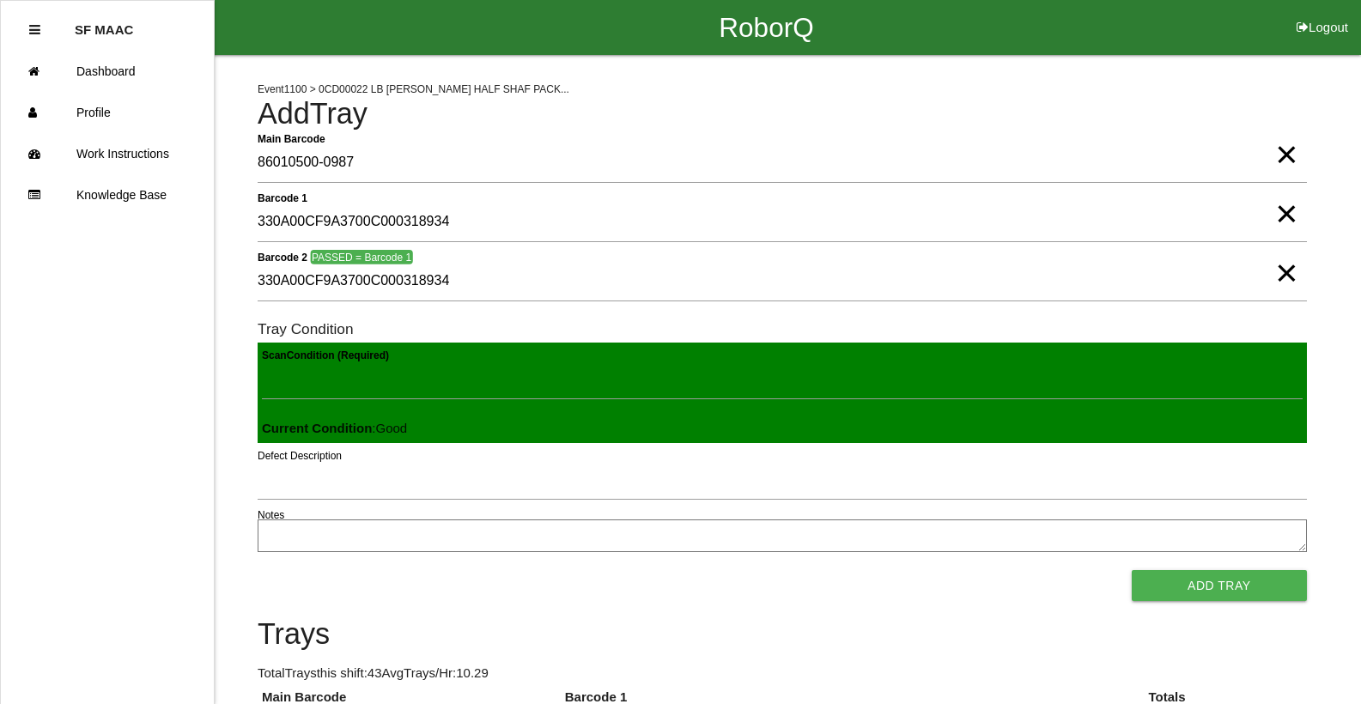
click at [1132, 570] on button "Add Tray" at bounding box center [1219, 585] width 175 height 31
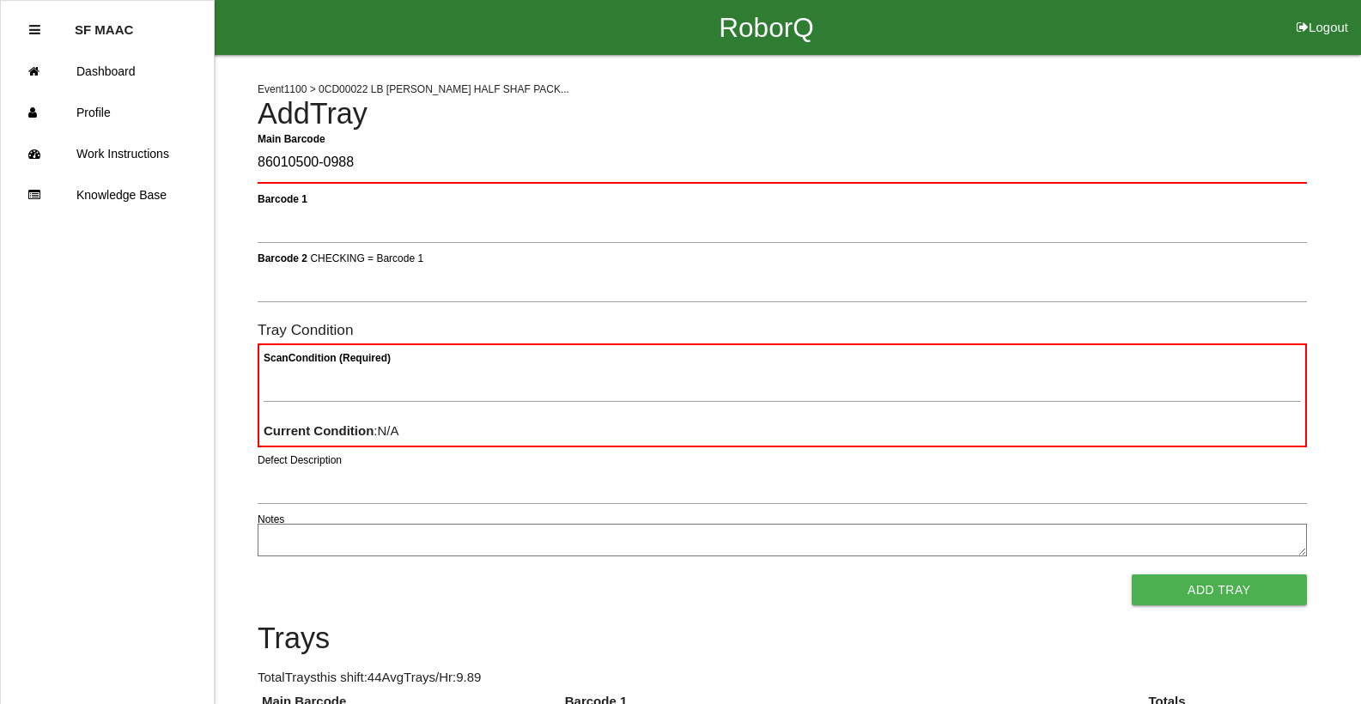
type Barcode "86010500-0988"
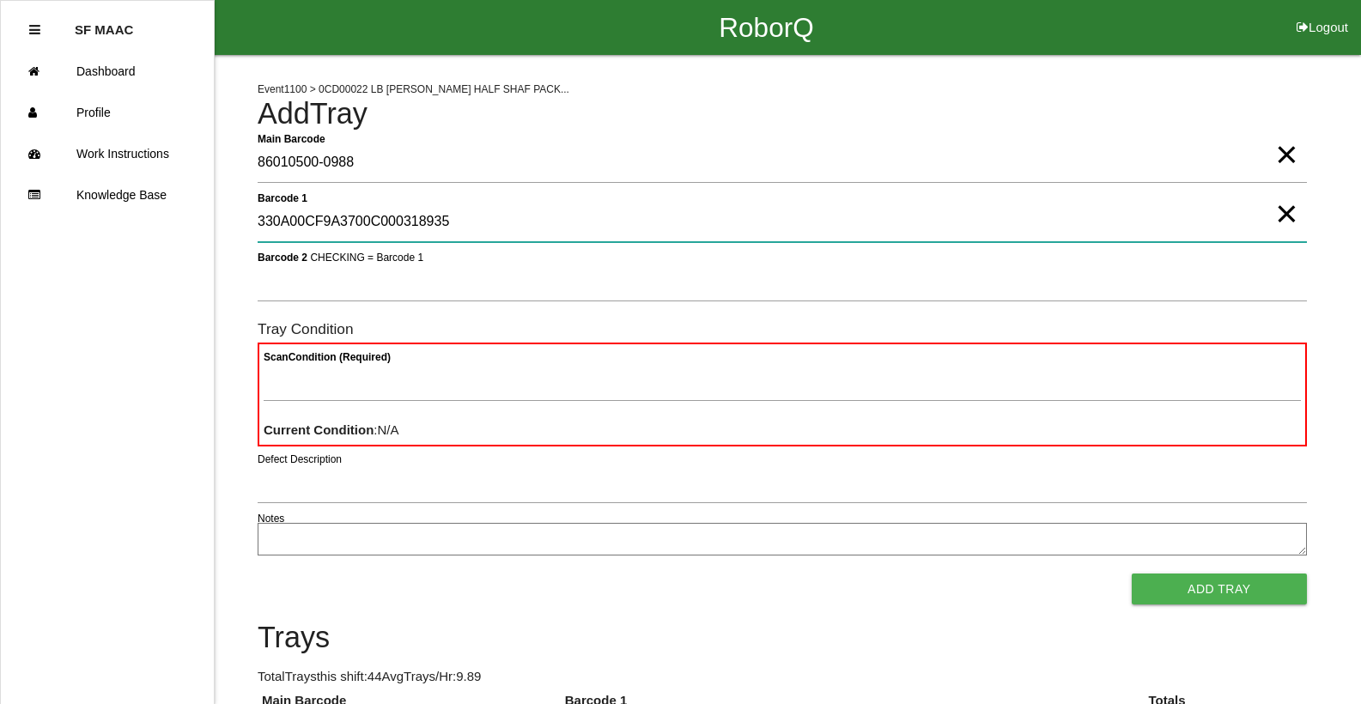
type 1 "330A00CF9A3700C000318935"
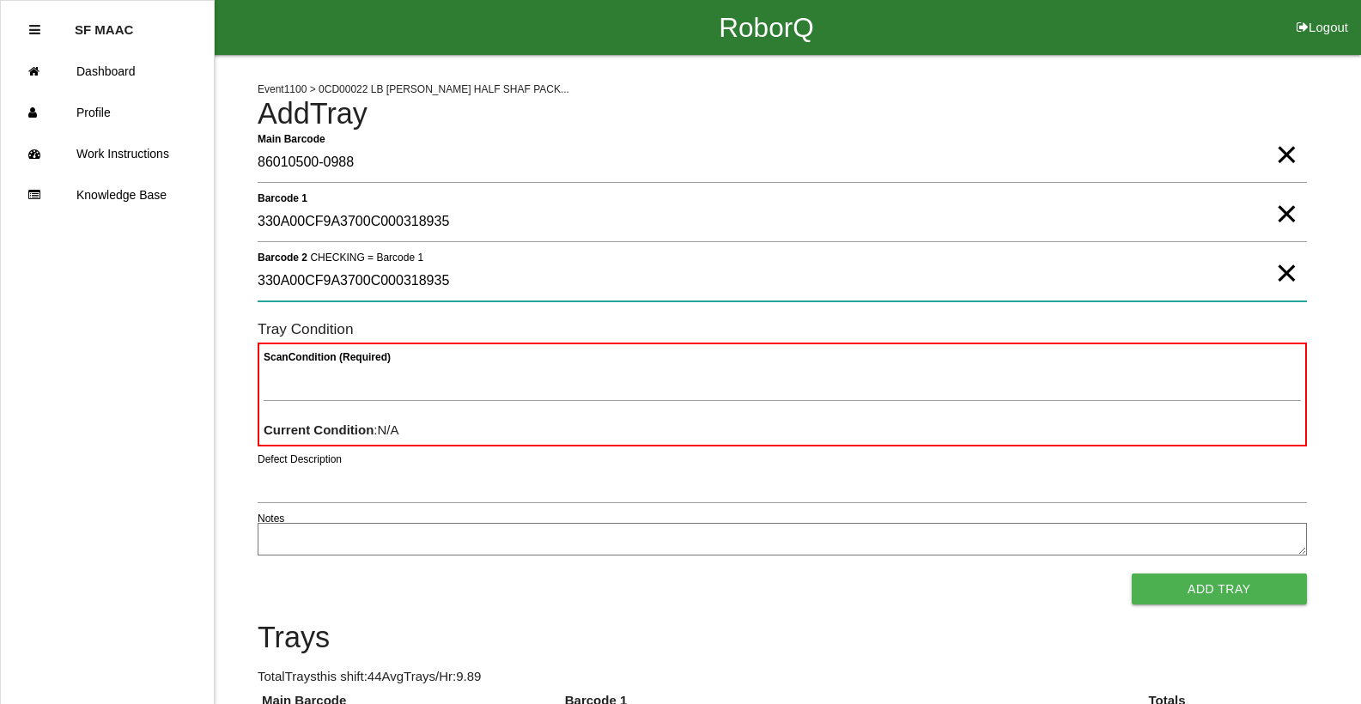
type 2 "330A00CF9A3700C000318935"
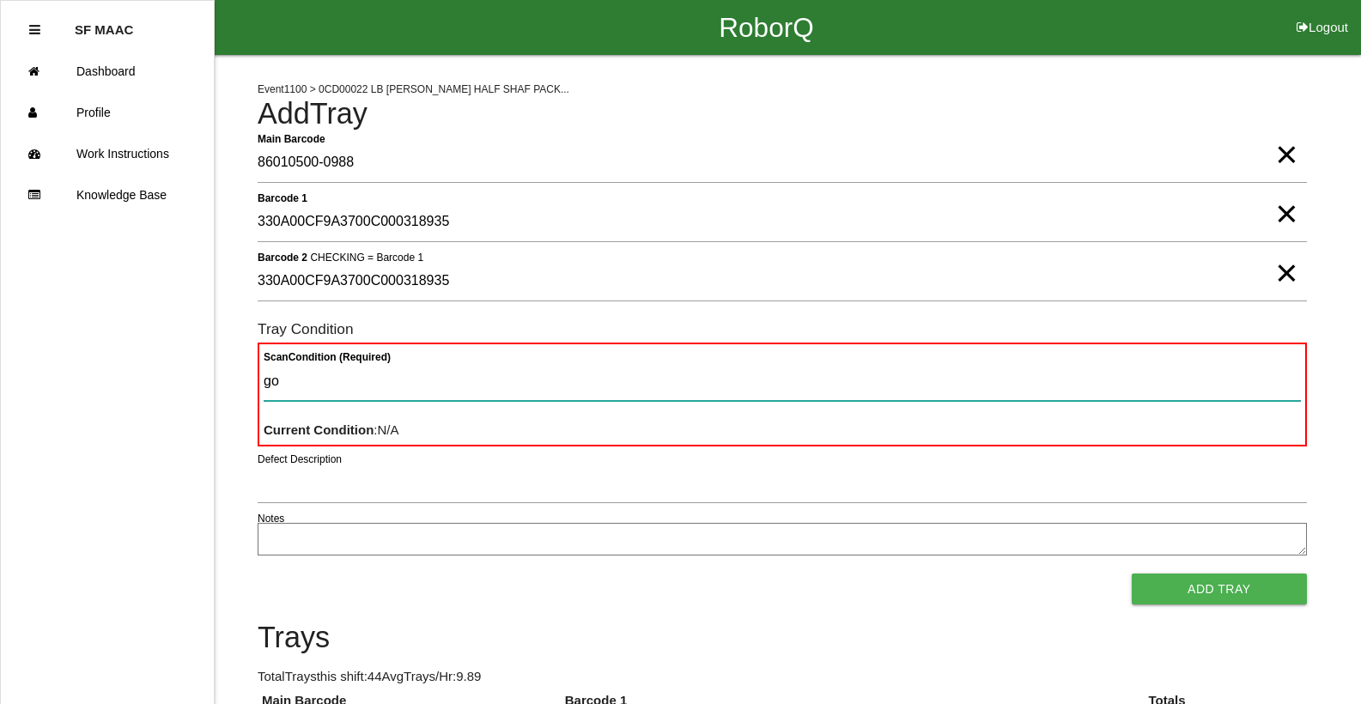
type Condition "goo"
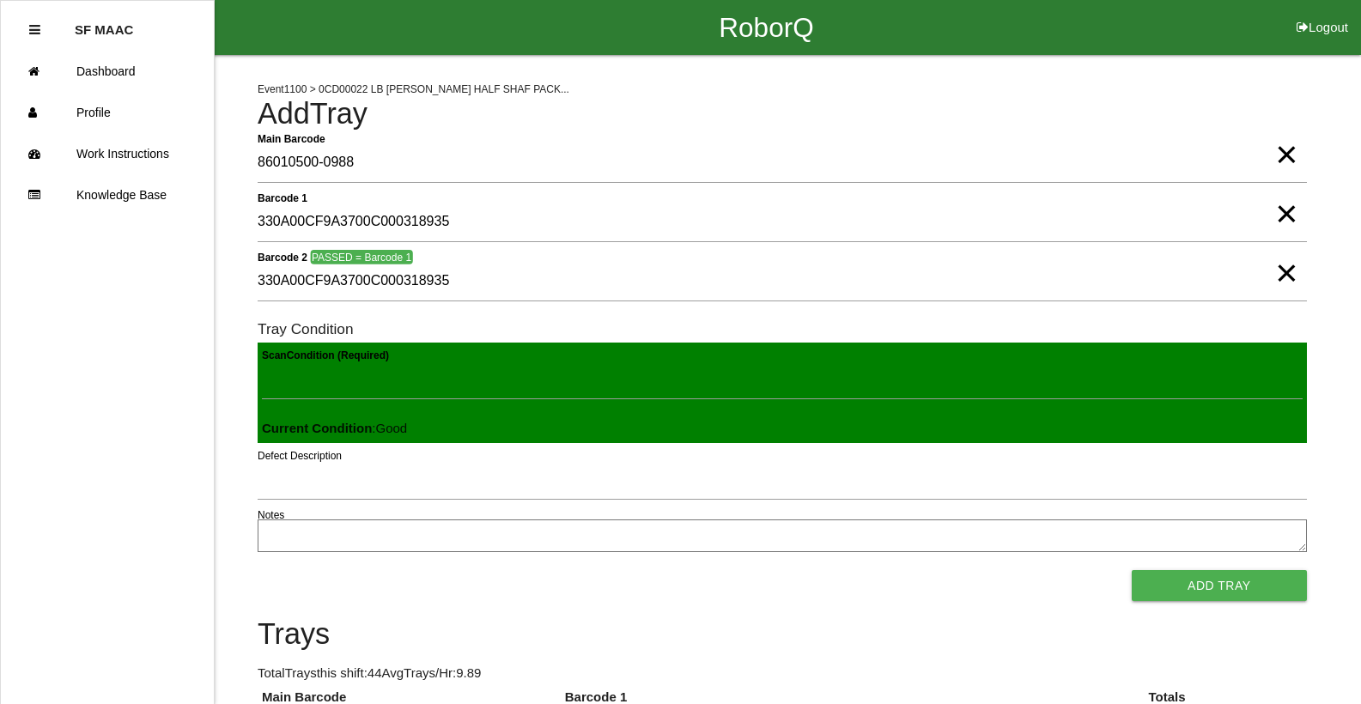
click at [1132, 570] on button "Add Tray" at bounding box center [1219, 585] width 175 height 31
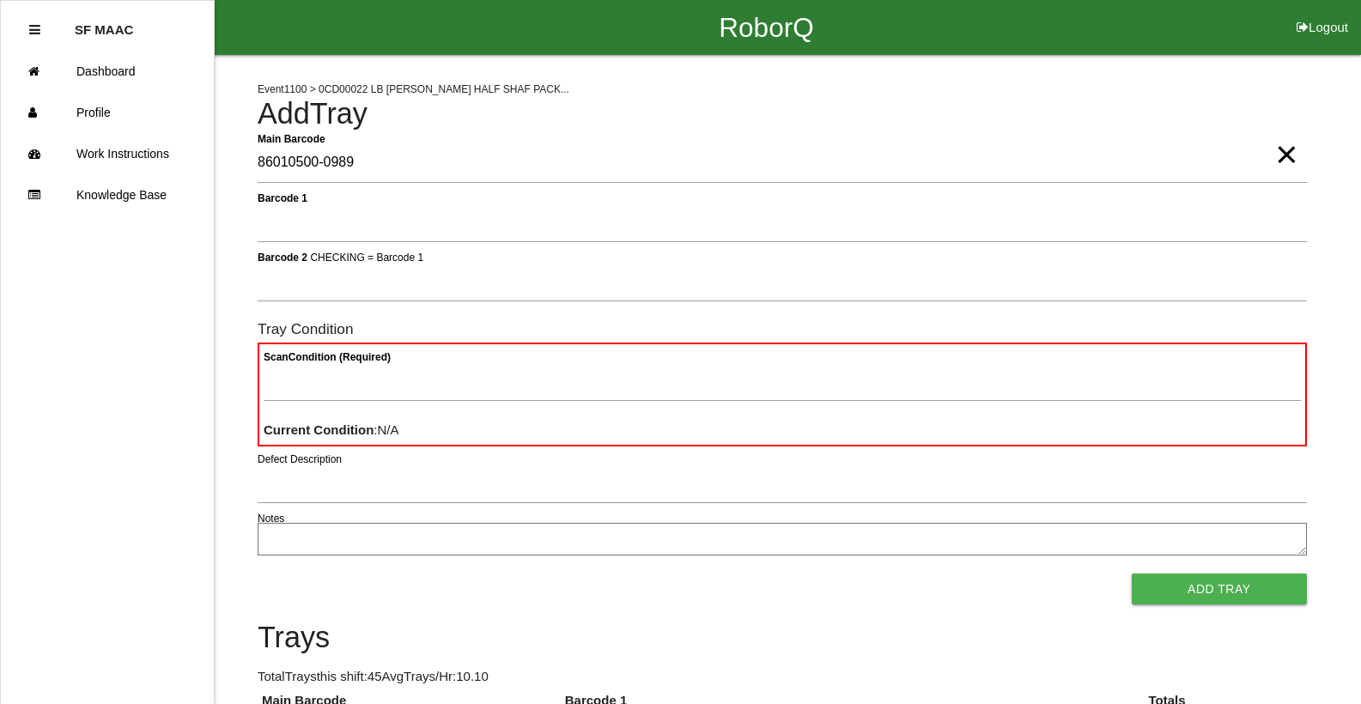
type Barcode "86010500-0989"
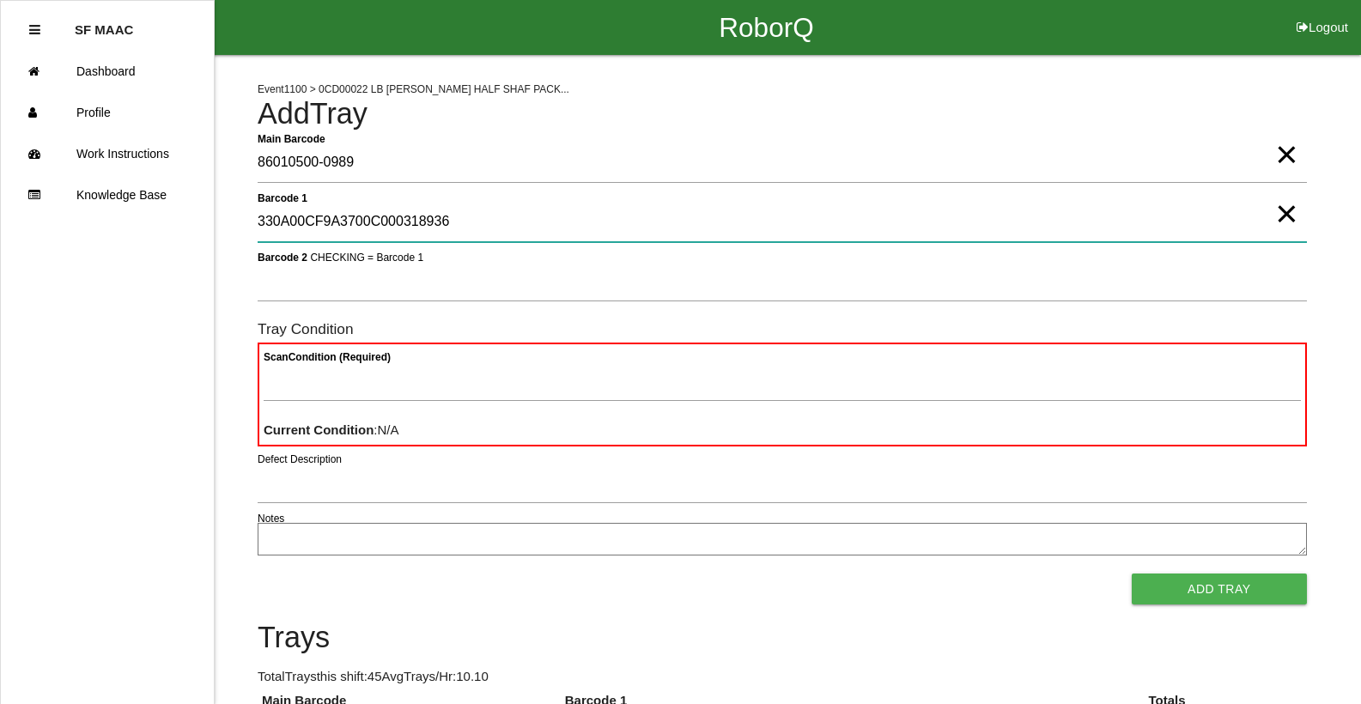
type 1 "330A00CF9A3700C000318936"
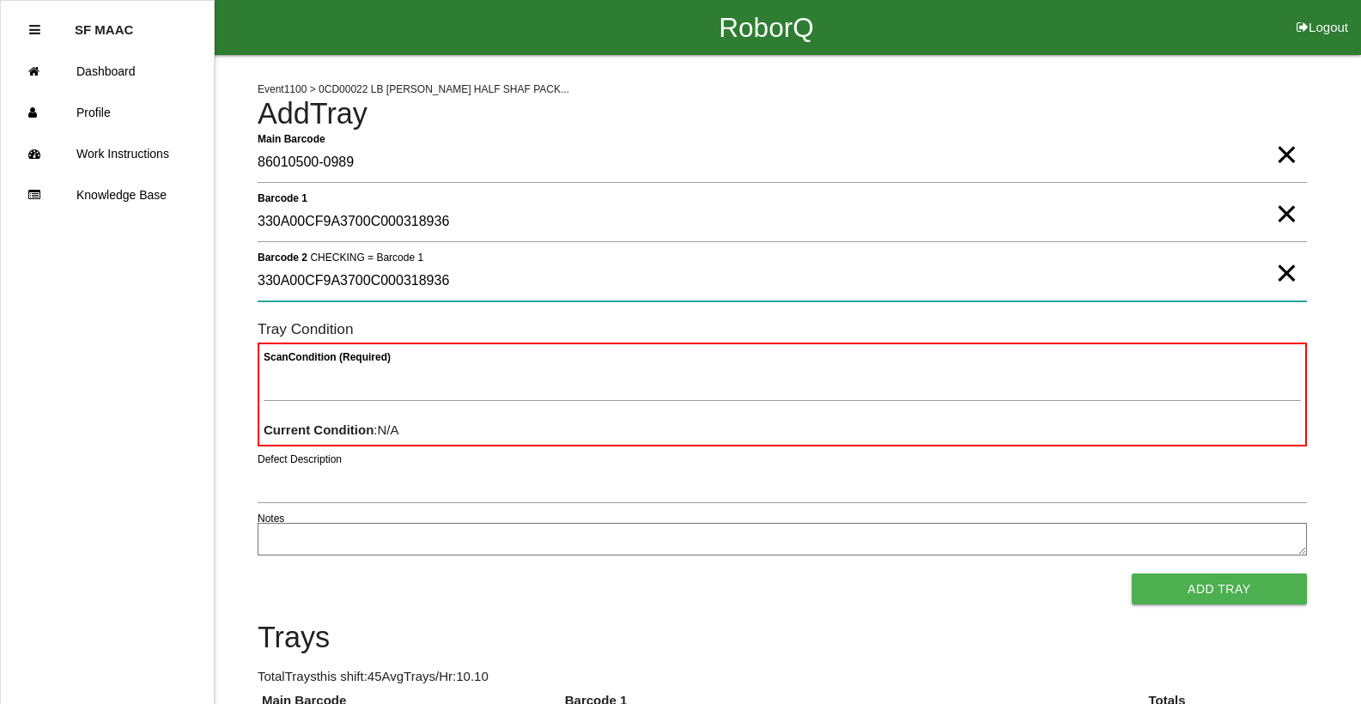
type 2 "330A00CF9A3700C000318936"
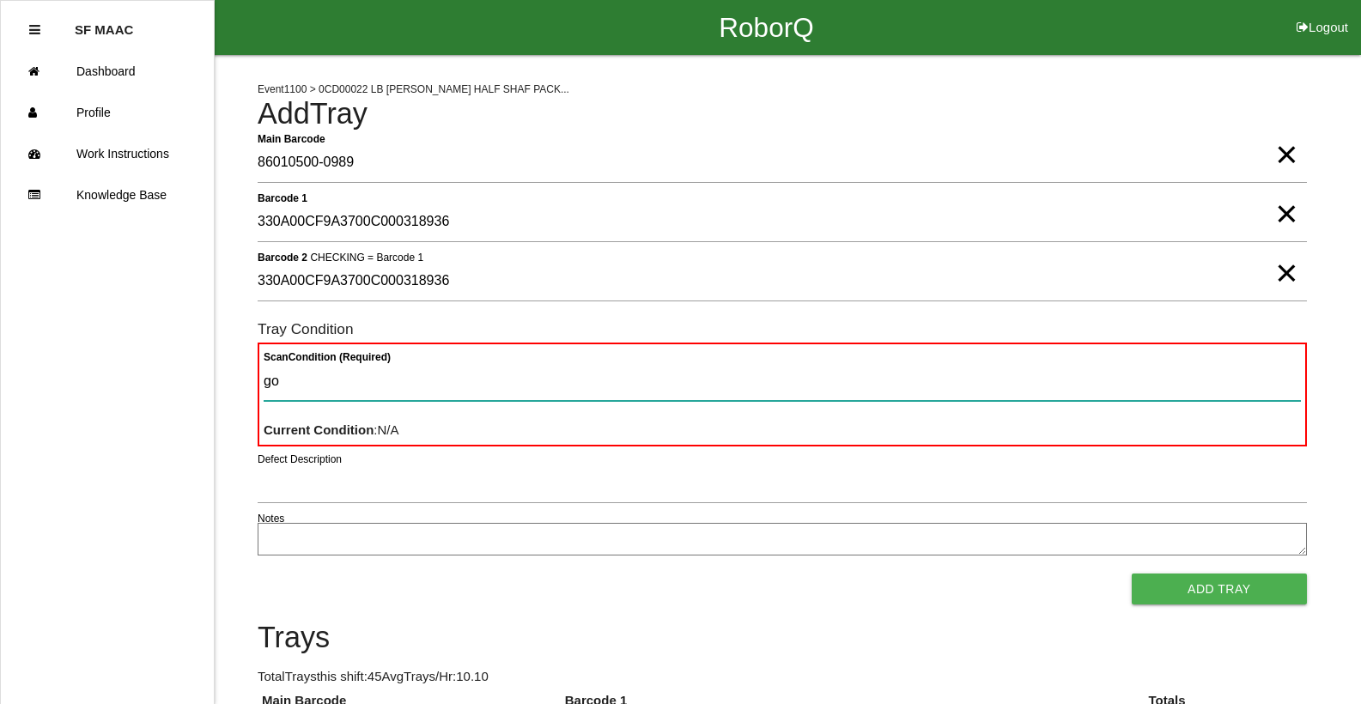
type Condition "goo"
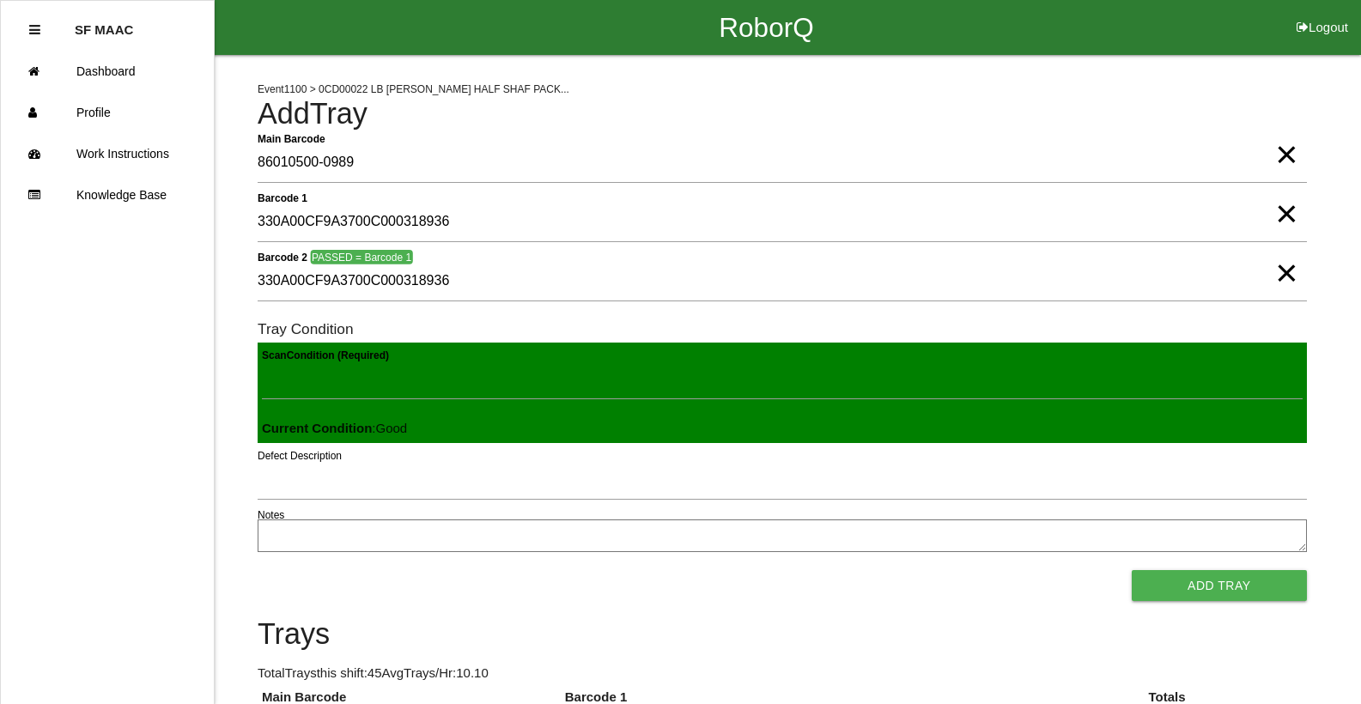
click at [1132, 570] on button "Add Tray" at bounding box center [1219, 585] width 175 height 31
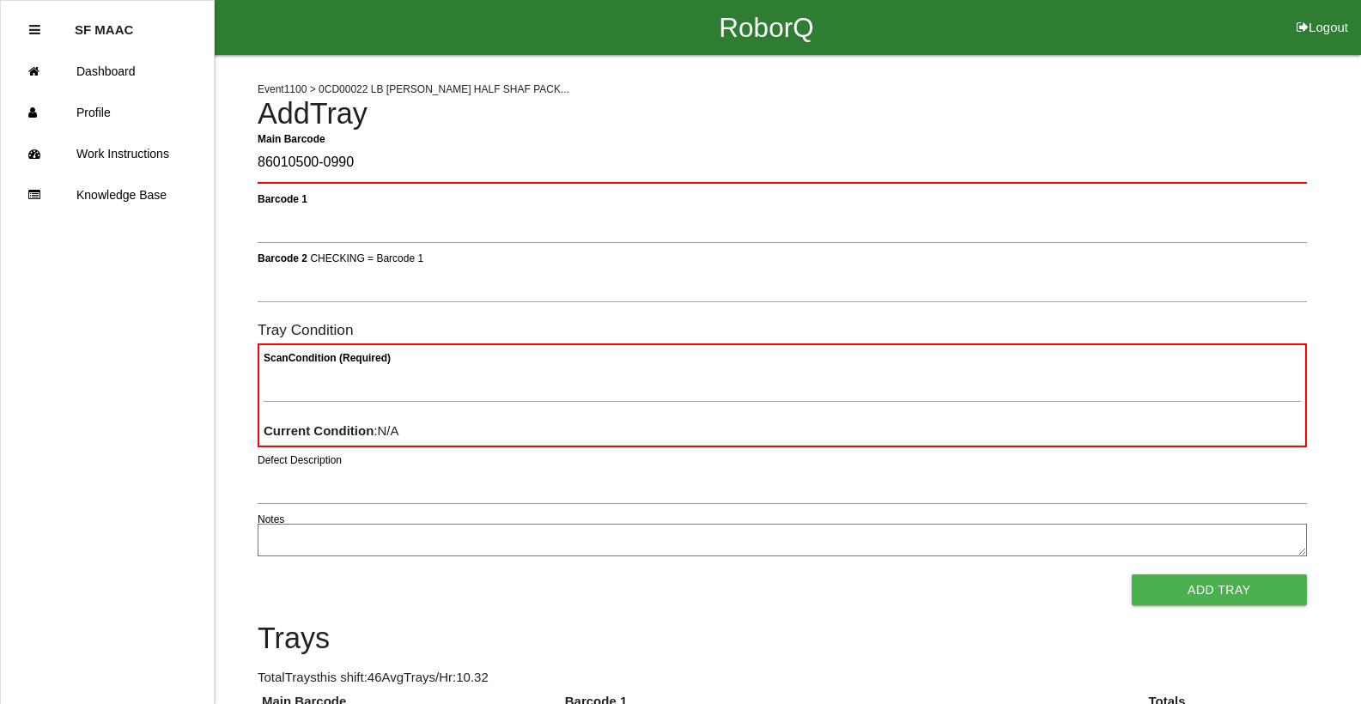
type Barcode "86010500-0990"
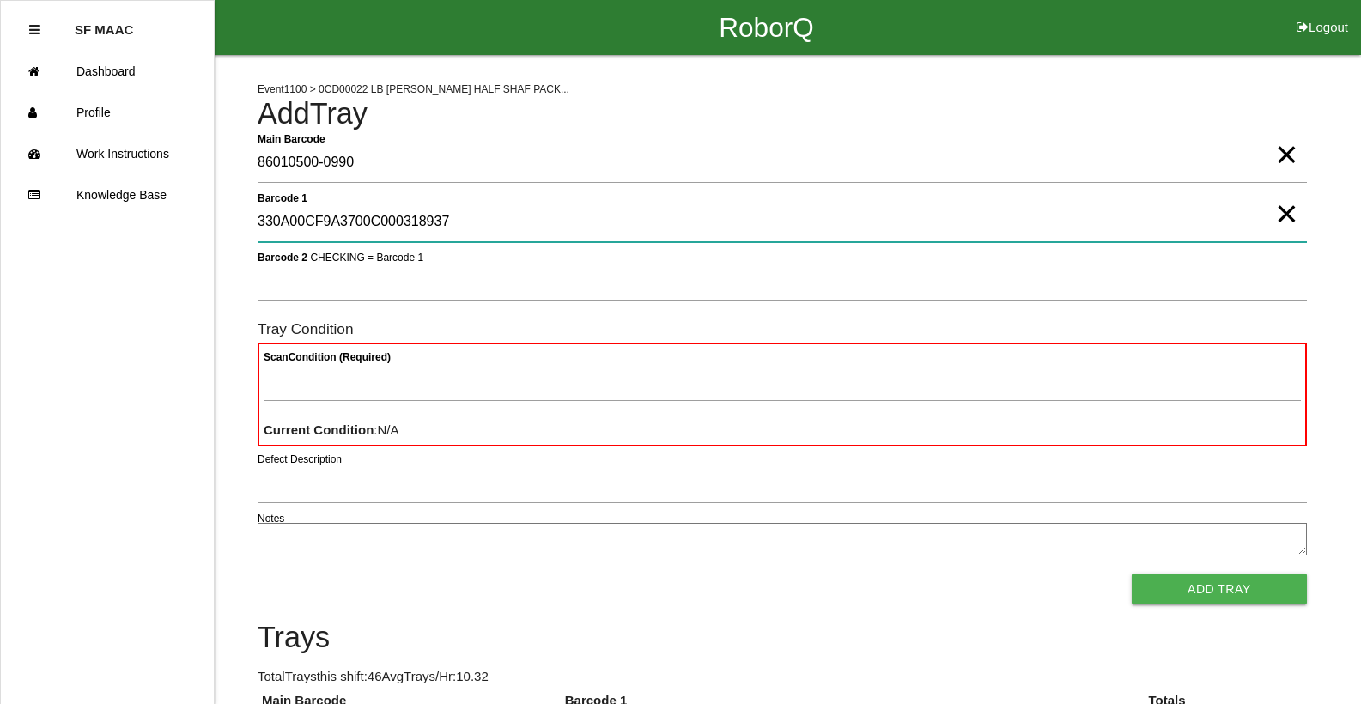
type 1 "330A00CF9A3700C000318937"
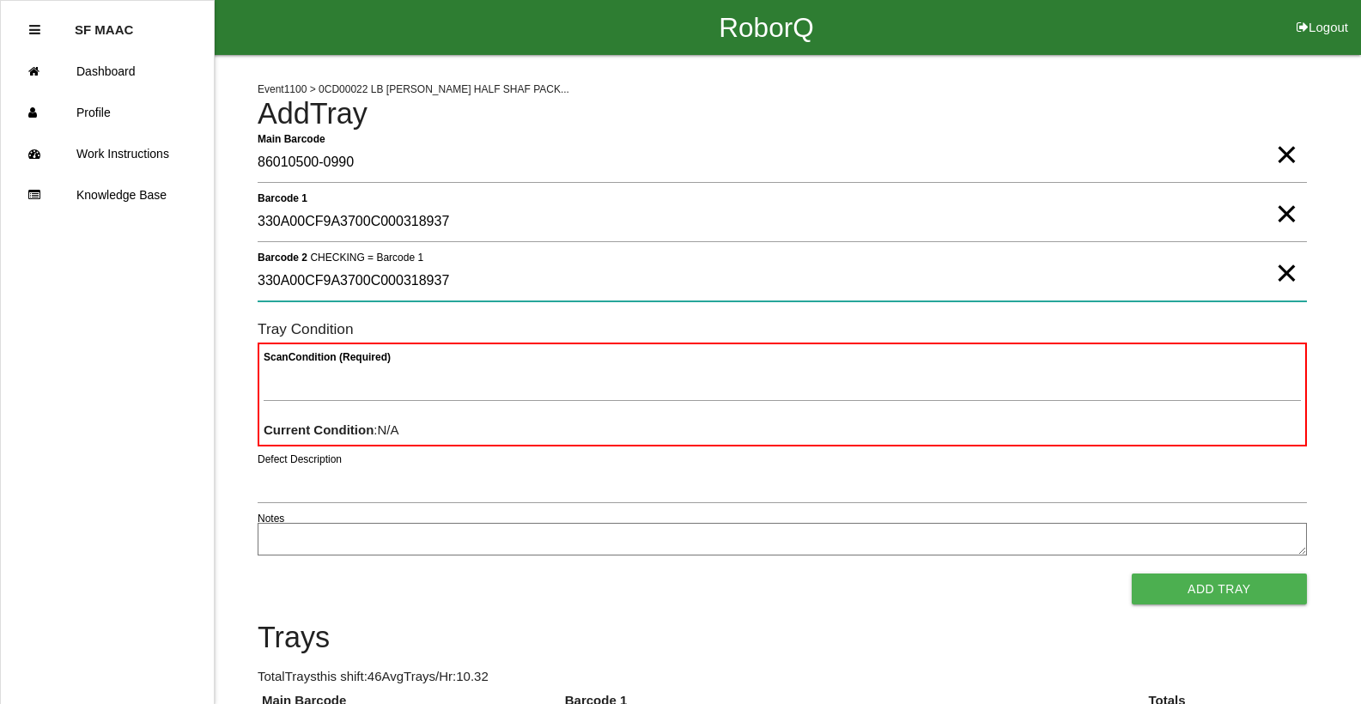
type 2 "330A00CF9A3700C000318937"
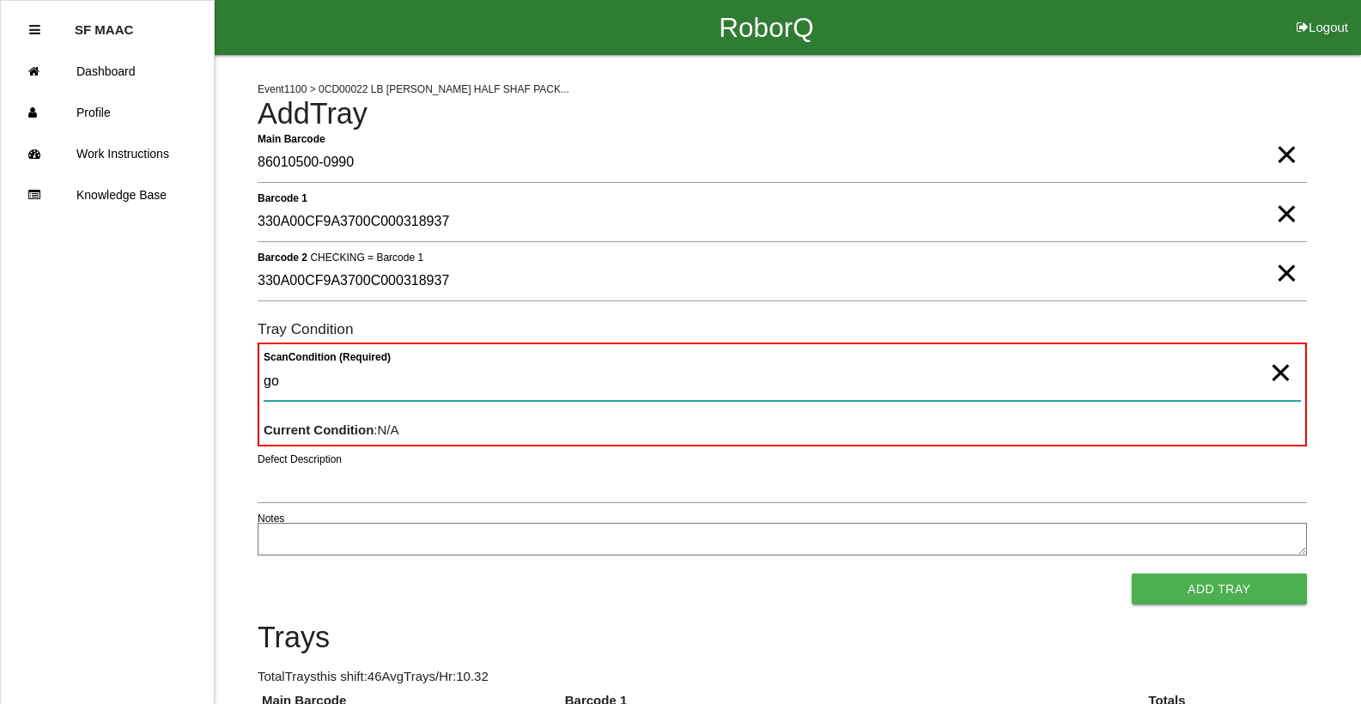
type Condition "goo"
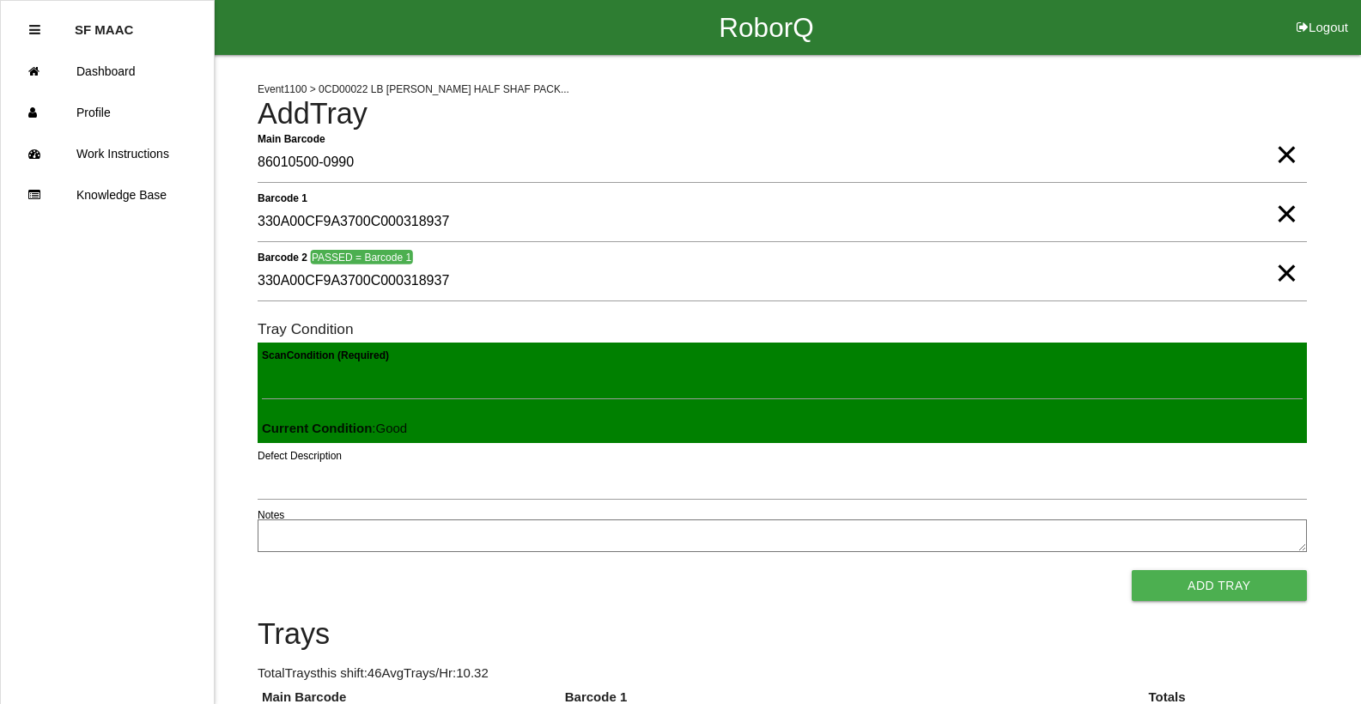
click at [1132, 570] on button "Add Tray" at bounding box center [1219, 585] width 175 height 31
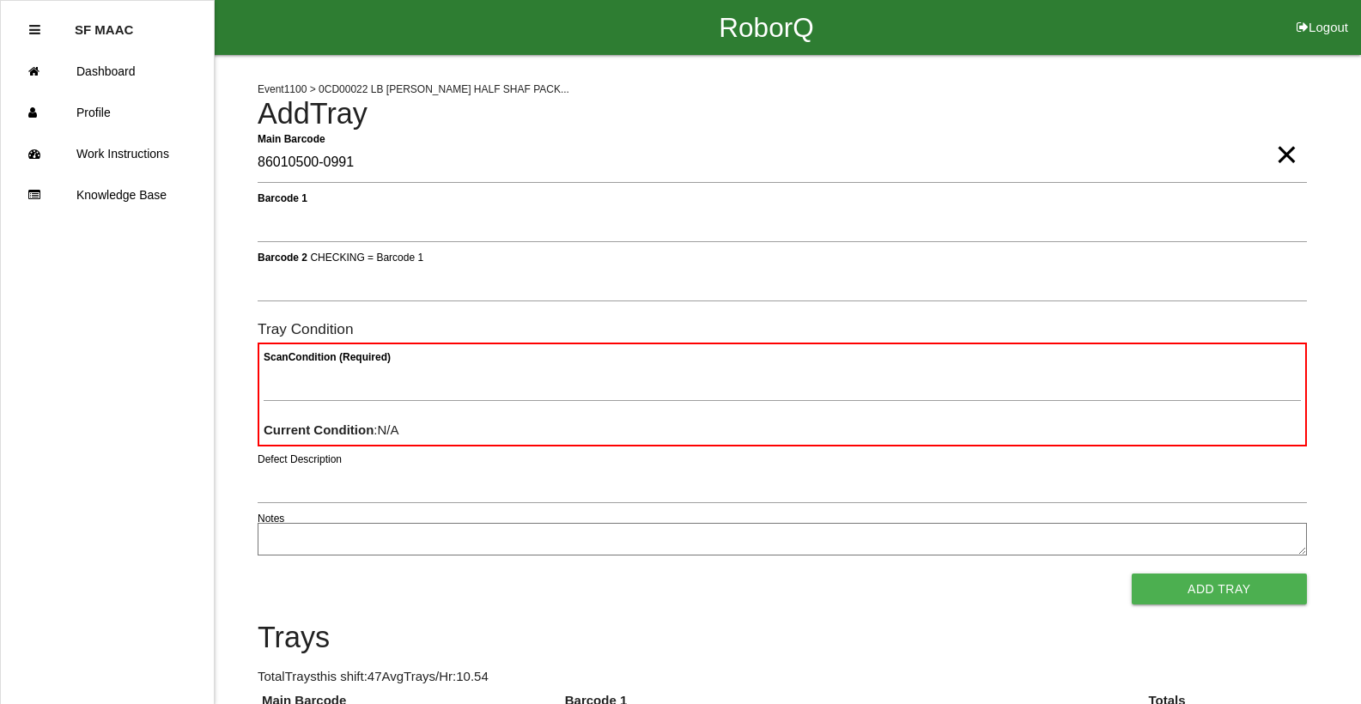
type Barcode "86010500-0991"
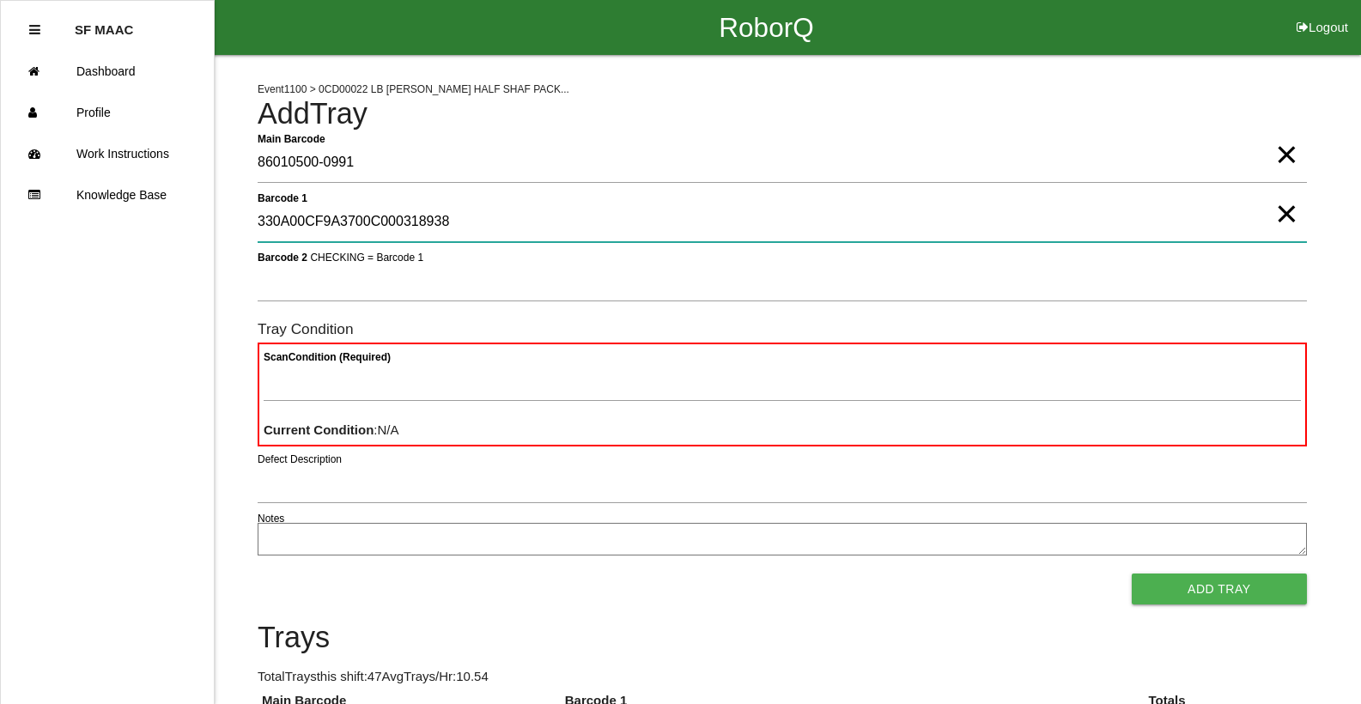
type 1 "330A00CF9A3700C000318938"
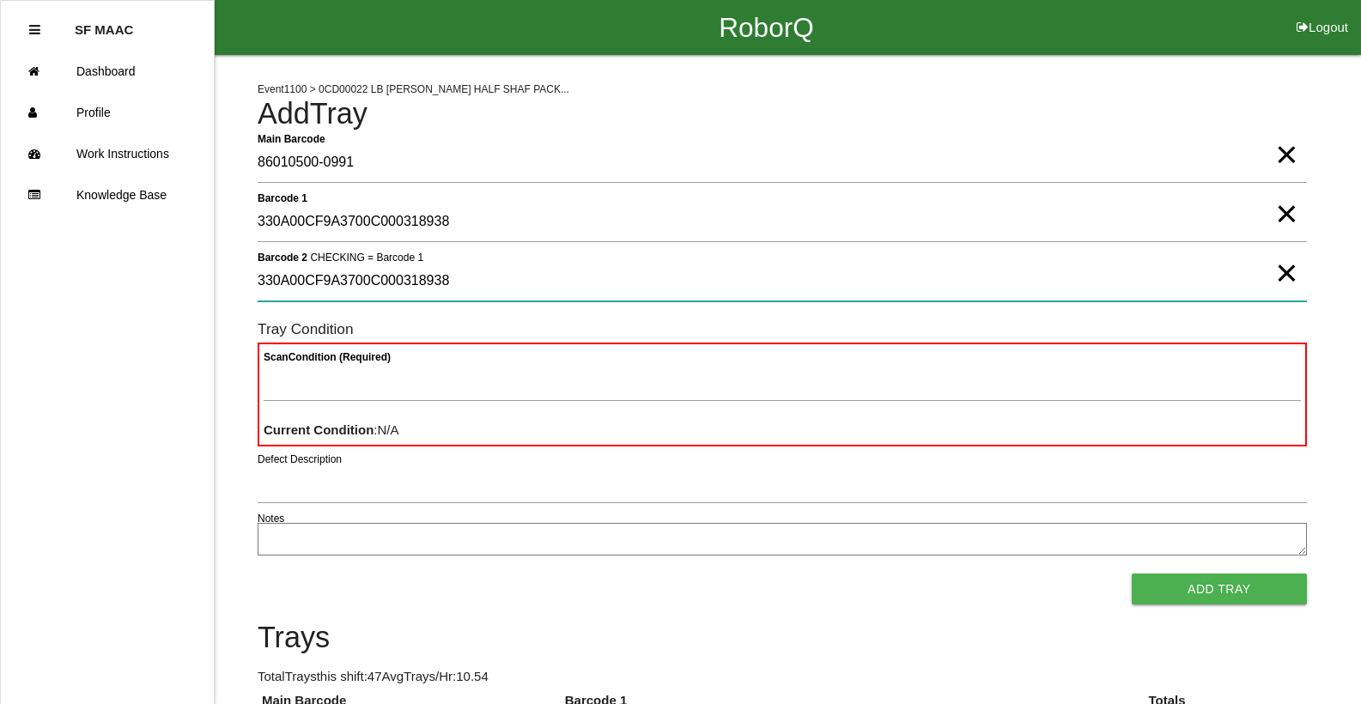
type 2 "330A00CF9A3700C000318938"
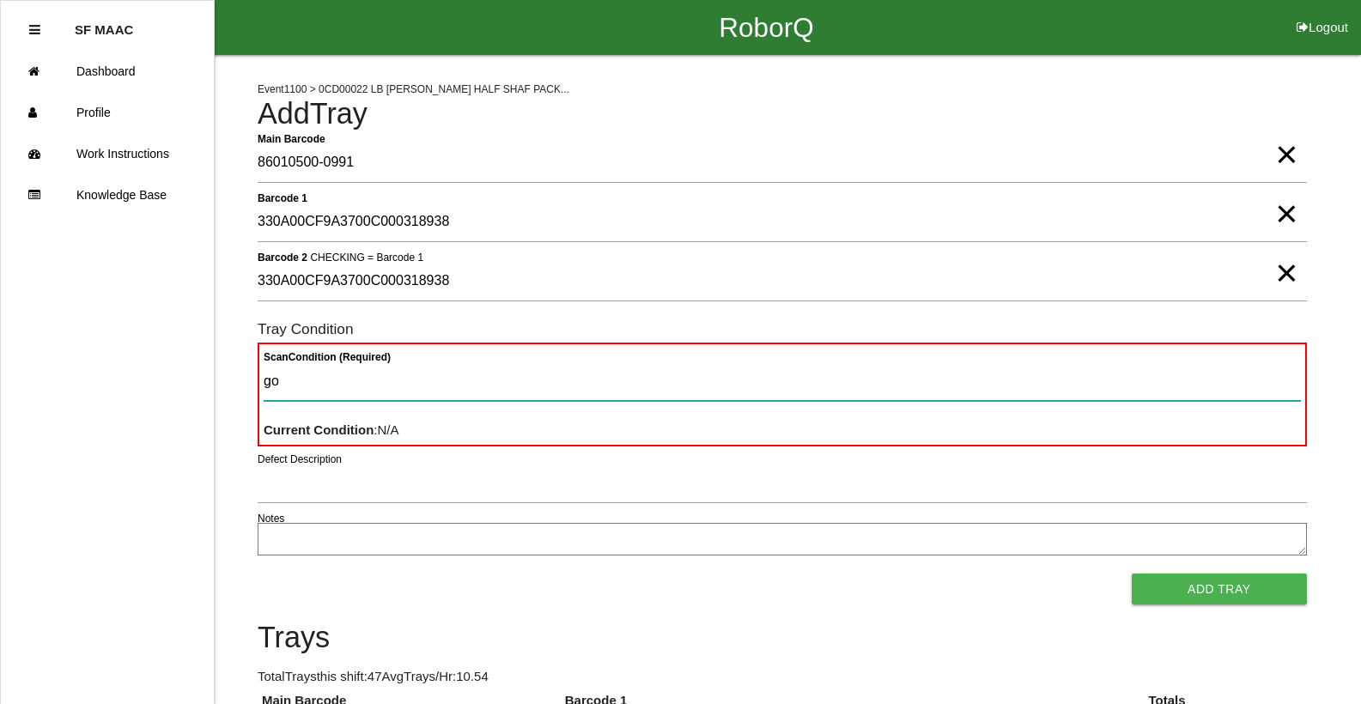
type Condition "goo"
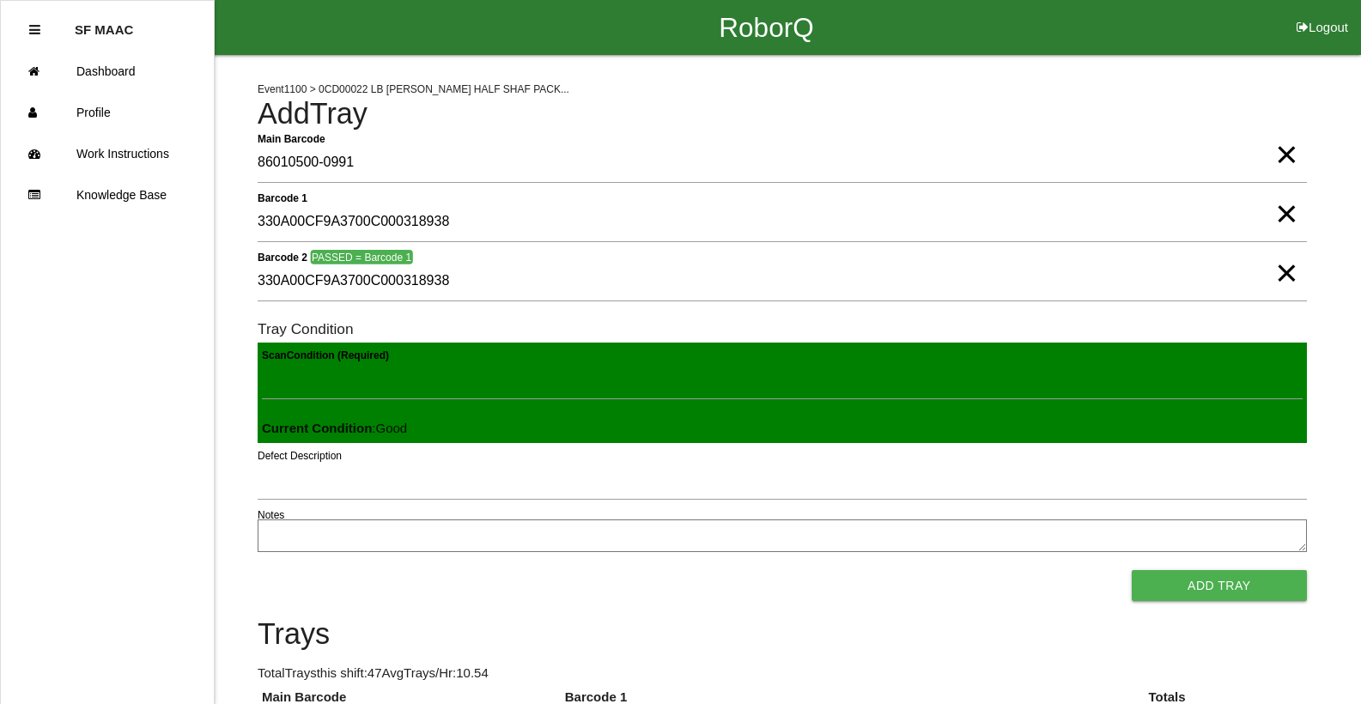
click at [1132, 570] on button "Add Tray" at bounding box center [1219, 585] width 175 height 31
